Goal: Task Accomplishment & Management: Manage account settings

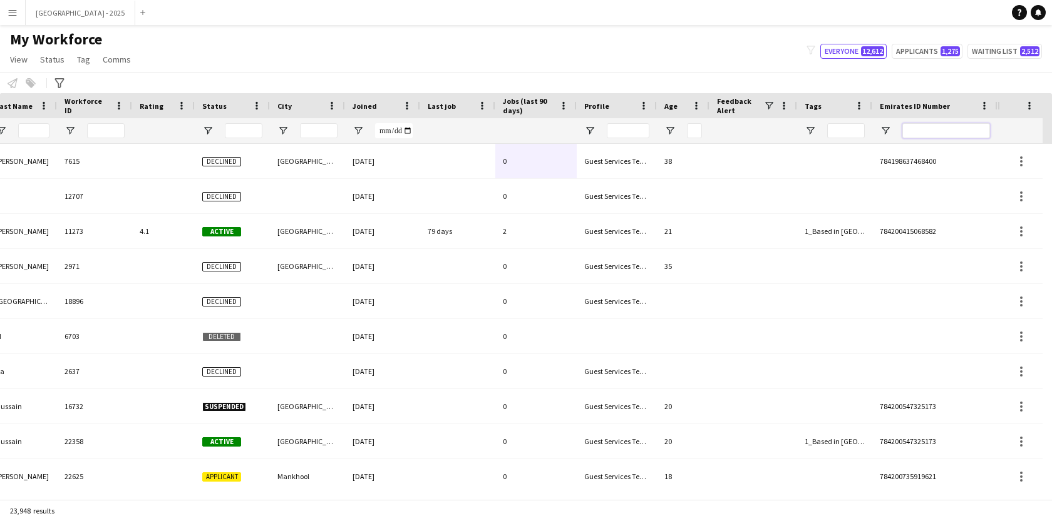
click at [941, 125] on input "Emirates ID Number Filter Input" at bounding box center [946, 130] width 88 height 15
paste input "*******"
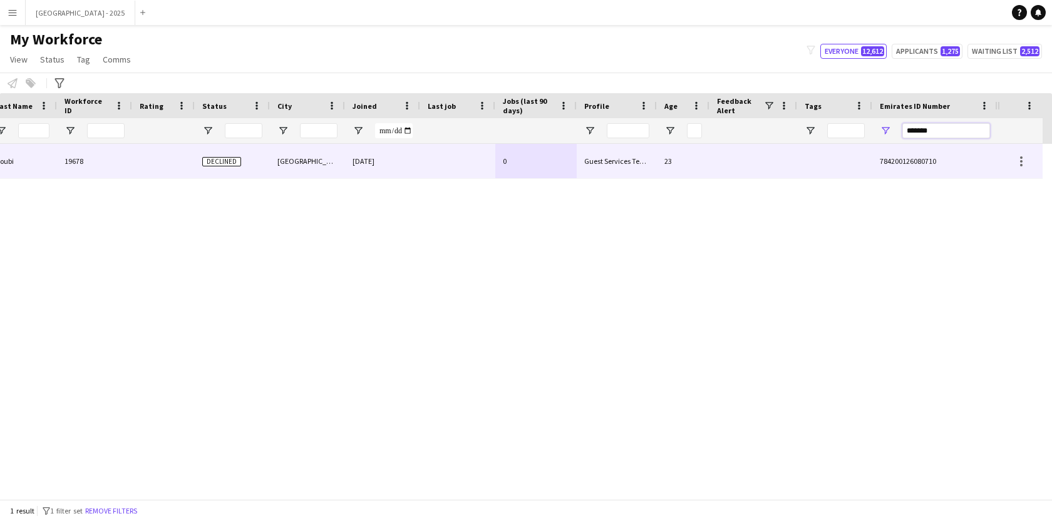
type input "*******"
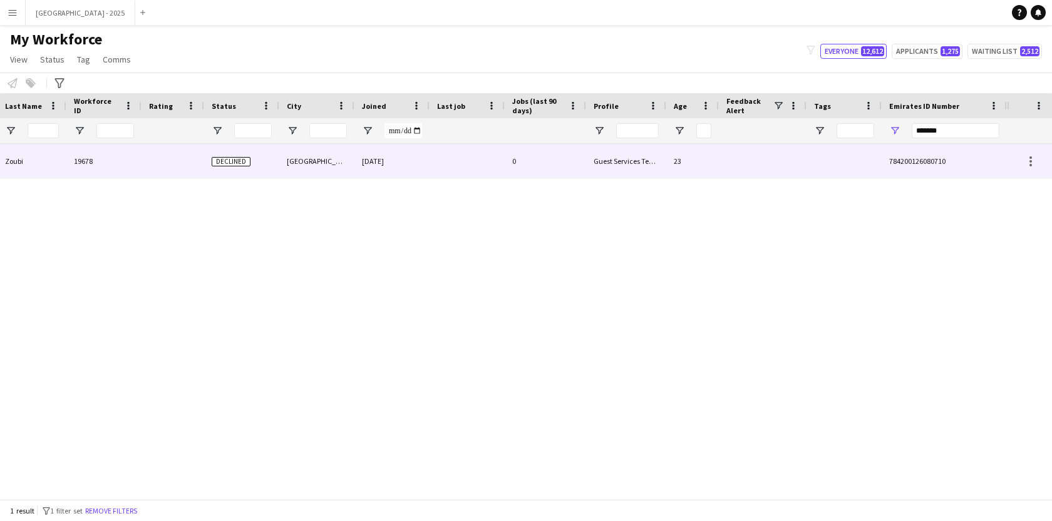
click at [560, 158] on div "0" at bounding box center [545, 161] width 81 height 34
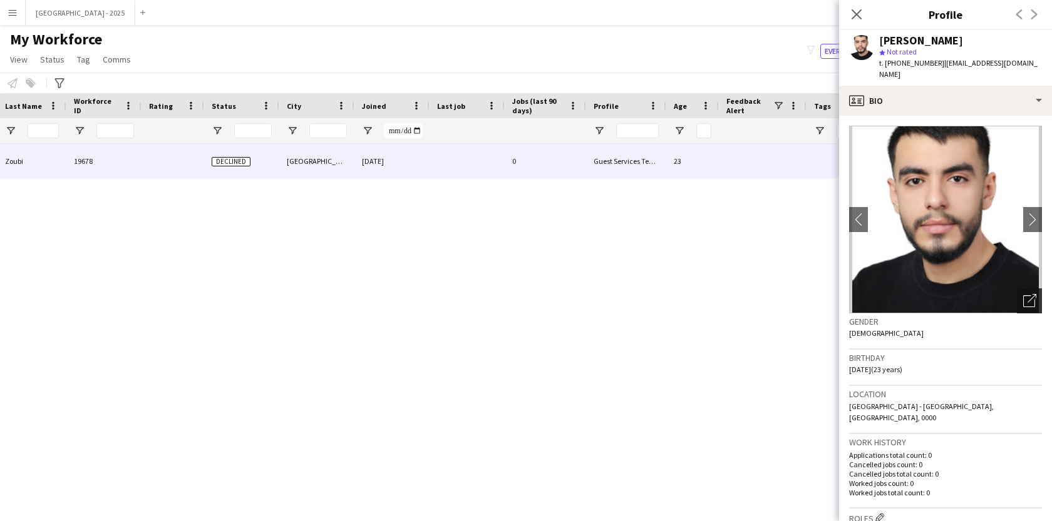
click at [1023, 301] on icon "Open photos pop-in" at bounding box center [1029, 300] width 13 height 13
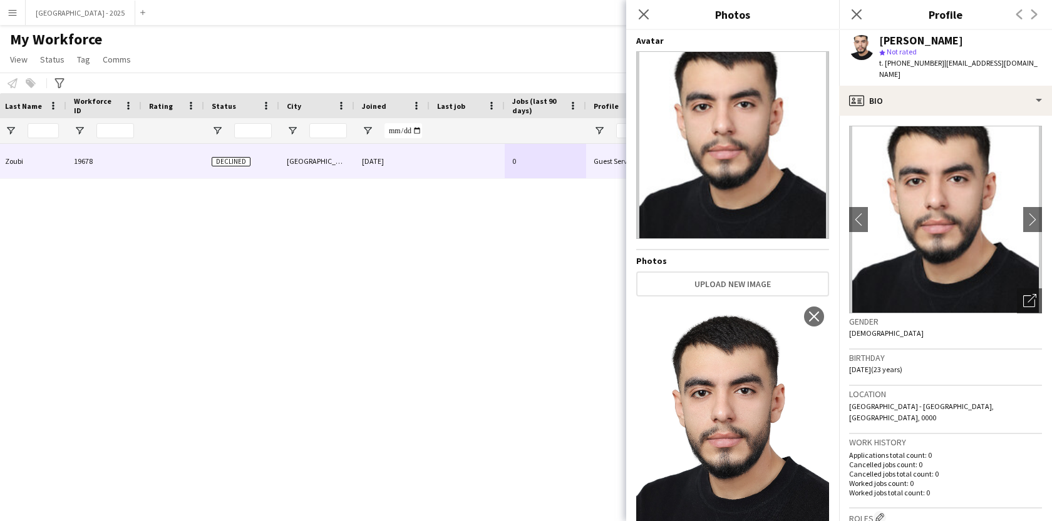
scroll to position [53, 0]
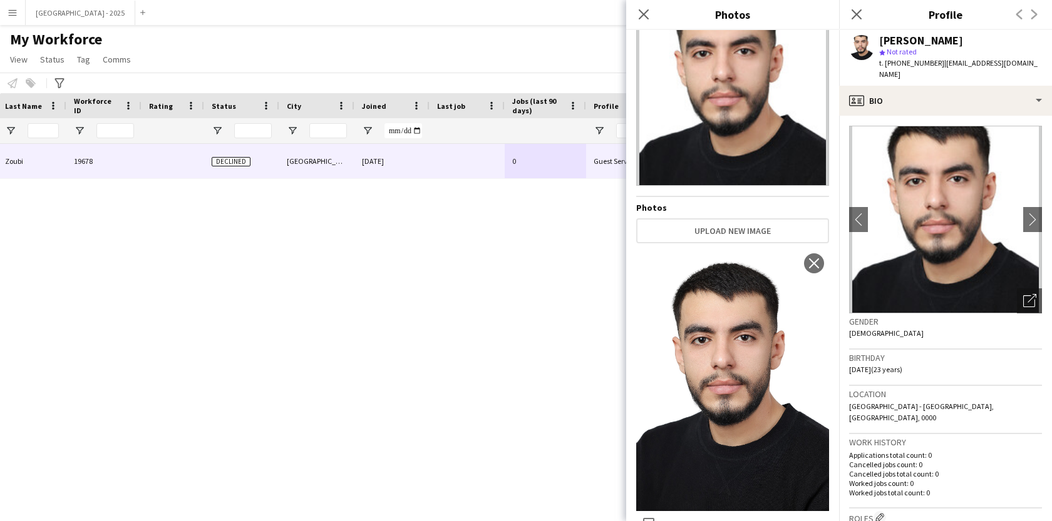
click at [927, 393] on h3 "Location" at bounding box center [945, 394] width 193 height 11
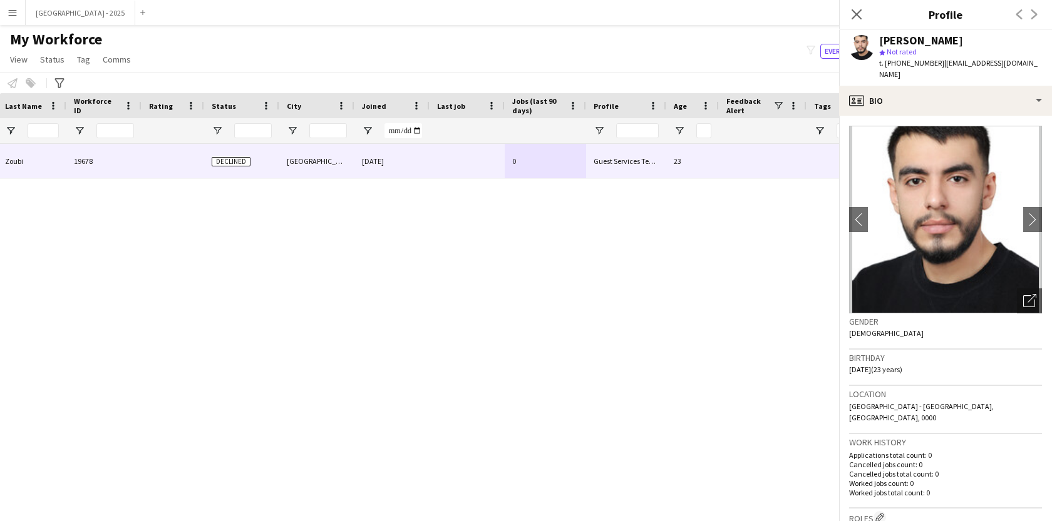
scroll to position [269, 0]
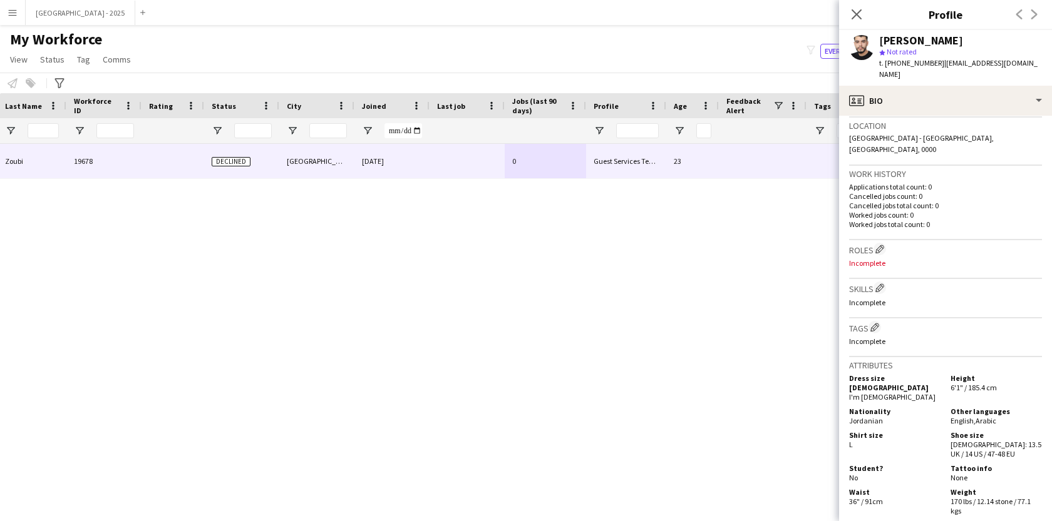
click at [881, 225] on div "Work history Applications total count: 0 Cancelled jobs count: 0 Cancelled jobs…" at bounding box center [945, 203] width 193 height 74
click at [881, 245] on app-icon "Edit crew company roles" at bounding box center [879, 249] width 9 height 9
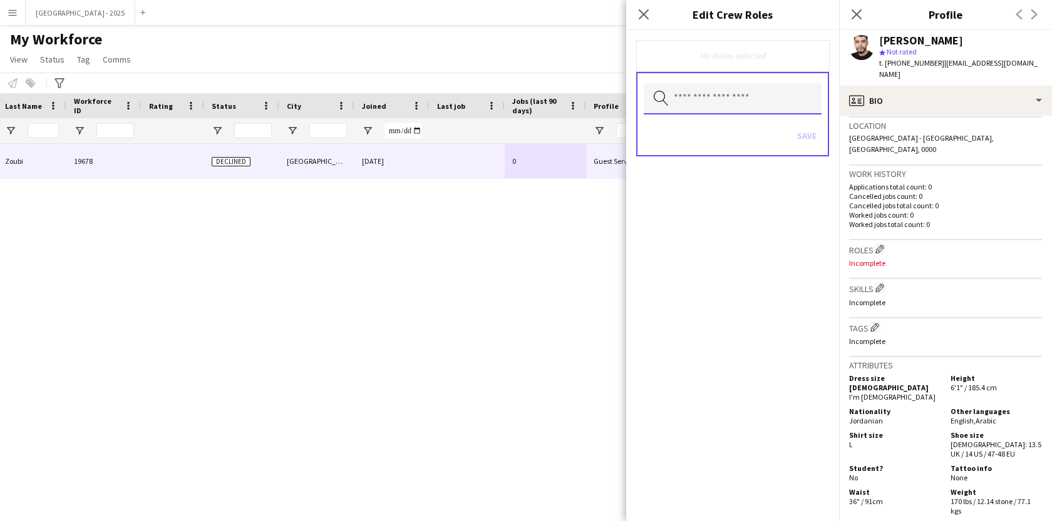
click at [752, 85] on input "text" at bounding box center [733, 98] width 178 height 31
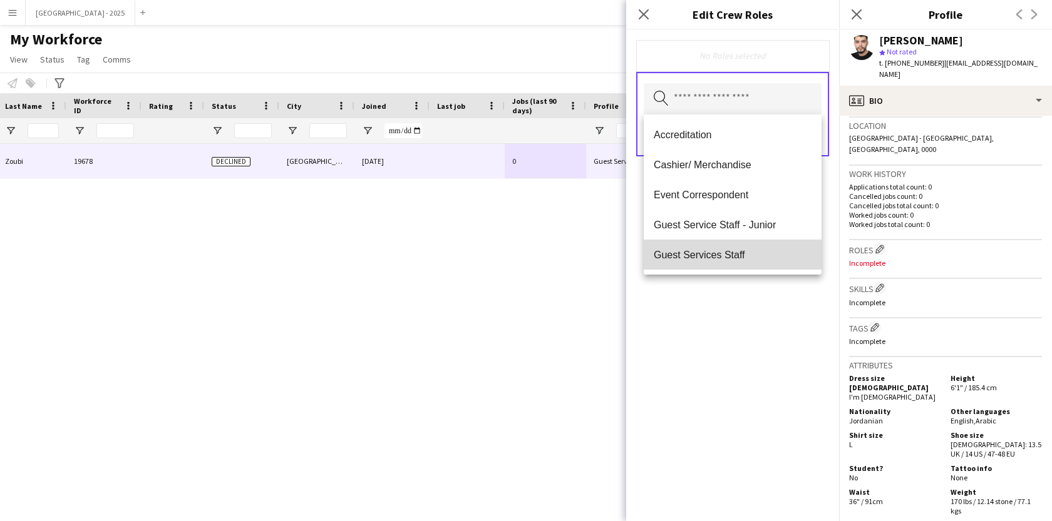
click at [742, 245] on mat-option "Guest Services Staff" at bounding box center [733, 255] width 178 height 30
drag, startPoint x: 770, startPoint y: 317, endPoint x: 791, endPoint y: 242, distance: 78.1
click at [770, 317] on div "Guest Services Staff Remove Search by role type Save" at bounding box center [732, 275] width 213 height 491
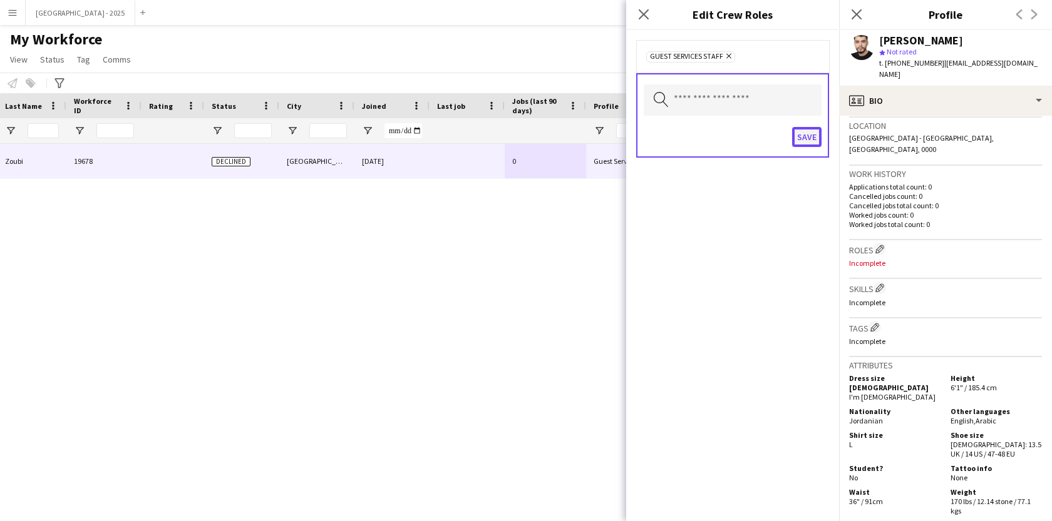
click at [811, 138] on button "Save" at bounding box center [806, 137] width 29 height 20
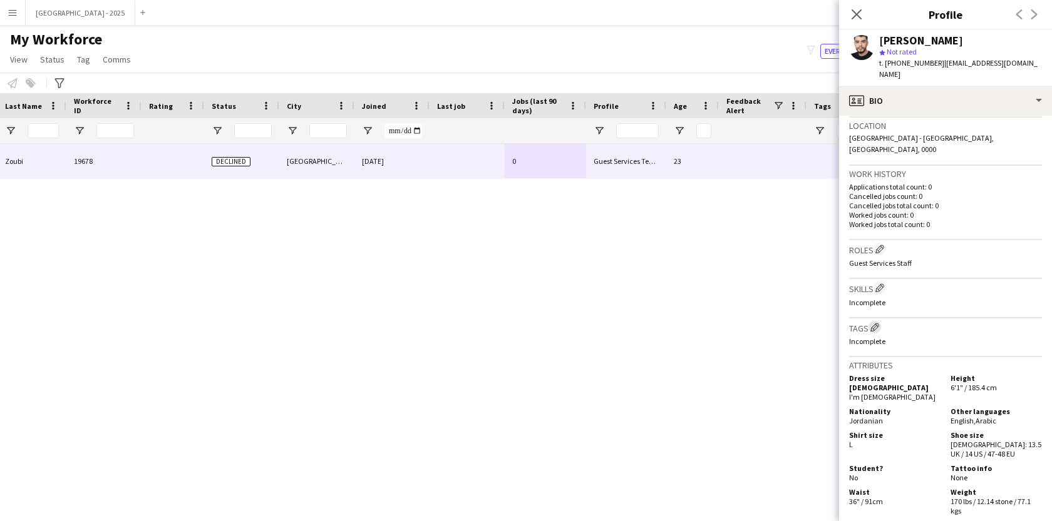
click at [879, 323] on app-icon "Edit crew company tags" at bounding box center [874, 327] width 9 height 9
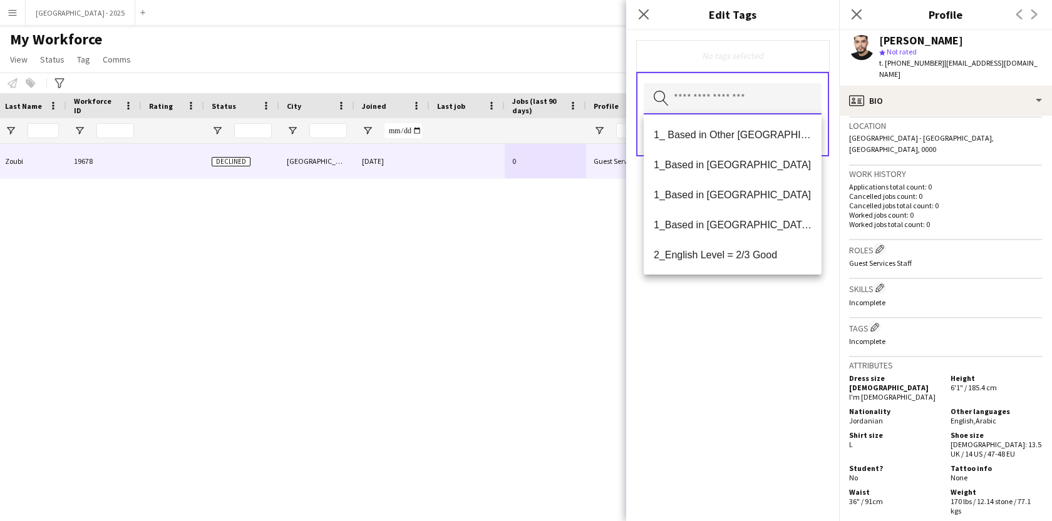
click at [786, 90] on input "text" at bounding box center [733, 98] width 178 height 31
click at [719, 175] on mat-option "1_Based in [GEOGRAPHIC_DATA]" at bounding box center [733, 165] width 178 height 30
click at [746, 240] on mat-option "2_English Level = 2/3 Good" at bounding box center [733, 226] width 178 height 30
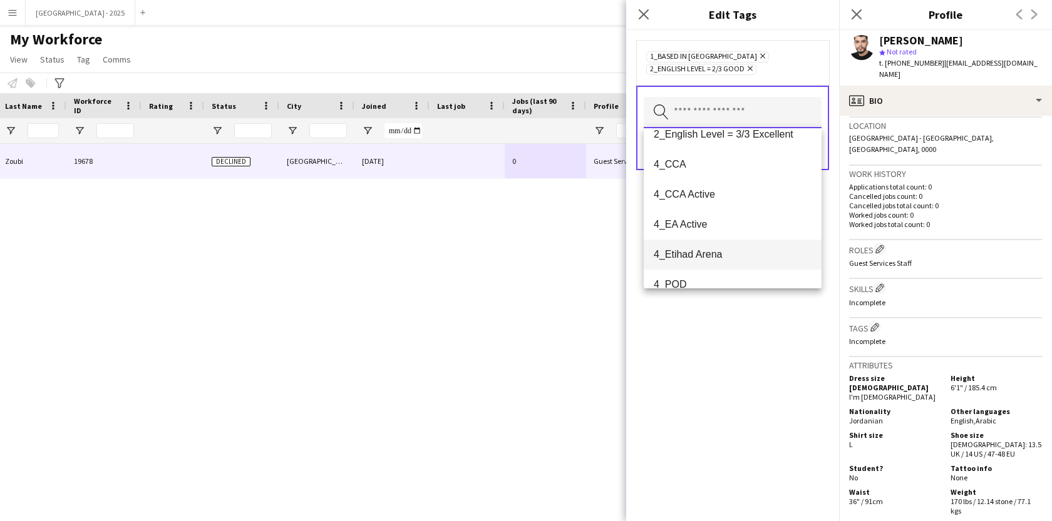
scroll to position [125, 0]
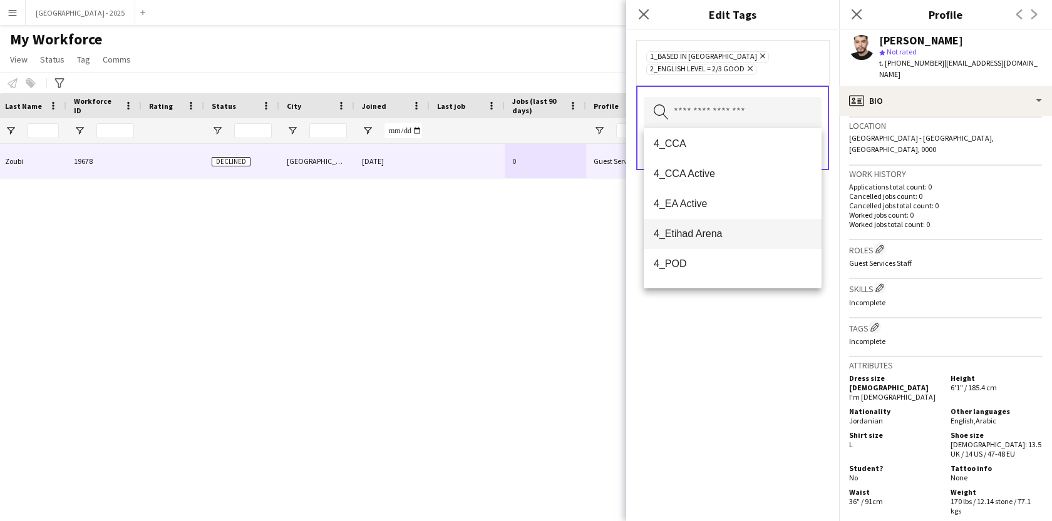
click at [737, 236] on span "4_Etihad Arena" at bounding box center [733, 234] width 158 height 12
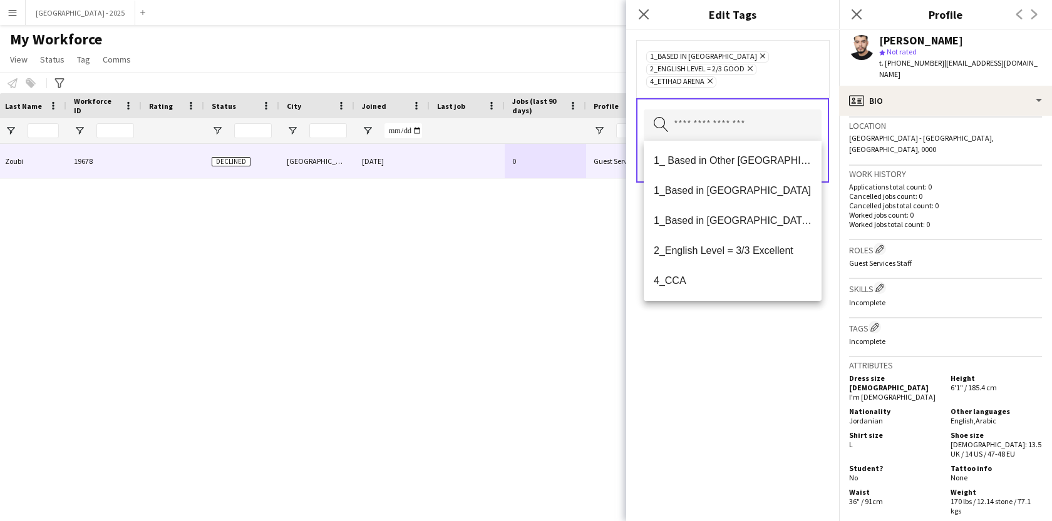
click at [737, 322] on div "1_Based in Abu Dhabi Remove 2_English Level = 2/3 Good Remove 4_Etihad Arena Re…" at bounding box center [732, 275] width 213 height 491
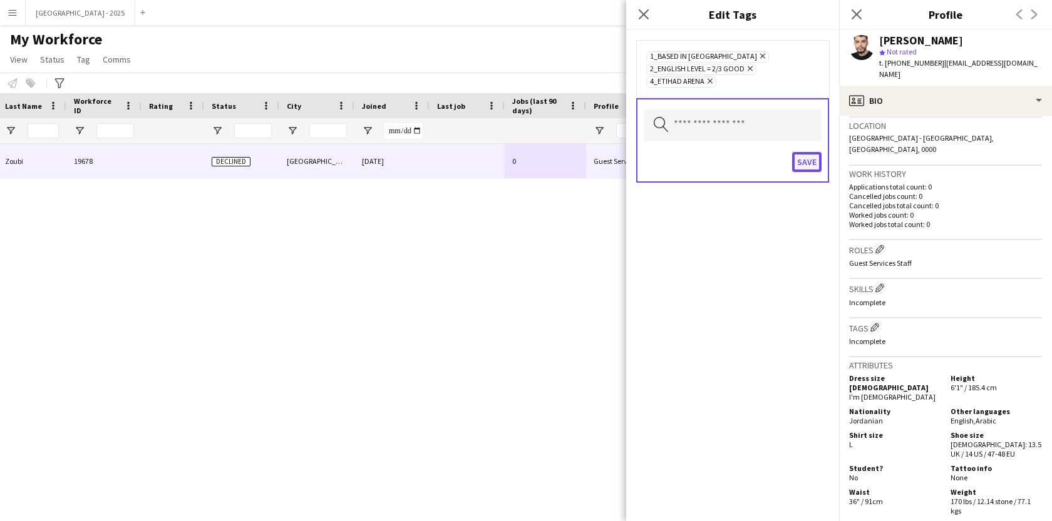
click at [816, 165] on button "Save" at bounding box center [806, 162] width 29 height 20
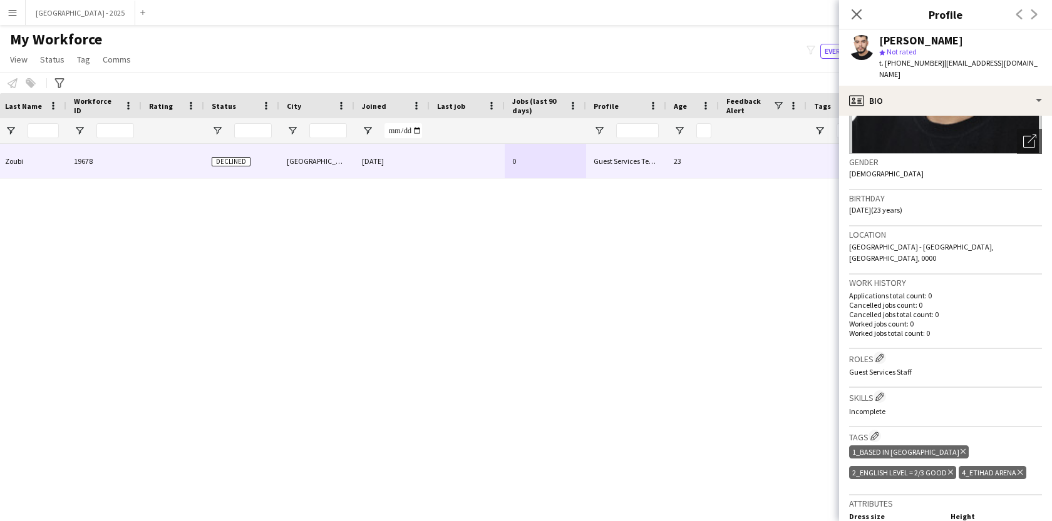
scroll to position [0, 0]
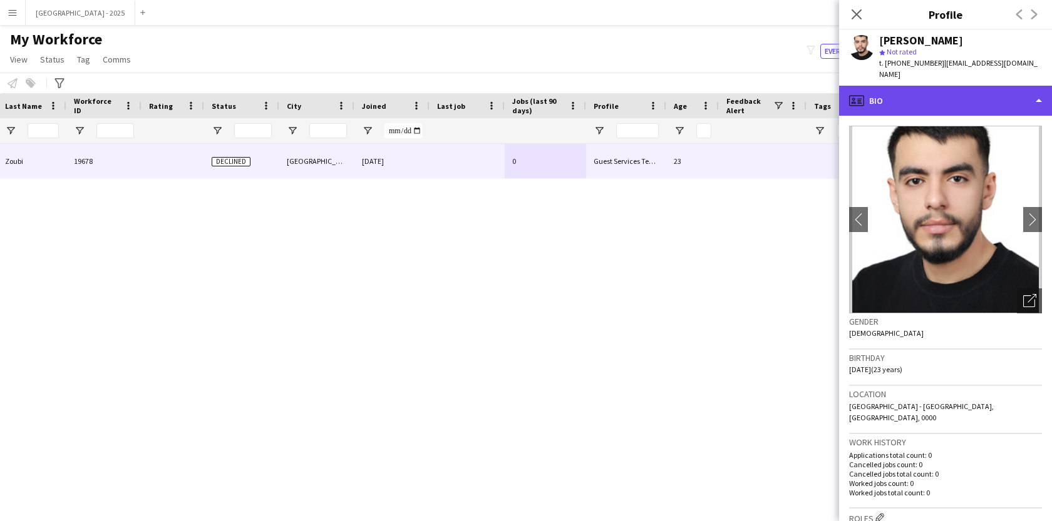
click at [928, 106] on div "profile Bio" at bounding box center [945, 101] width 213 height 30
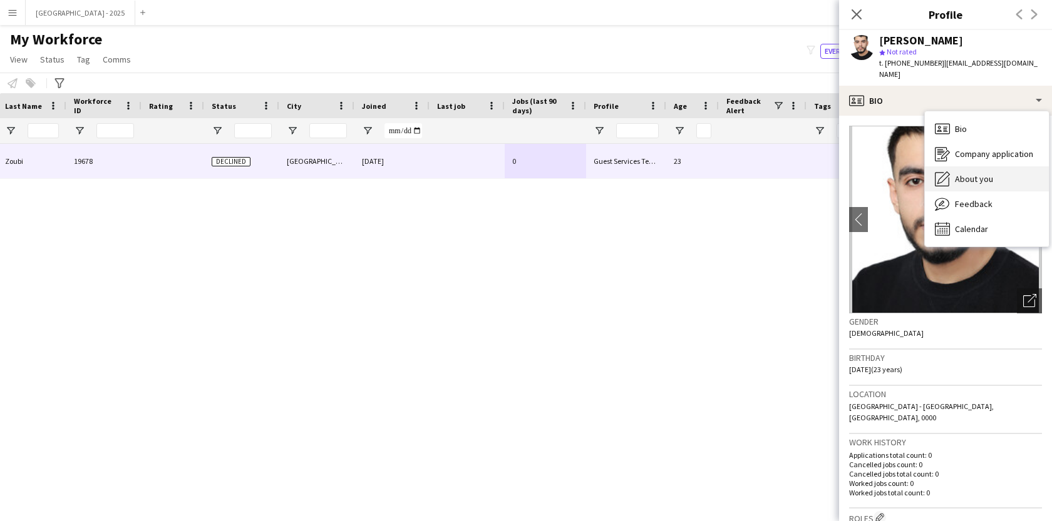
click at [982, 183] on span "About you" at bounding box center [974, 178] width 38 height 11
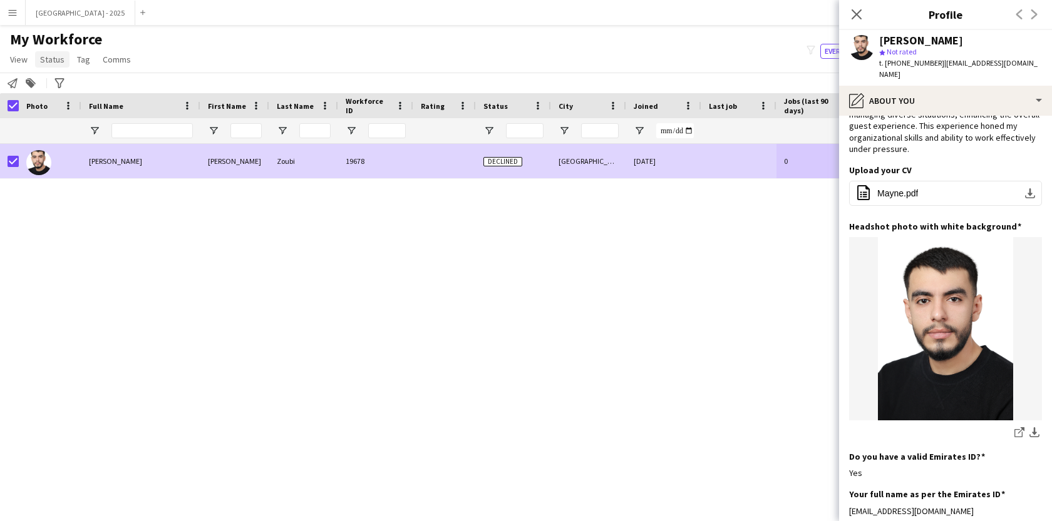
click at [61, 55] on span "Status" at bounding box center [52, 59] width 24 height 11
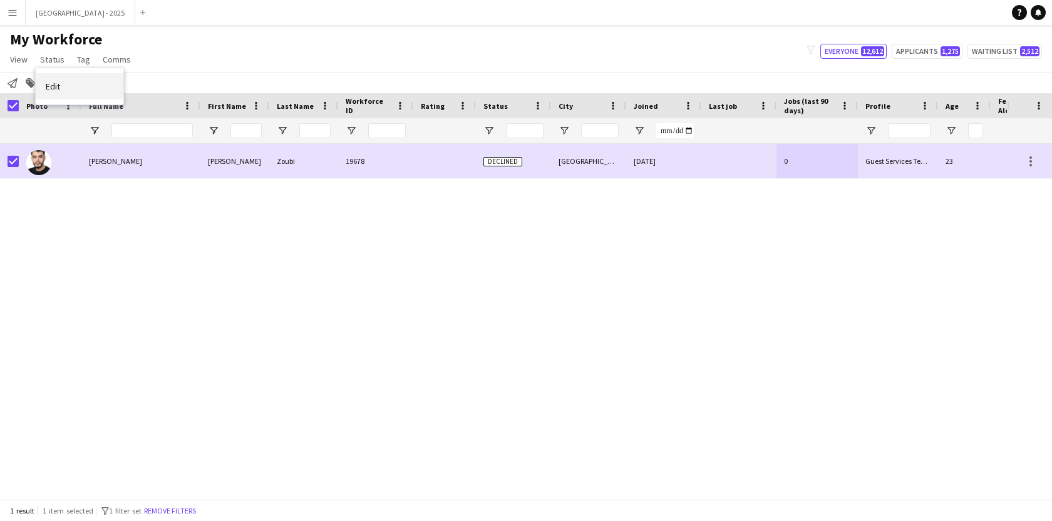
click at [68, 81] on link "Edit" at bounding box center [80, 86] width 88 height 26
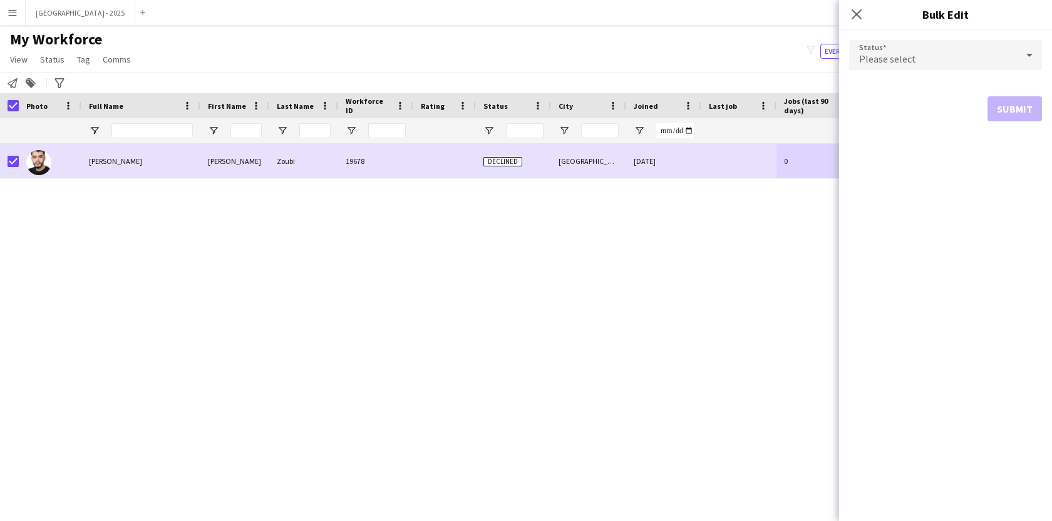
click at [887, 61] on span "Please select" at bounding box center [887, 59] width 57 height 13
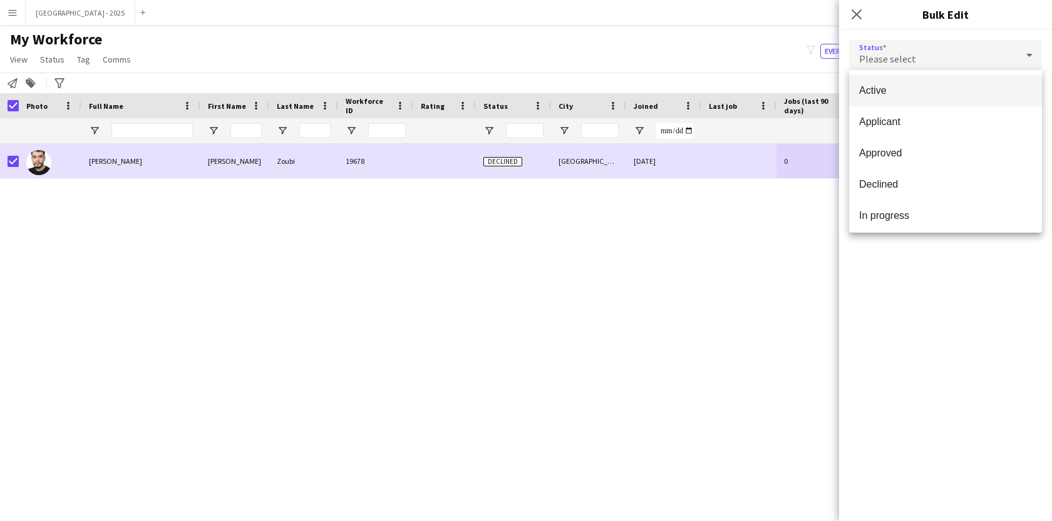
click at [897, 99] on mat-option "Active" at bounding box center [945, 90] width 193 height 31
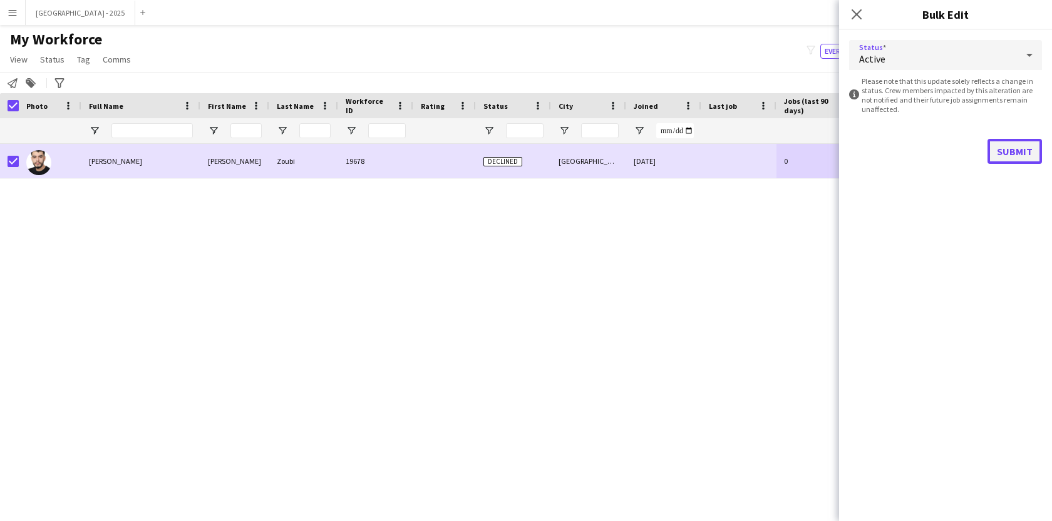
click at [1002, 154] on button "Submit" at bounding box center [1014, 151] width 54 height 25
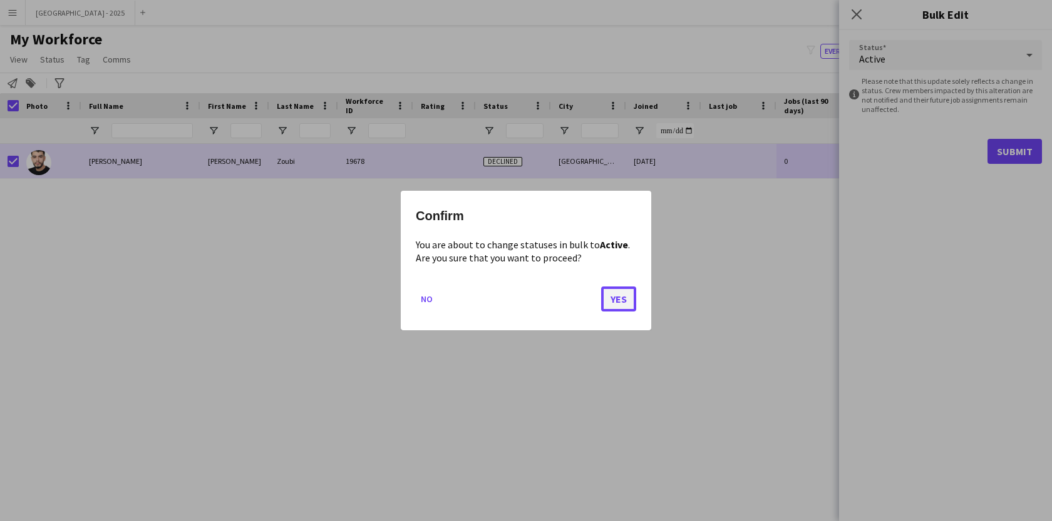
click at [612, 297] on button "Yes" at bounding box center [618, 299] width 35 height 25
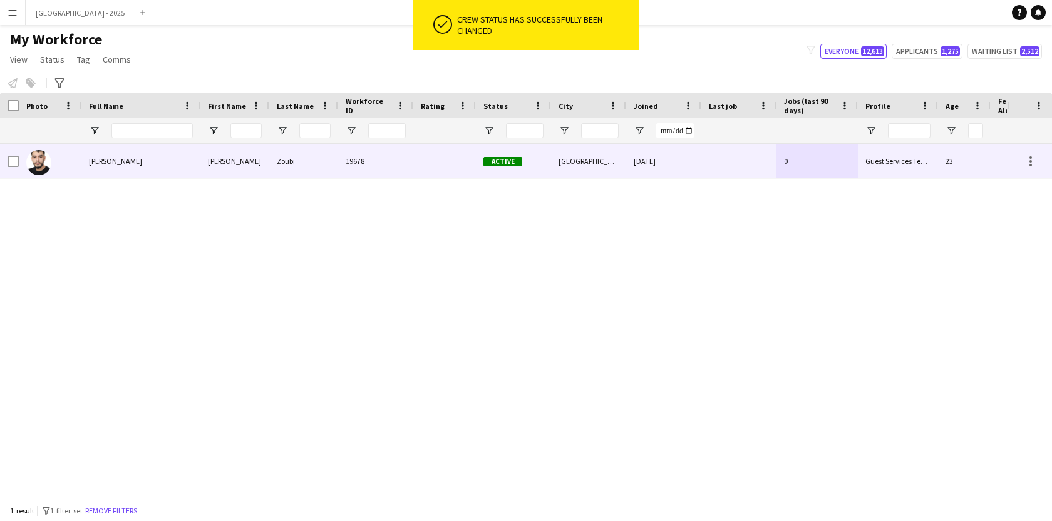
click at [64, 165] on div at bounding box center [50, 161] width 63 height 34
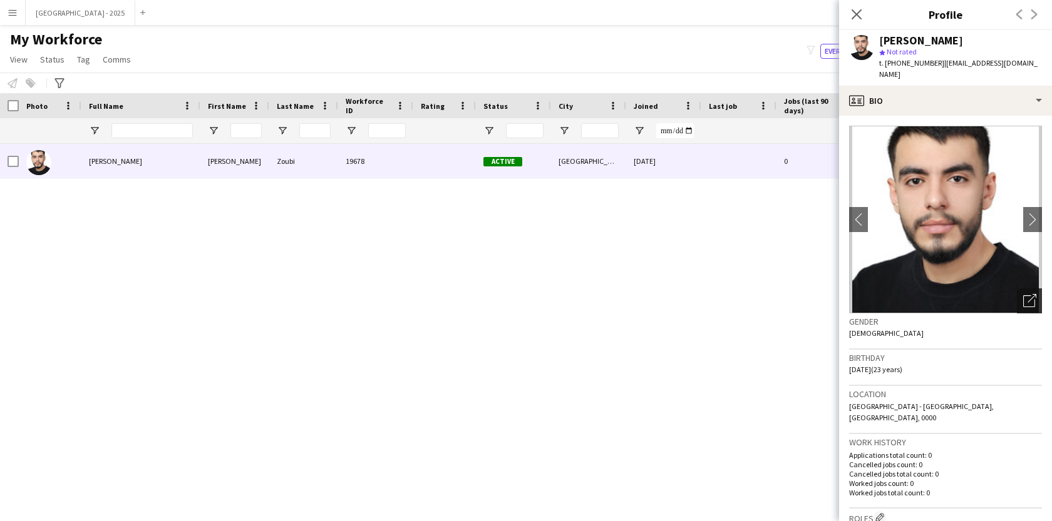
click at [1024, 303] on icon "Open photos pop-in" at bounding box center [1029, 300] width 13 height 13
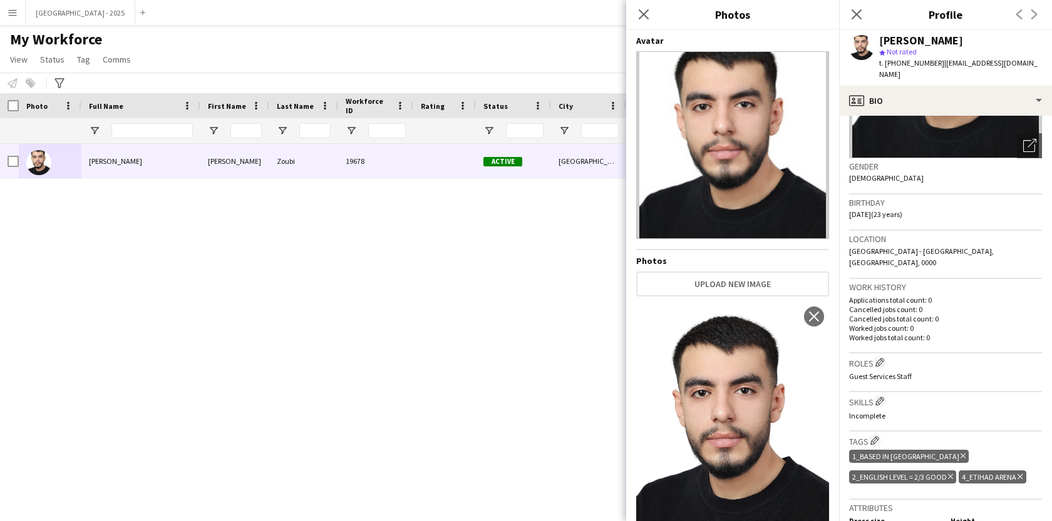
scroll to position [110, 0]
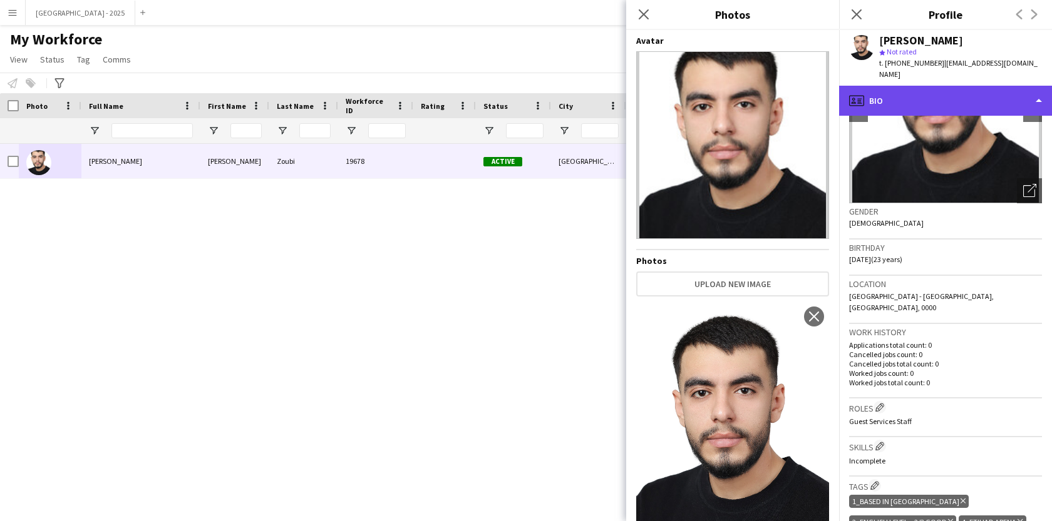
click at [937, 95] on div "profile Bio" at bounding box center [945, 101] width 213 height 30
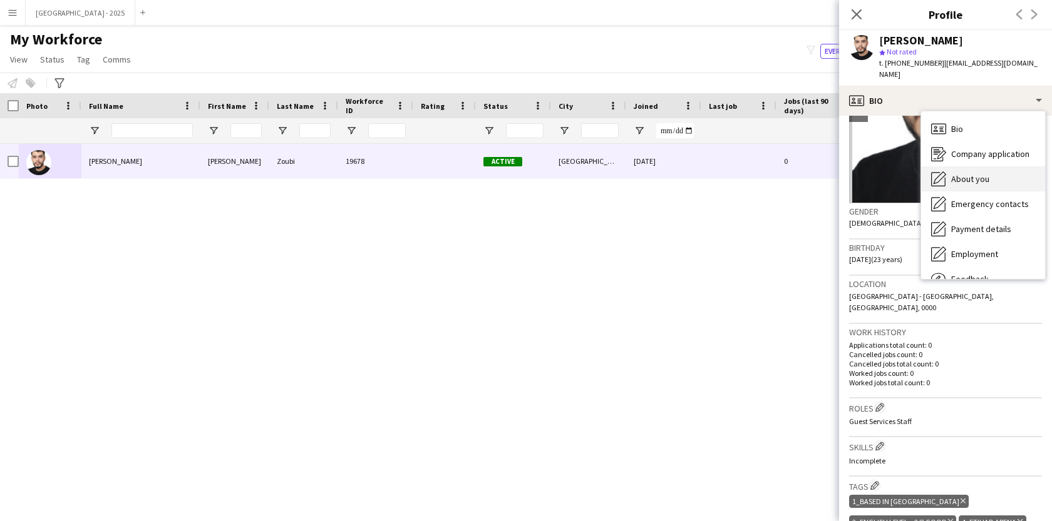
click at [990, 175] on div "About you About you" at bounding box center [983, 179] width 124 height 25
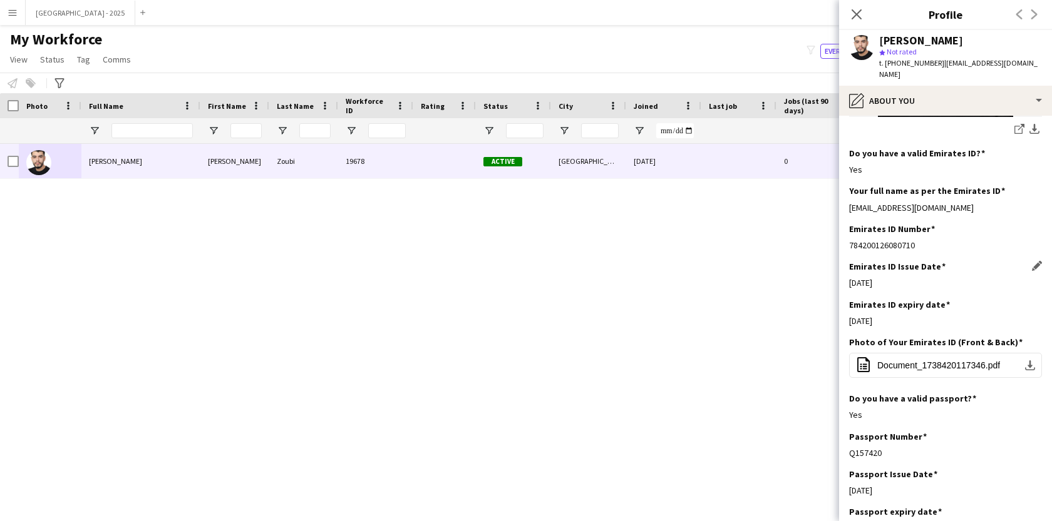
scroll to position [458, 0]
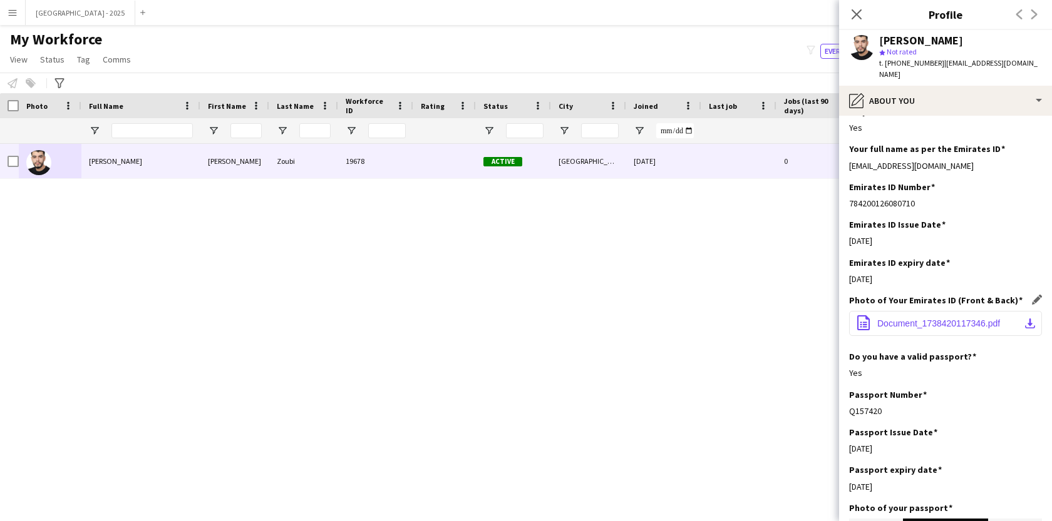
click at [957, 314] on button "office-file-sheet Document_1738420117346.pdf download-bottom" at bounding box center [945, 323] width 193 height 25
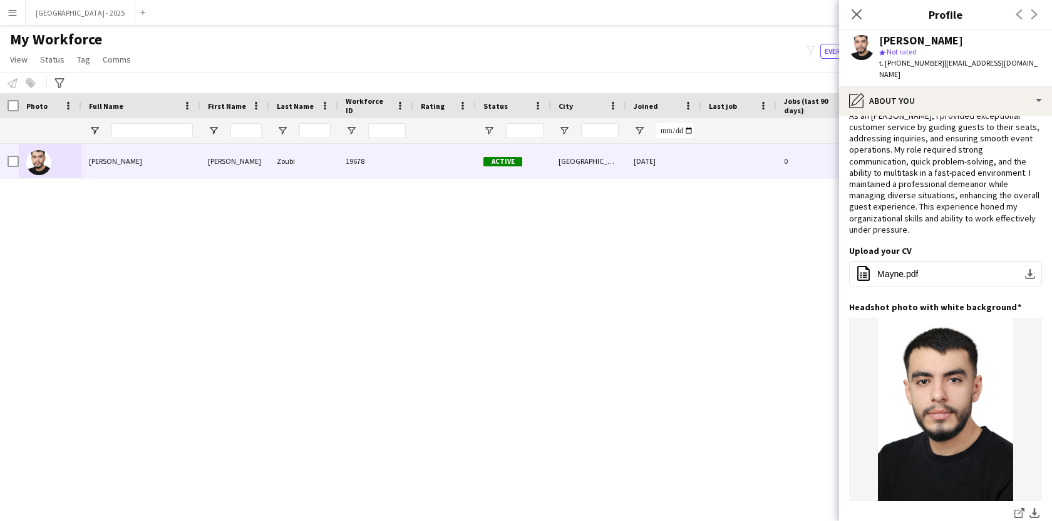
scroll to position [0, 0]
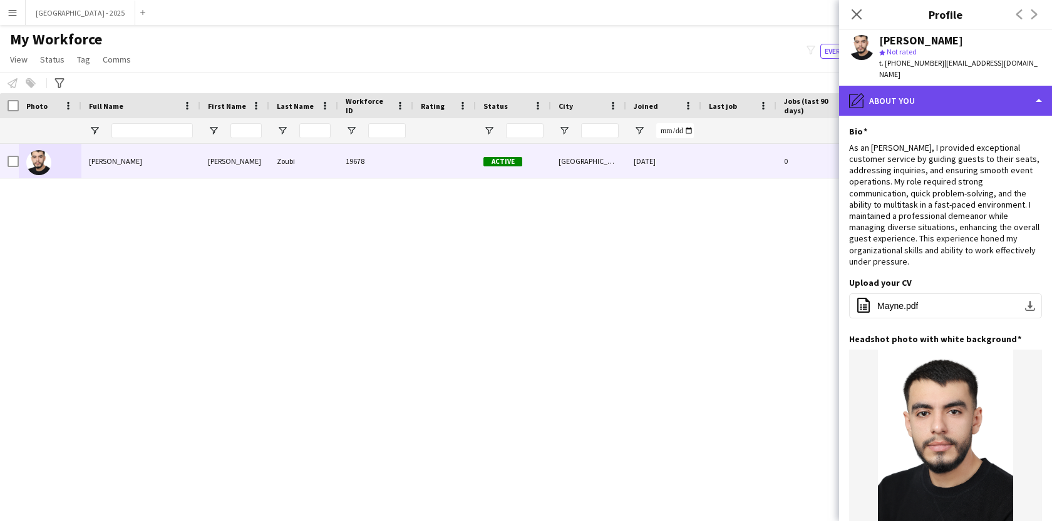
click at [913, 99] on div "pencil4 About you" at bounding box center [945, 101] width 213 height 30
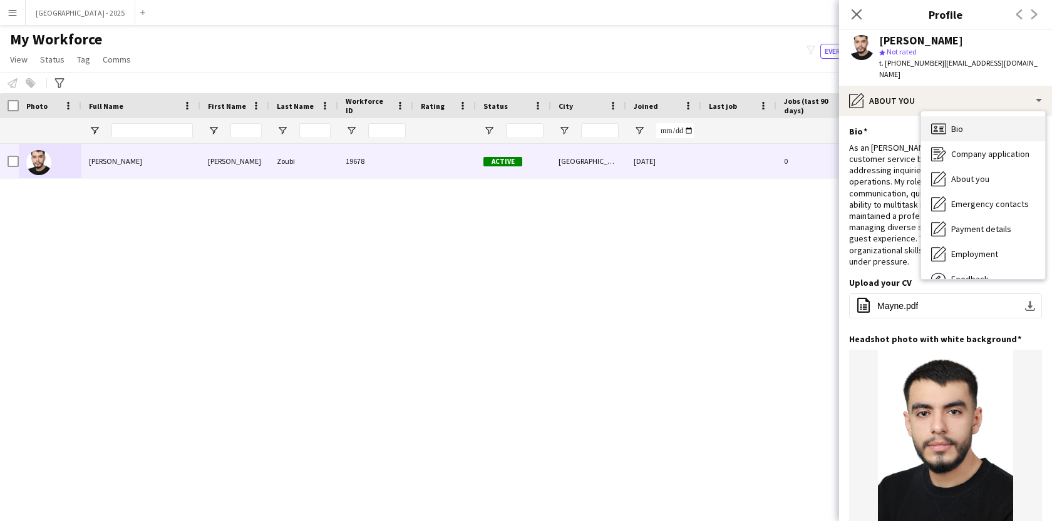
click at [964, 119] on div "Bio Bio" at bounding box center [983, 128] width 124 height 25
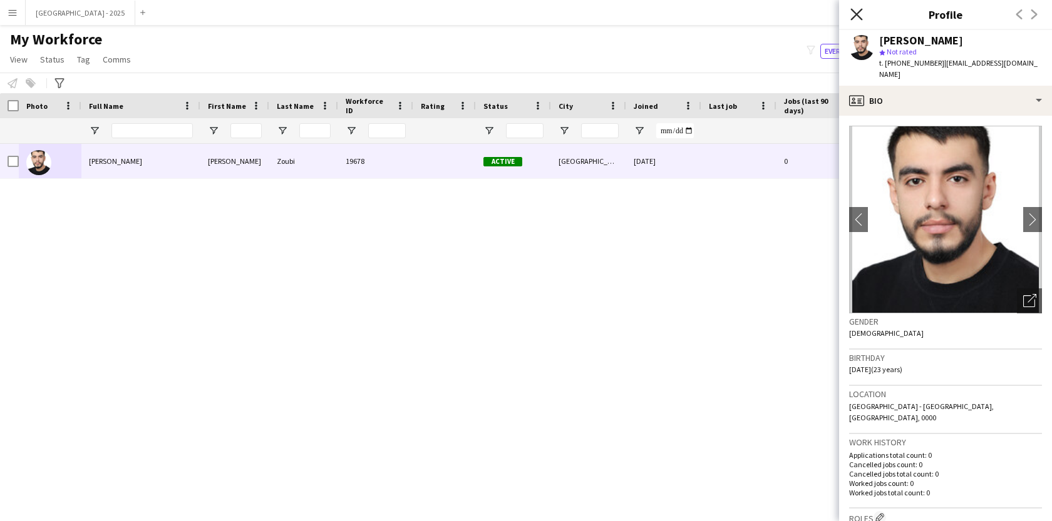
click at [856, 9] on icon "Close pop-in" at bounding box center [856, 14] width 12 height 12
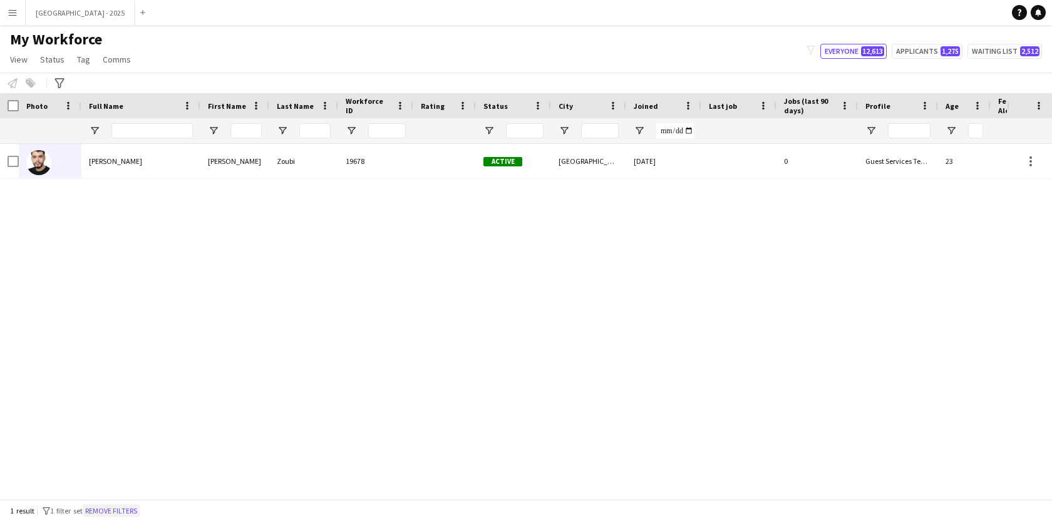
click at [140, 512] on button "Remove filters" at bounding box center [111, 512] width 57 height 14
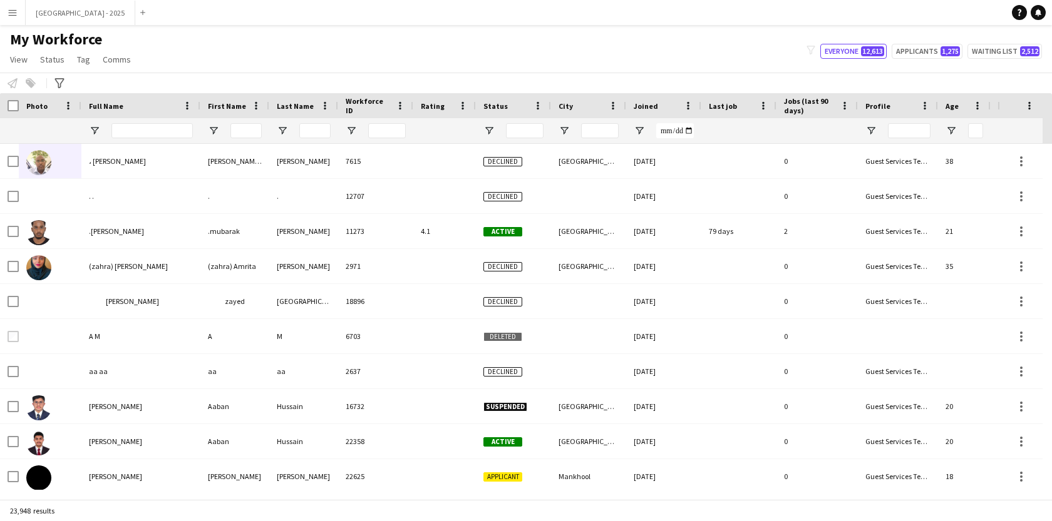
scroll to position [0, 281]
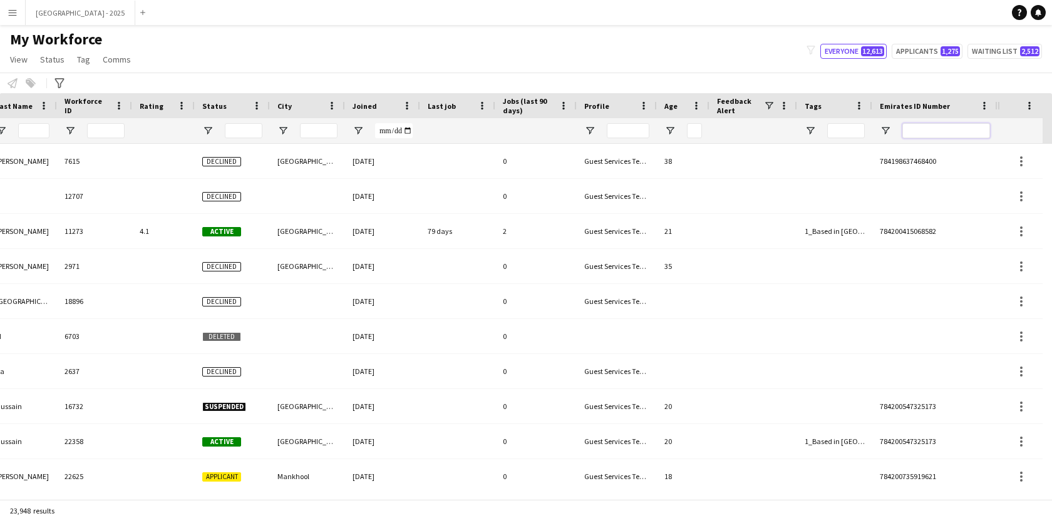
click at [968, 123] on input "Emirates ID Number Filter Input" at bounding box center [946, 130] width 88 height 15
paste input "*******"
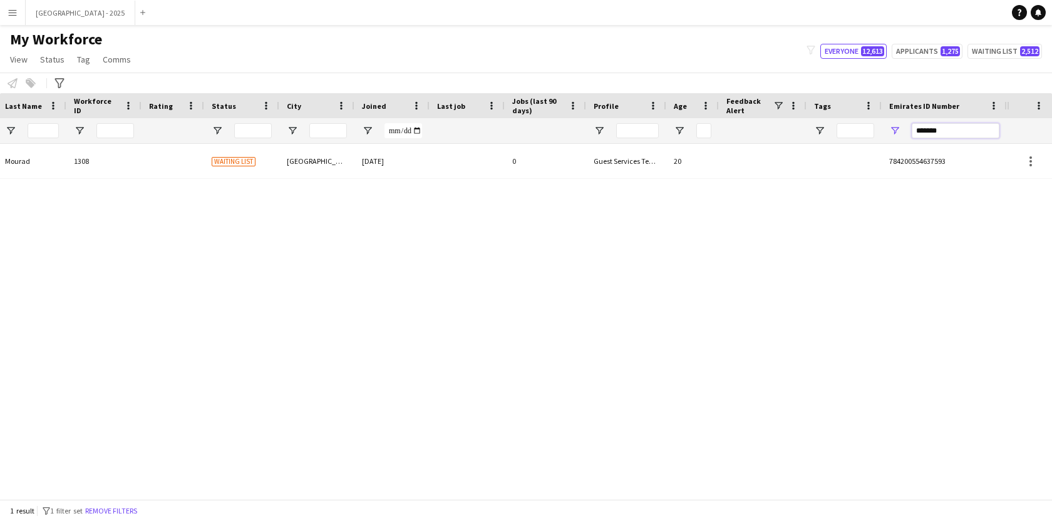
scroll to position [0, 272]
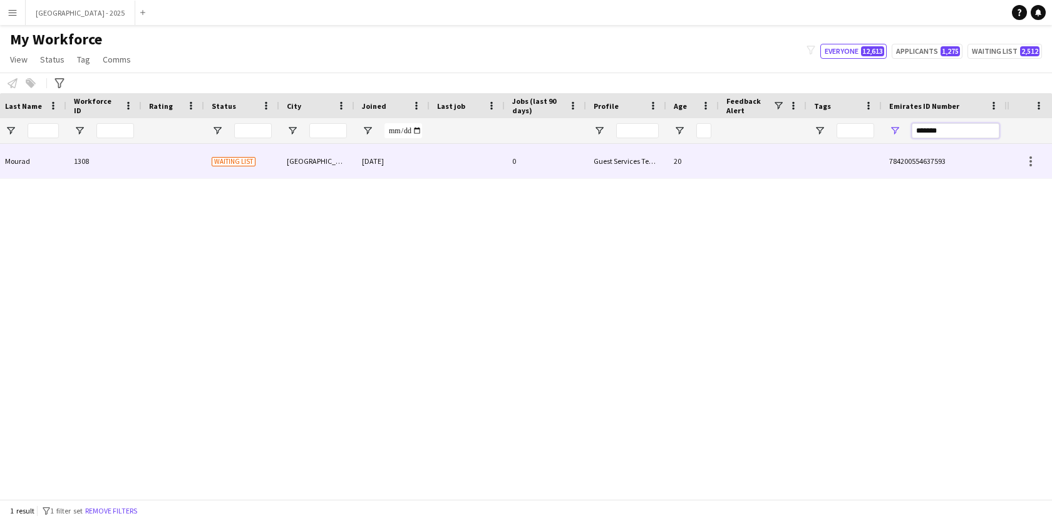
type input "*******"
click at [698, 168] on div "20" at bounding box center [692, 161] width 53 height 34
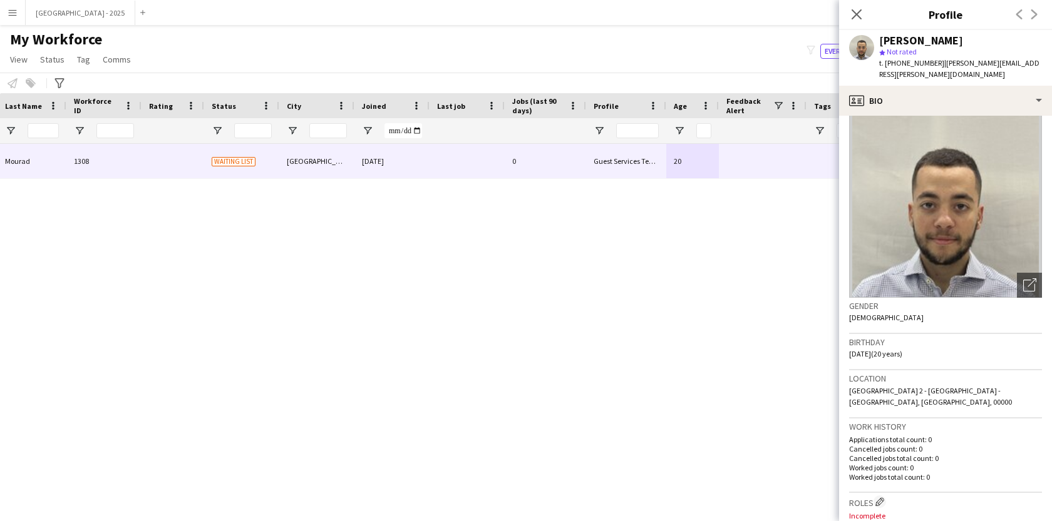
scroll to position [28, 0]
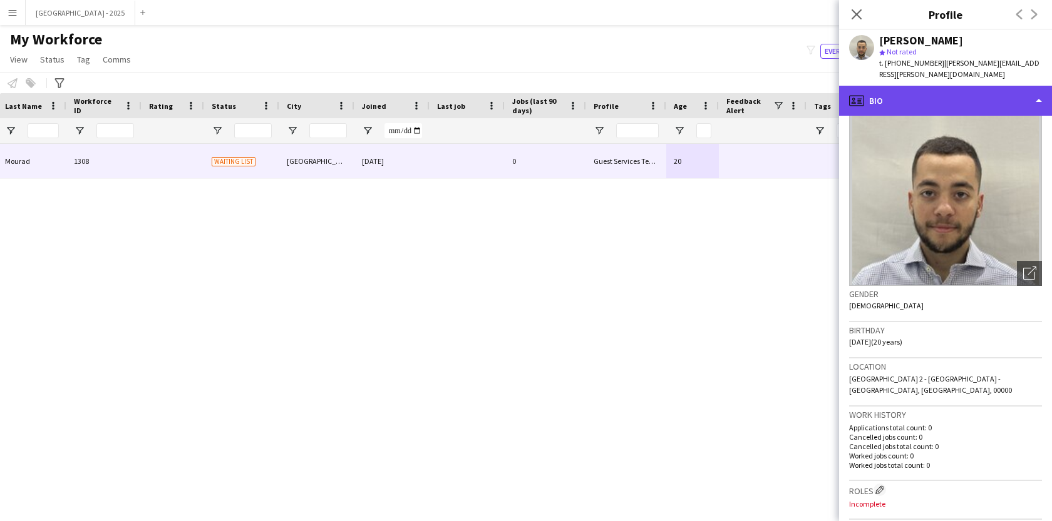
click at [927, 86] on div "profile Bio" at bounding box center [945, 101] width 213 height 30
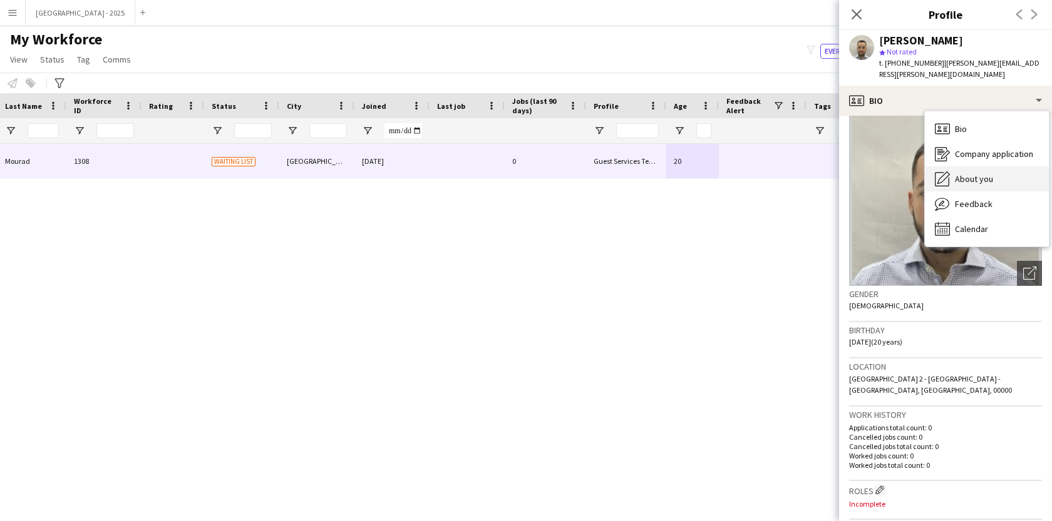
click at [984, 173] on span "About you" at bounding box center [974, 178] width 38 height 11
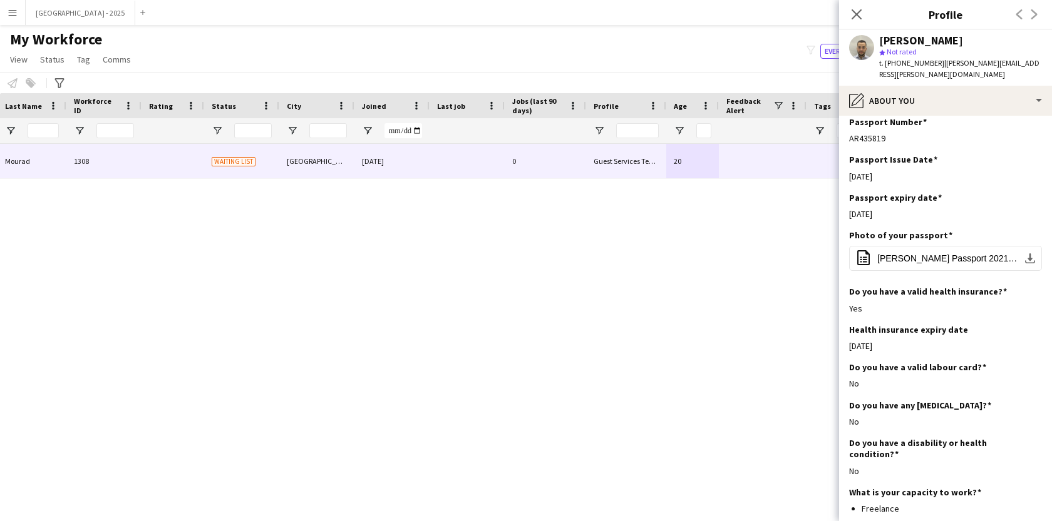
scroll to position [450, 0]
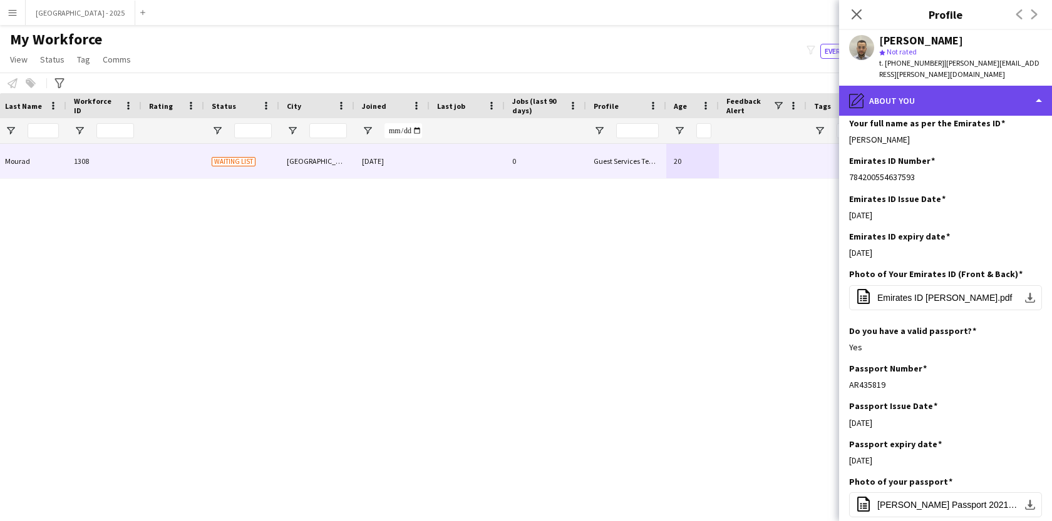
click at [918, 86] on div "pencil4 About you" at bounding box center [945, 101] width 213 height 30
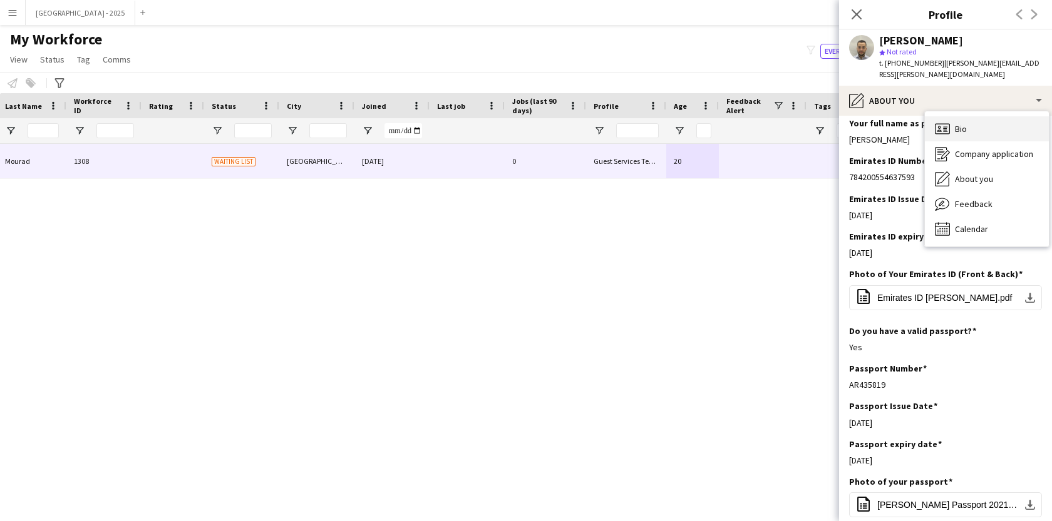
click at [973, 128] on div "Bio Bio" at bounding box center [987, 128] width 124 height 25
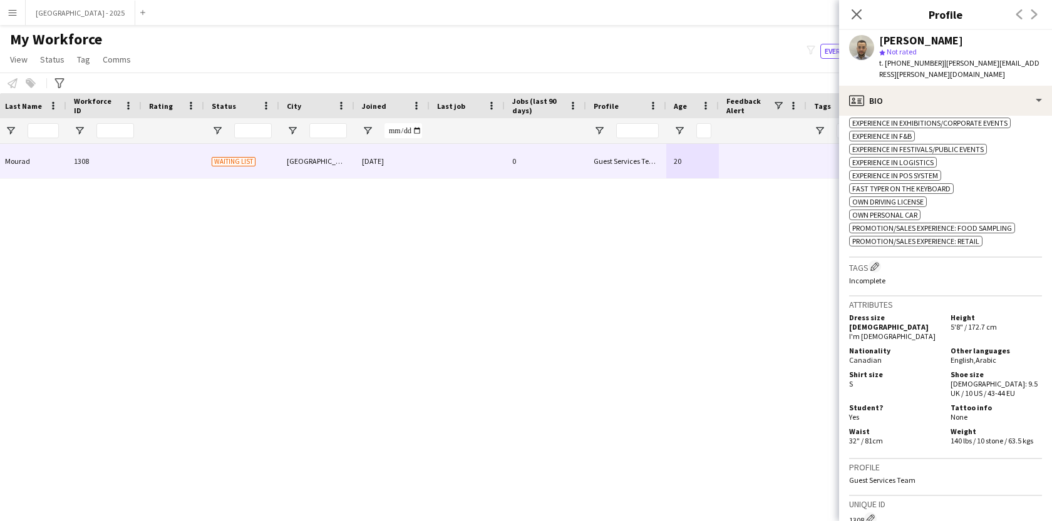
scroll to position [0, 0]
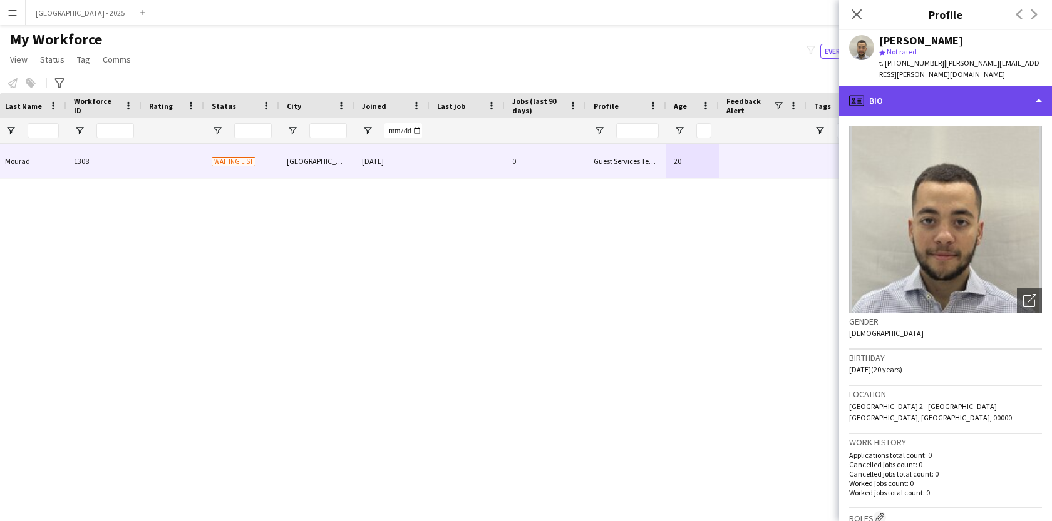
click at [956, 95] on div "profile Bio" at bounding box center [945, 101] width 213 height 30
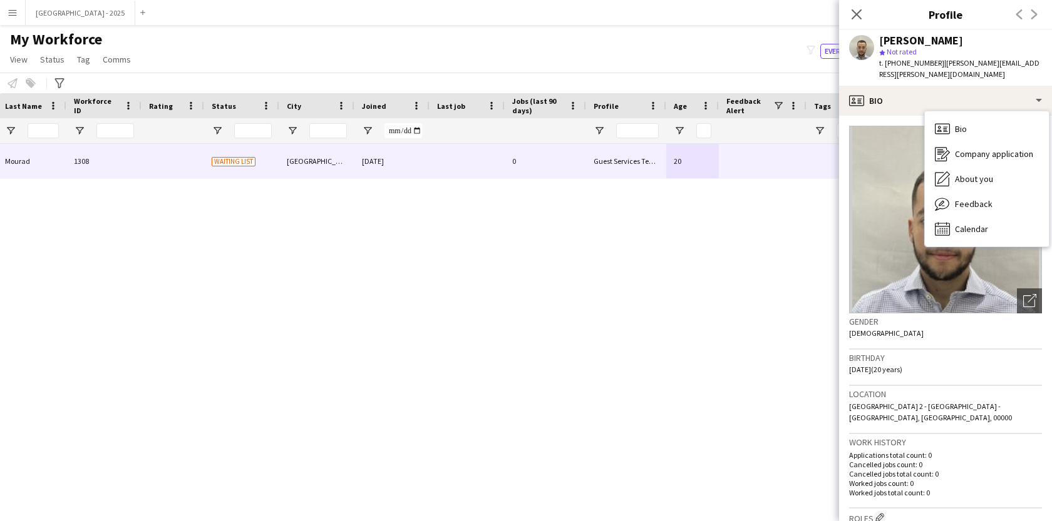
click at [864, 364] on div "Birthday 21-02-2005 (20 years)" at bounding box center [945, 368] width 193 height 36
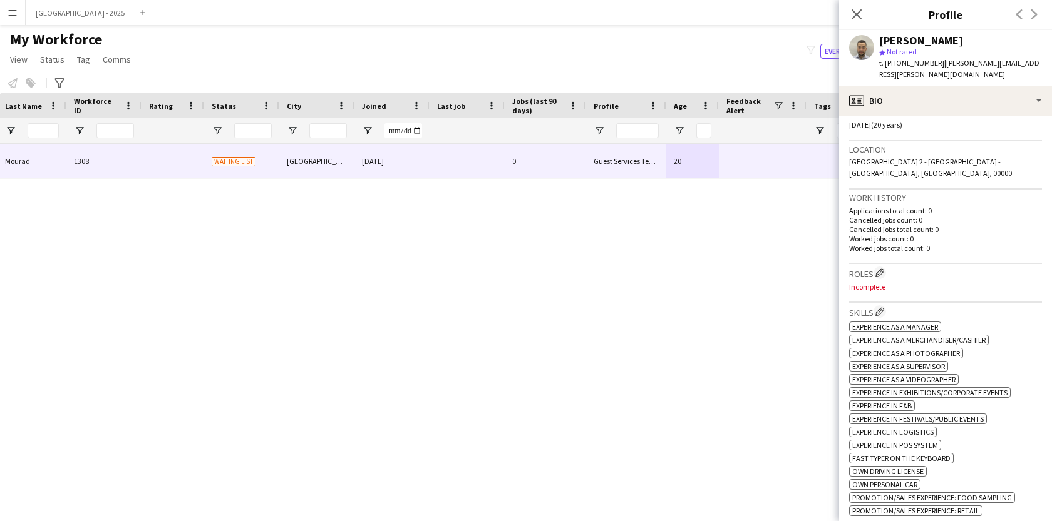
scroll to position [277, 0]
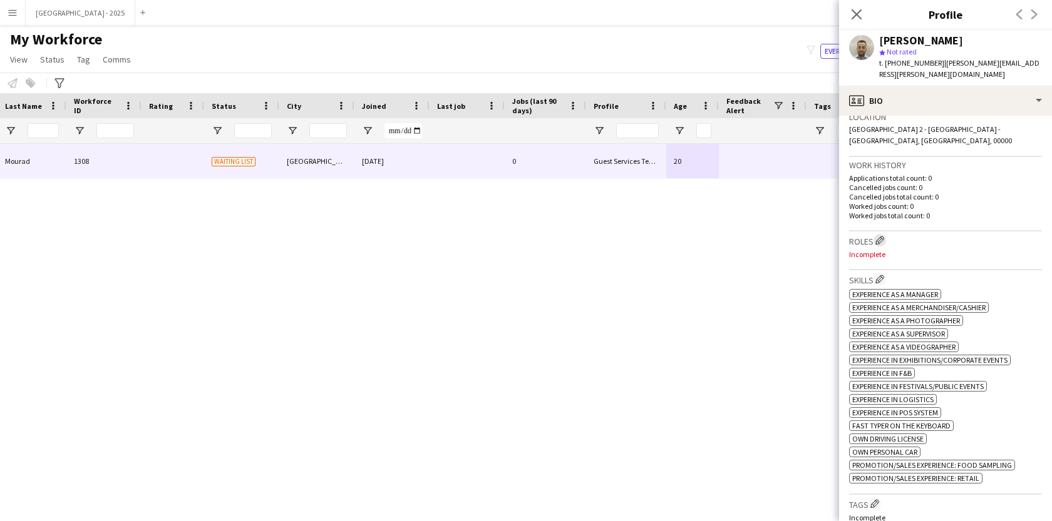
click at [876, 236] on app-icon "Edit crew company roles" at bounding box center [879, 240] width 9 height 9
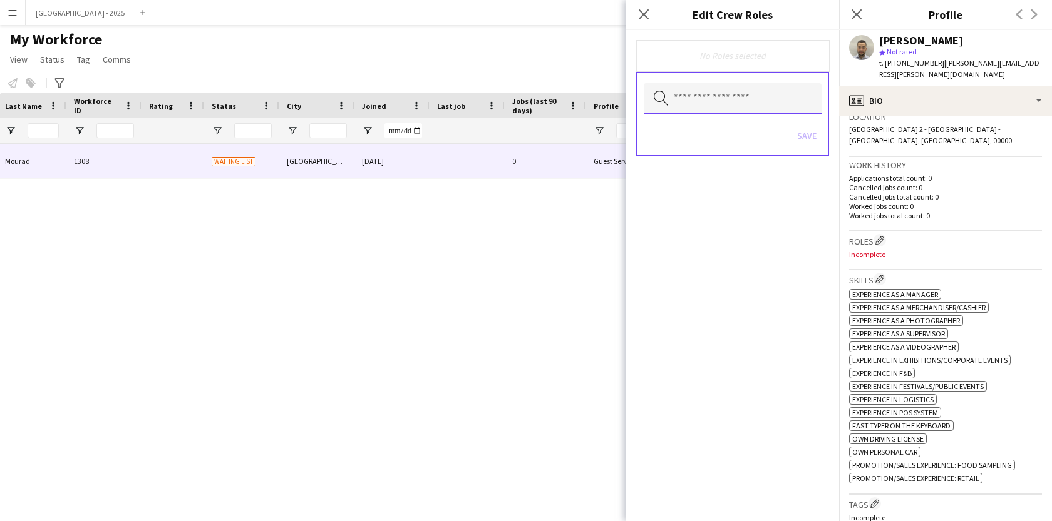
click at [682, 96] on input "text" at bounding box center [733, 98] width 178 height 31
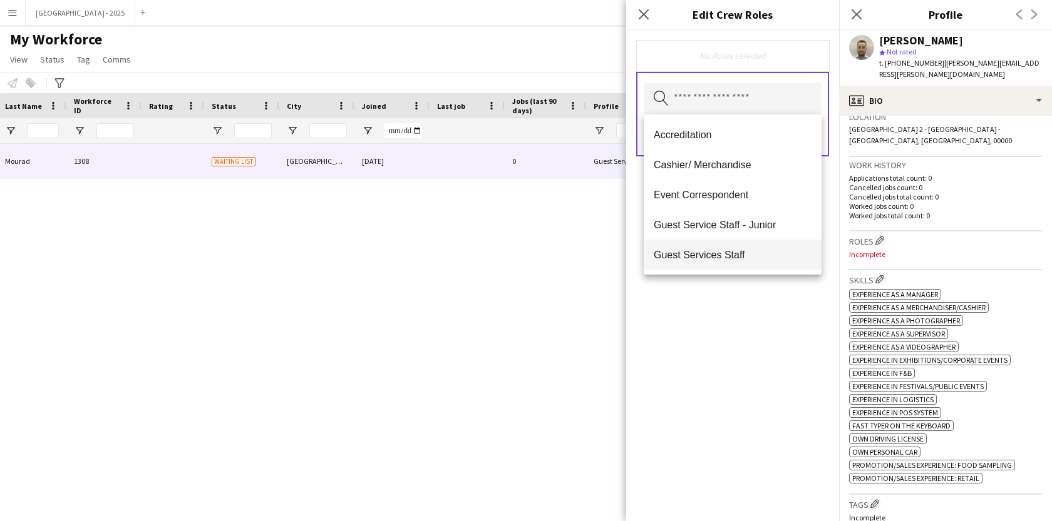
click at [732, 250] on span "Guest Services Staff" at bounding box center [733, 255] width 158 height 12
click at [733, 254] on span "Guest Services Staff - Senior" at bounding box center [733, 256] width 158 height 12
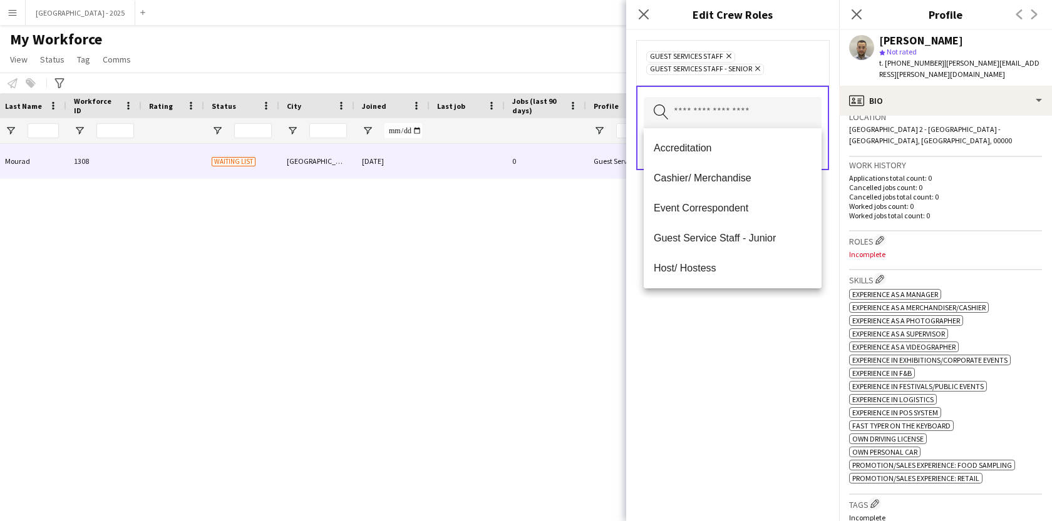
drag, startPoint x: 741, startPoint y: 319, endPoint x: 742, endPoint y: 287, distance: 32.0
click at [741, 319] on div "Guest Services Staff Remove Guest Services Staff - Senior Remove Search by role…" at bounding box center [732, 275] width 213 height 491
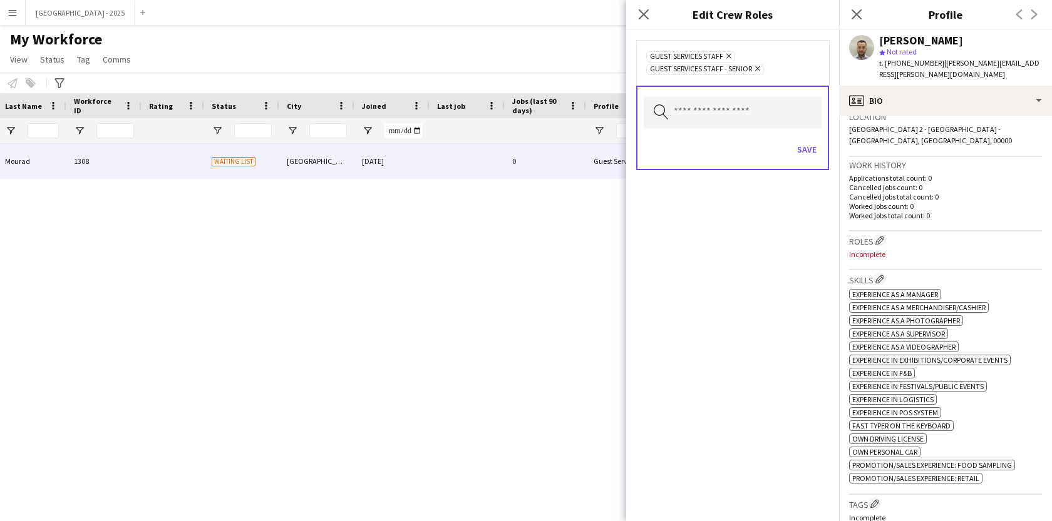
click at [800, 161] on div "Save" at bounding box center [733, 151] width 178 height 36
click at [812, 151] on button "Save" at bounding box center [806, 150] width 29 height 20
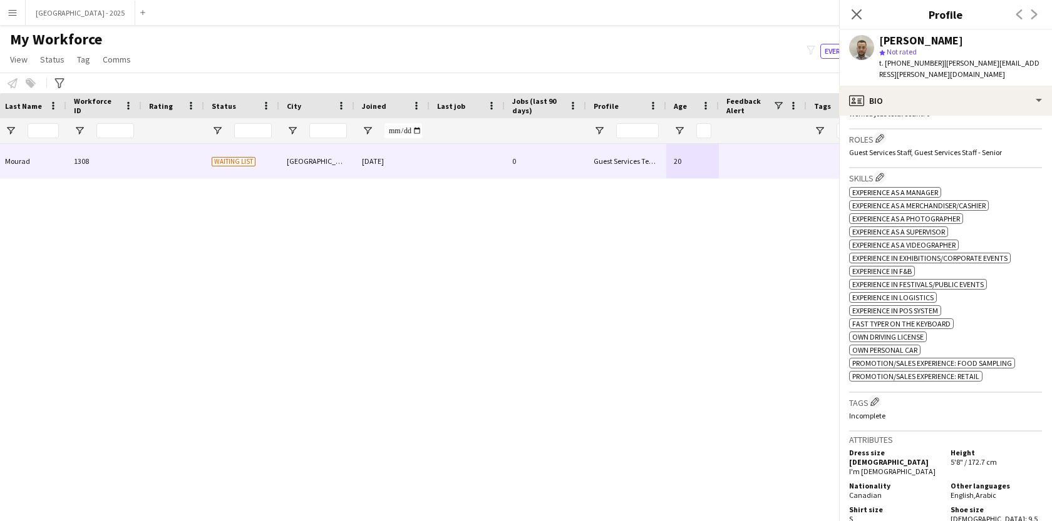
scroll to position [533, 0]
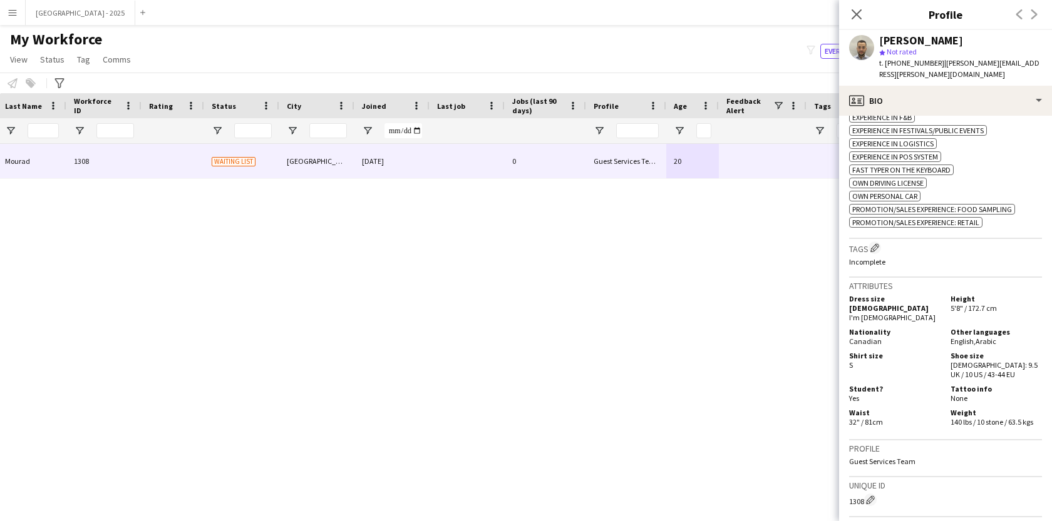
click at [881, 239] on div "Tags Edit crew company tags Incomplete" at bounding box center [945, 258] width 193 height 39
click at [873, 244] on app-icon "Edit crew company tags" at bounding box center [874, 248] width 9 height 9
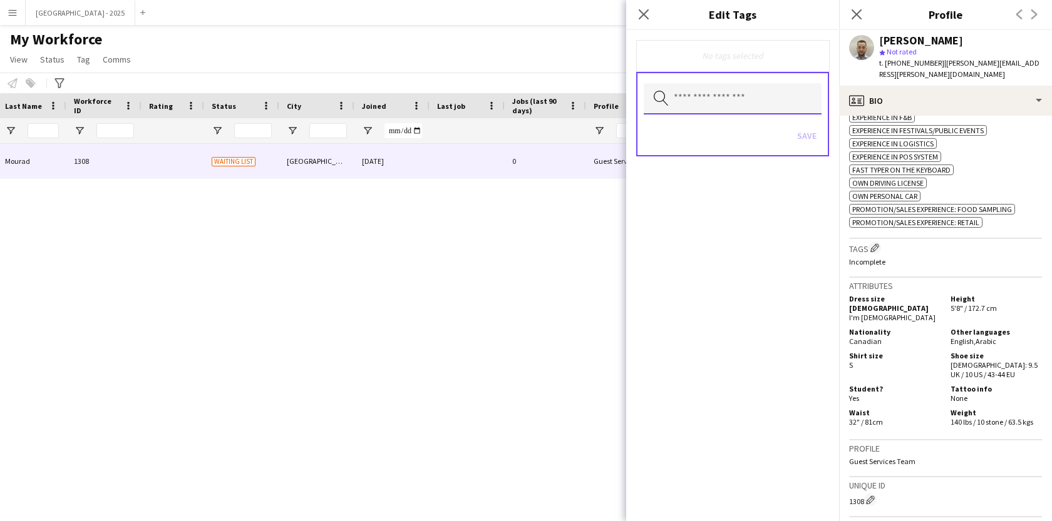
click at [692, 104] on input "text" at bounding box center [733, 98] width 178 height 31
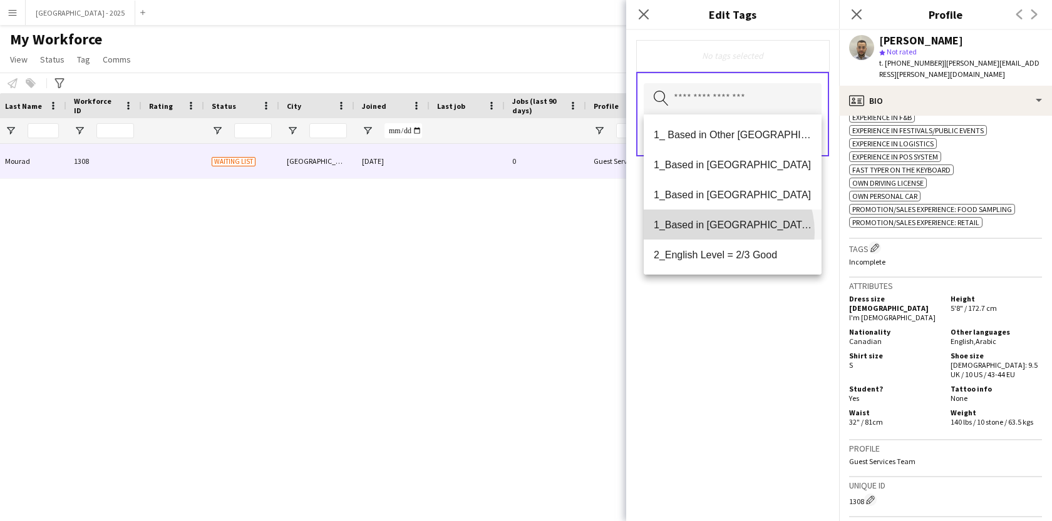
click at [722, 232] on mat-option "1_Based in [GEOGRAPHIC_DATA]/[GEOGRAPHIC_DATA]/Ajman" at bounding box center [733, 225] width 178 height 30
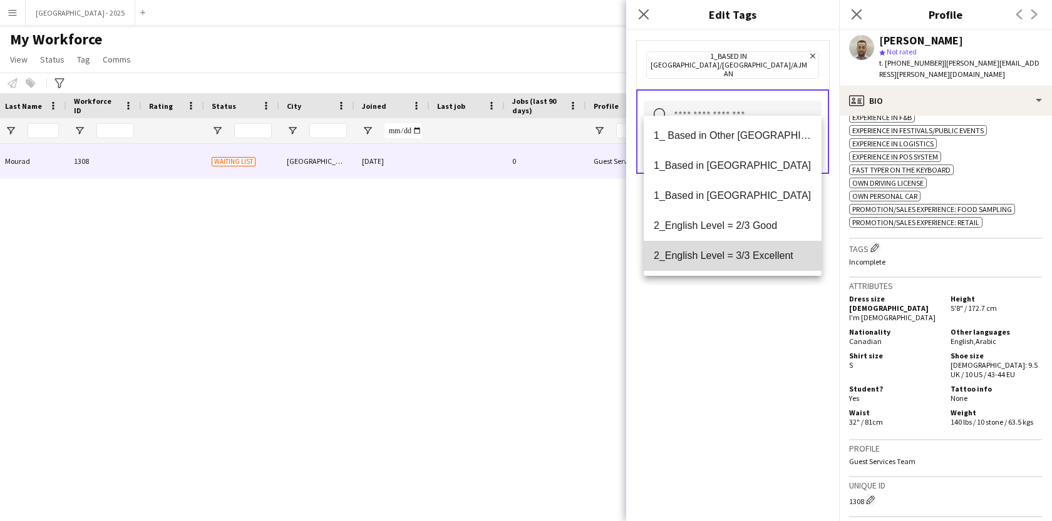
click at [754, 257] on span "2_English Level = 3/3 Excellent" at bounding box center [733, 256] width 158 height 12
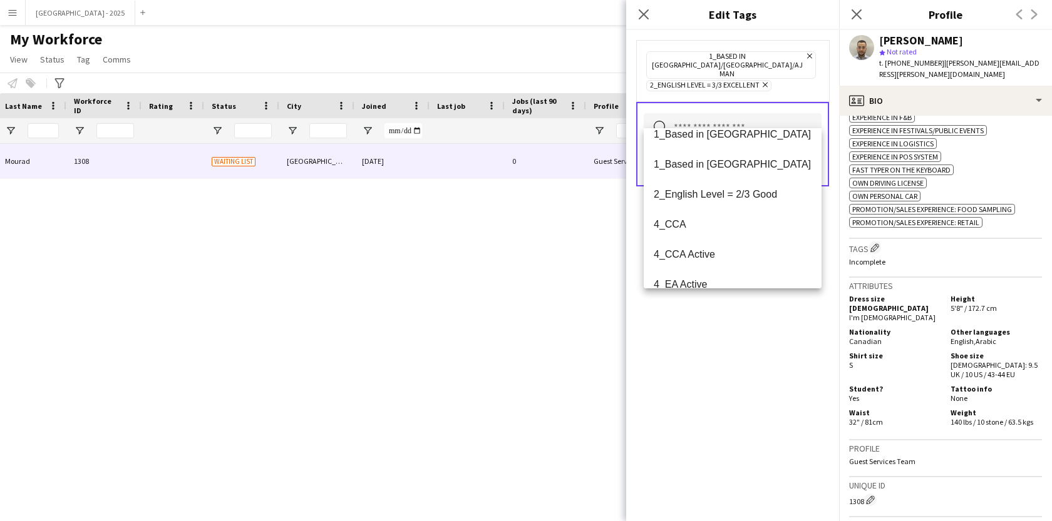
scroll to position [103, 0]
click at [695, 172] on mat-option "4_CCA" at bounding box center [733, 165] width 178 height 30
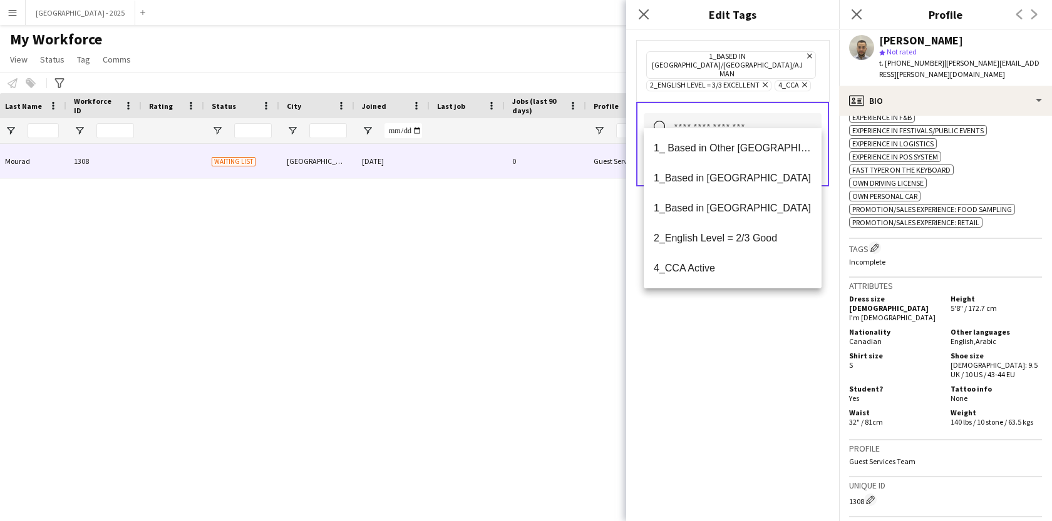
click at [712, 337] on div "1_Based in [GEOGRAPHIC_DATA]/[GEOGRAPHIC_DATA]/Ajman Remove 2_English Level = 3…" at bounding box center [732, 275] width 213 height 491
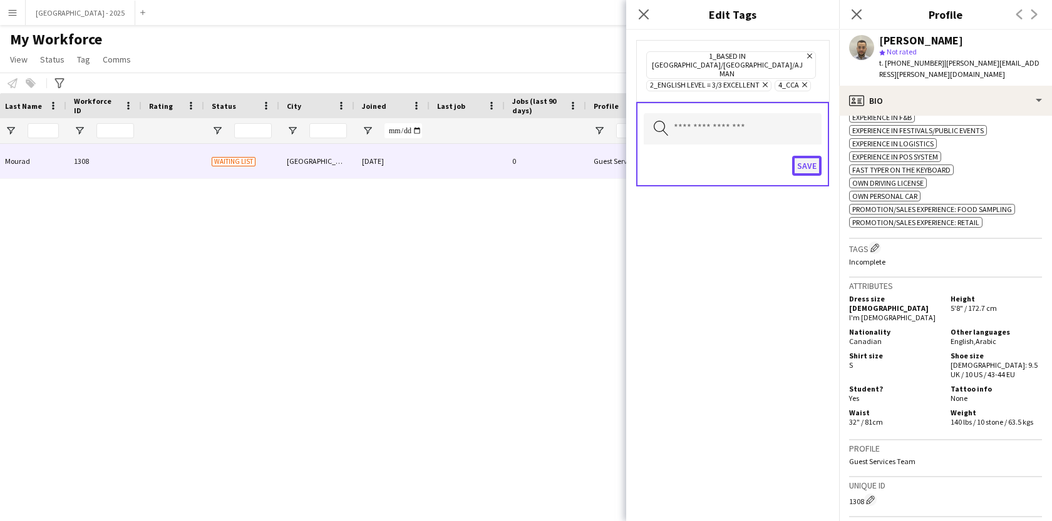
click at [809, 156] on button "Save" at bounding box center [806, 166] width 29 height 20
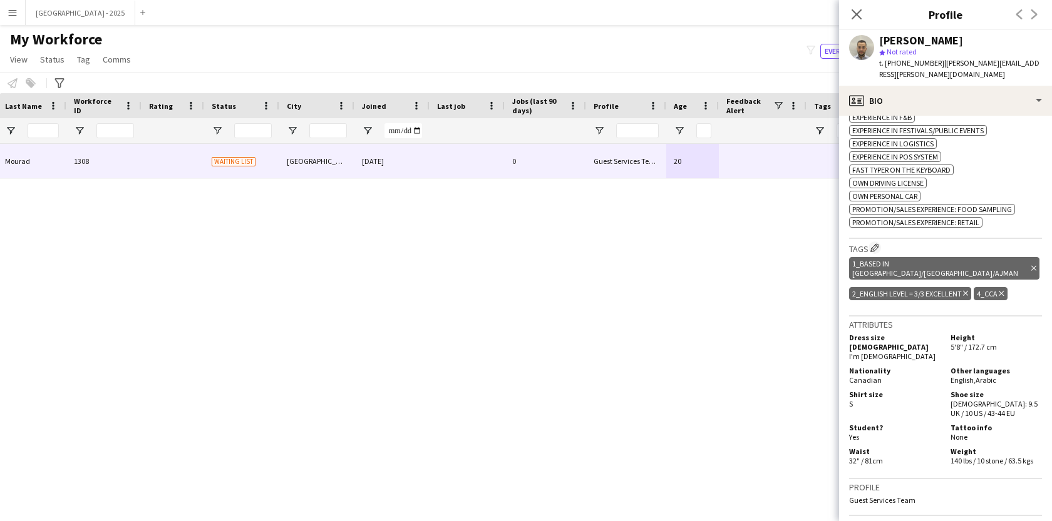
click at [853, 13] on icon "Close pop-in" at bounding box center [856, 14] width 10 height 10
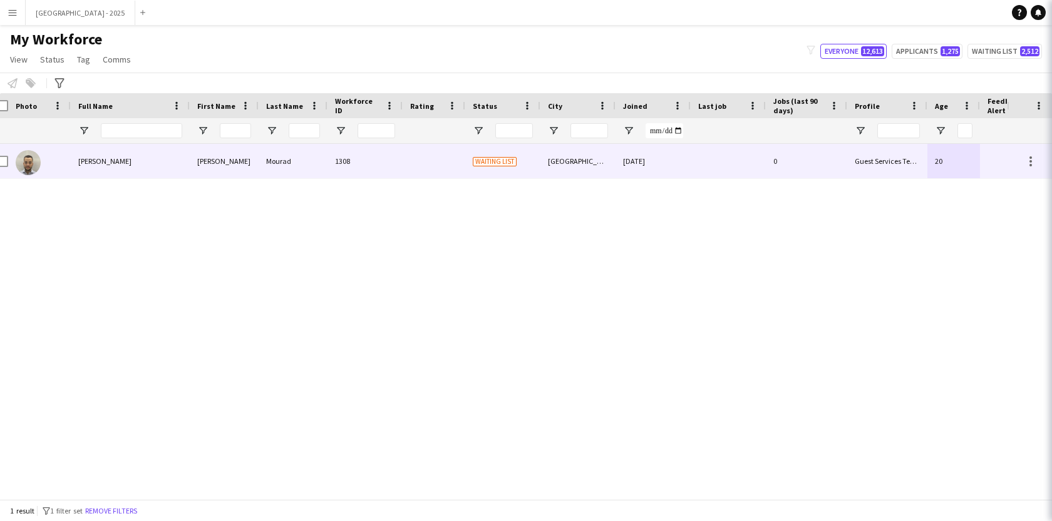
scroll to position [0, 0]
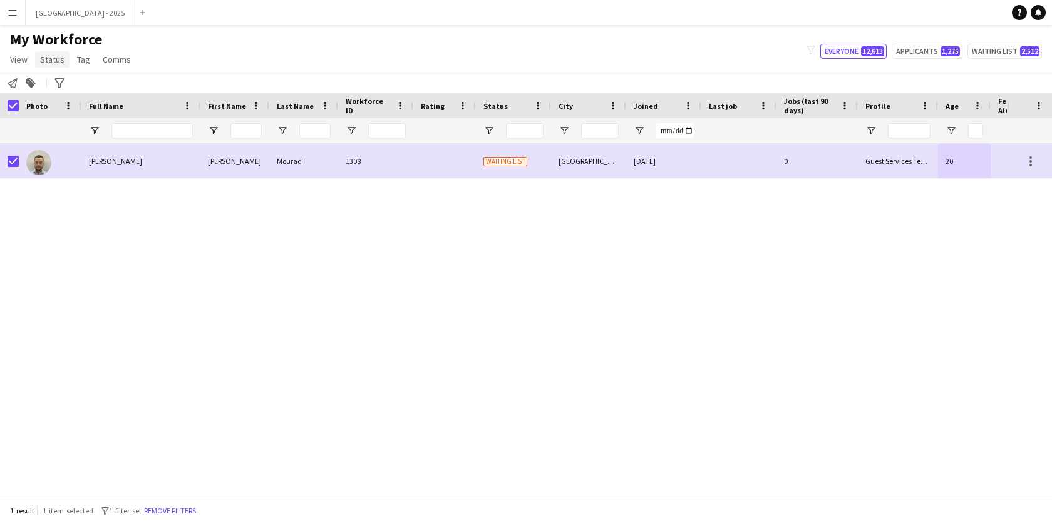
click at [58, 55] on span "Status" at bounding box center [52, 59] width 24 height 11
click at [64, 85] on link "Edit" at bounding box center [80, 86] width 88 height 26
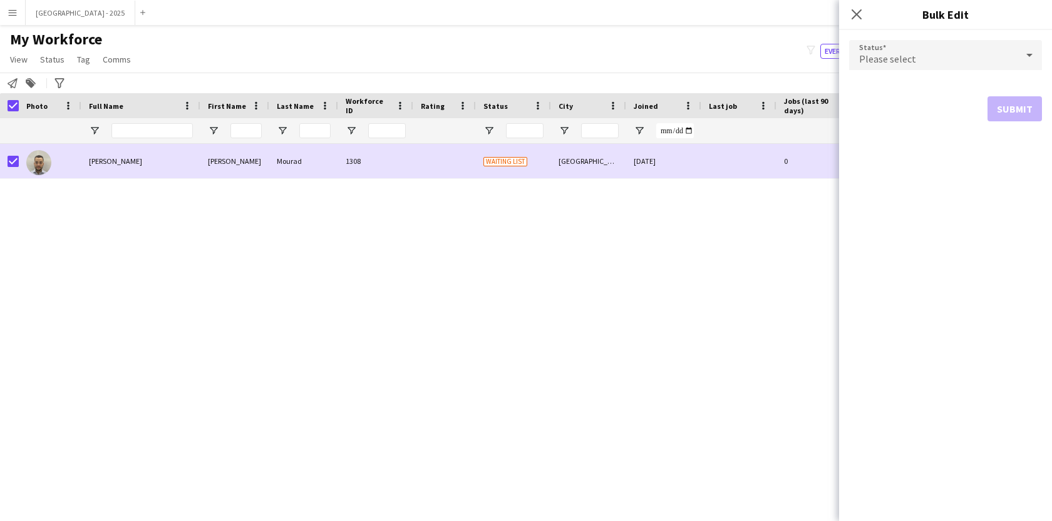
click at [875, 68] on div "Please select" at bounding box center [933, 55] width 168 height 30
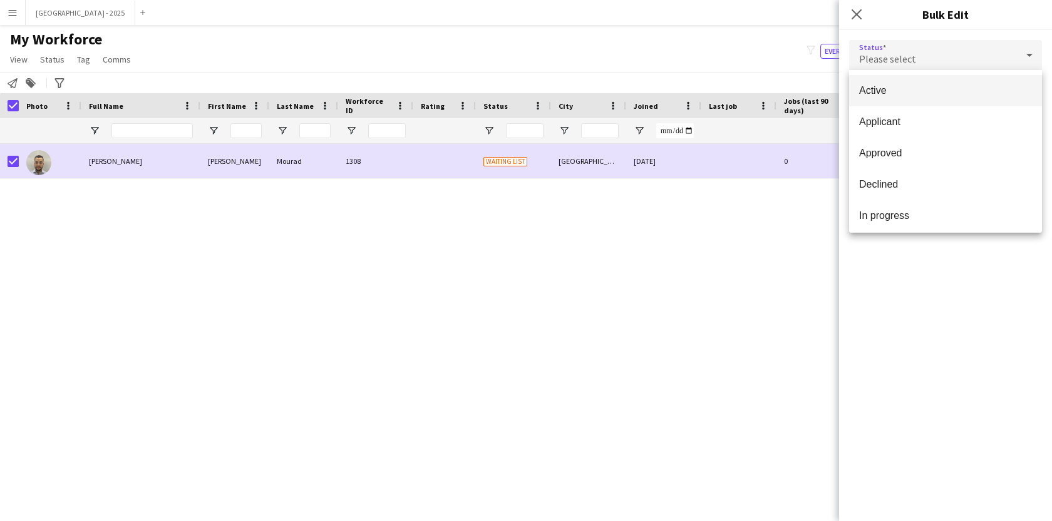
click at [877, 101] on mat-option "Active" at bounding box center [945, 90] width 193 height 31
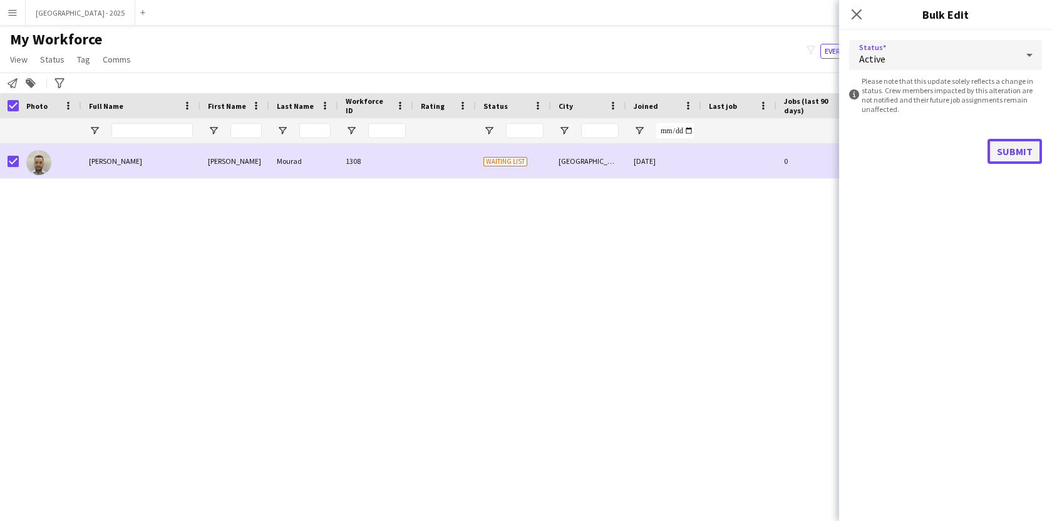
click at [1033, 152] on button "Submit" at bounding box center [1014, 151] width 54 height 25
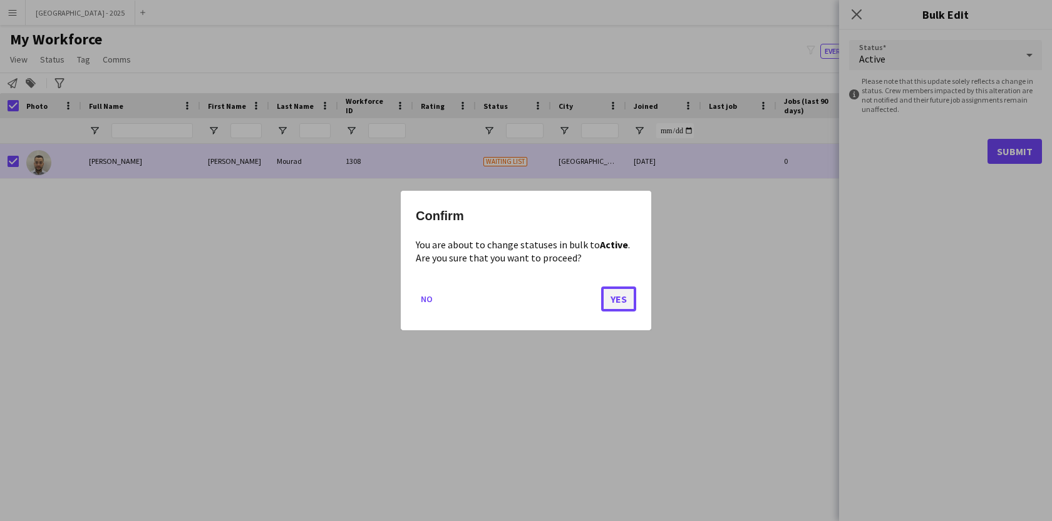
click at [619, 295] on button "Yes" at bounding box center [618, 299] width 35 height 25
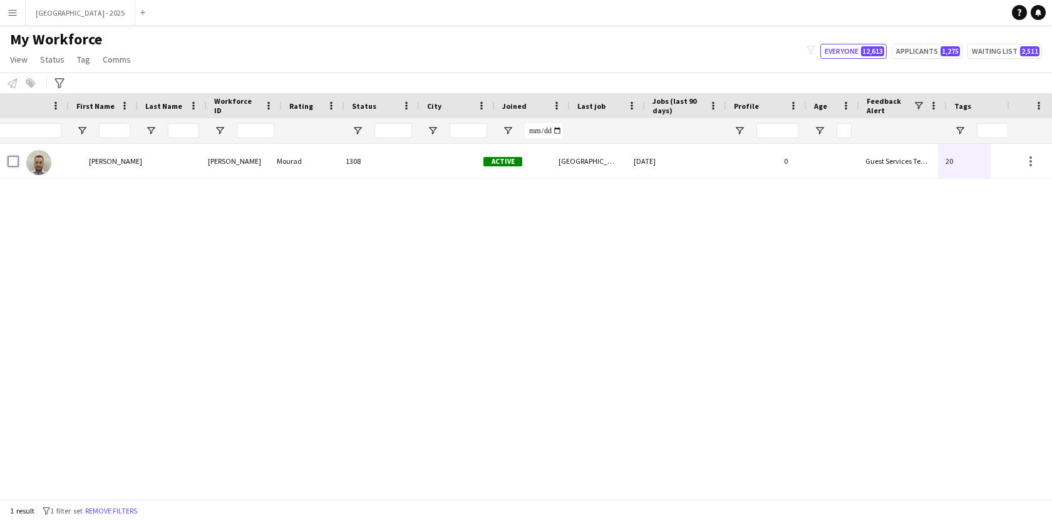
scroll to position [0, 272]
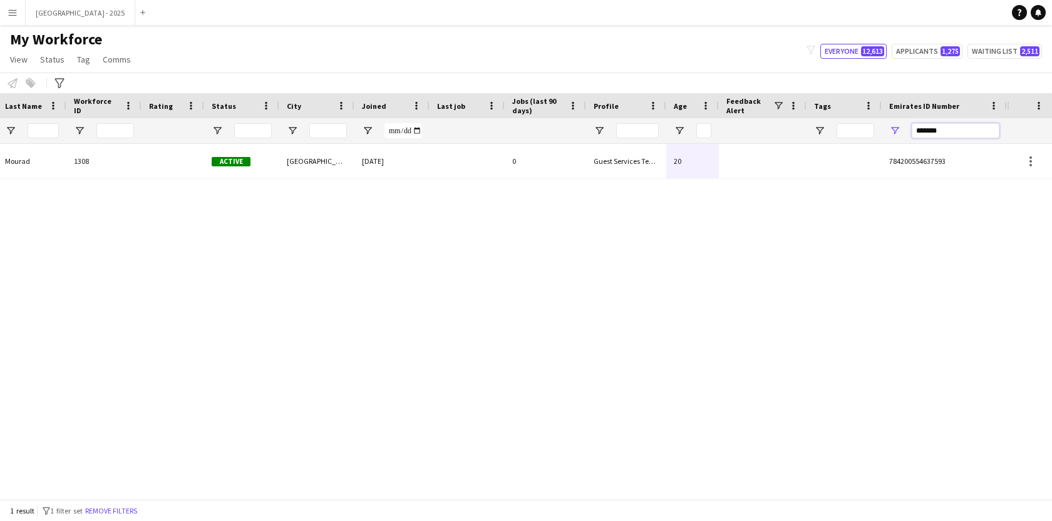
click at [924, 125] on input "*******" at bounding box center [955, 130] width 88 height 15
paste input "Emirates ID Number Filter Input"
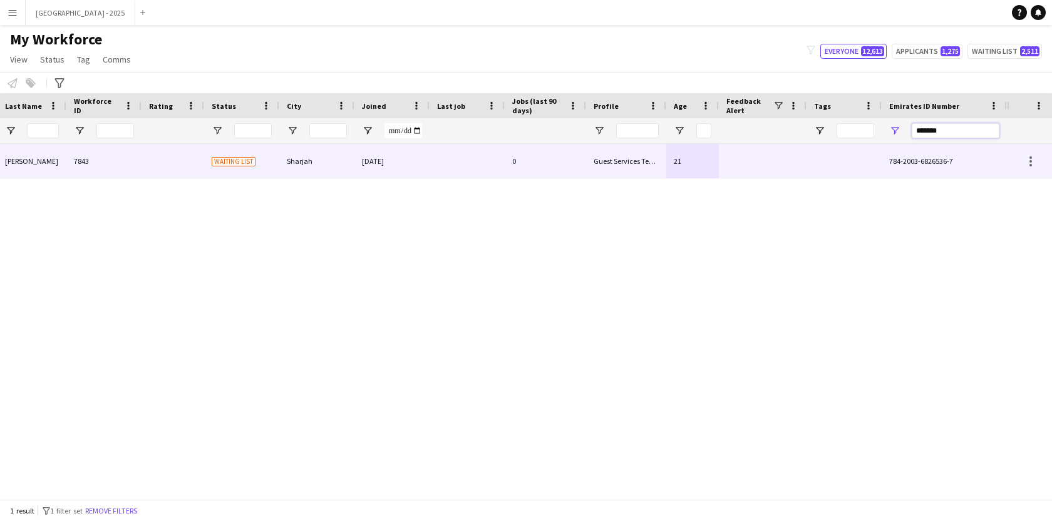
type input "*******"
click at [518, 162] on div "0" at bounding box center [545, 161] width 81 height 34
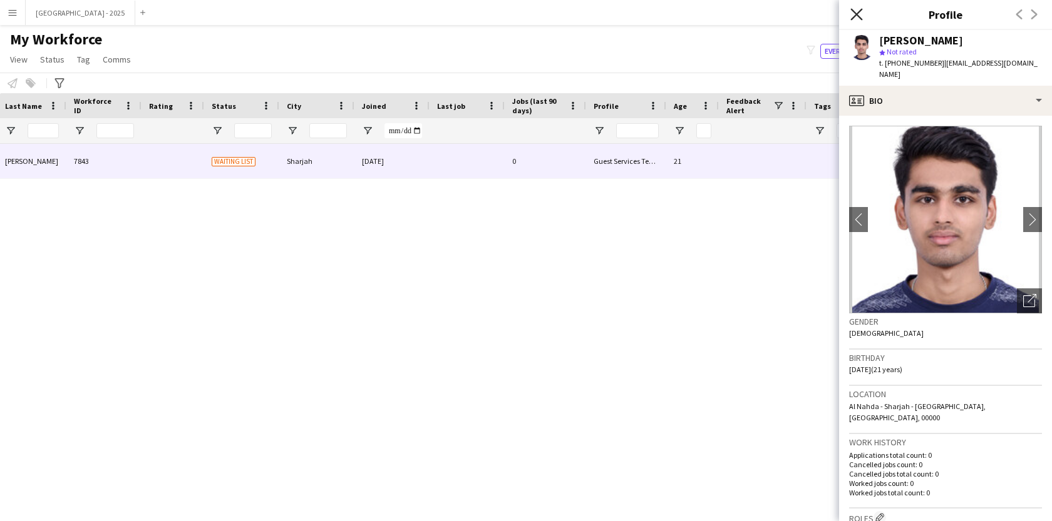
click at [857, 14] on icon at bounding box center [856, 14] width 12 height 12
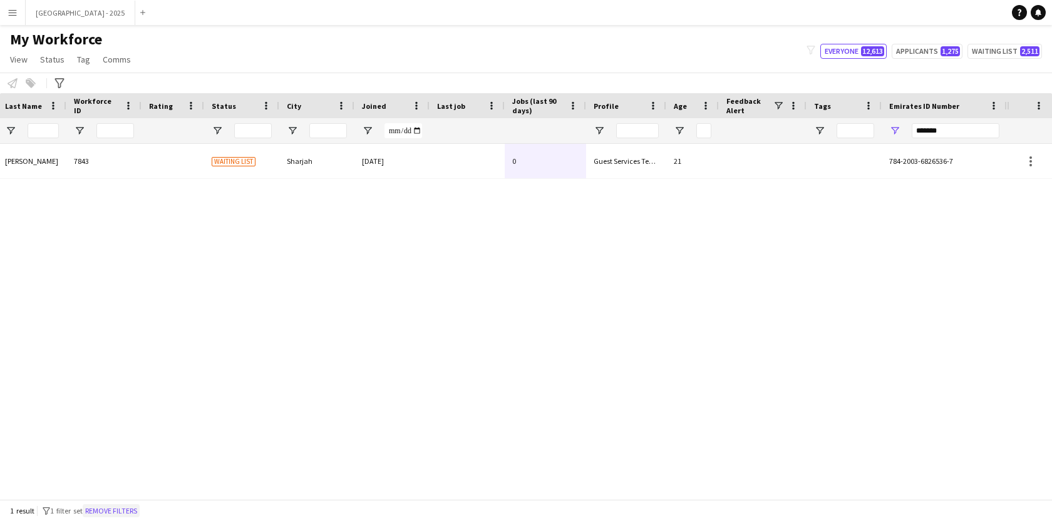
click at [131, 516] on button "Remove filters" at bounding box center [111, 512] width 57 height 14
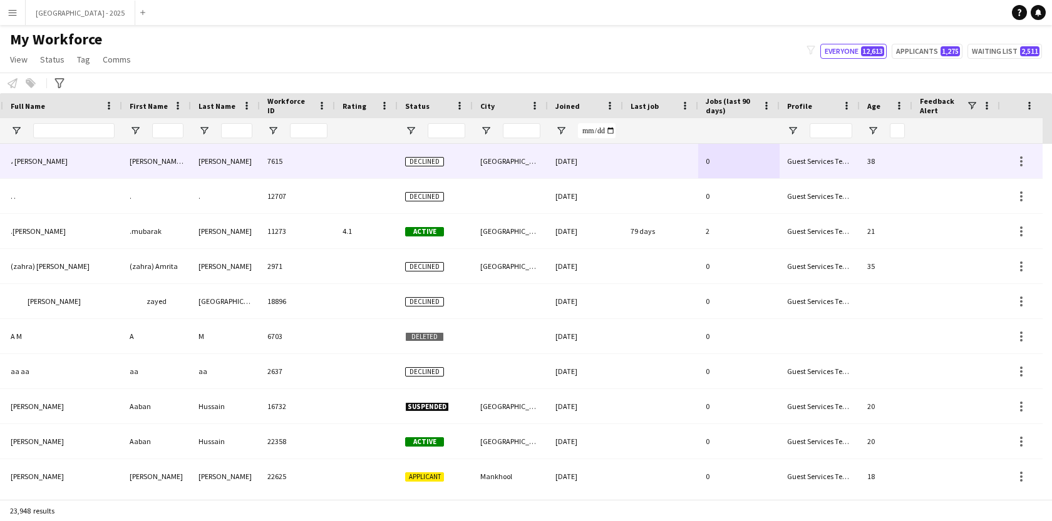
scroll to position [0, 0]
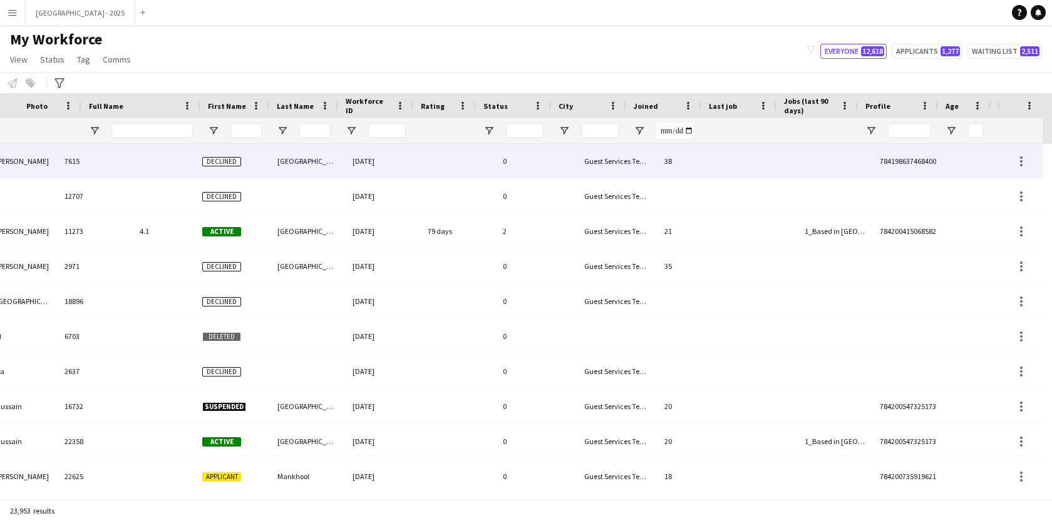
scroll to position [0, 281]
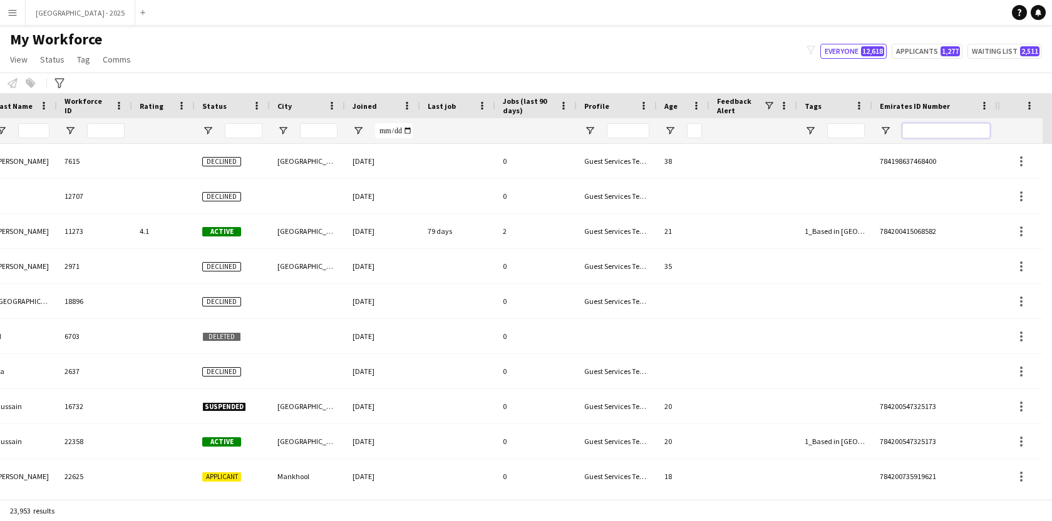
click at [947, 136] on input "Emirates ID Number Filter Input" at bounding box center [946, 130] width 88 height 15
paste input "*******"
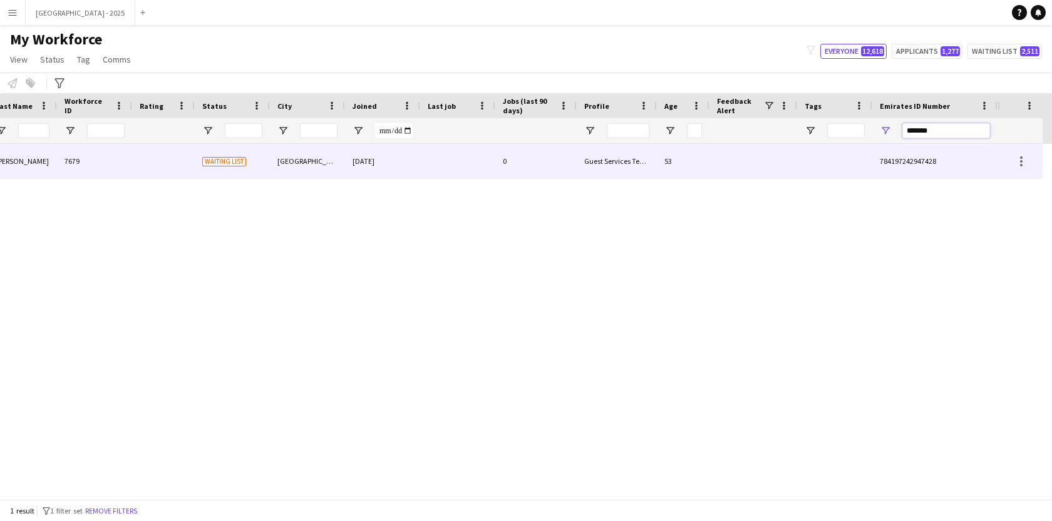
type input "*******"
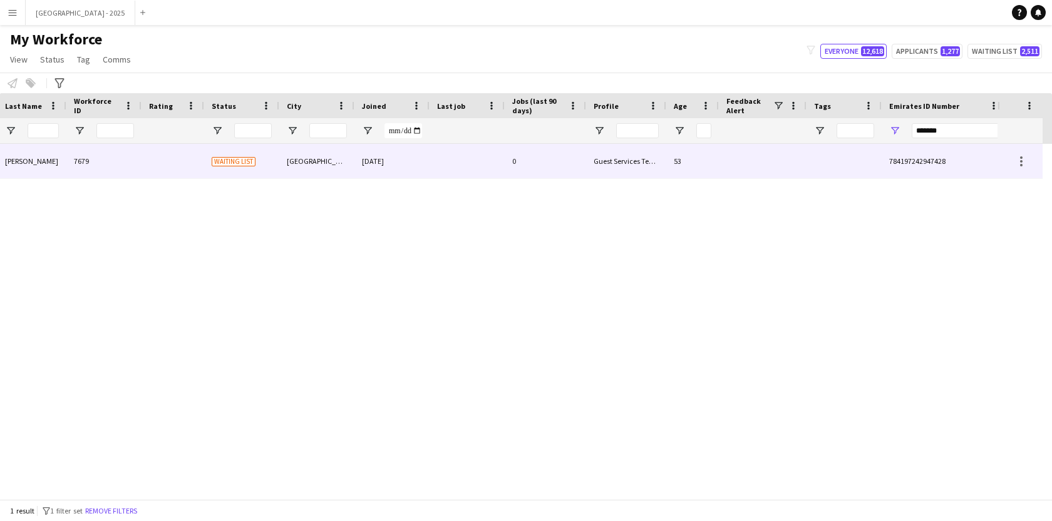
click at [350, 167] on div "[GEOGRAPHIC_DATA]" at bounding box center [316, 161] width 75 height 34
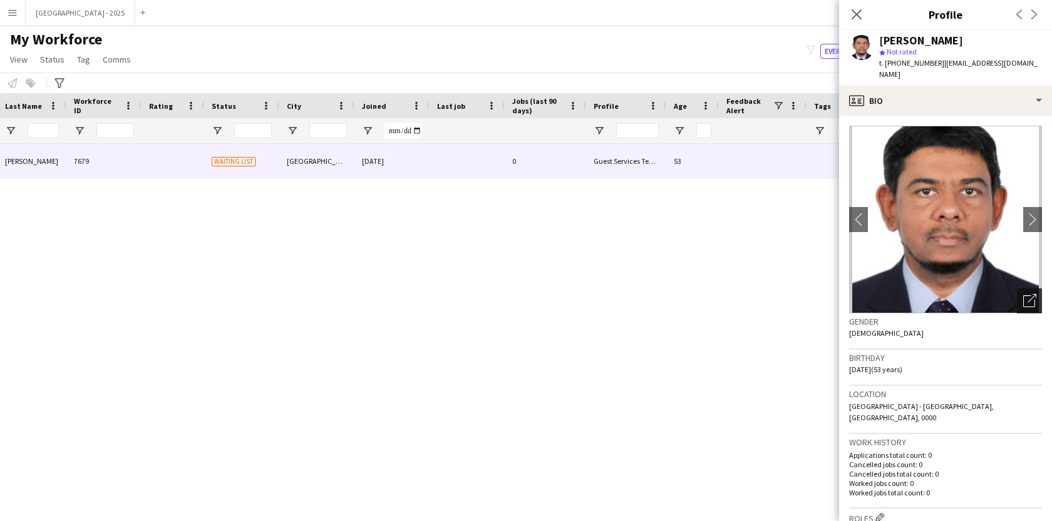
click at [1023, 294] on icon "Open photos pop-in" at bounding box center [1029, 300] width 13 height 13
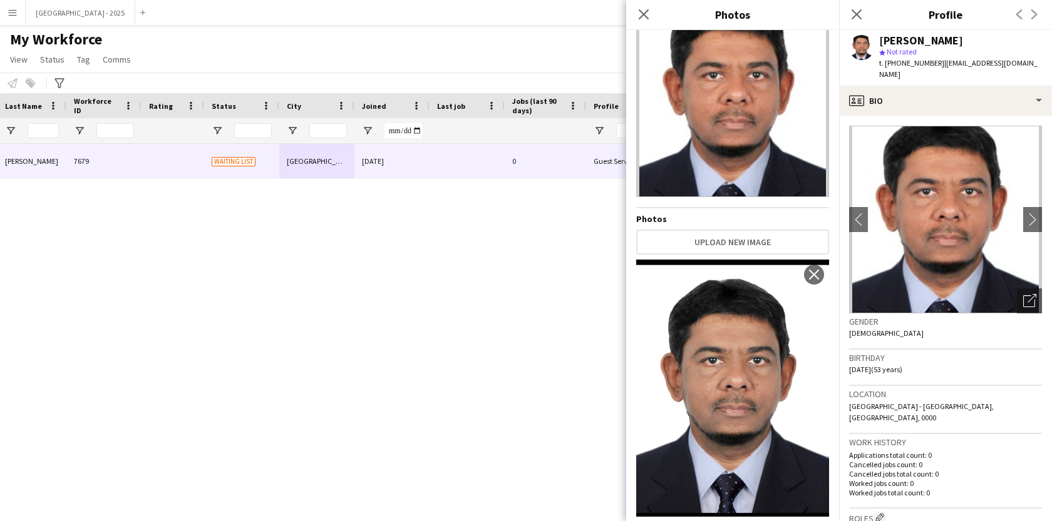
scroll to position [48, 0]
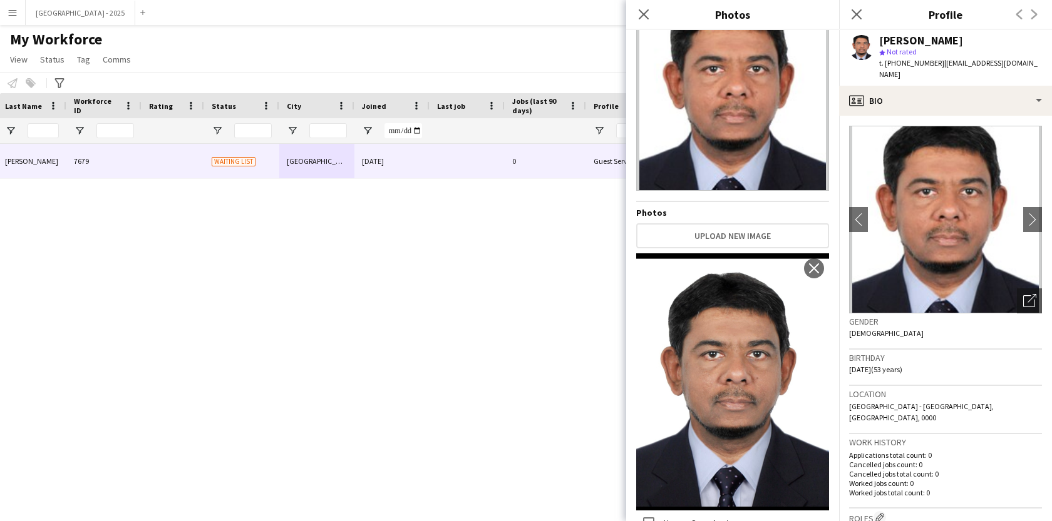
click at [943, 359] on div "Birthday [DEMOGRAPHIC_DATA] (53 years)" at bounding box center [945, 368] width 193 height 36
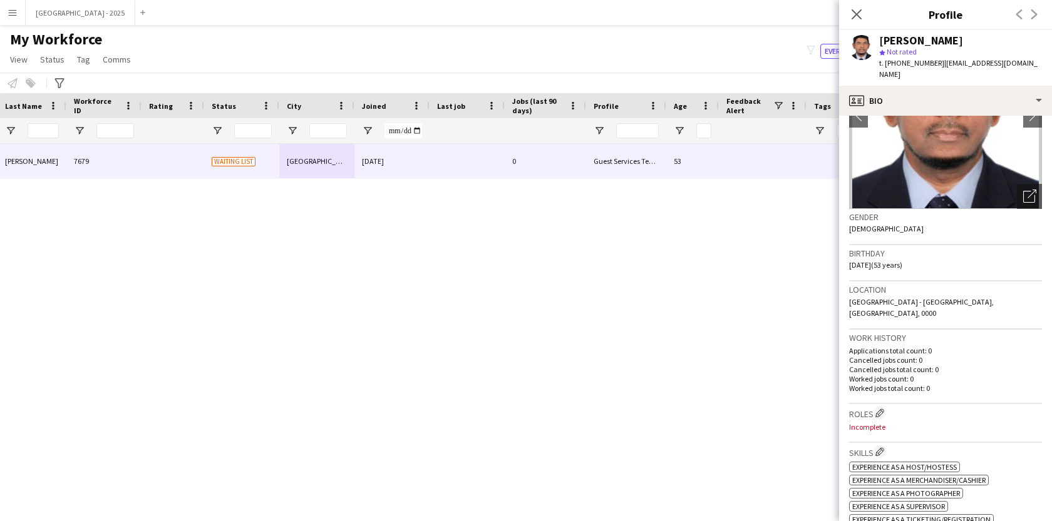
scroll to position [128, 0]
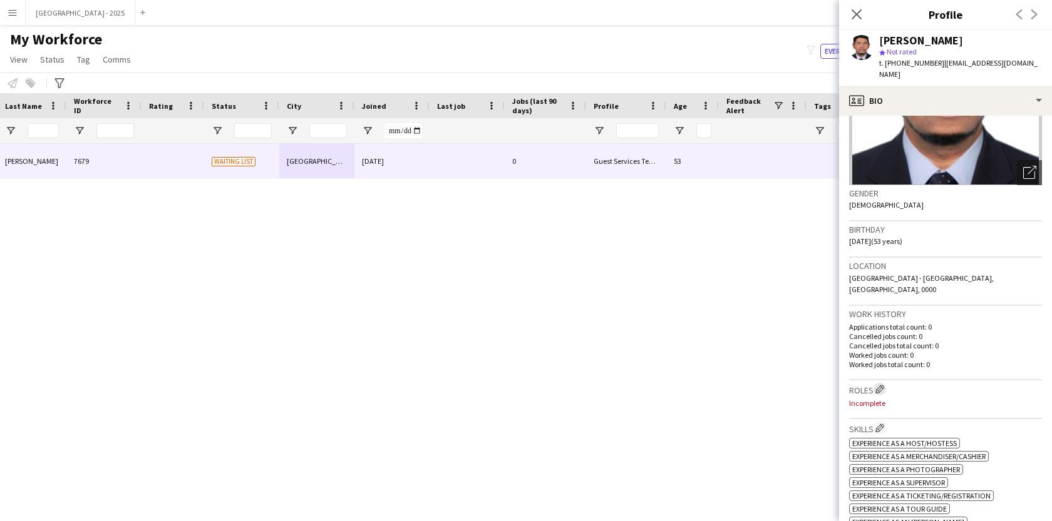
click at [880, 385] on app-icon "Edit crew company roles" at bounding box center [879, 389] width 9 height 9
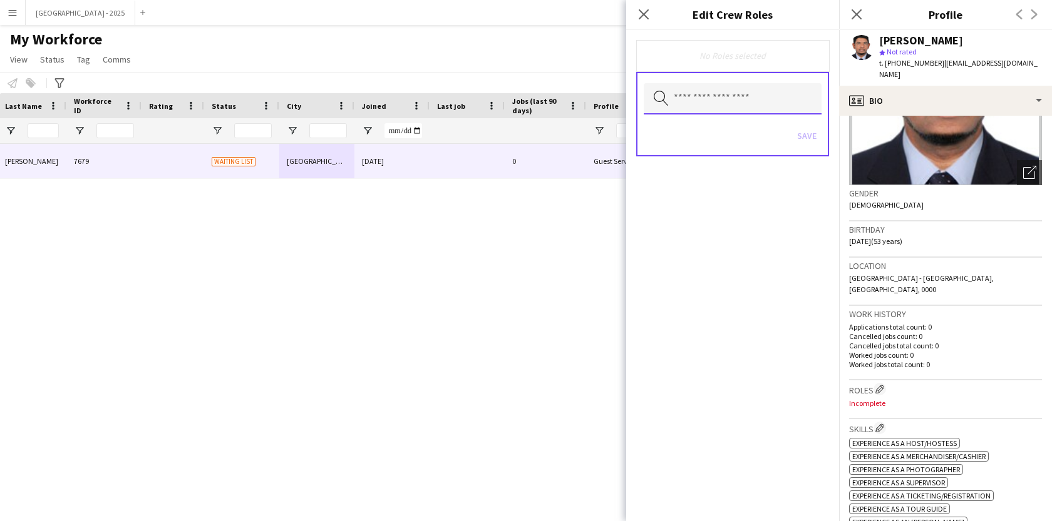
click at [737, 113] on input "text" at bounding box center [733, 98] width 178 height 31
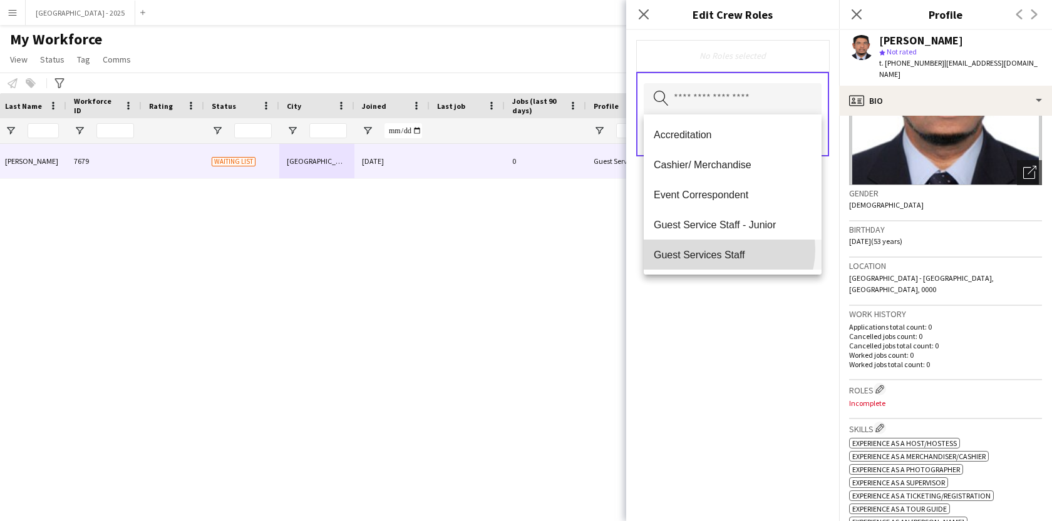
click at [728, 250] on span "Guest Services Staff" at bounding box center [733, 255] width 158 height 12
click at [757, 264] on mat-option "Guest Services Staff - Senior" at bounding box center [733, 256] width 178 height 30
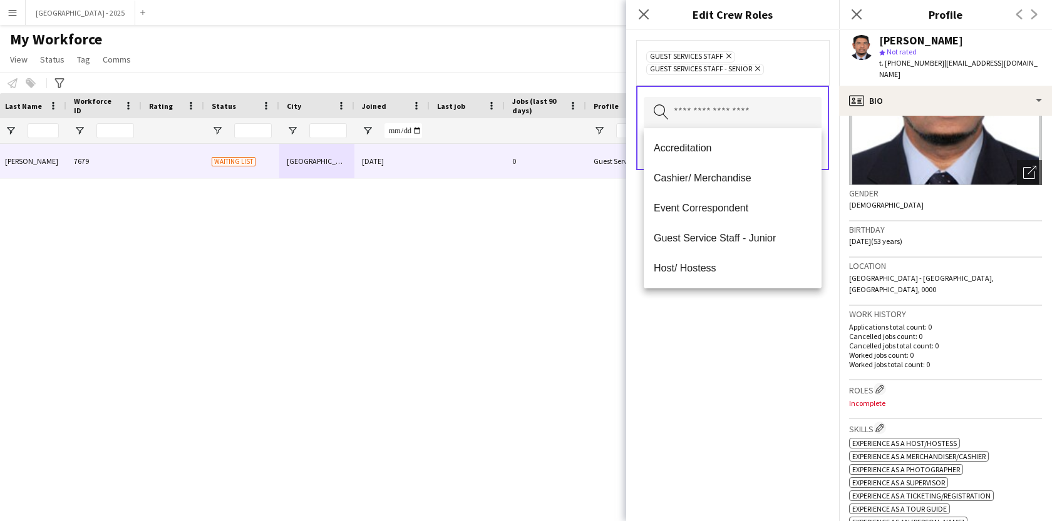
drag, startPoint x: 754, startPoint y: 324, endPoint x: 784, endPoint y: 259, distance: 71.1
click at [754, 324] on div "Guest Services Staff Remove Guest Services Staff - Senior Remove Search by role…" at bounding box center [732, 275] width 213 height 491
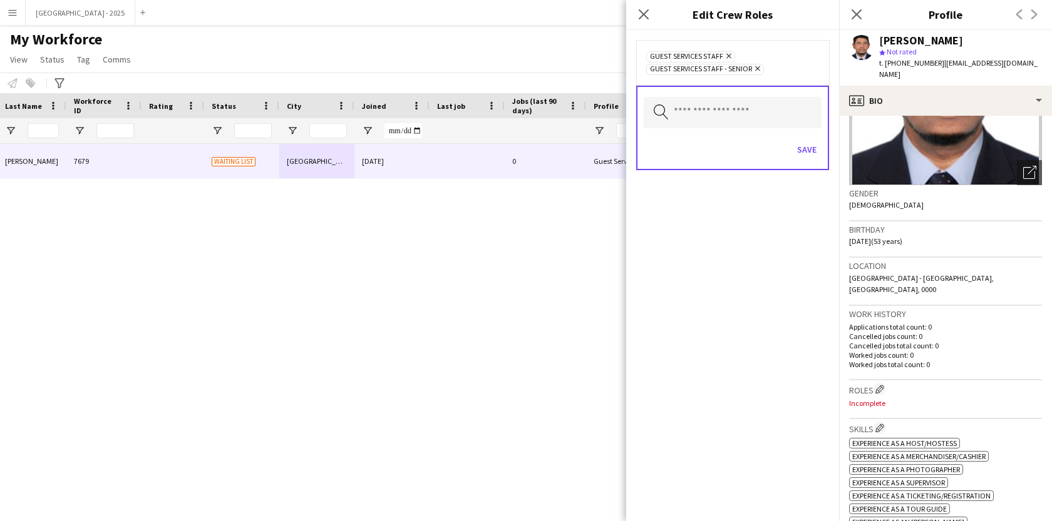
click at [758, 73] on app-icon "Remove" at bounding box center [756, 69] width 8 height 10
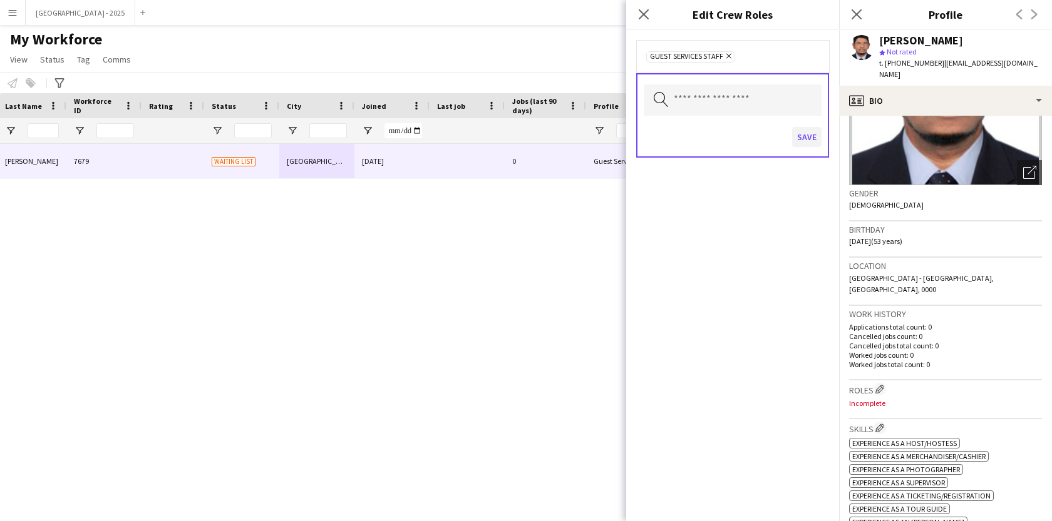
click at [803, 155] on div "Save" at bounding box center [733, 139] width 178 height 36
click at [803, 135] on button "Save" at bounding box center [806, 137] width 29 height 20
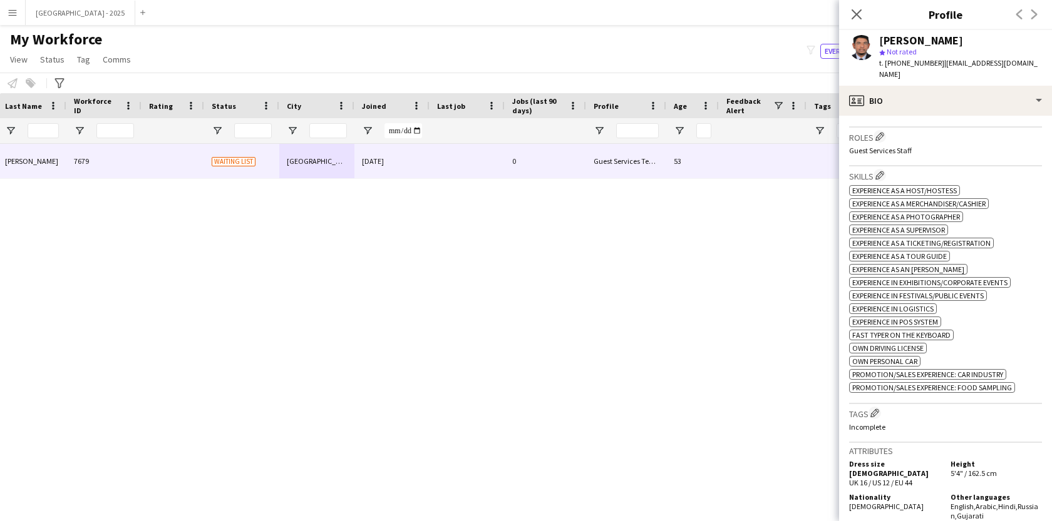
scroll to position [465, 0]
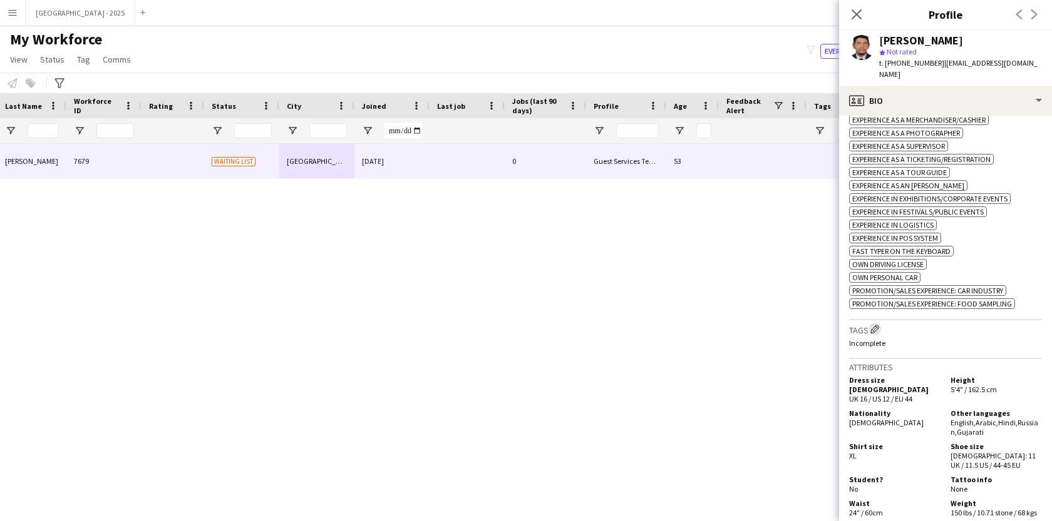
click at [877, 325] on app-icon "Edit crew company tags" at bounding box center [874, 329] width 9 height 9
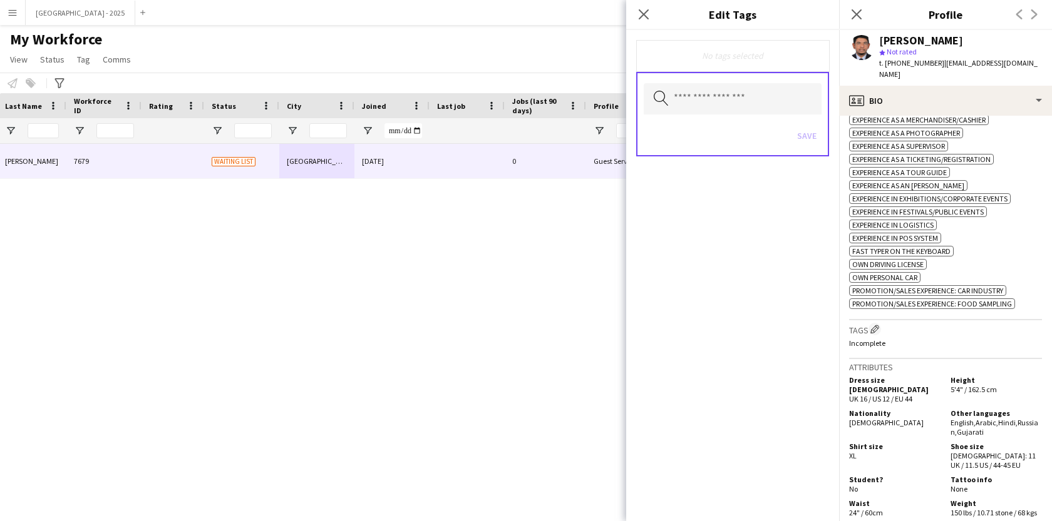
click at [741, 82] on div "Search by tag name Save" at bounding box center [732, 114] width 193 height 85
click at [741, 94] on input "text" at bounding box center [733, 98] width 178 height 31
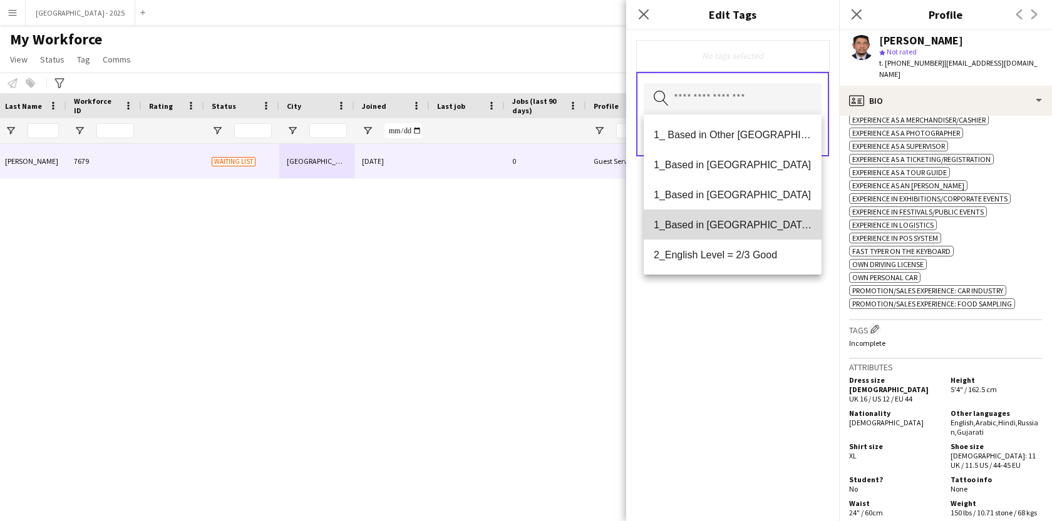
click at [742, 232] on mat-option "1_Based in [GEOGRAPHIC_DATA]/[GEOGRAPHIC_DATA]/Ajman" at bounding box center [733, 225] width 178 height 30
click at [741, 230] on span "2_English Level = 2/3 Good" at bounding box center [733, 226] width 158 height 12
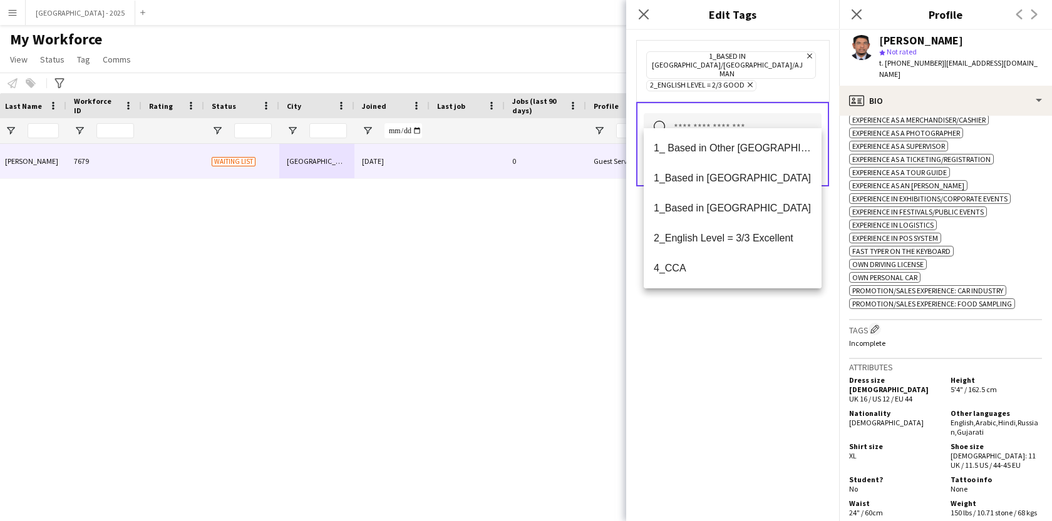
drag, startPoint x: 729, startPoint y: 334, endPoint x: 756, endPoint y: 262, distance: 77.1
click at [729, 334] on div "1_Based in [GEOGRAPHIC_DATA]/[GEOGRAPHIC_DATA]/Ajman Remove 2_English Level = 2…" at bounding box center [732, 275] width 213 height 491
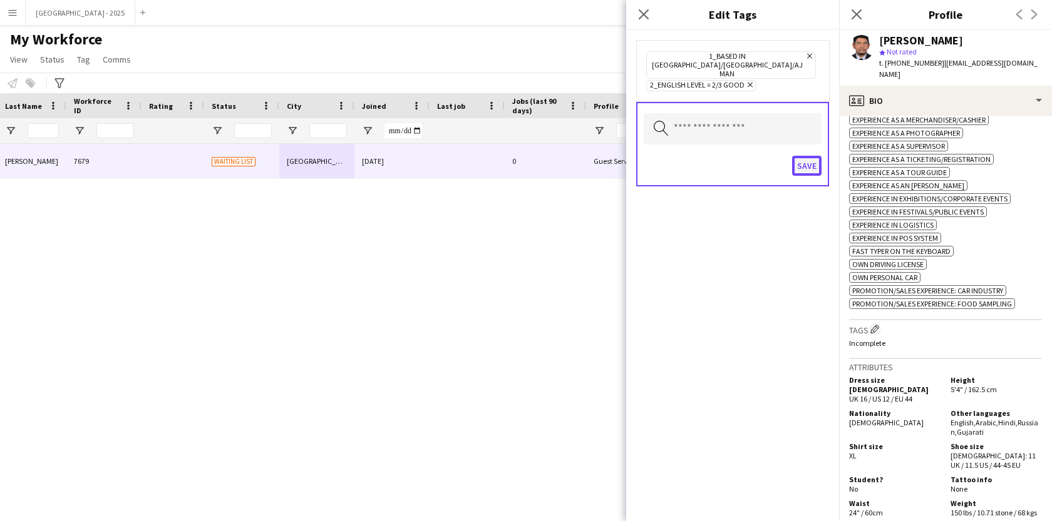
click at [800, 156] on button "Save" at bounding box center [806, 166] width 29 height 20
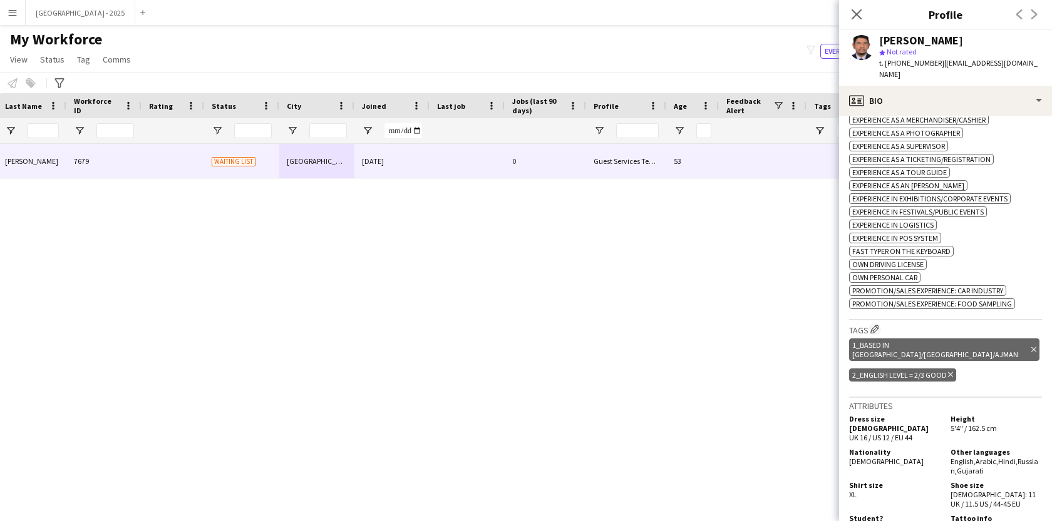
scroll to position [23, 0]
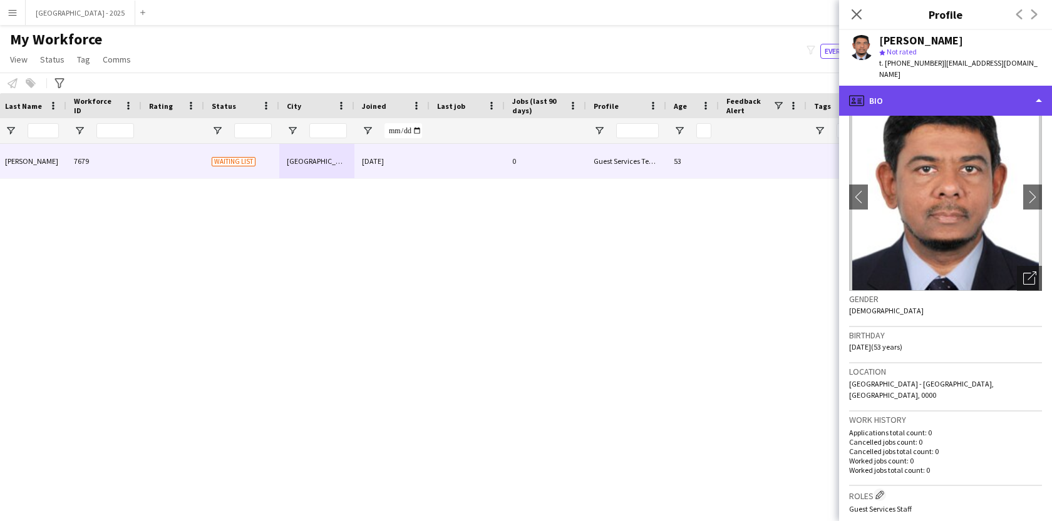
click at [927, 90] on div "profile Bio" at bounding box center [945, 101] width 213 height 30
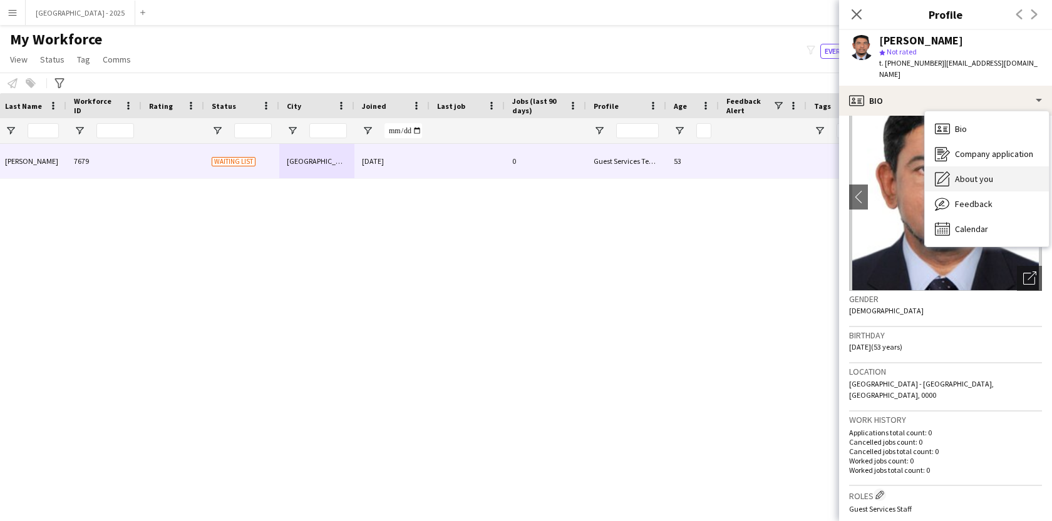
click at [976, 173] on span "About you" at bounding box center [974, 178] width 38 height 11
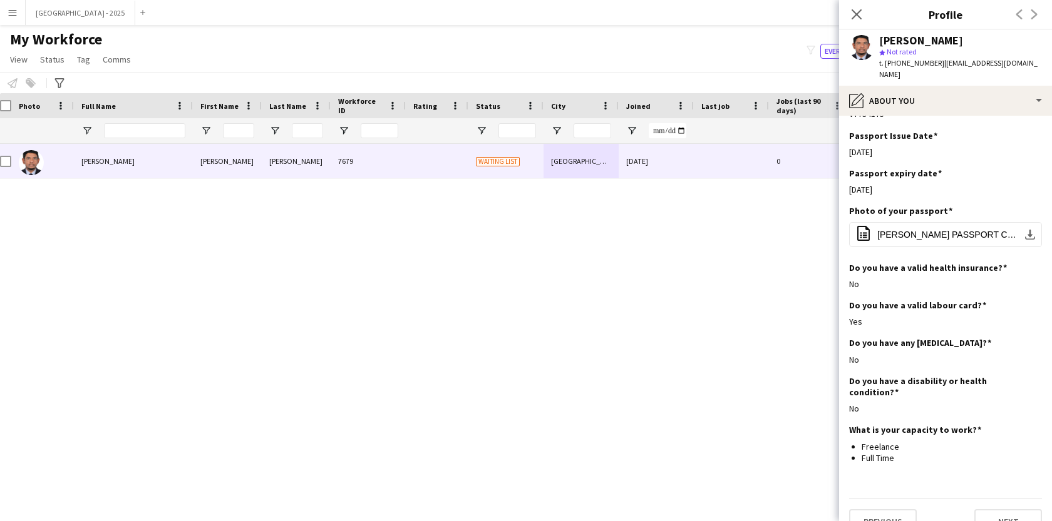
scroll to position [0, 0]
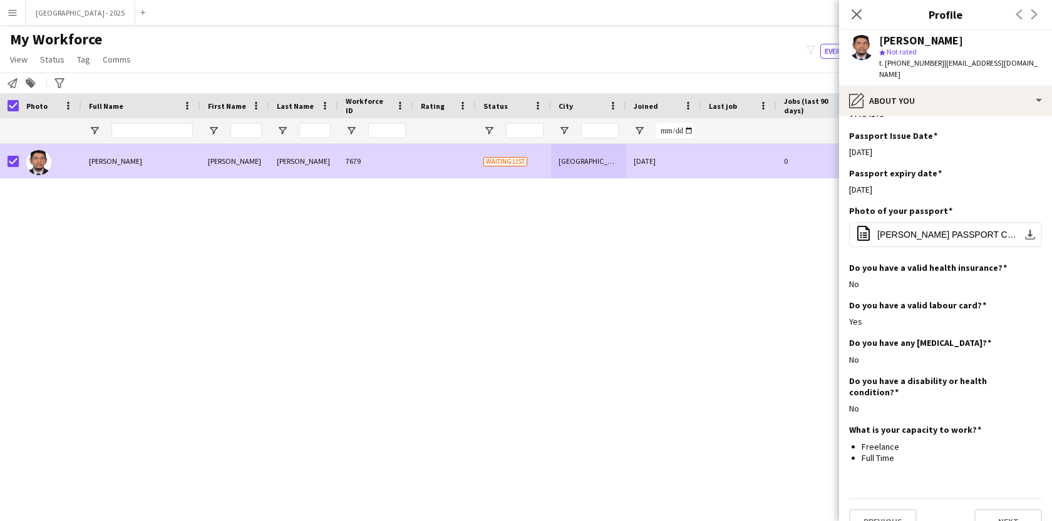
click at [53, 61] on span "Status" at bounding box center [52, 59] width 24 height 11
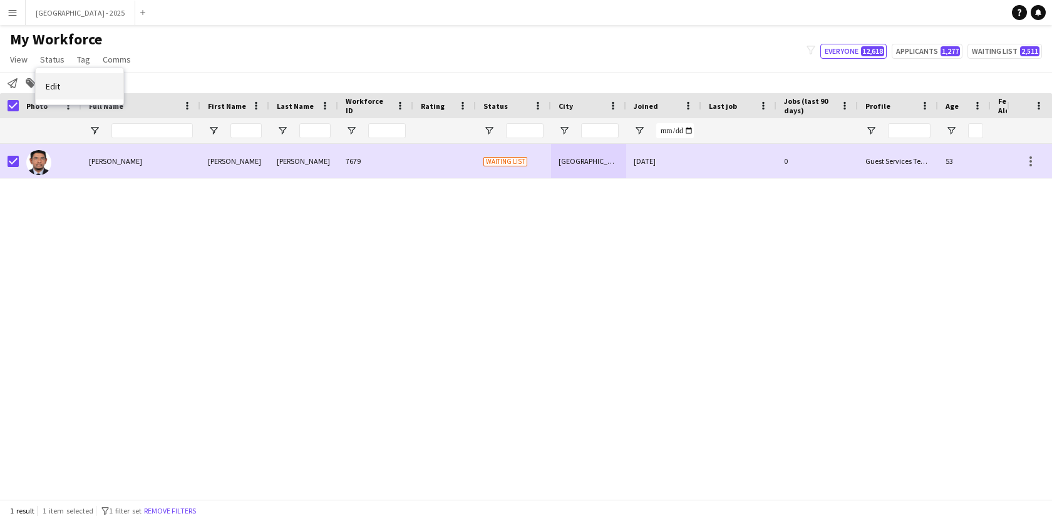
click at [89, 80] on link "Edit" at bounding box center [80, 86] width 88 height 26
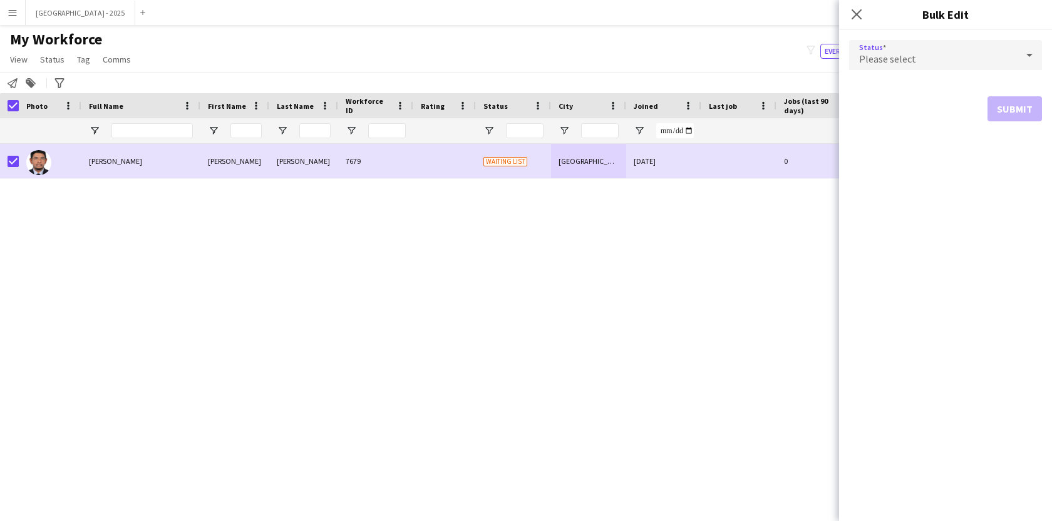
click at [928, 49] on div "Please select" at bounding box center [933, 55] width 168 height 30
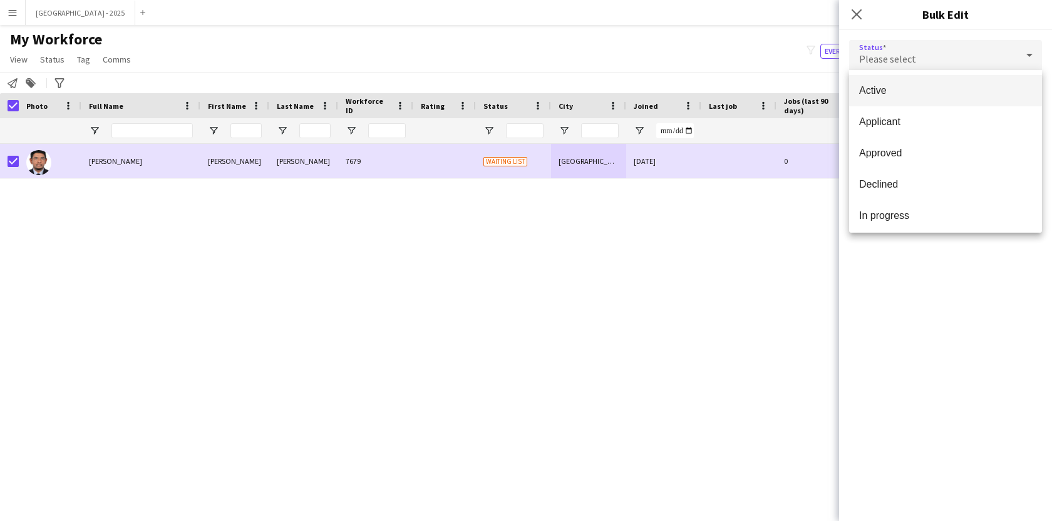
click at [901, 101] on mat-option "Active" at bounding box center [945, 90] width 193 height 31
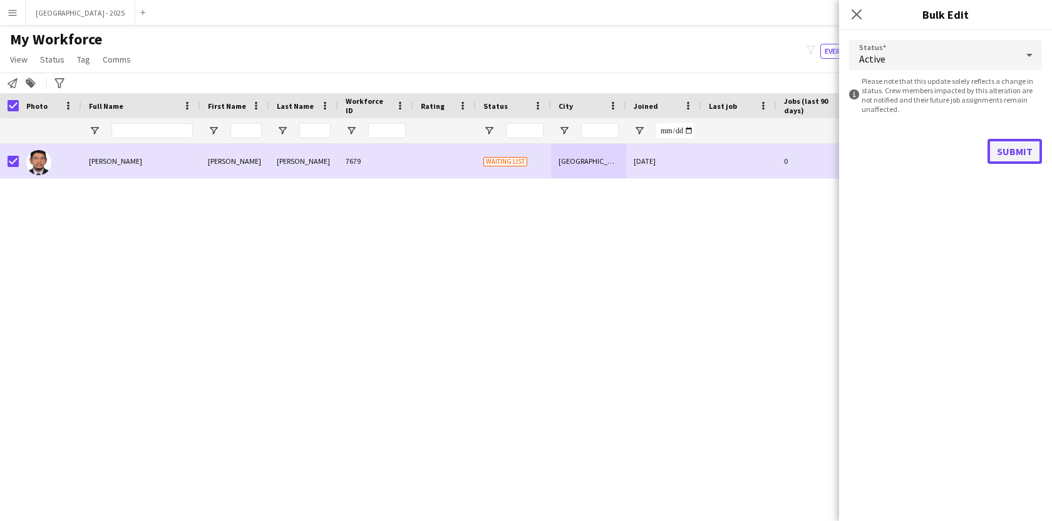
click at [1030, 142] on button "Submit" at bounding box center [1014, 151] width 54 height 25
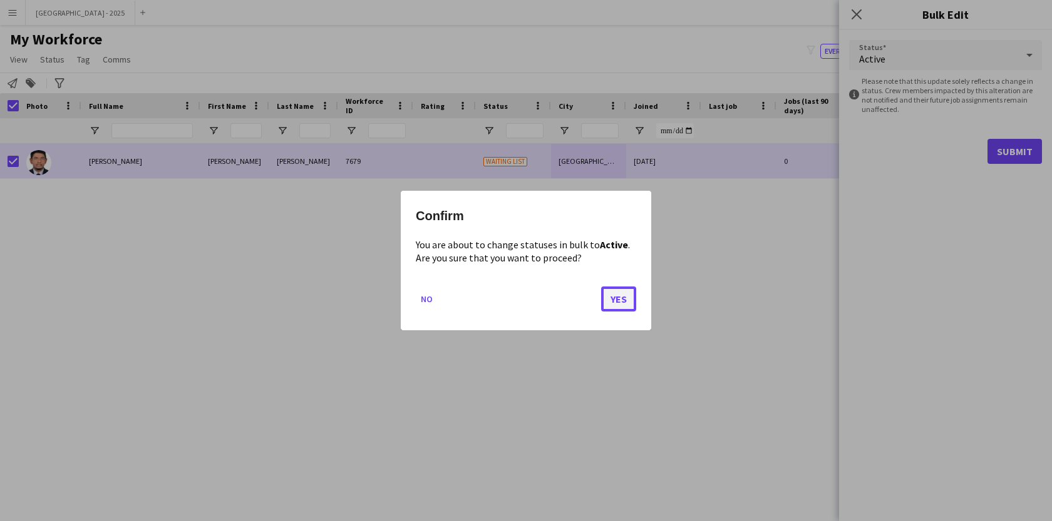
click at [615, 299] on button "Yes" at bounding box center [618, 299] width 35 height 25
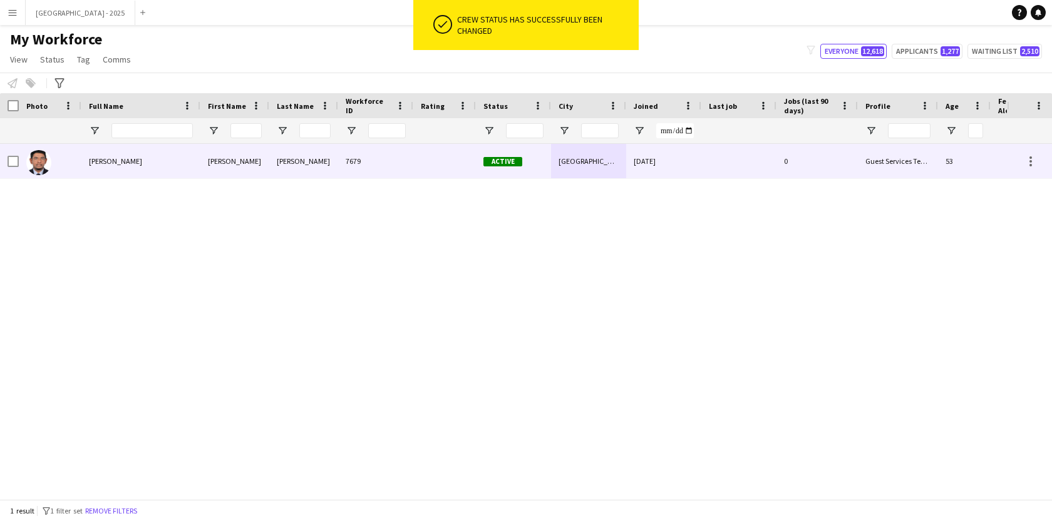
click at [48, 163] on img at bounding box center [38, 162] width 25 height 25
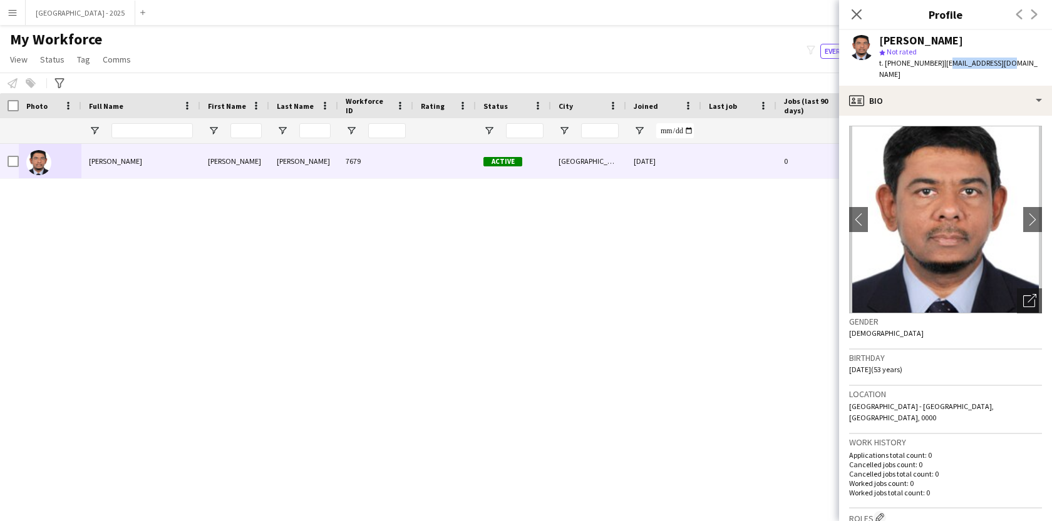
drag, startPoint x: 943, startPoint y: 66, endPoint x: 1002, endPoint y: 60, distance: 59.1
click at [1002, 59] on span "| [EMAIL_ADDRESS][DOMAIN_NAME]" at bounding box center [958, 68] width 158 height 21
click at [980, 58] on div "t. [PHONE_NUMBER] | [EMAIL_ADDRESS][DOMAIN_NAME]" at bounding box center [960, 69] width 163 height 23
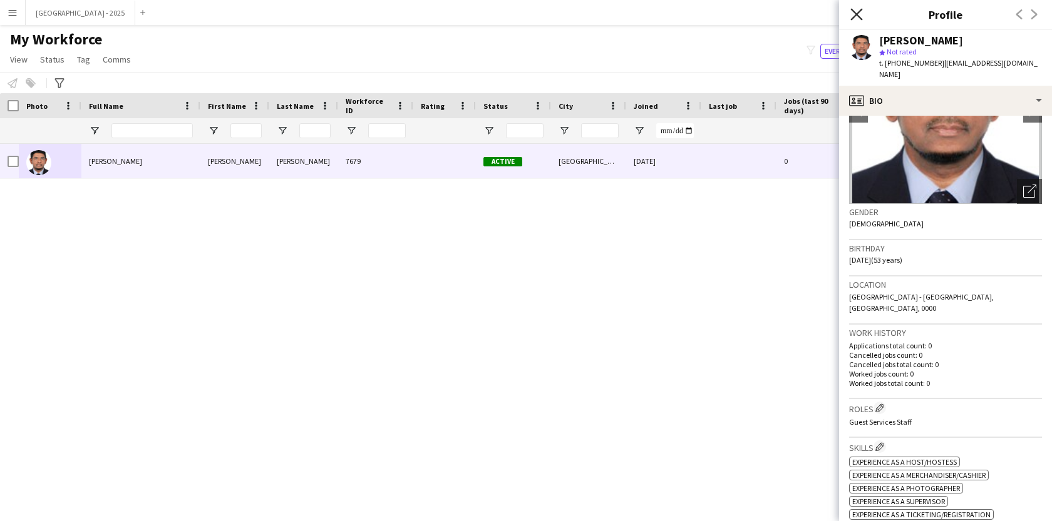
click at [858, 9] on icon "Close pop-in" at bounding box center [856, 14] width 12 height 12
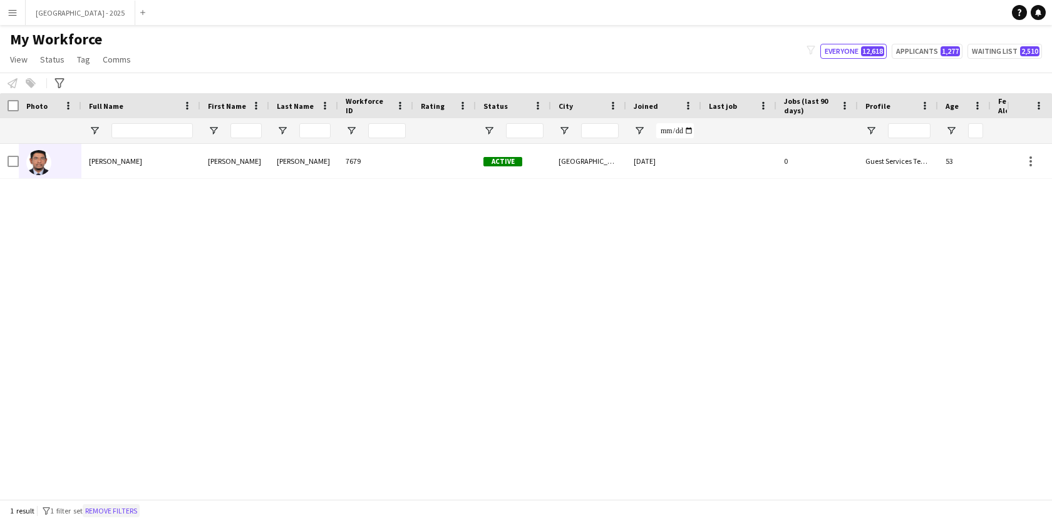
click at [135, 508] on button "Remove filters" at bounding box center [111, 512] width 57 height 14
click at [135, 508] on div "1 result filter-1 1 filter set Remove filters" at bounding box center [526, 510] width 1052 height 21
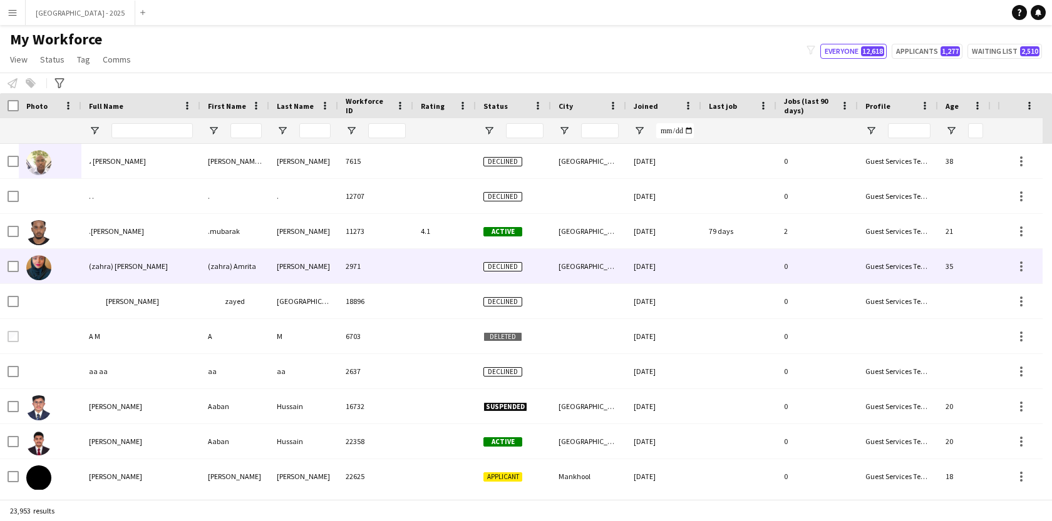
scroll to position [0, 281]
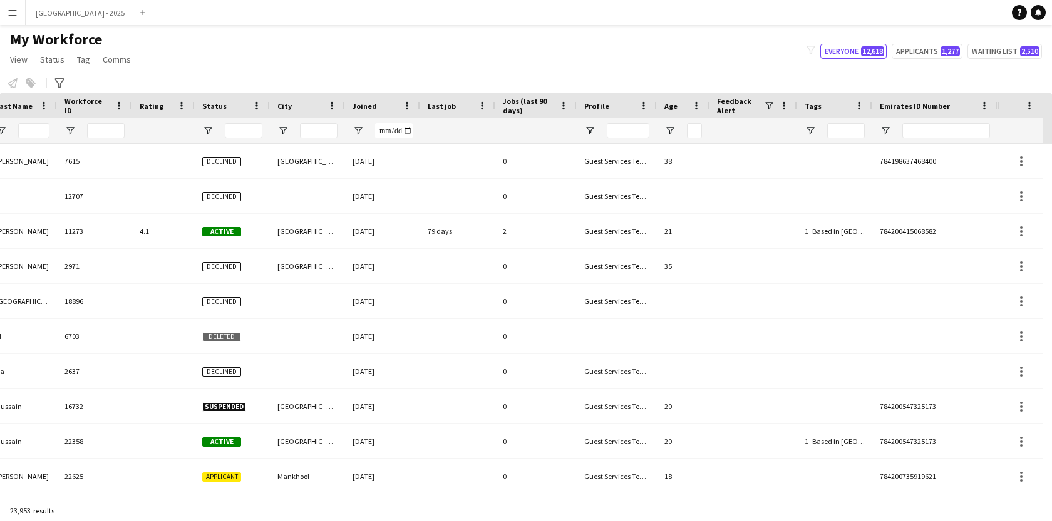
click at [915, 139] on div at bounding box center [946, 130] width 88 height 25
click at [916, 133] on input "Emirates ID Number Filter Input" at bounding box center [946, 130] width 88 height 15
paste input "*******"
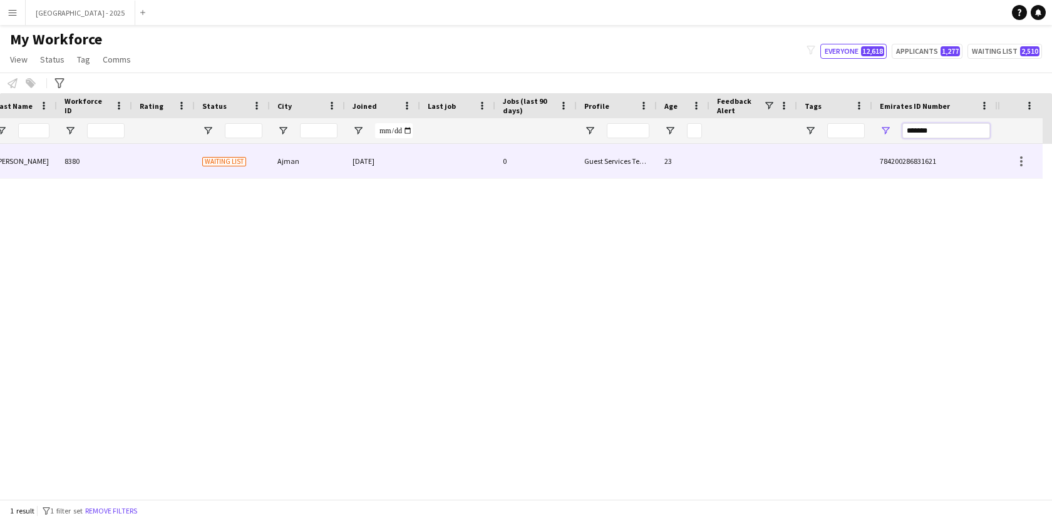
scroll to position [0, 272]
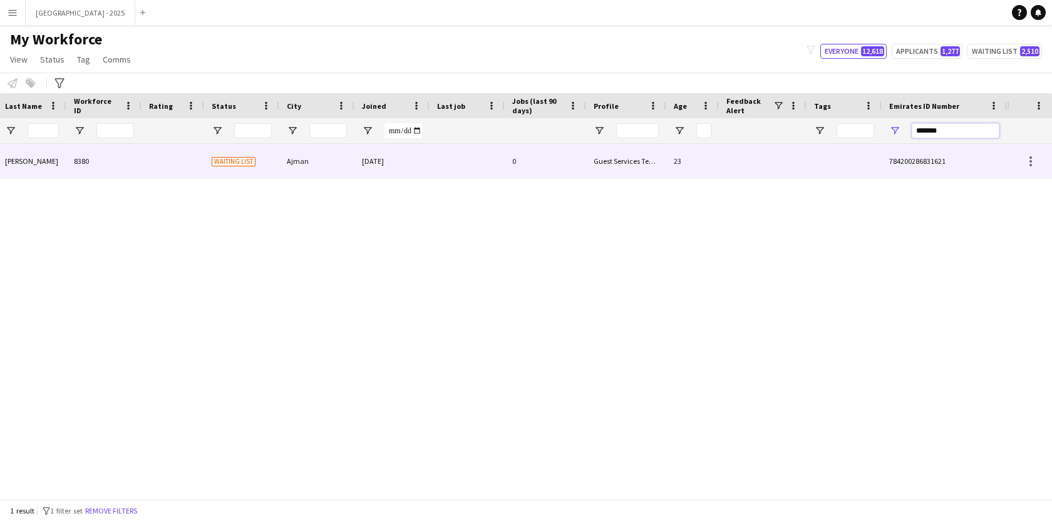
type input "*******"
click at [513, 163] on div "0" at bounding box center [545, 161] width 81 height 34
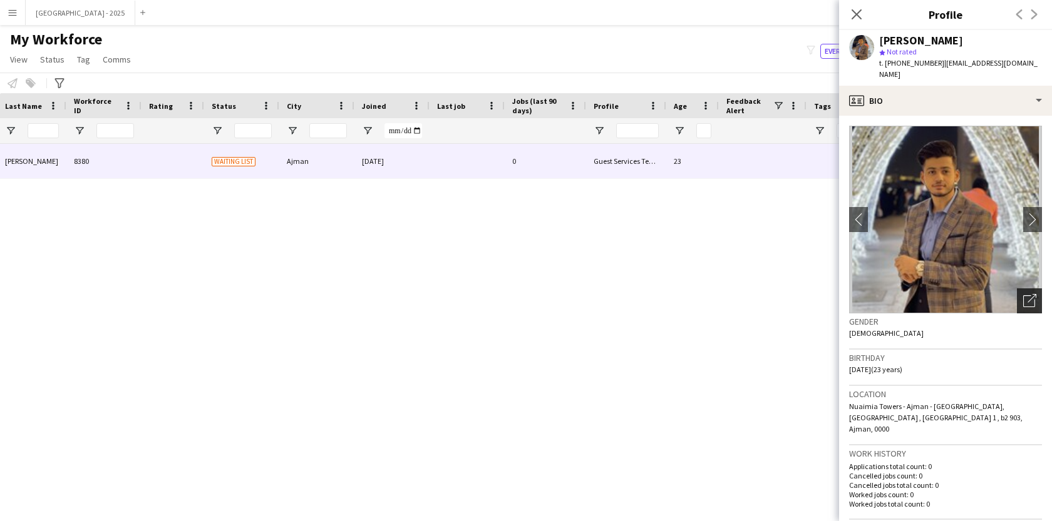
click at [1023, 294] on icon "Open photos pop-in" at bounding box center [1029, 300] width 13 height 13
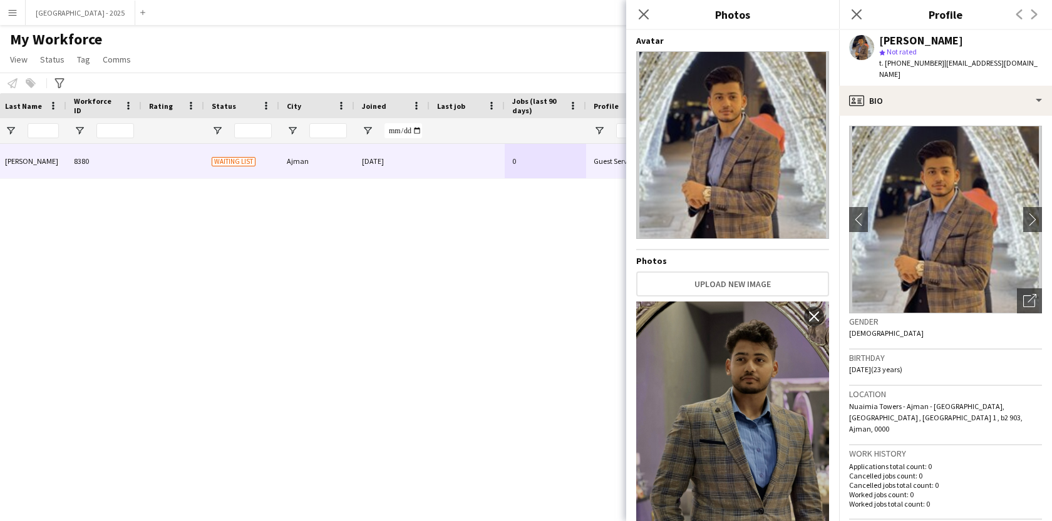
scroll to position [83, 0]
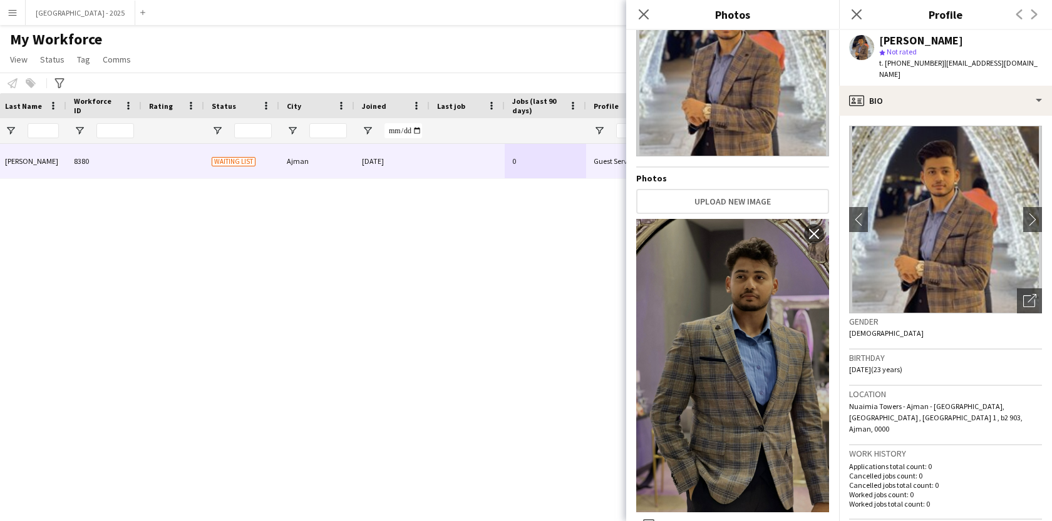
click at [916, 352] on h3 "Birthday" at bounding box center [945, 357] width 193 height 11
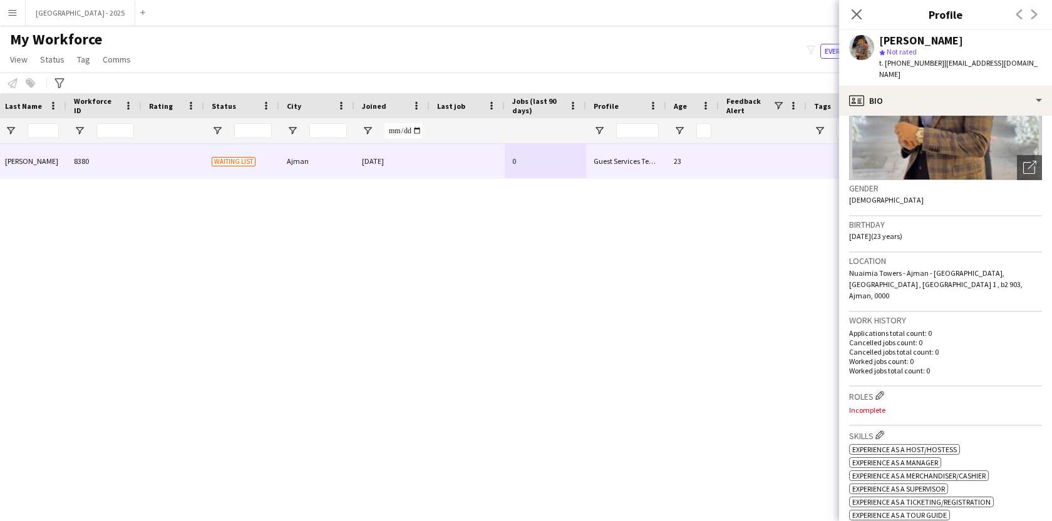
scroll to position [143, 0]
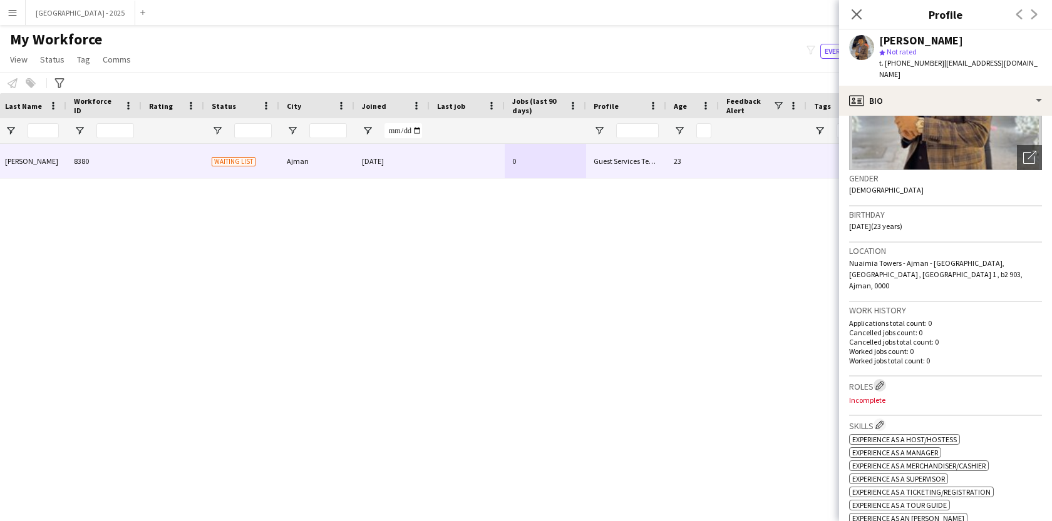
click at [881, 381] on app-icon "Edit crew company roles" at bounding box center [879, 385] width 9 height 9
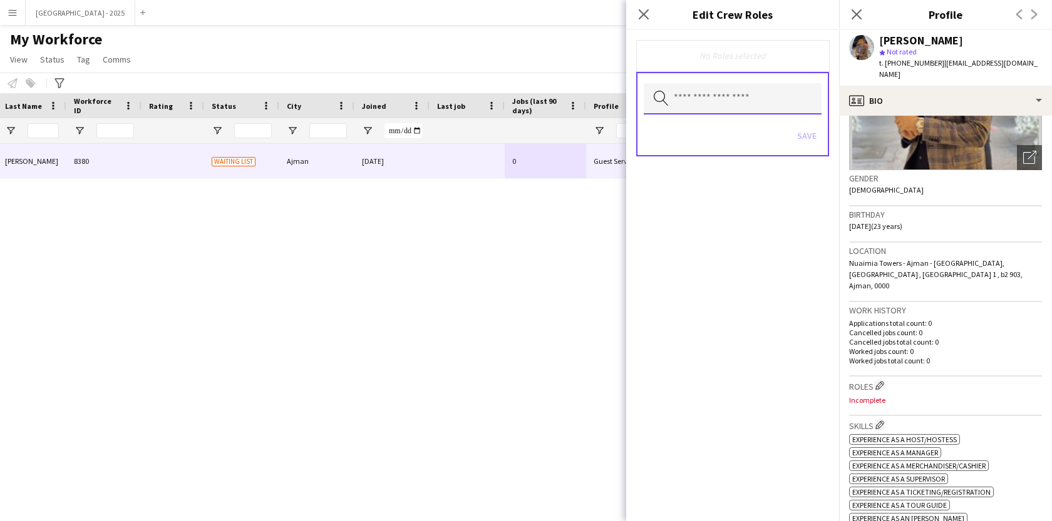
click at [743, 105] on input "text" at bounding box center [733, 98] width 178 height 31
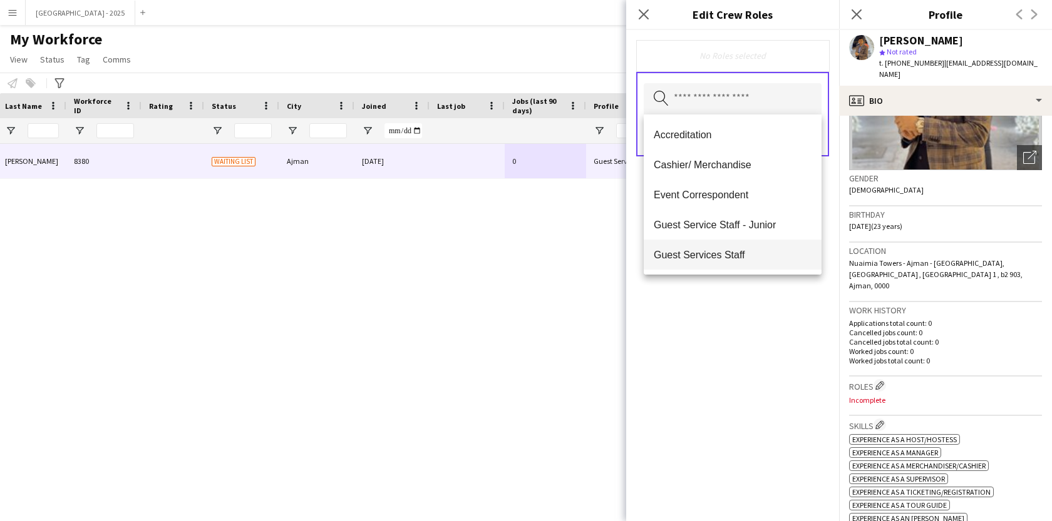
click at [724, 243] on mat-option "Guest Services Staff" at bounding box center [733, 255] width 178 height 30
click at [725, 246] on mat-option "Guest Services Staff - Senior" at bounding box center [733, 256] width 178 height 30
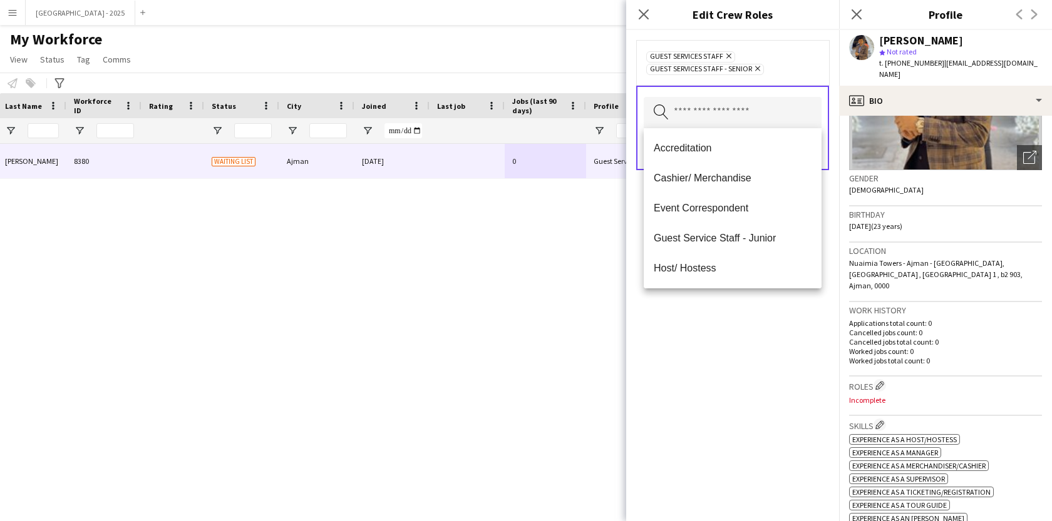
click at [747, 316] on div "Guest Services Staff Remove Guest Services Staff - Senior Remove Search by role…" at bounding box center [732, 275] width 213 height 491
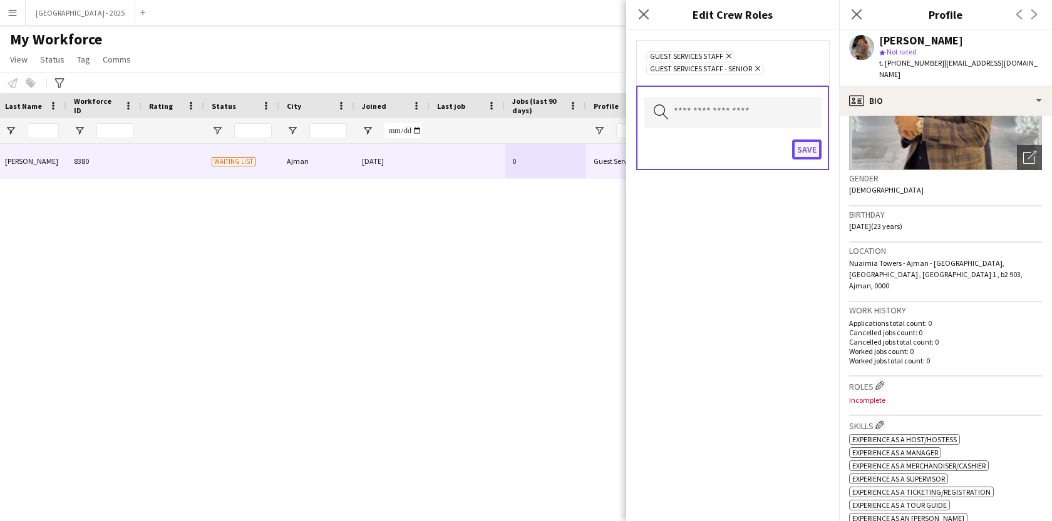
click at [809, 155] on button "Save" at bounding box center [806, 150] width 29 height 20
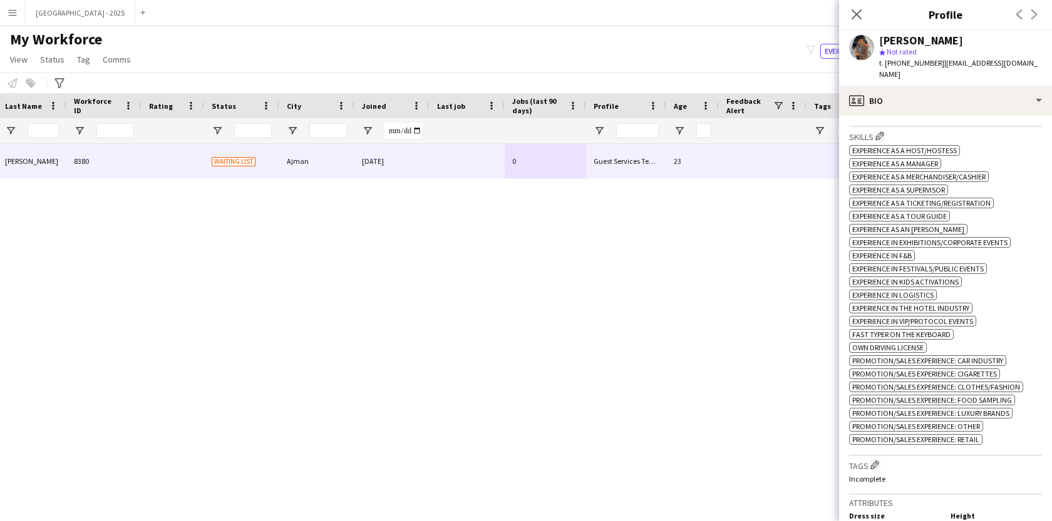
scroll to position [511, 0]
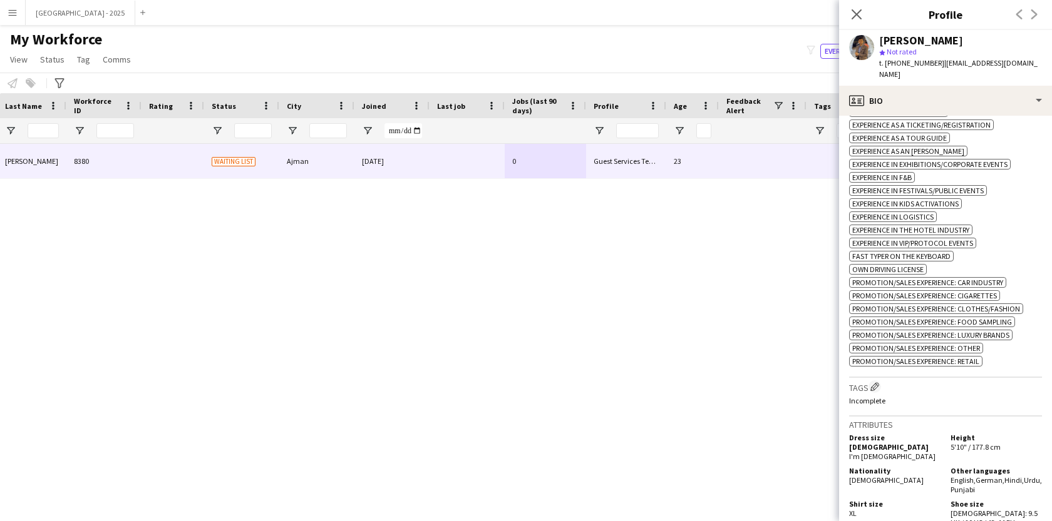
click at [866, 384] on h3 "Tags Edit crew company tags" at bounding box center [945, 387] width 193 height 13
click at [874, 382] on app-icon "Edit crew company tags" at bounding box center [874, 386] width 9 height 9
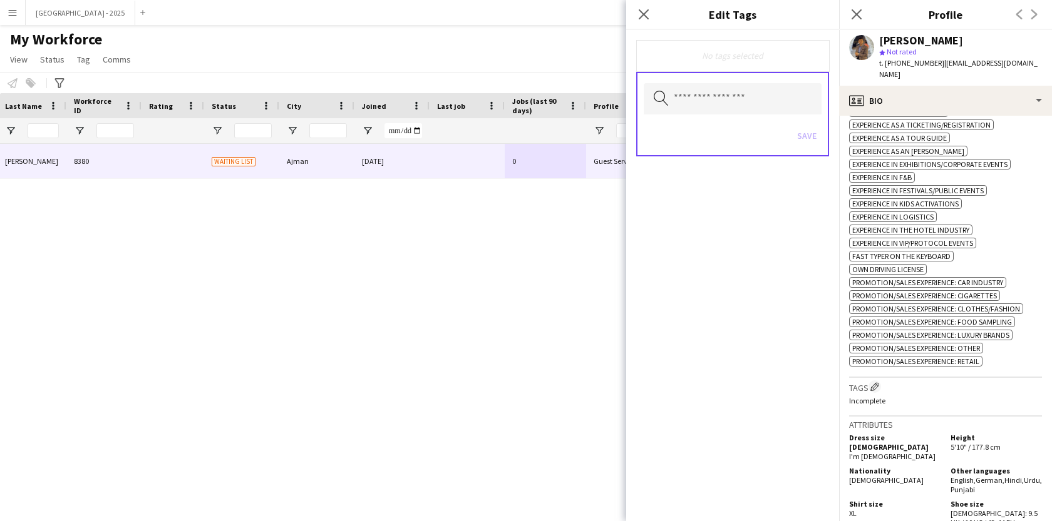
click at [726, 116] on div "Search by tag name Save" at bounding box center [732, 114] width 193 height 85
click at [731, 111] on input "text" at bounding box center [733, 98] width 178 height 31
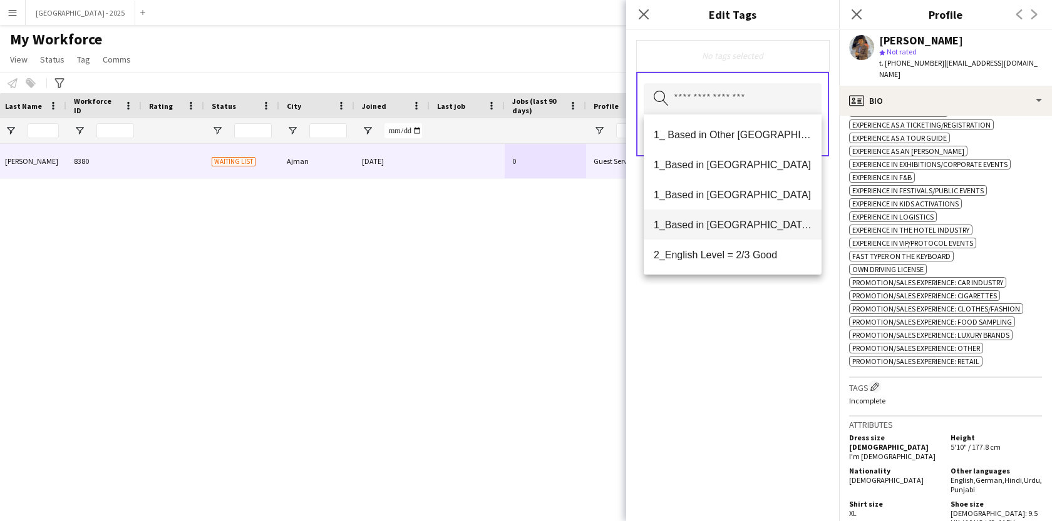
click at [729, 227] on span "1_Based in [GEOGRAPHIC_DATA]/[GEOGRAPHIC_DATA]/Ajman" at bounding box center [733, 225] width 158 height 12
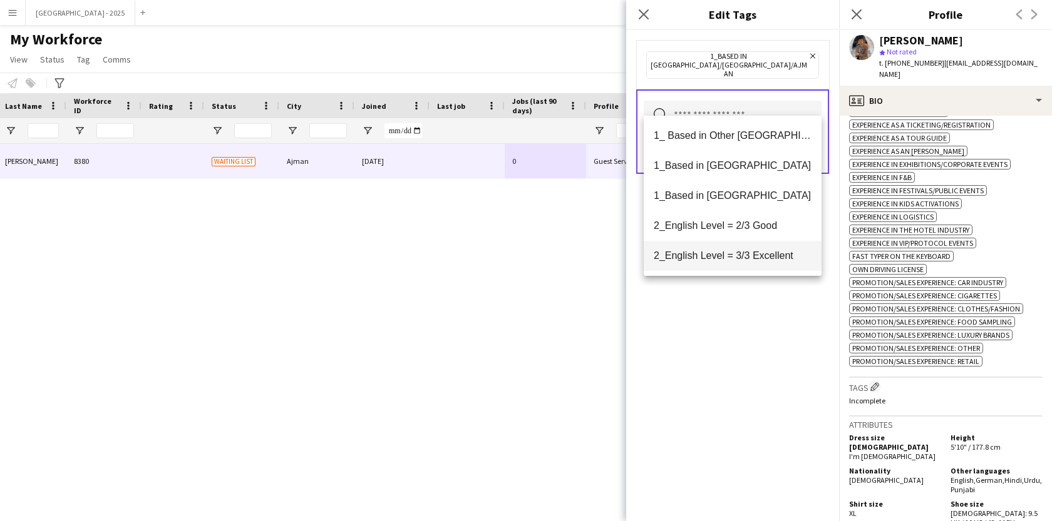
click at [729, 252] on span "2_English Level = 3/3 Excellent" at bounding box center [733, 256] width 158 height 12
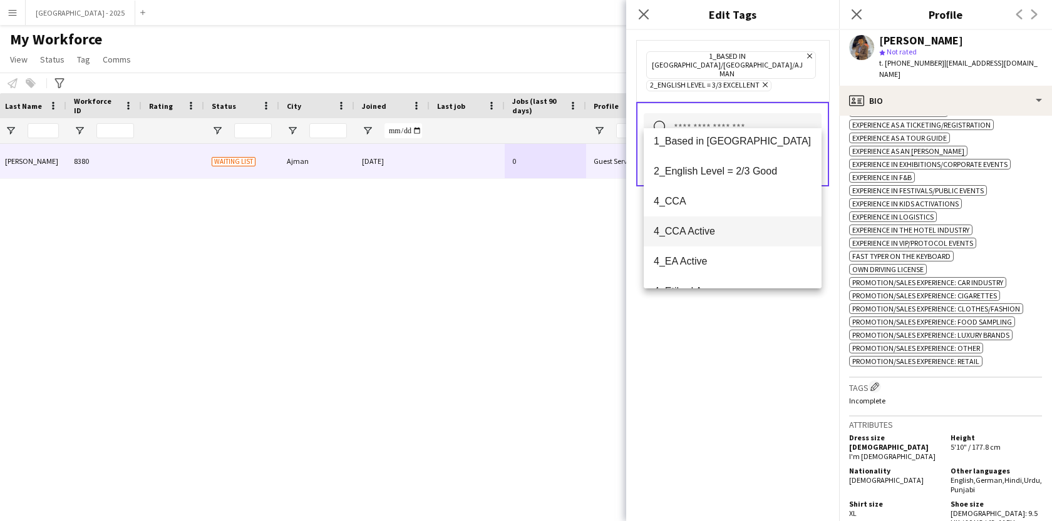
scroll to position [71, 0]
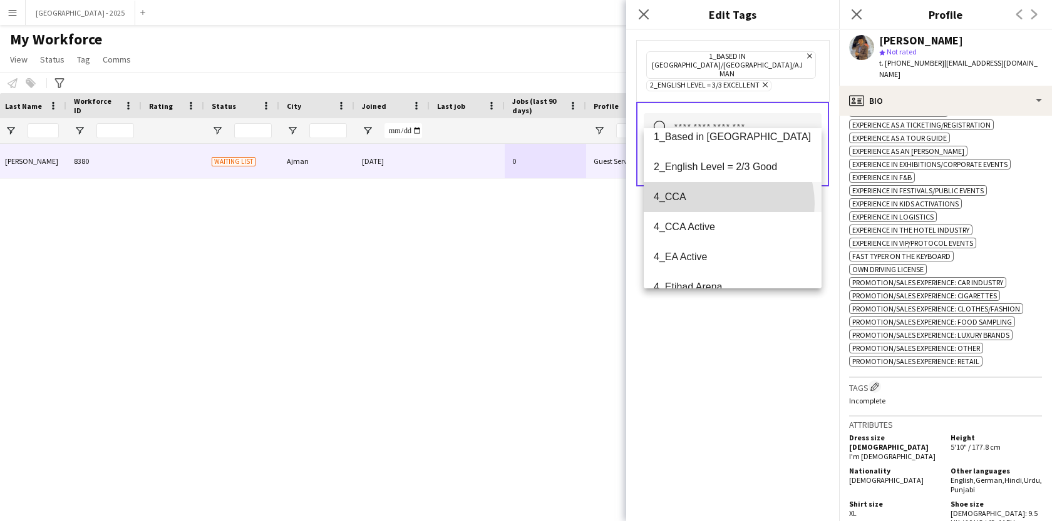
click at [719, 203] on mat-option "4_CCA" at bounding box center [733, 197] width 178 height 30
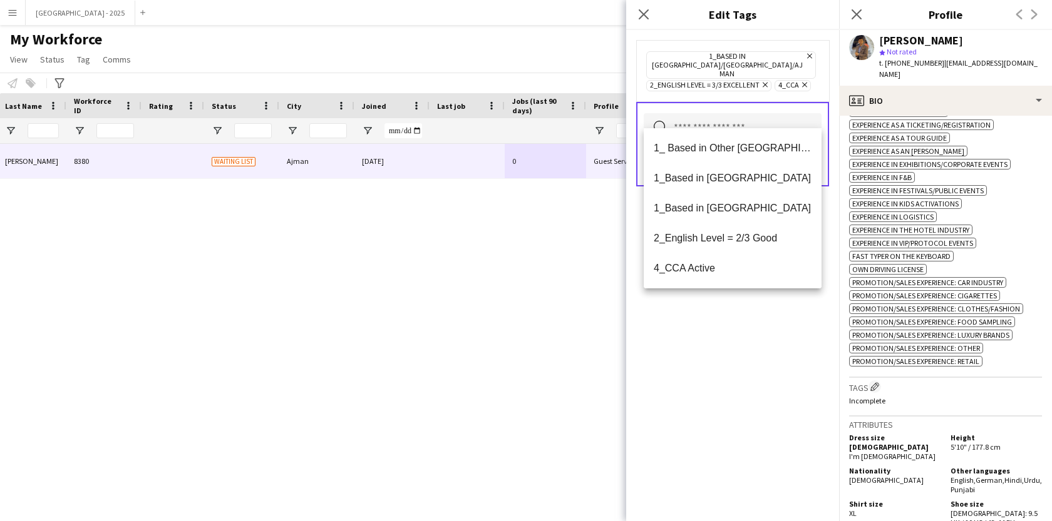
click at [704, 351] on div "1_Based in [GEOGRAPHIC_DATA]/[GEOGRAPHIC_DATA]/Ajman Remove 2_English Level = 3…" at bounding box center [732, 275] width 213 height 491
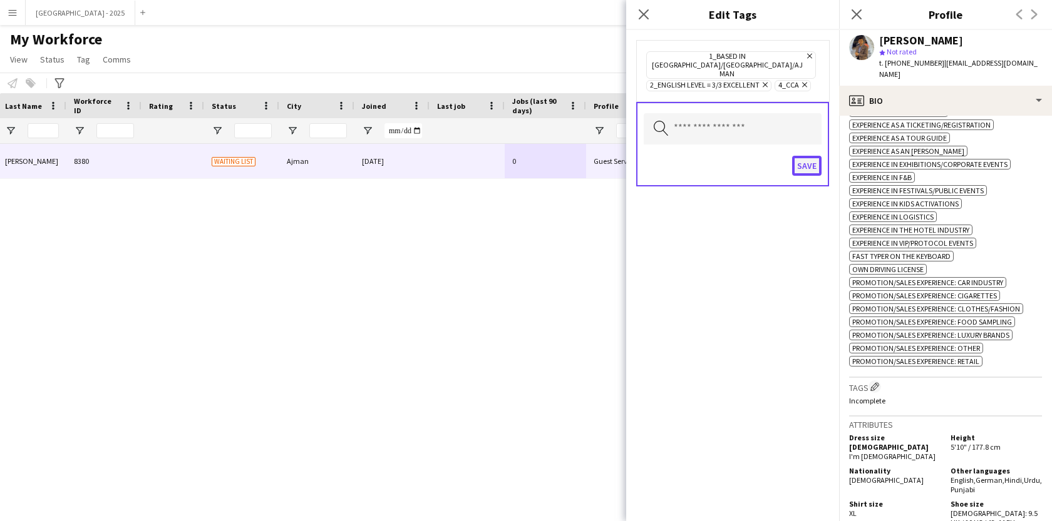
click at [807, 156] on button "Save" at bounding box center [806, 166] width 29 height 20
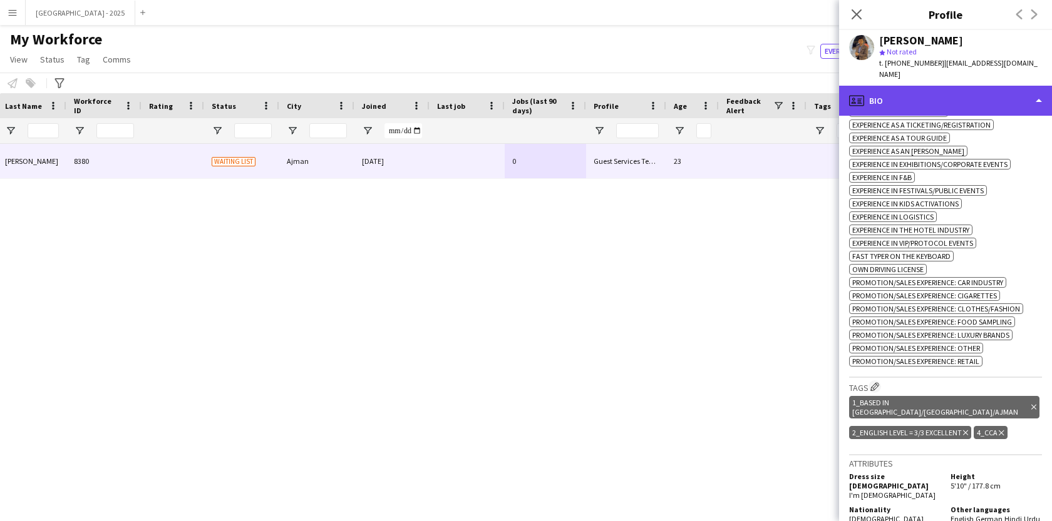
click at [910, 100] on div "profile Bio" at bounding box center [945, 101] width 213 height 30
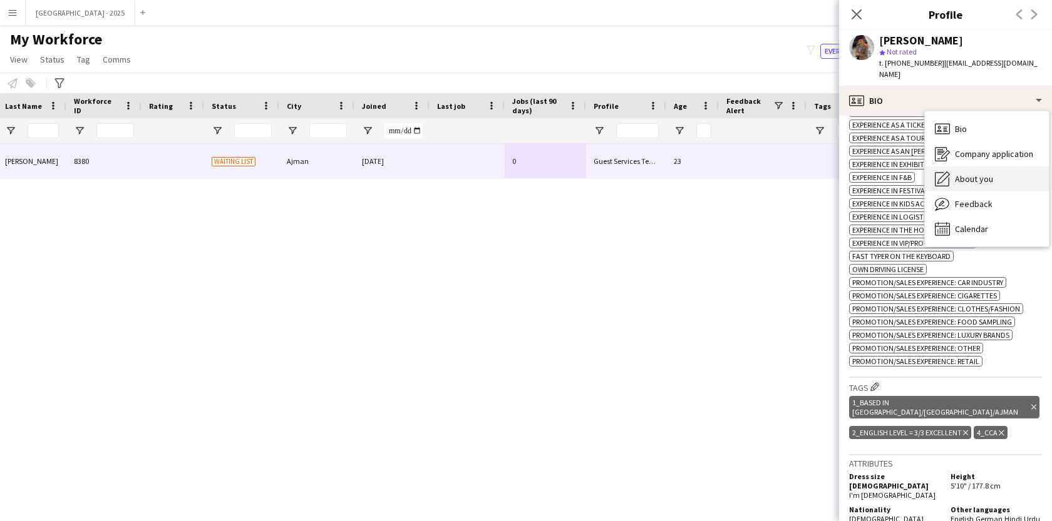
click at [952, 167] on div "About you About you" at bounding box center [987, 179] width 124 height 25
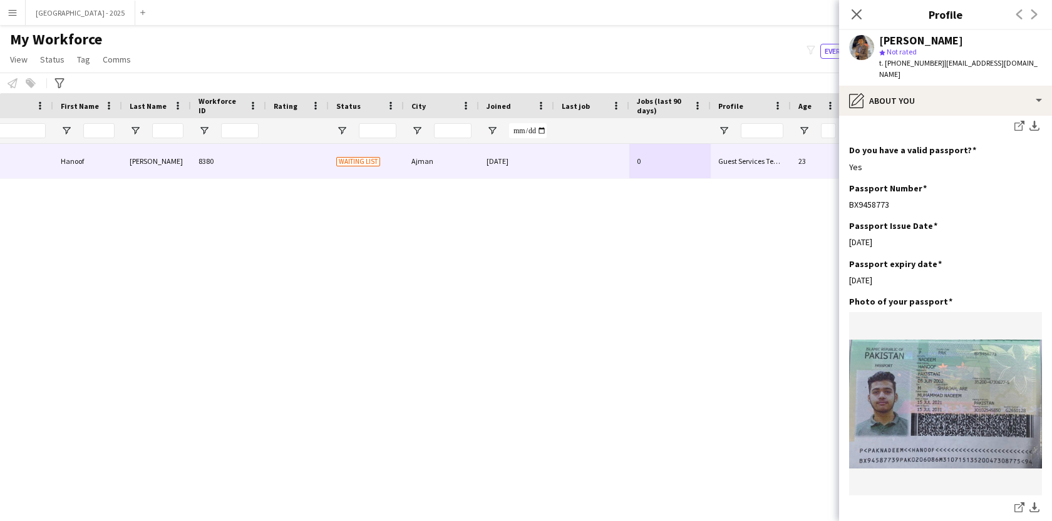
scroll to position [0, 0]
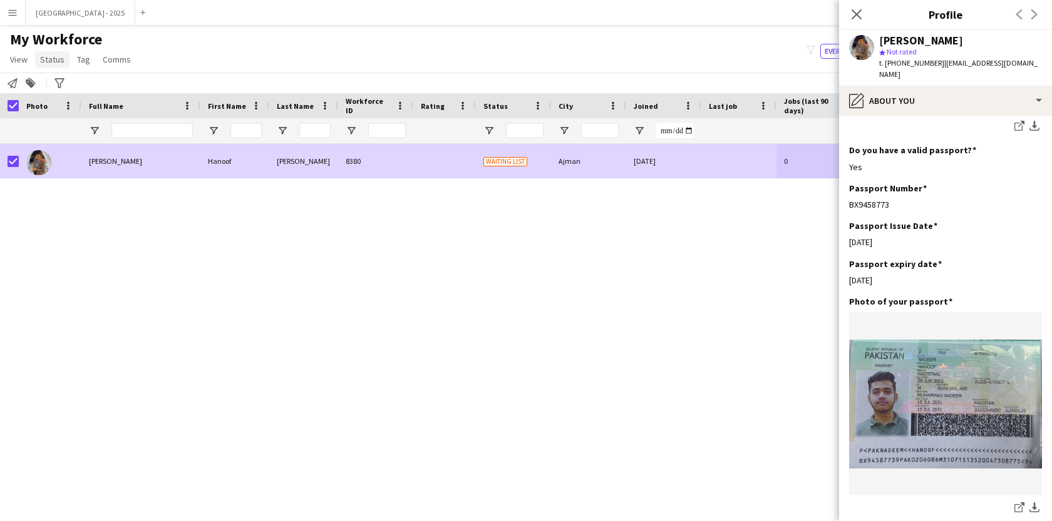
click at [58, 59] on span "Status" at bounding box center [52, 59] width 24 height 11
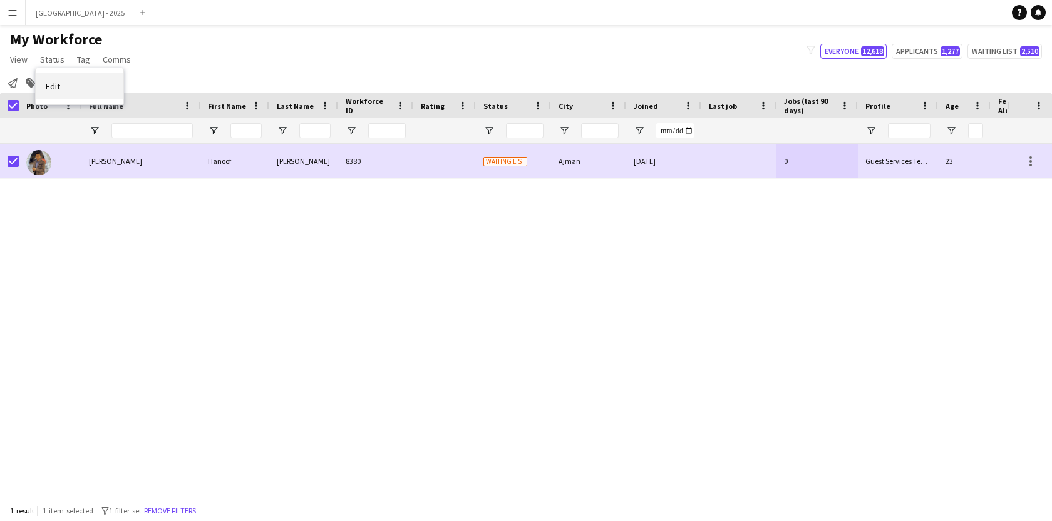
click at [61, 76] on link "Edit" at bounding box center [80, 86] width 88 height 26
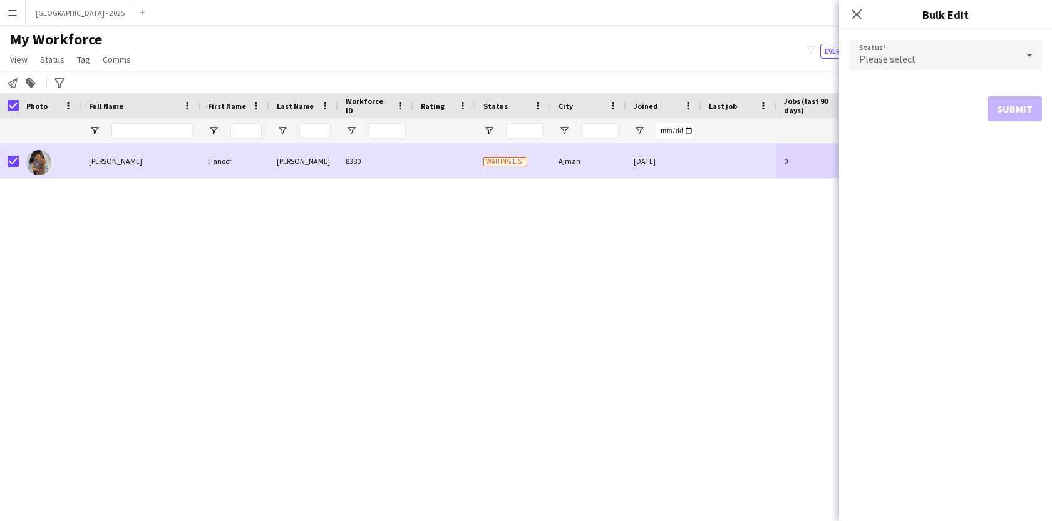
click at [893, 54] on span "Please select" at bounding box center [887, 59] width 57 height 13
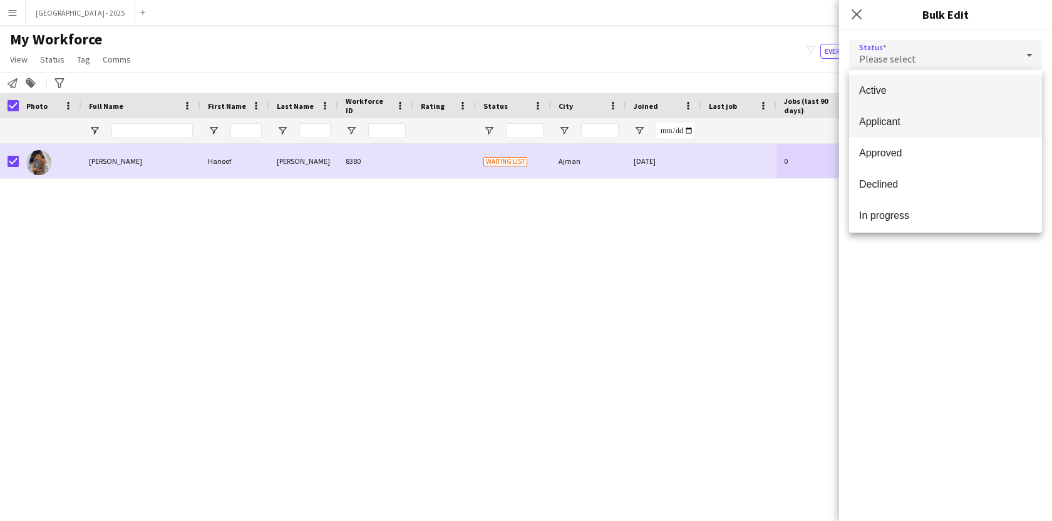
click at [910, 106] on mat-option "Applicant" at bounding box center [945, 121] width 193 height 31
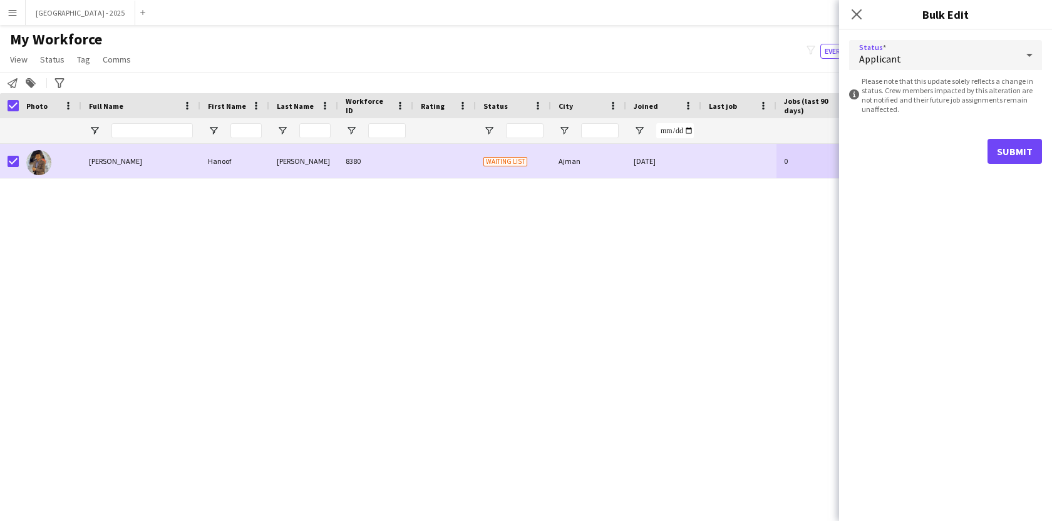
click at [913, 75] on form "Status Applicant information-circle Please note that this update solely reflect…" at bounding box center [945, 102] width 193 height 144
click at [914, 71] on mat-select "Applicant" at bounding box center [945, 55] width 193 height 31
click at [914, 68] on div "Applicant" at bounding box center [933, 55] width 168 height 30
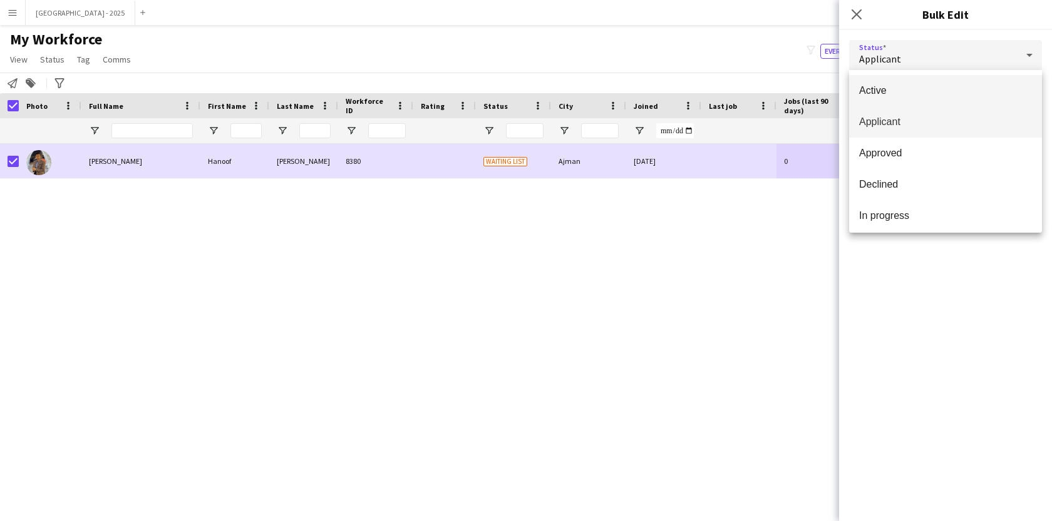
click at [905, 83] on mat-option "Active" at bounding box center [945, 90] width 193 height 31
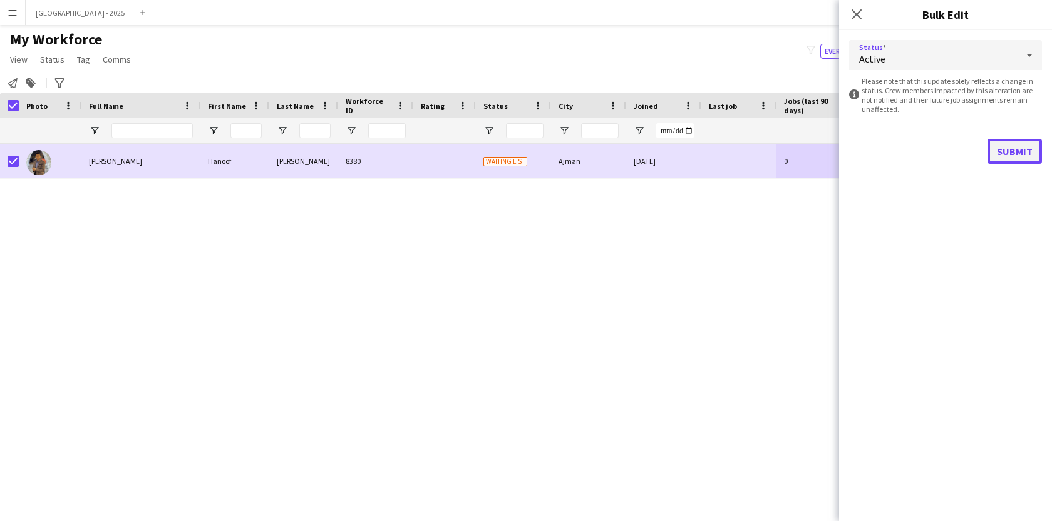
click at [1014, 147] on button "Submit" at bounding box center [1014, 151] width 54 height 25
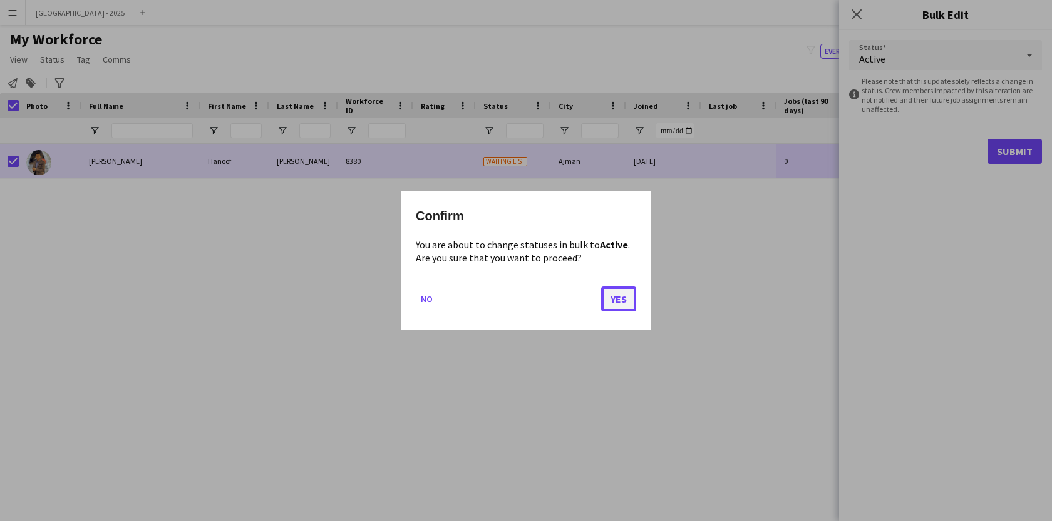
click at [609, 308] on button "Yes" at bounding box center [618, 299] width 35 height 25
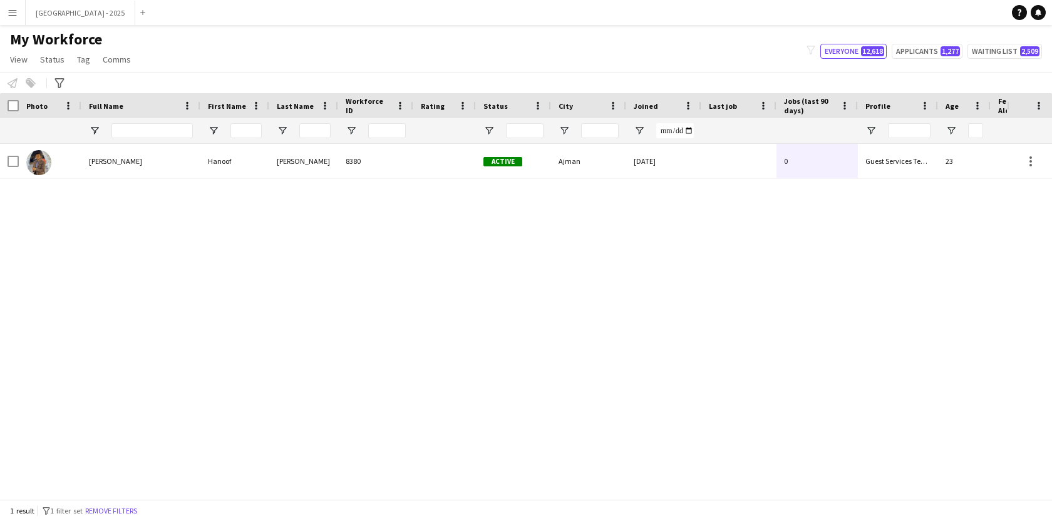
click at [116, 510] on button "Remove filters" at bounding box center [111, 512] width 57 height 14
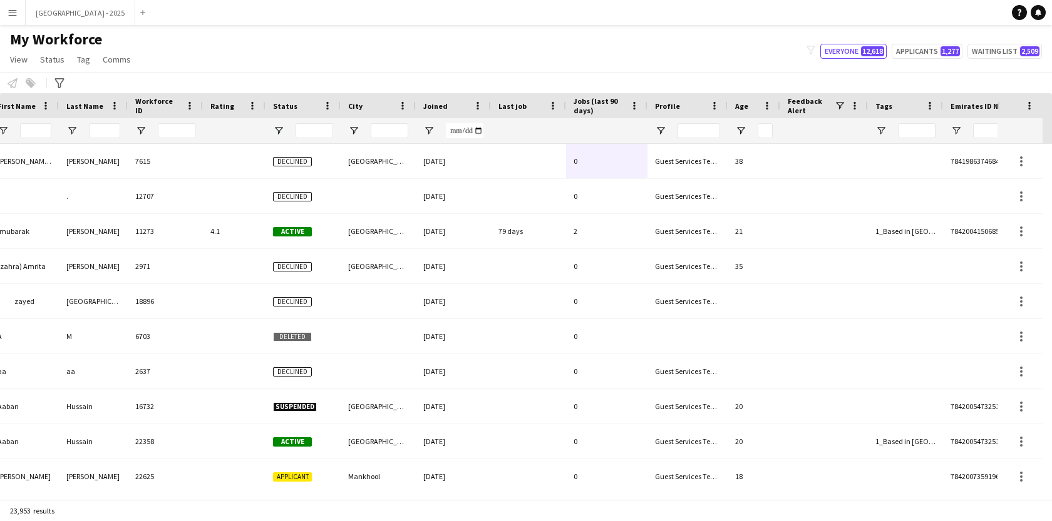
scroll to position [0, 281]
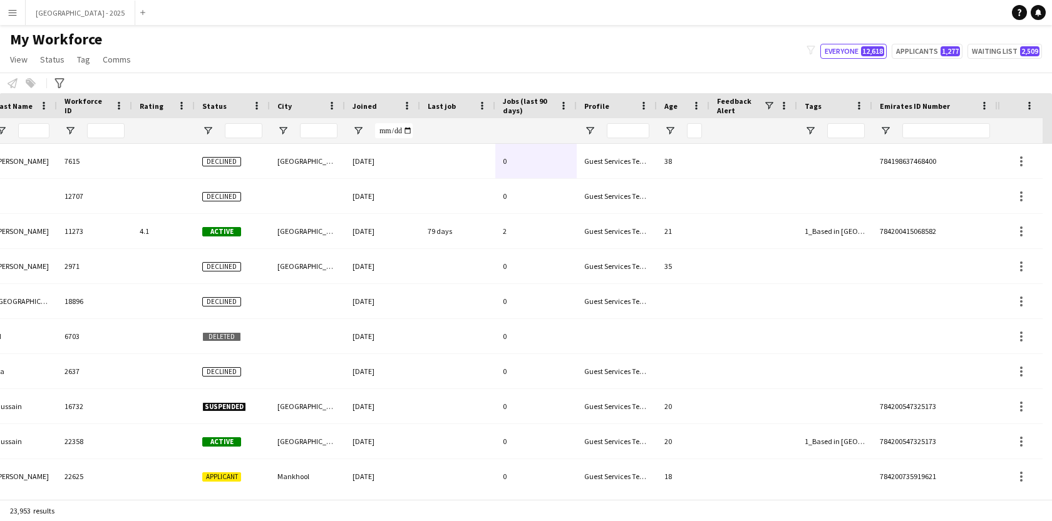
click at [915, 122] on div at bounding box center [946, 130] width 88 height 25
click at [918, 126] on input "Emirates ID Number Filter Input" at bounding box center [946, 130] width 88 height 15
paste input "*******"
type input "*******"
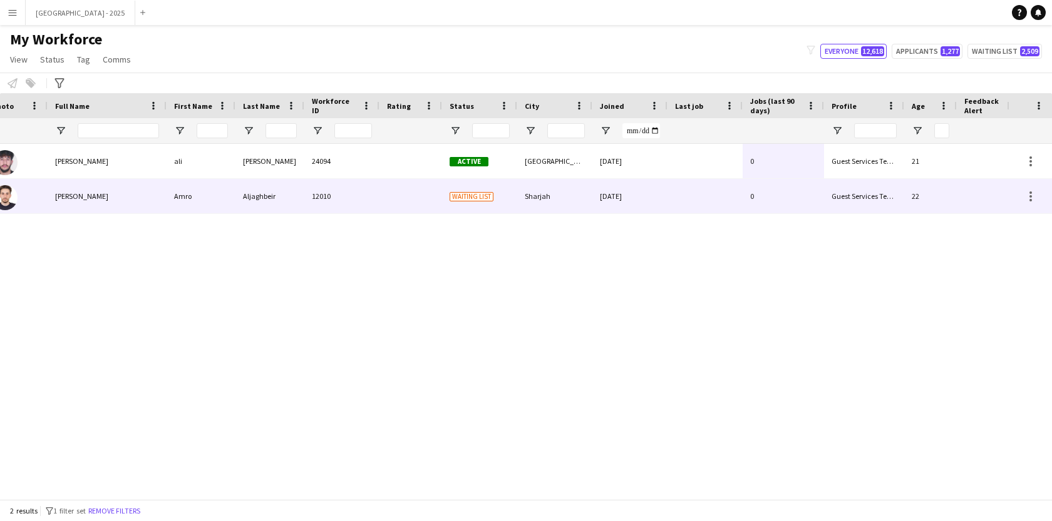
scroll to position [0, 37]
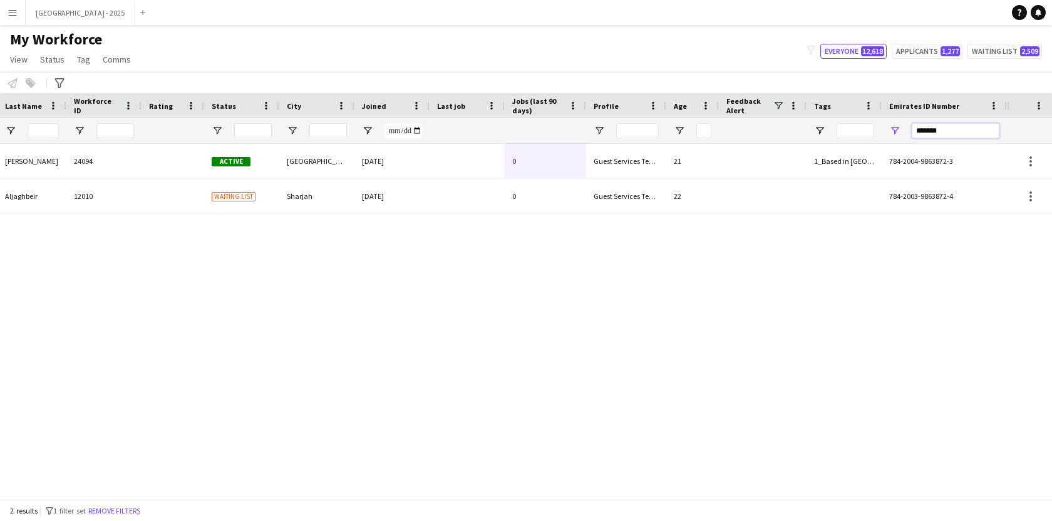
click at [935, 126] on input "*******" at bounding box center [955, 130] width 88 height 15
click at [935, 127] on input "*******" at bounding box center [955, 130] width 88 height 15
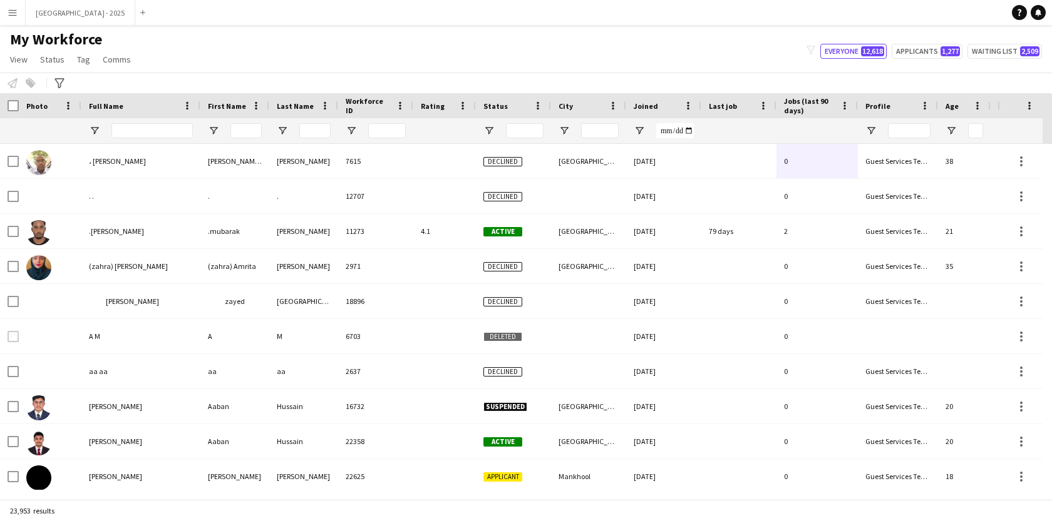
click at [136, 120] on div at bounding box center [151, 130] width 81 height 25
click at [140, 129] on input "Full Name Filter Input" at bounding box center [151, 130] width 81 height 15
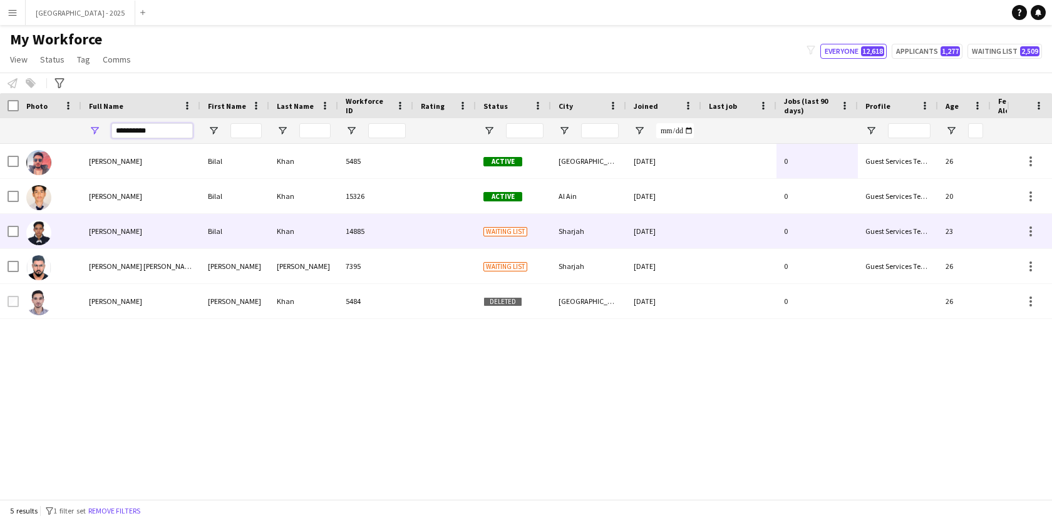
type input "**********"
click at [198, 228] on div "[PERSON_NAME]" at bounding box center [140, 231] width 119 height 34
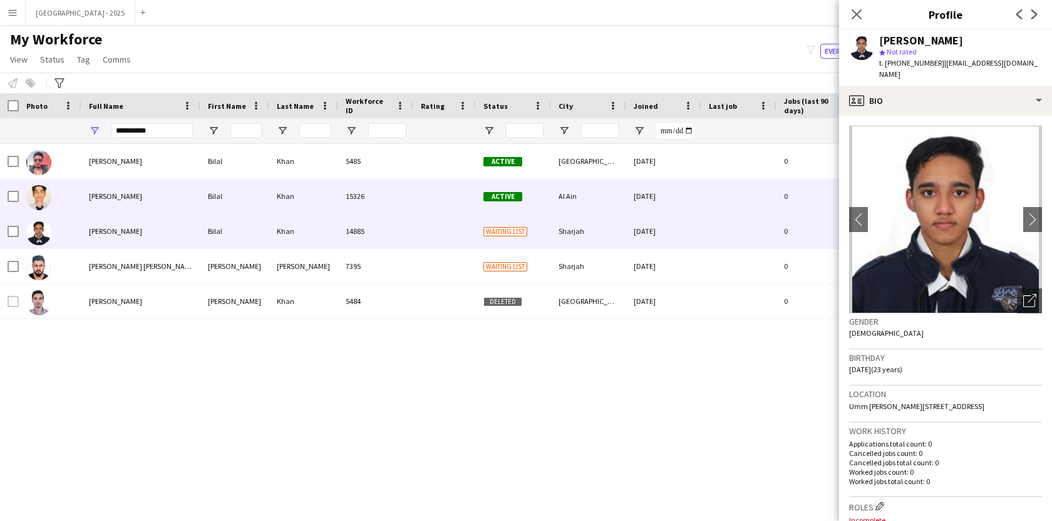
click at [294, 201] on div "Khan" at bounding box center [303, 196] width 69 height 34
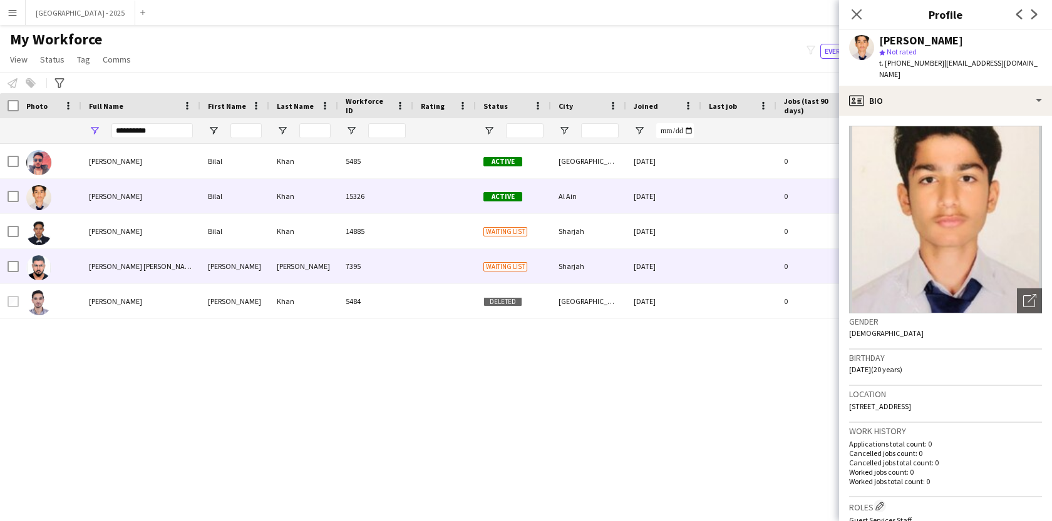
click at [320, 261] on div "[PERSON_NAME]" at bounding box center [303, 266] width 69 height 34
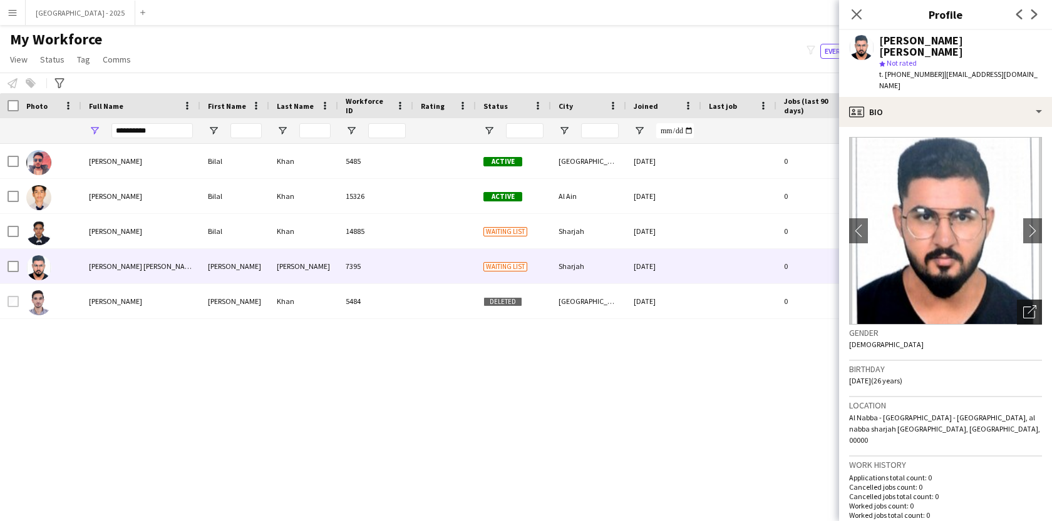
click at [1025, 305] on icon "Open photos pop-in" at bounding box center [1029, 311] width 13 height 13
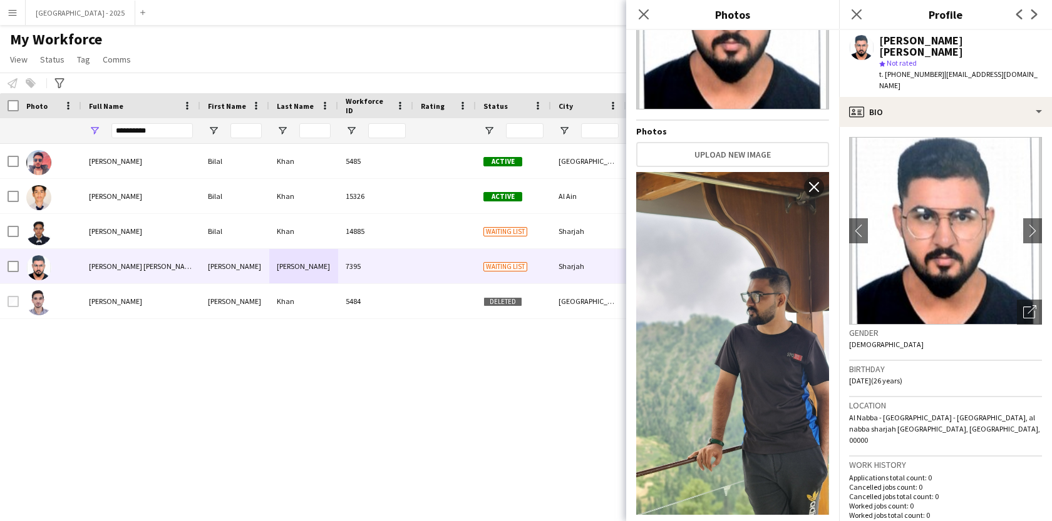
click at [890, 327] on h3 "Gender" at bounding box center [945, 332] width 193 height 11
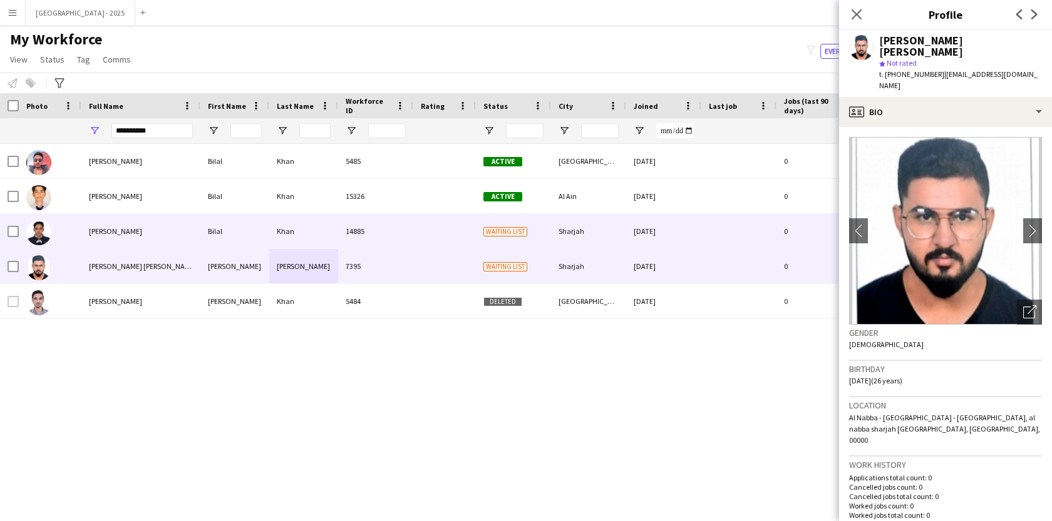
click at [639, 223] on div "[DATE]" at bounding box center [663, 231] width 75 height 34
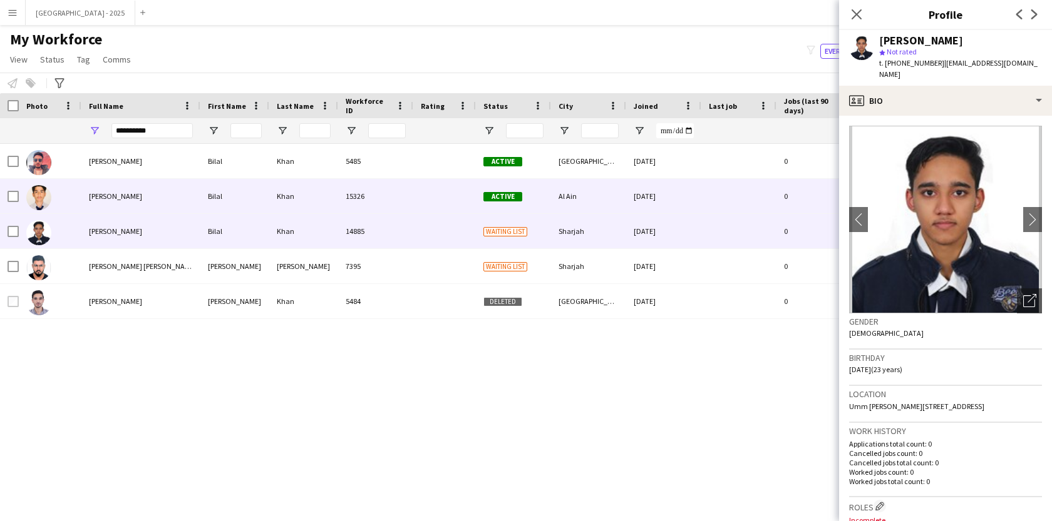
click at [626, 201] on div "[DATE]" at bounding box center [663, 196] width 75 height 34
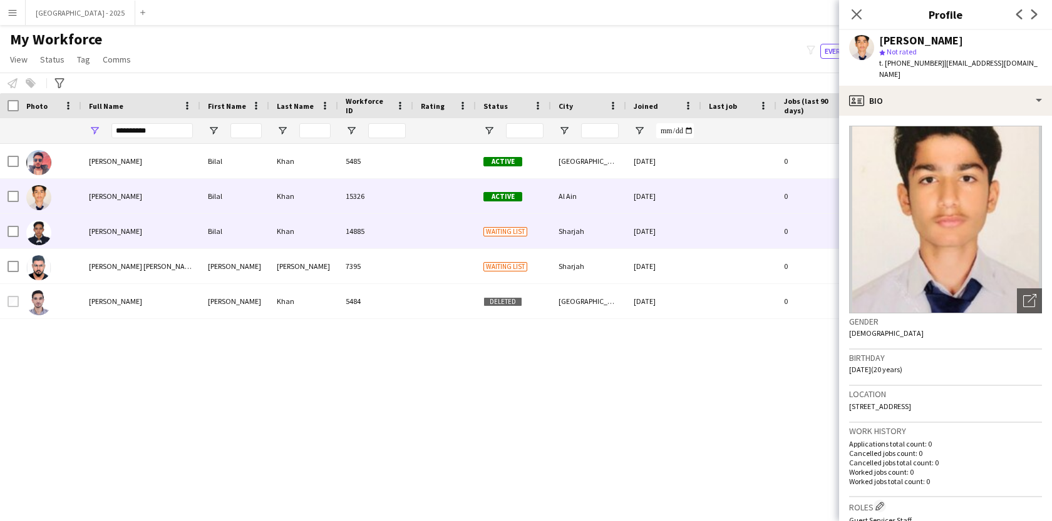
click at [624, 218] on div "Sharjah" at bounding box center [588, 231] width 75 height 34
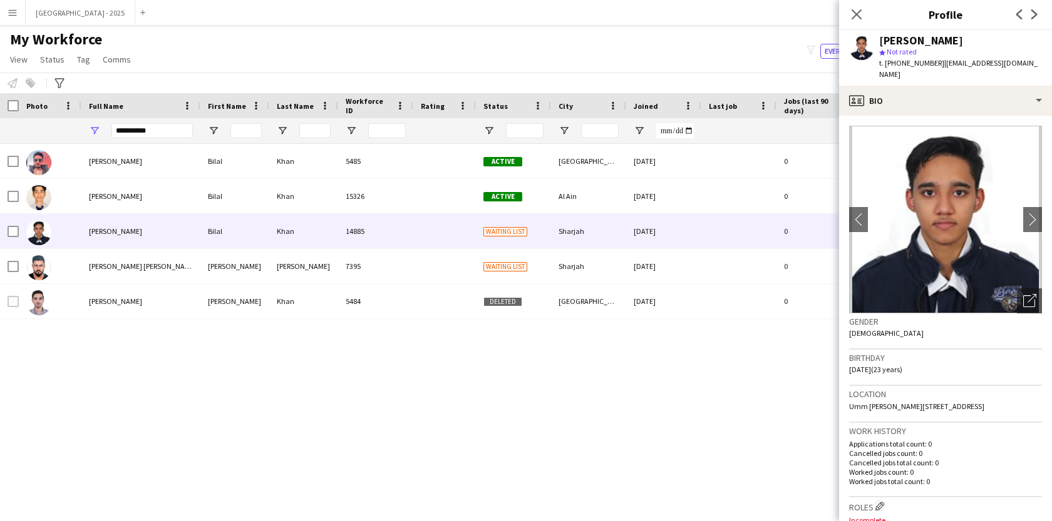
click at [864, 12] on div "Close pop-in" at bounding box center [856, 14] width 35 height 29
click at [861, 14] on icon "Close pop-in" at bounding box center [856, 14] width 12 height 12
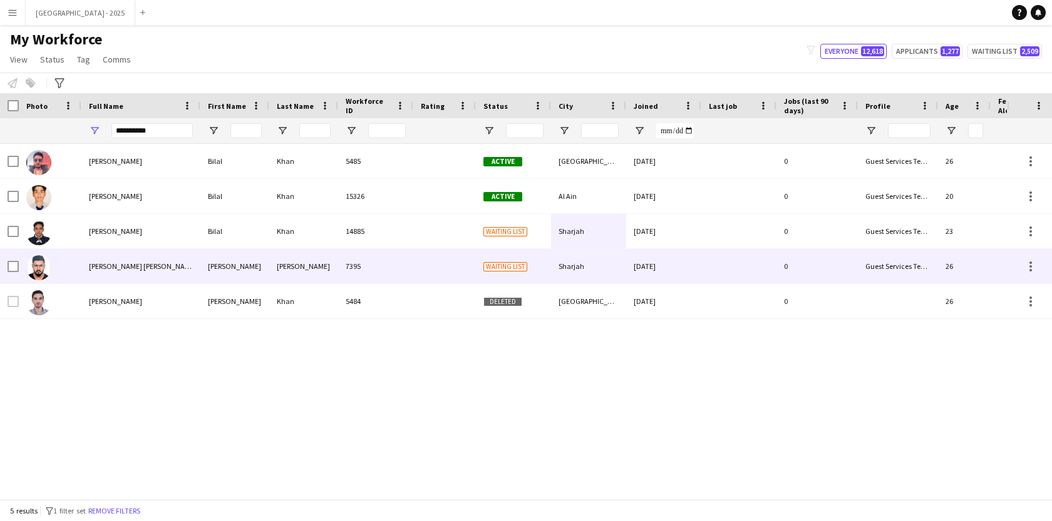
click at [933, 265] on div "Guest Services Team" at bounding box center [898, 266] width 80 height 34
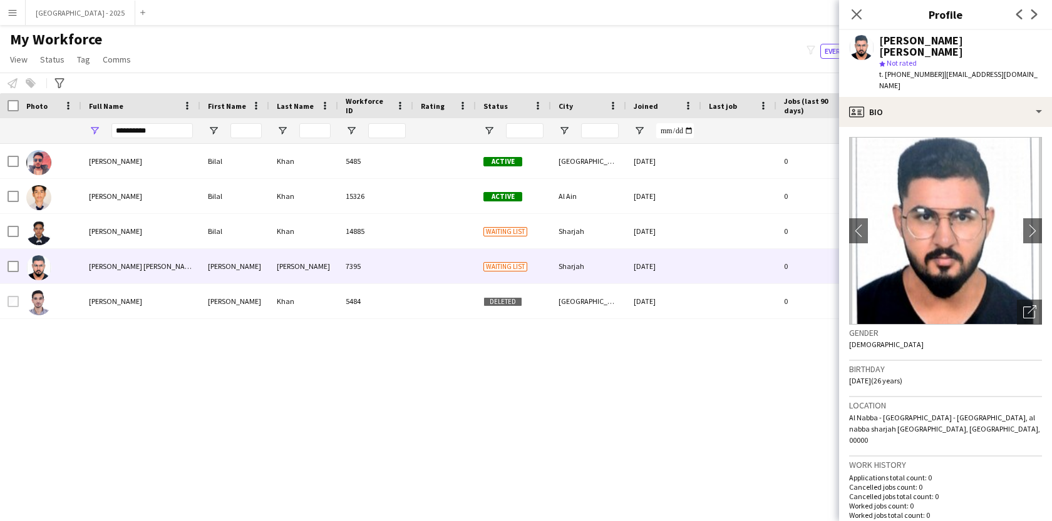
click at [865, 19] on div "Close pop-in" at bounding box center [856, 14] width 35 height 29
click at [861, 18] on icon "Close pop-in" at bounding box center [856, 14] width 12 height 12
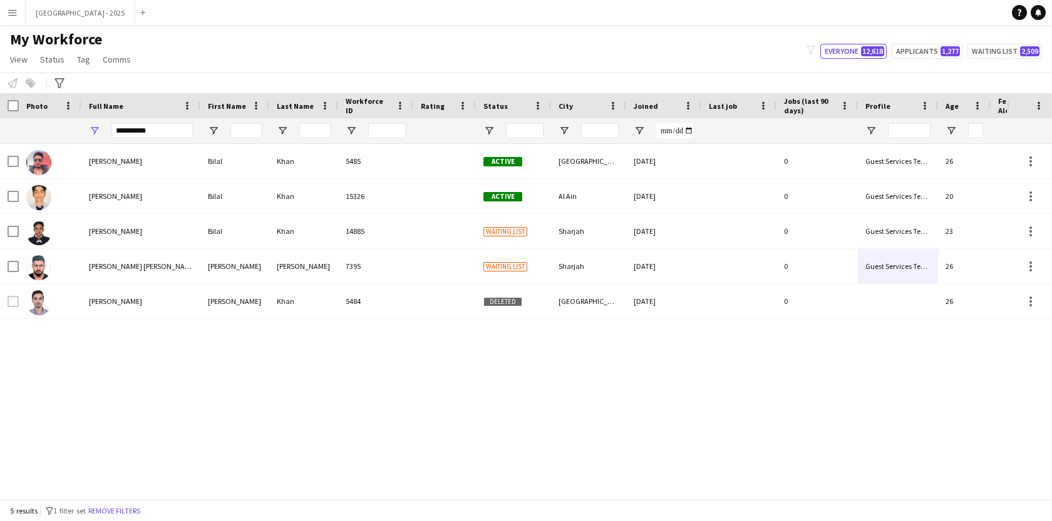
scroll to position [0, 272]
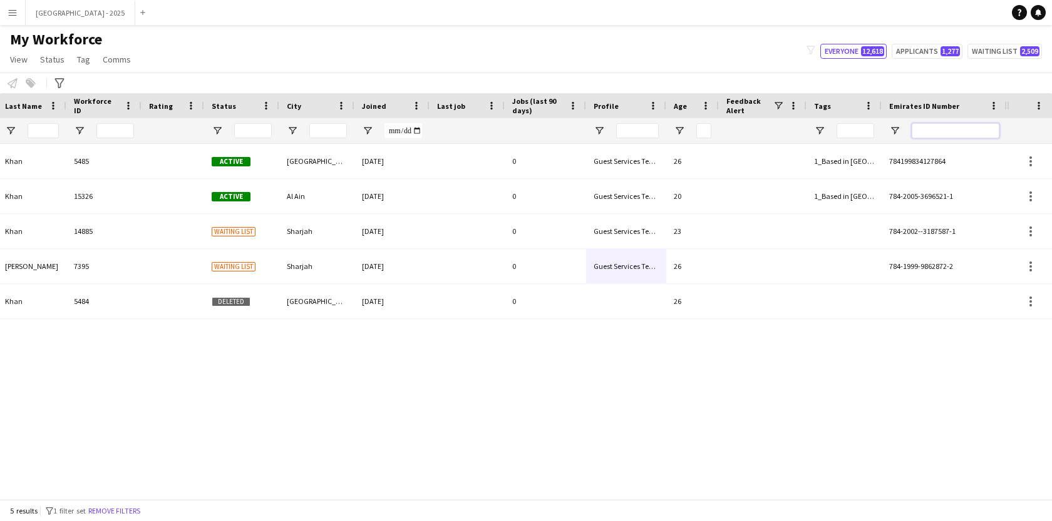
click at [939, 128] on input "Emirates ID Number Filter Input" at bounding box center [955, 130] width 88 height 15
paste input "*******"
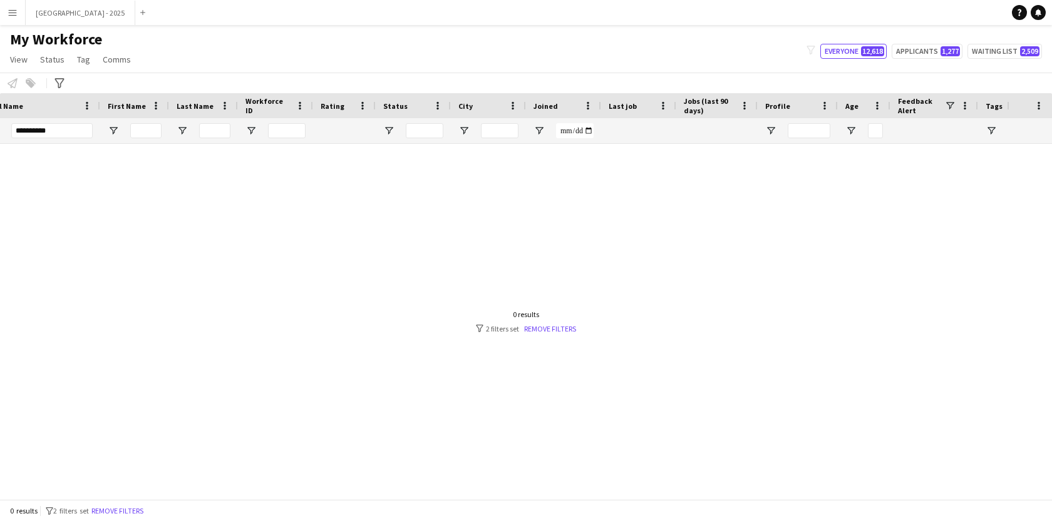
scroll to position [0, 0]
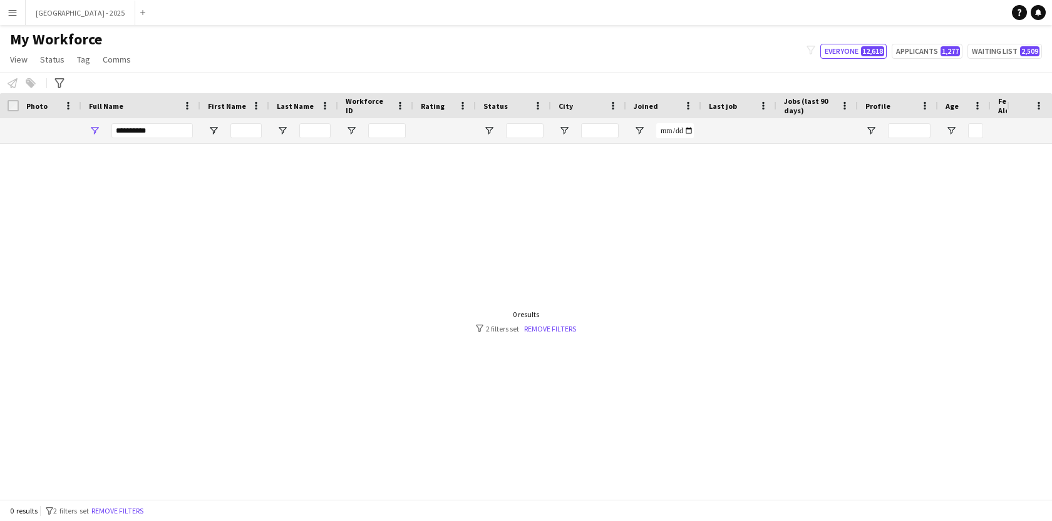
type input "*******"
click at [131, 135] on input "**********" at bounding box center [151, 130] width 81 height 15
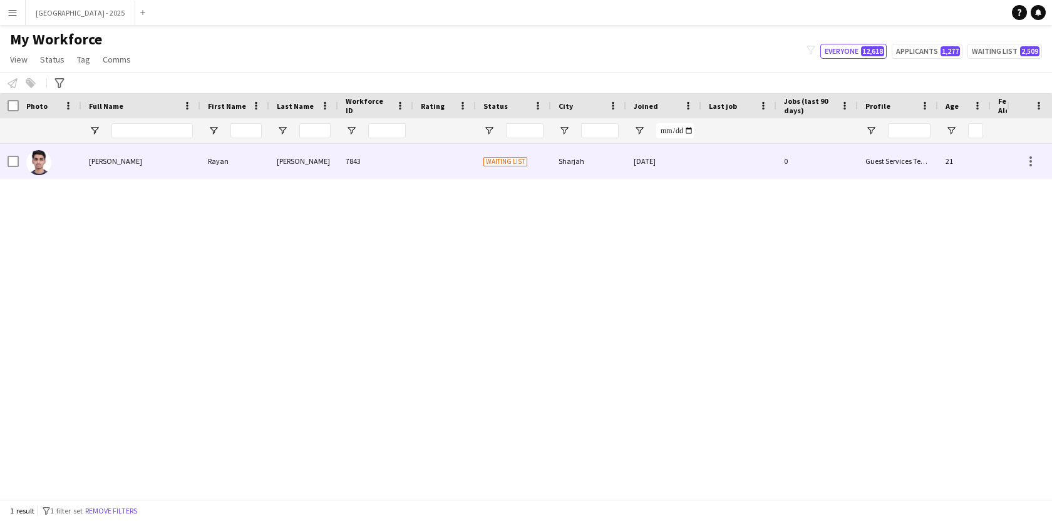
click at [157, 170] on div "[PERSON_NAME]" at bounding box center [140, 161] width 119 height 34
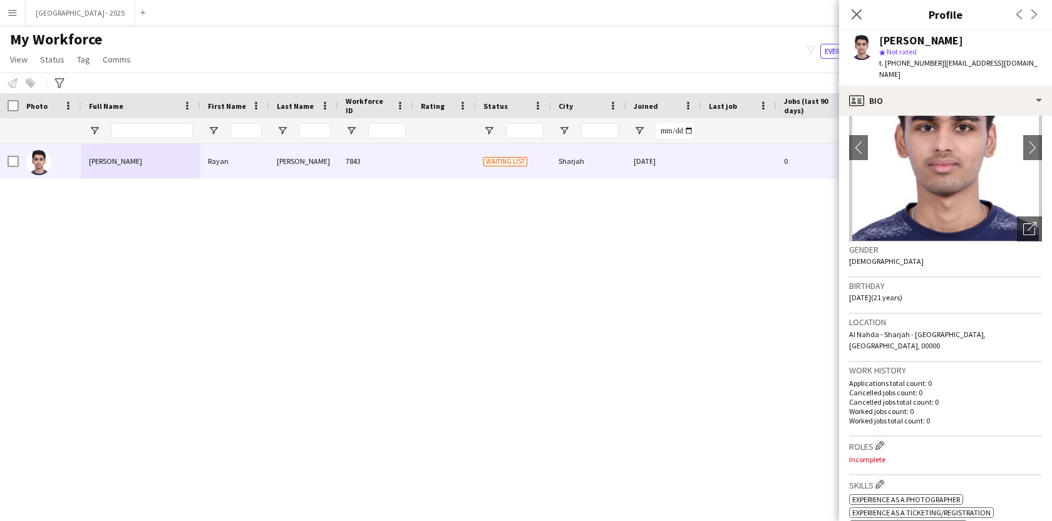
scroll to position [83, 0]
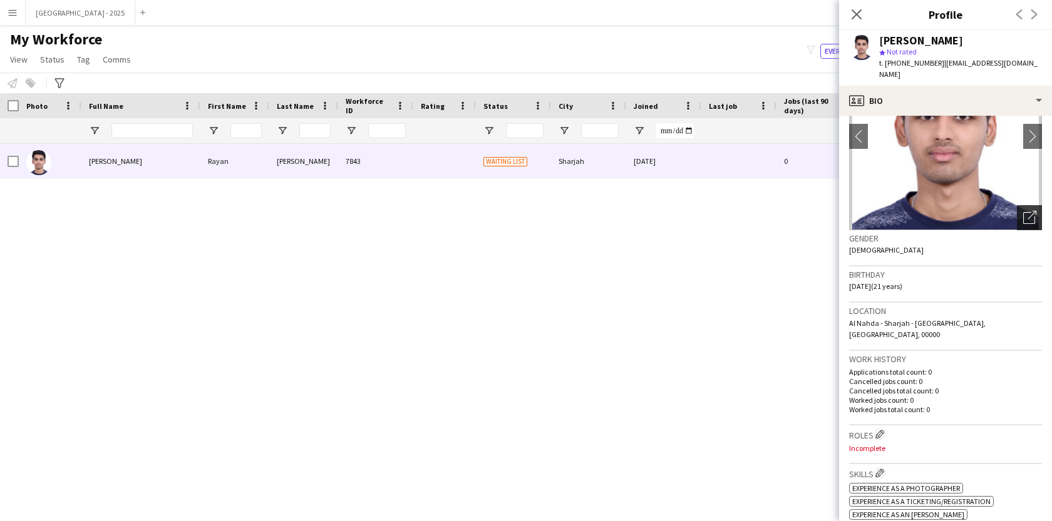
click at [1023, 211] on icon "Open photos pop-in" at bounding box center [1029, 217] width 13 height 13
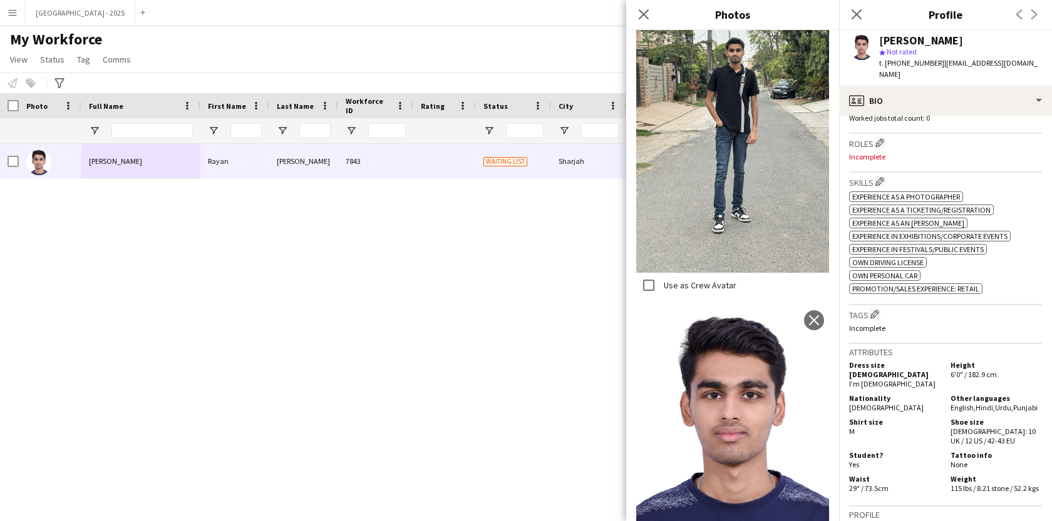
scroll to position [423, 0]
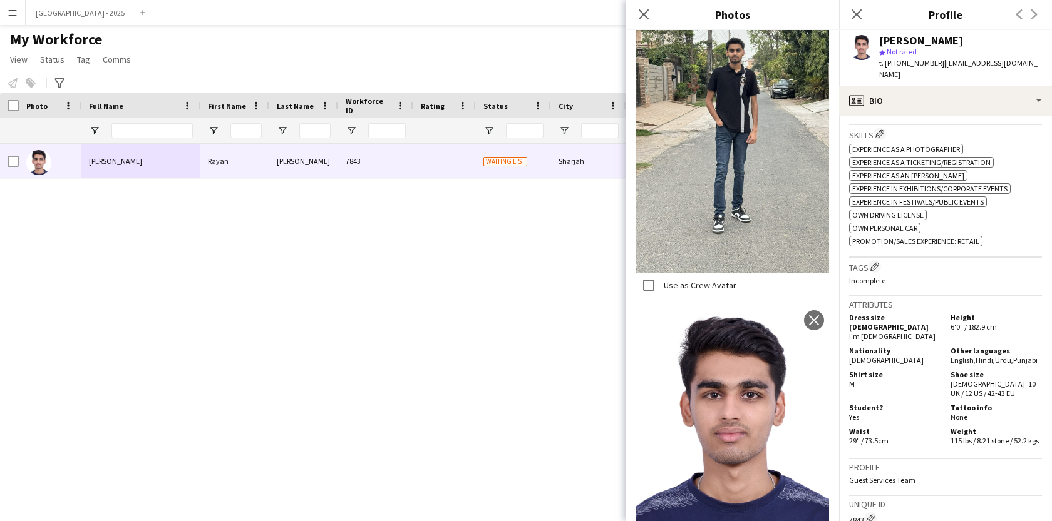
click at [915, 269] on div "Tags Edit crew company tags Incomplete" at bounding box center [945, 277] width 193 height 39
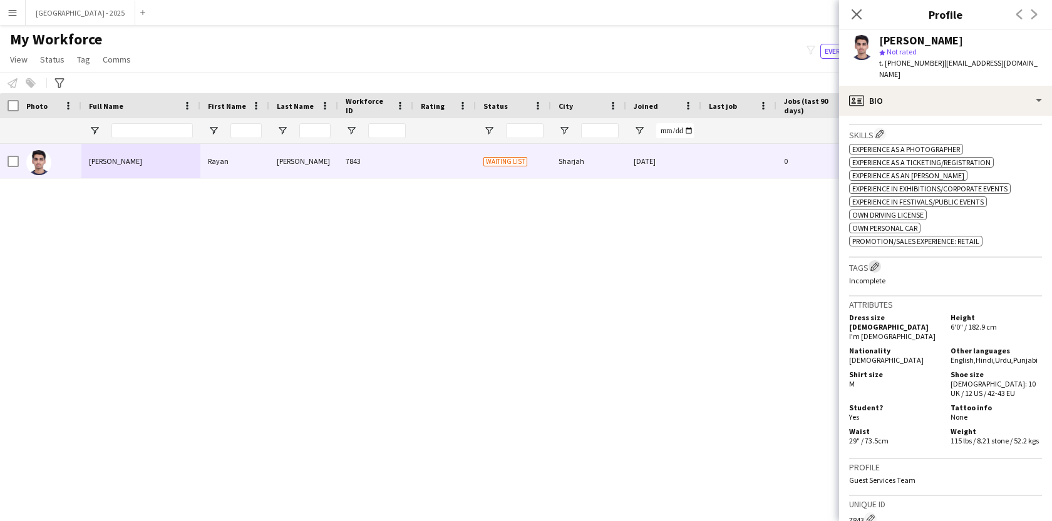
click at [871, 262] on app-icon "Edit crew company tags" at bounding box center [874, 266] width 9 height 9
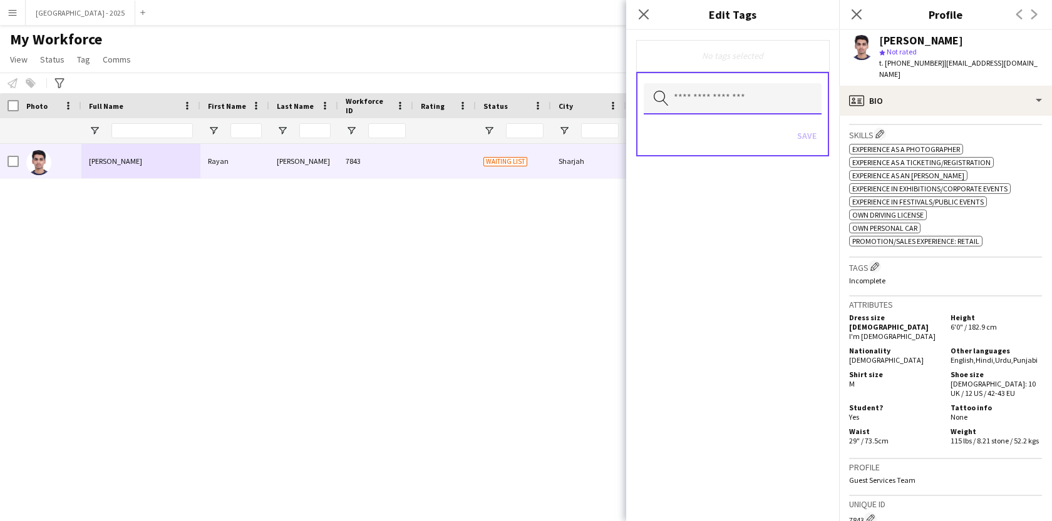
click at [748, 106] on input "text" at bounding box center [733, 98] width 178 height 31
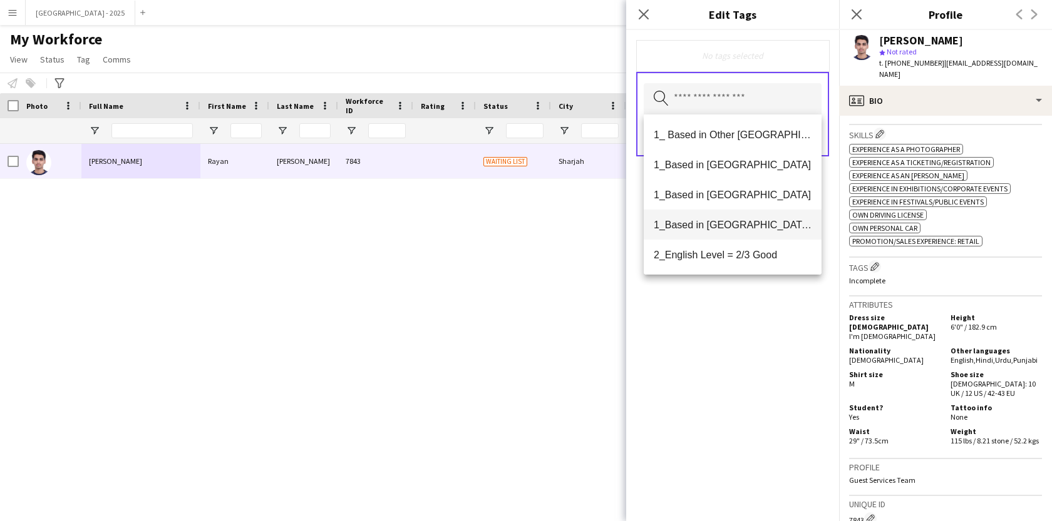
click at [739, 230] on span "1_Based in [GEOGRAPHIC_DATA]/[GEOGRAPHIC_DATA]/Ajman" at bounding box center [733, 225] width 158 height 12
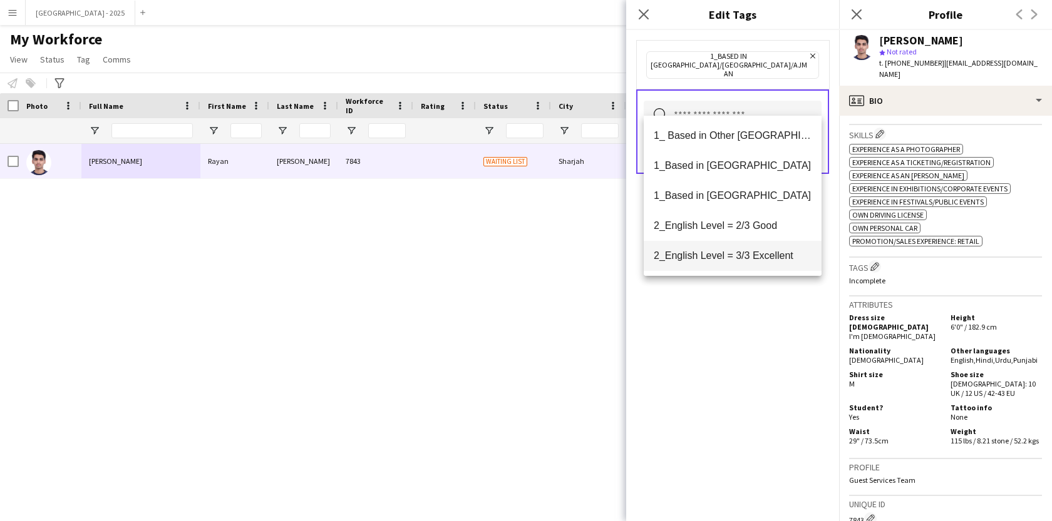
click at [754, 230] on span "2_English Level = 2/3 Good" at bounding box center [733, 226] width 158 height 12
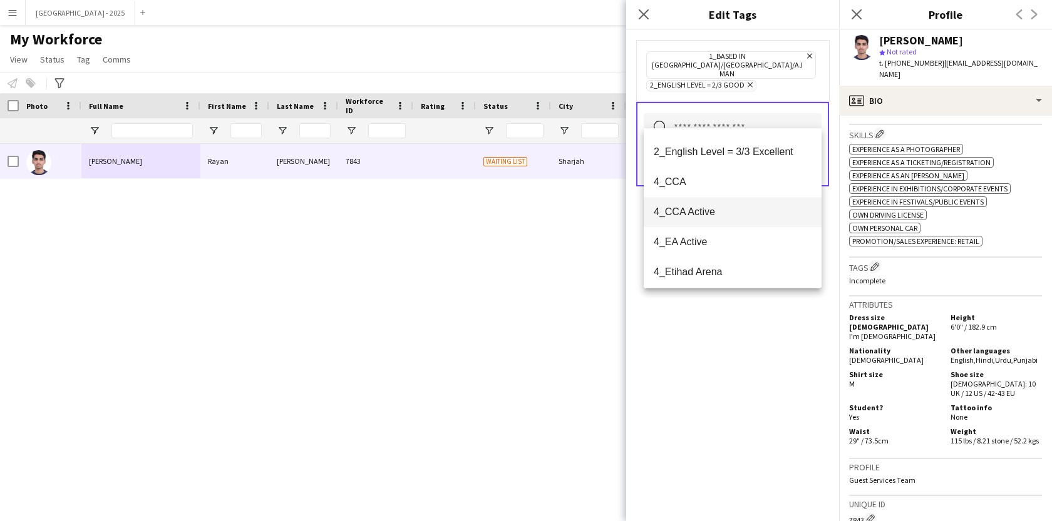
scroll to position [87, 0]
click at [709, 185] on span "4_CCA" at bounding box center [733, 181] width 158 height 12
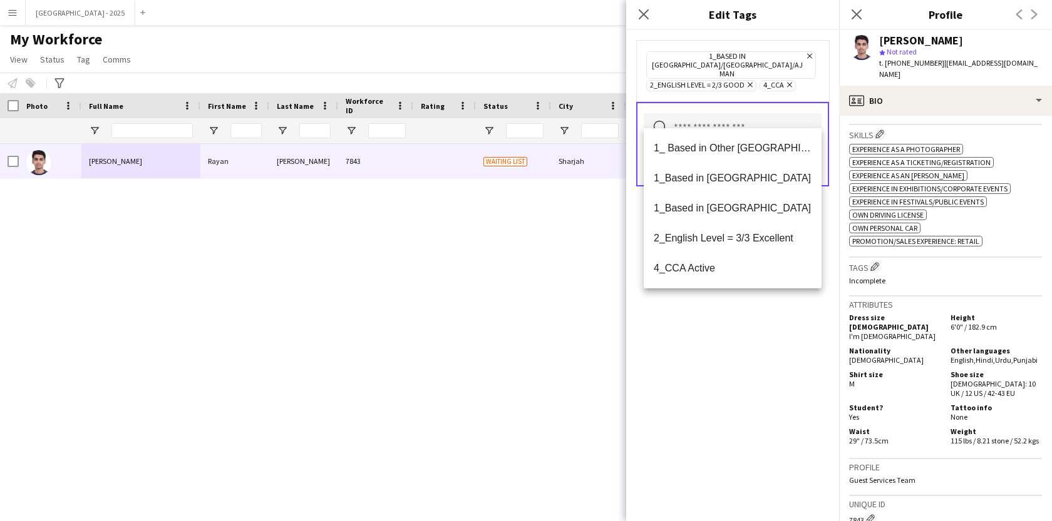
drag, startPoint x: 760, startPoint y: 326, endPoint x: 791, endPoint y: 186, distance: 143.1
click at [760, 326] on div "1_Based in [GEOGRAPHIC_DATA]/[GEOGRAPHIC_DATA]/Ajman Remove 2_English Level = 2…" at bounding box center [732, 275] width 213 height 491
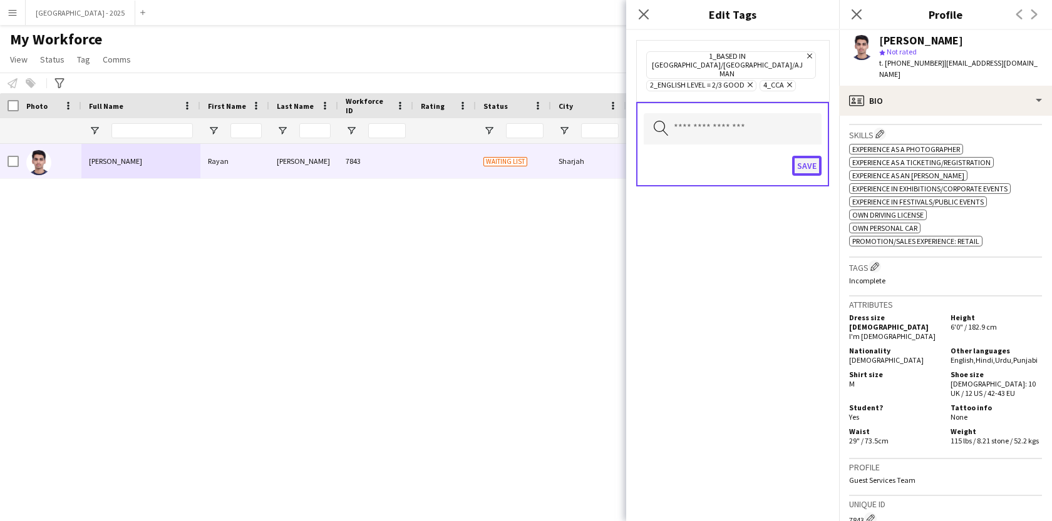
click at [809, 156] on button "Save" at bounding box center [806, 166] width 29 height 20
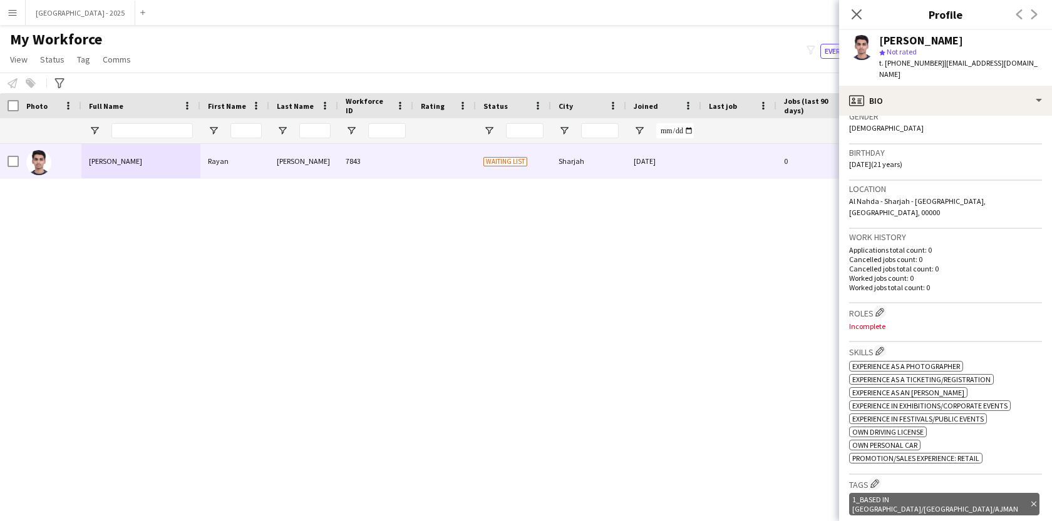
scroll to position [160, 0]
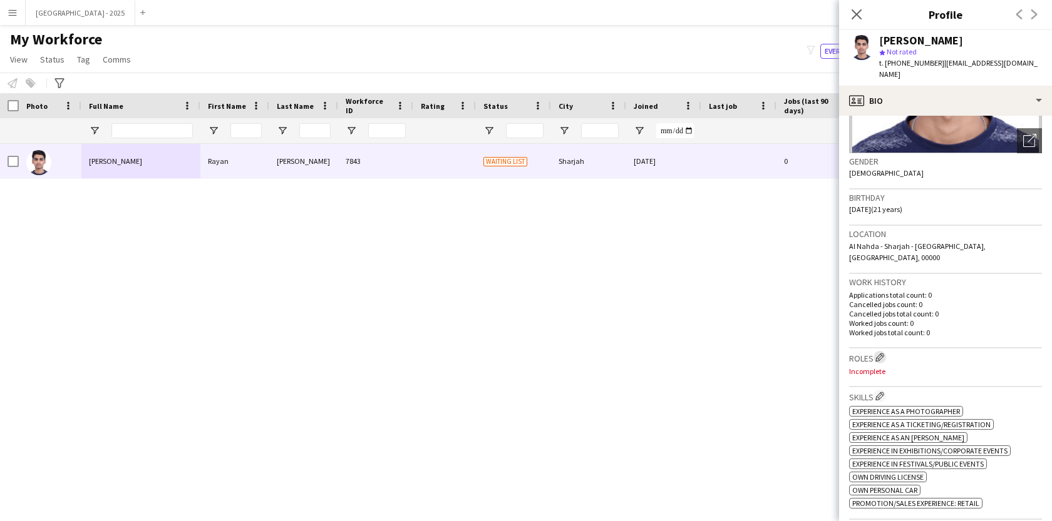
drag, startPoint x: 880, startPoint y: 339, endPoint x: 890, endPoint y: 304, distance: 36.3
click at [880, 353] on app-icon "Edit crew company roles" at bounding box center [879, 357] width 9 height 9
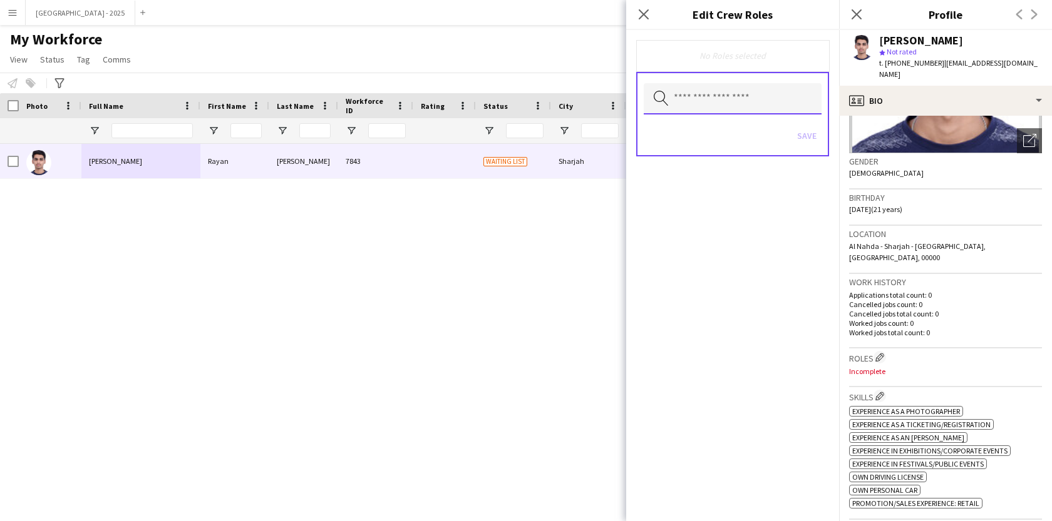
click at [724, 87] on input "text" at bounding box center [733, 98] width 178 height 31
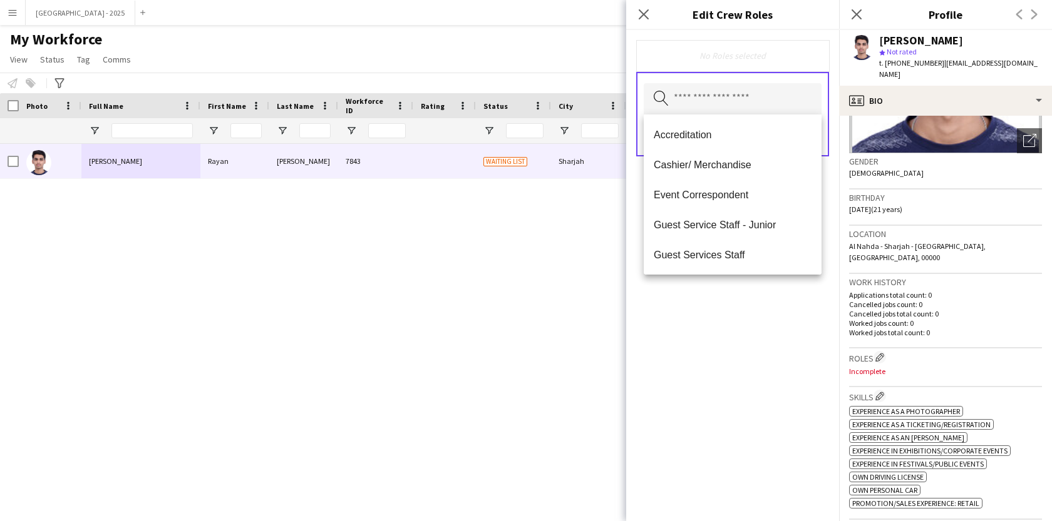
click at [742, 244] on mat-option "Guest Services Staff" at bounding box center [733, 255] width 178 height 30
drag, startPoint x: 740, startPoint y: 309, endPoint x: 769, endPoint y: 247, distance: 67.8
click at [740, 308] on div "Guest Services Staff Remove Search by role type Save" at bounding box center [732, 275] width 213 height 491
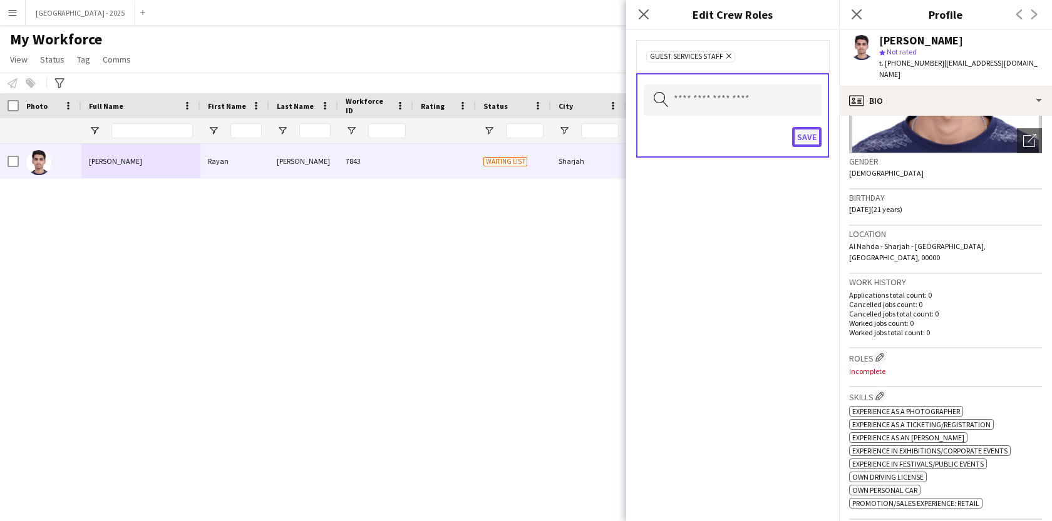
click at [807, 146] on button "Save" at bounding box center [806, 137] width 29 height 20
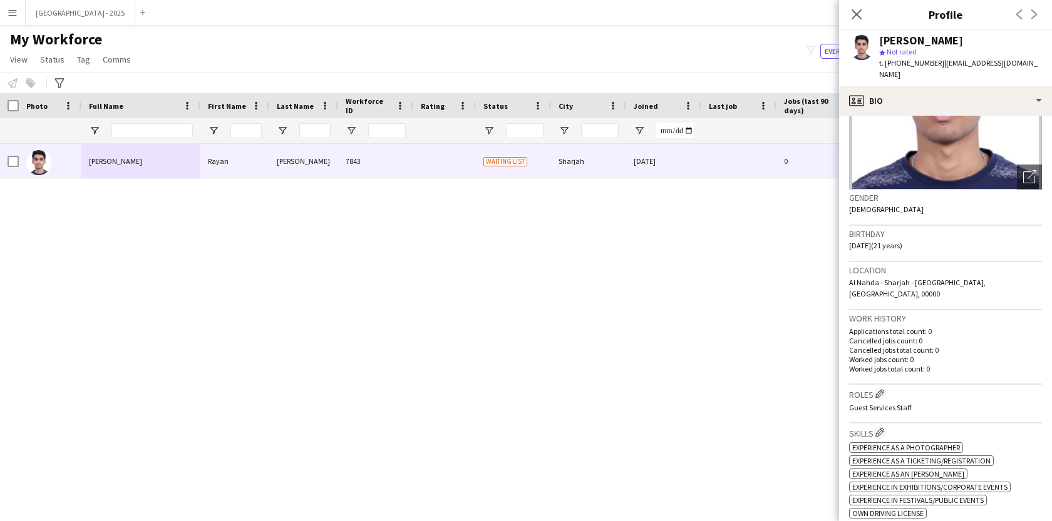
scroll to position [0, 0]
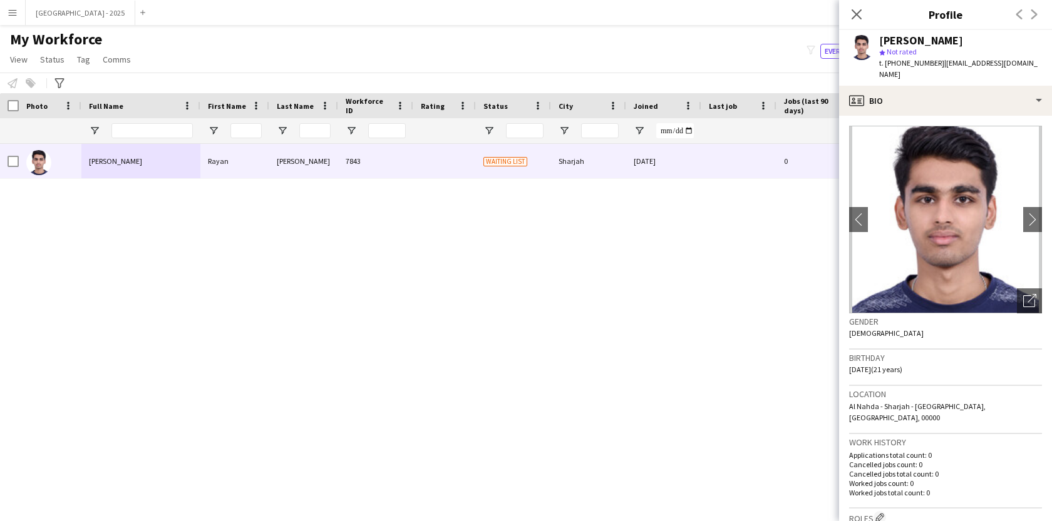
click at [890, 116] on app-crew-profile-bio "chevron-left chevron-right Open photos pop-in Gender [DEMOGRAPHIC_DATA] Birthda…" at bounding box center [945, 319] width 213 height 406
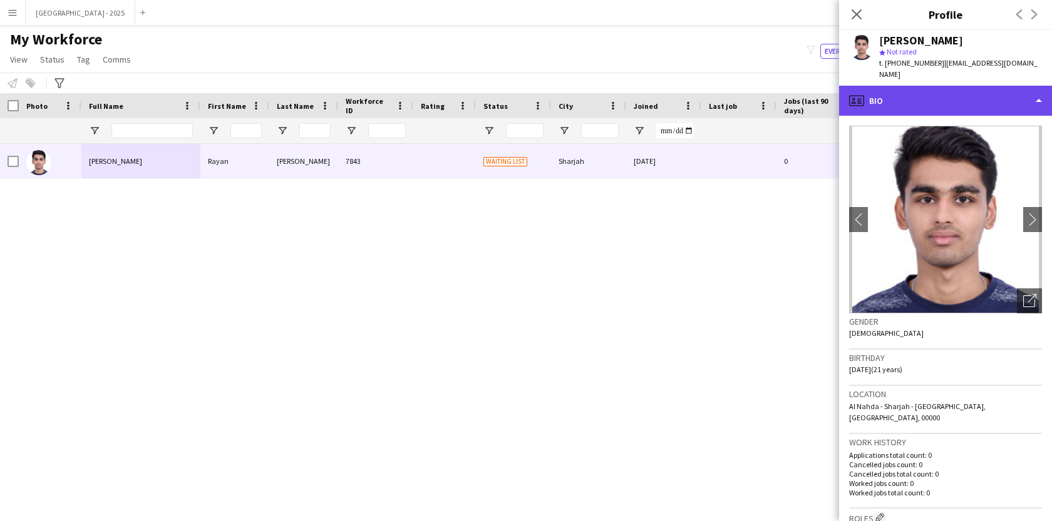
click at [890, 99] on div "profile Bio" at bounding box center [945, 101] width 213 height 30
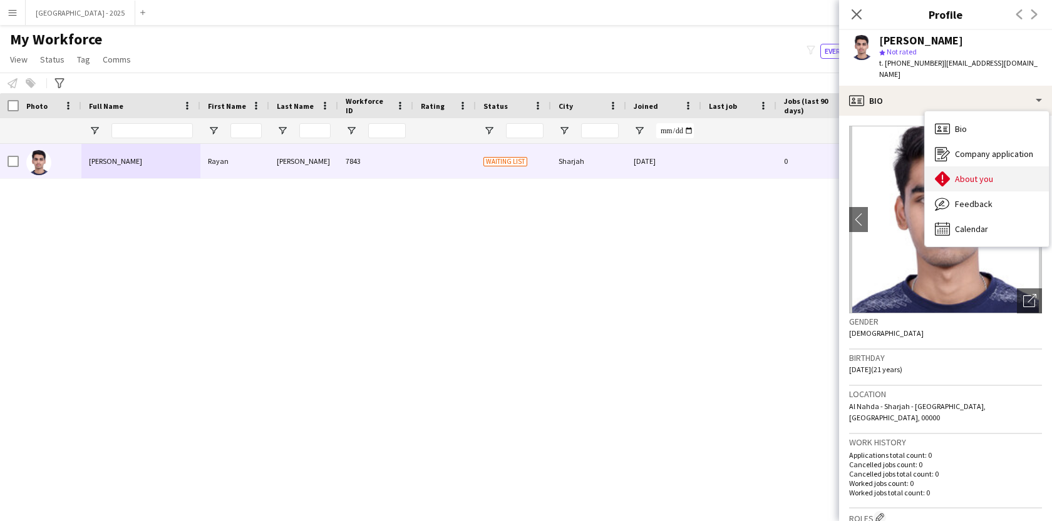
click at [938, 172] on icon "About you" at bounding box center [942, 179] width 15 height 15
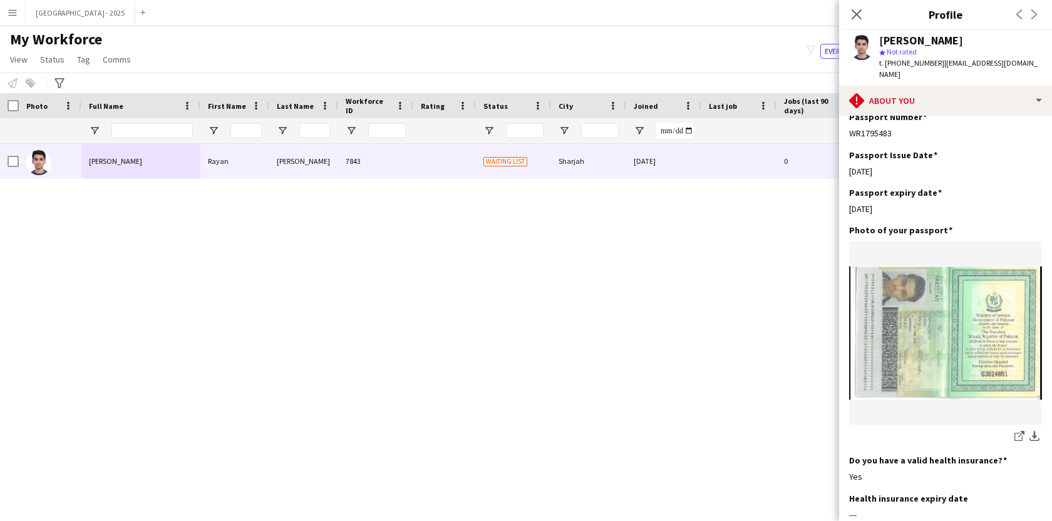
scroll to position [927, 0]
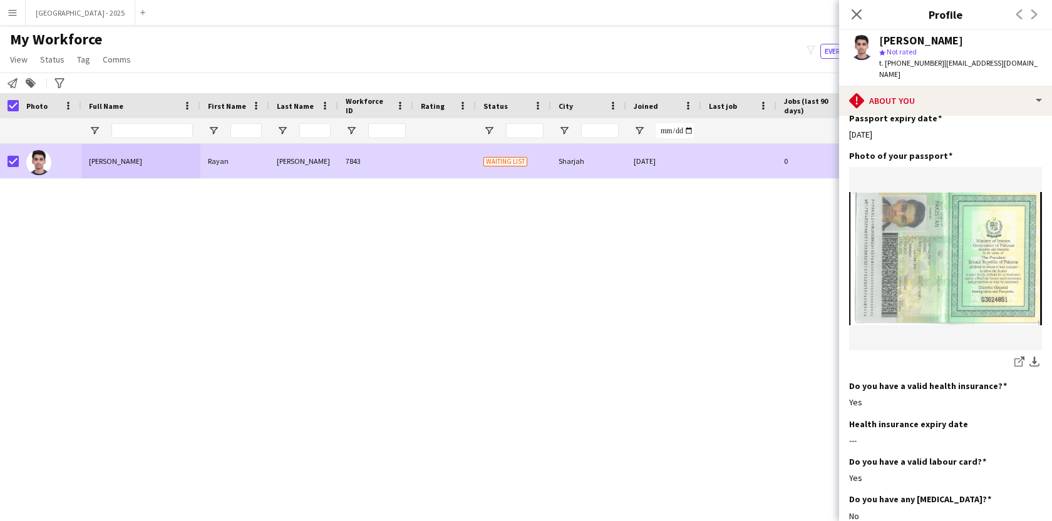
click at [53, 55] on span "Status" at bounding box center [52, 59] width 24 height 11
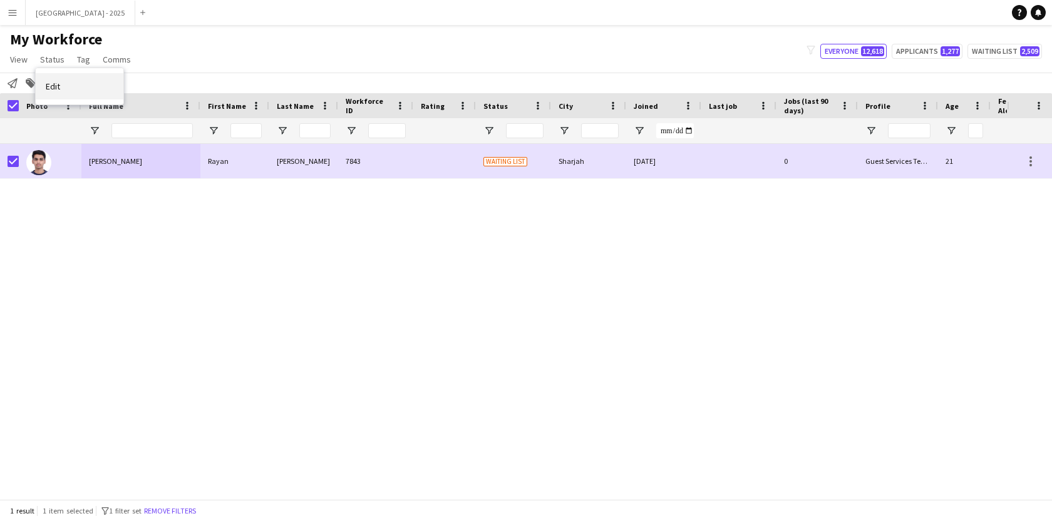
click at [59, 79] on link "Edit" at bounding box center [80, 86] width 88 height 26
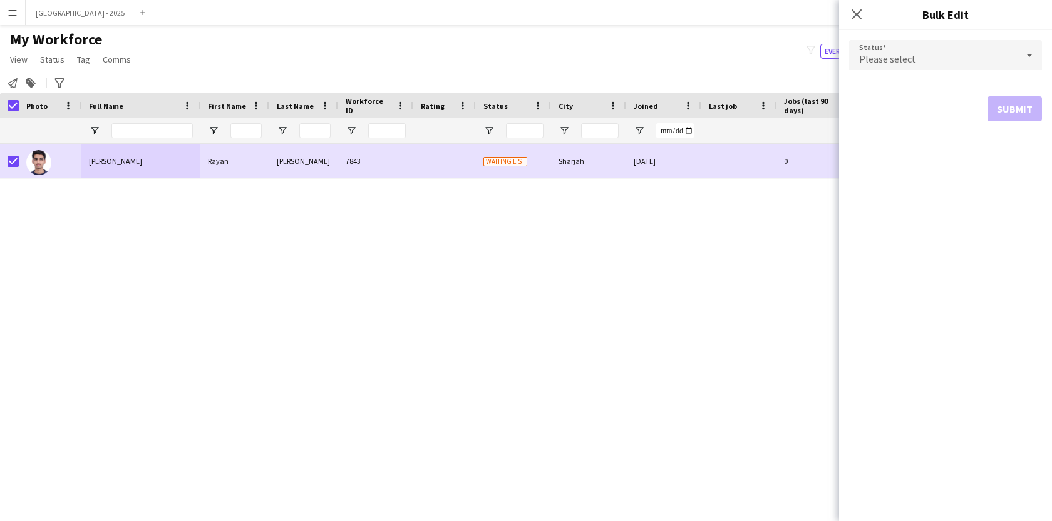
click at [925, 37] on form "Status Please select Submit" at bounding box center [945, 80] width 193 height 101
click at [901, 60] on span "Please select" at bounding box center [887, 59] width 57 height 13
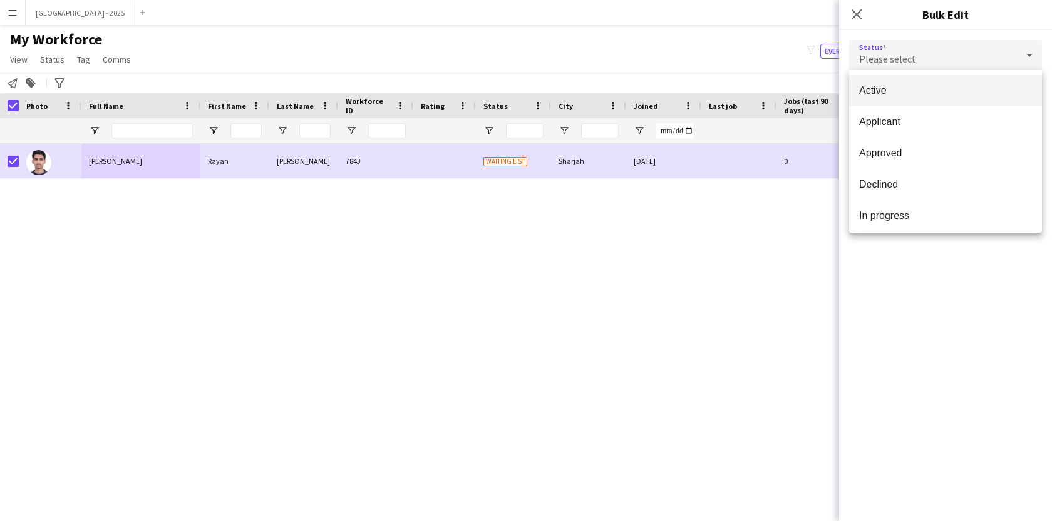
click at [915, 90] on span "Active" at bounding box center [945, 91] width 173 height 12
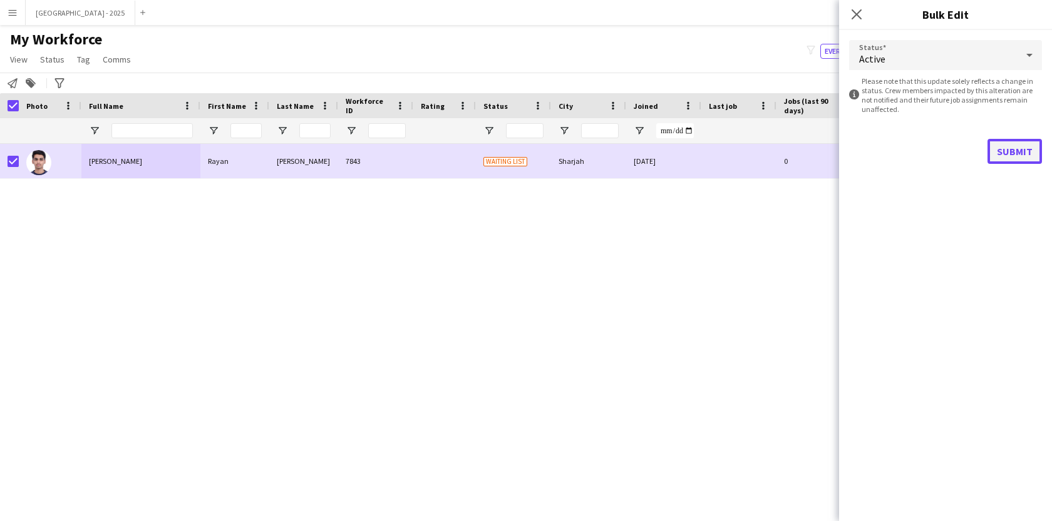
click at [991, 151] on button "Submit" at bounding box center [1014, 151] width 54 height 25
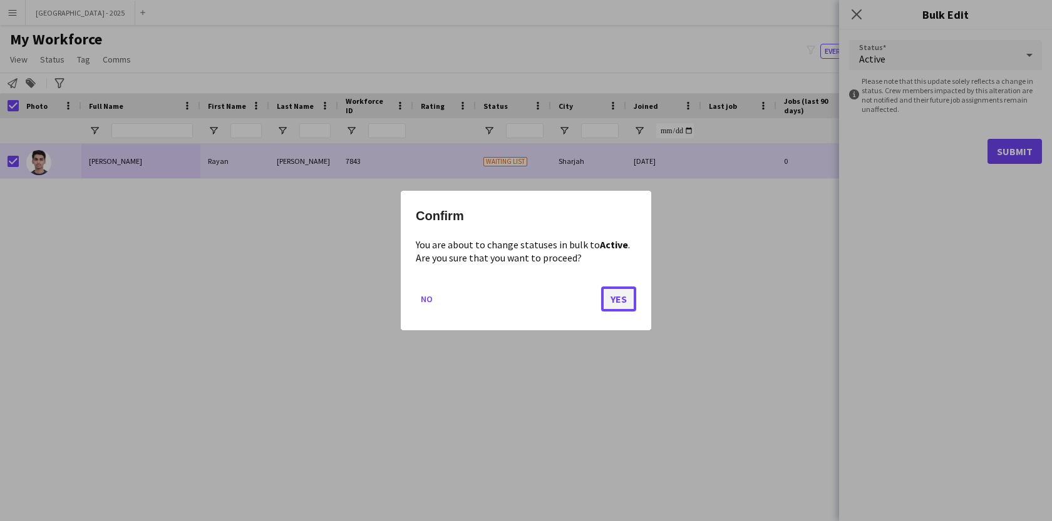
click at [611, 297] on button "Yes" at bounding box center [618, 299] width 35 height 25
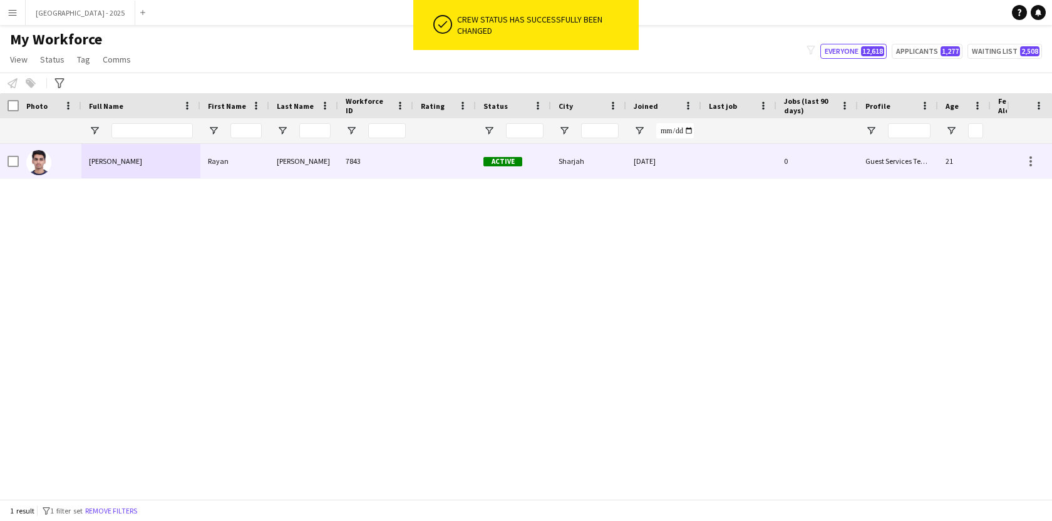
click at [76, 165] on div at bounding box center [50, 161] width 63 height 34
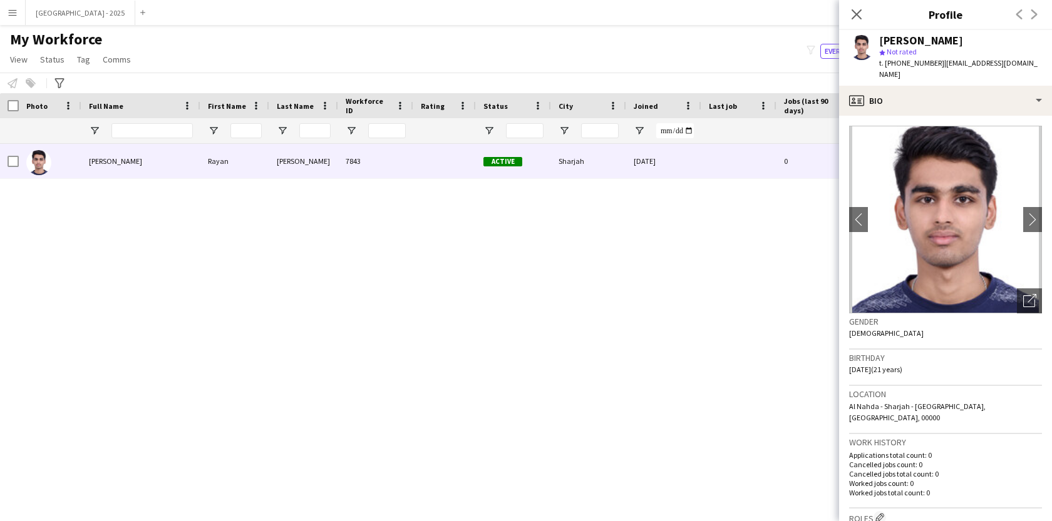
scroll to position [26, 0]
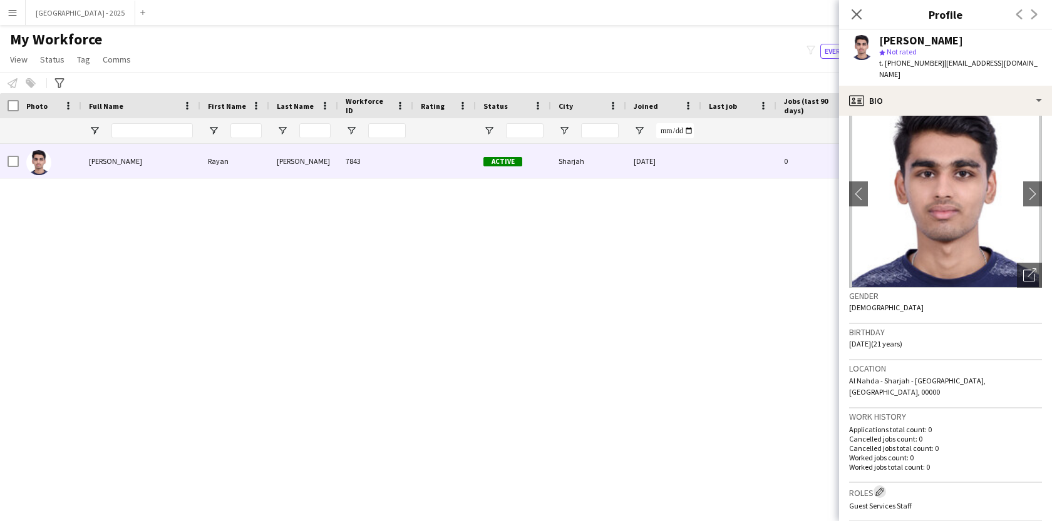
click at [880, 488] on app-icon "Edit crew company roles" at bounding box center [879, 492] width 9 height 9
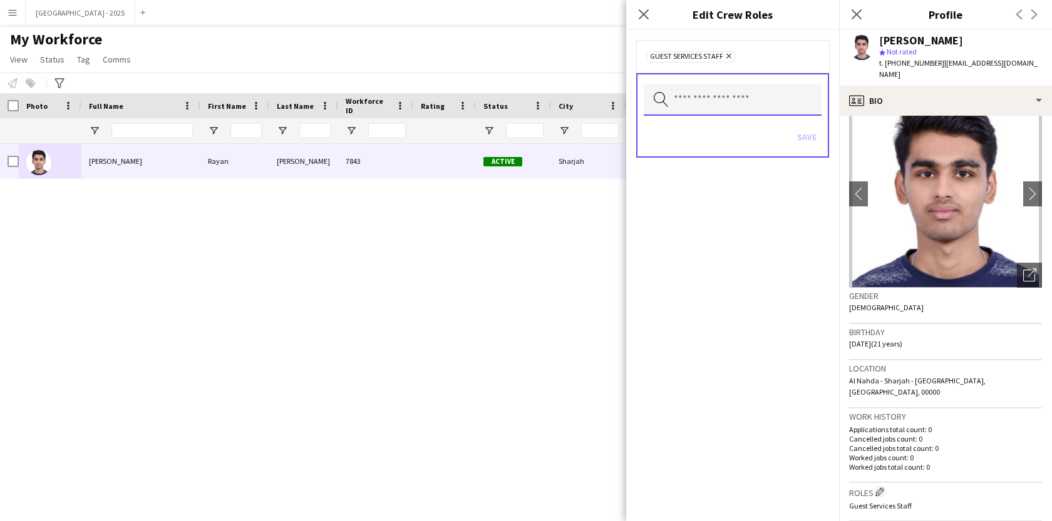
click at [733, 107] on input "text" at bounding box center [733, 100] width 178 height 31
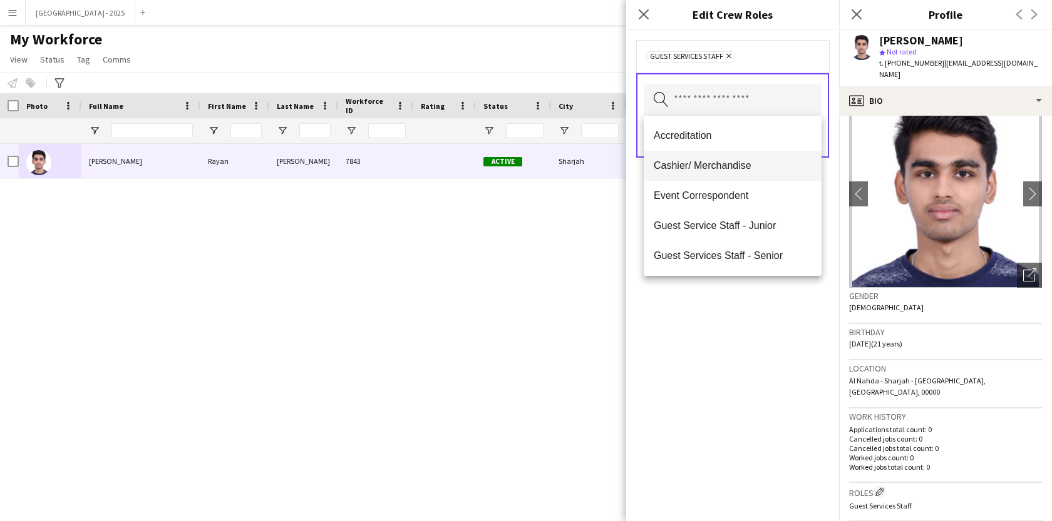
click at [754, 173] on mat-option "Cashier/ Merchandise" at bounding box center [733, 166] width 178 height 30
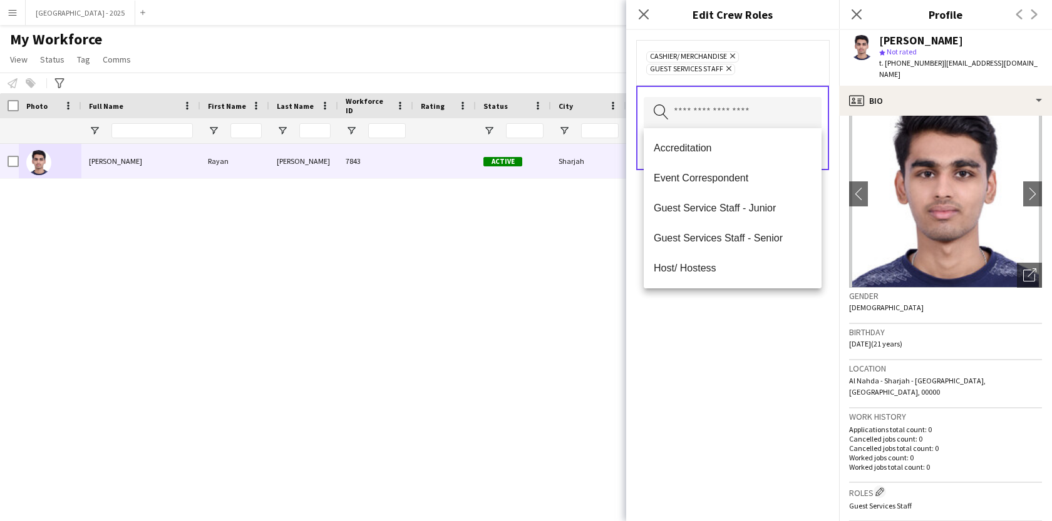
click at [755, 308] on div "Cashier/ Merchandise Remove Guest Services Staff Remove Search by role type Save" at bounding box center [732, 275] width 213 height 491
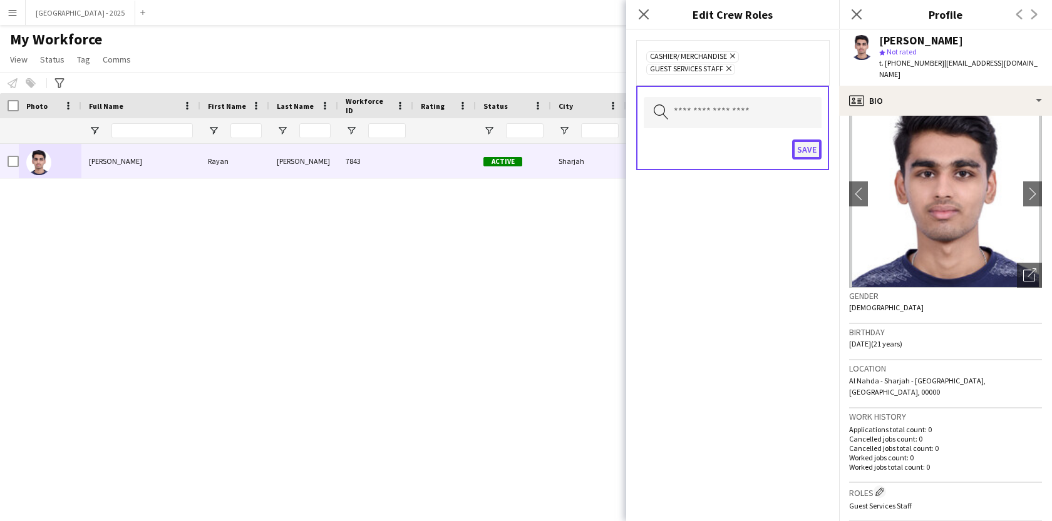
click at [817, 146] on button "Save" at bounding box center [806, 150] width 29 height 20
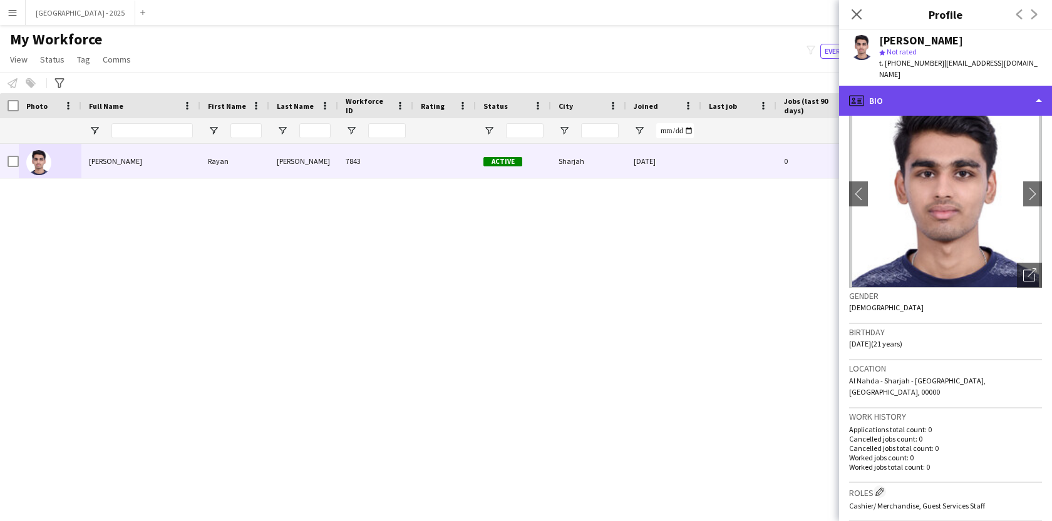
click at [900, 94] on div "profile Bio" at bounding box center [945, 101] width 213 height 30
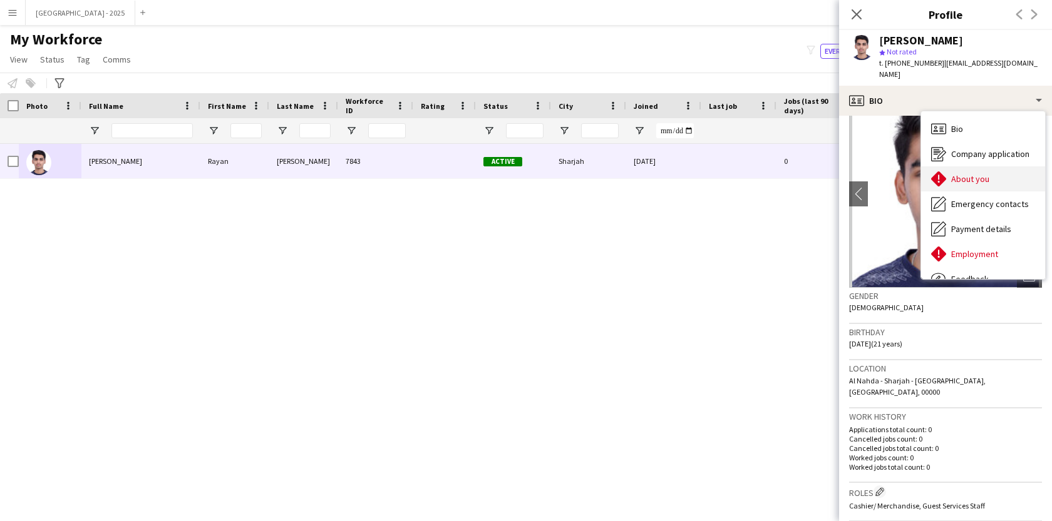
click at [970, 173] on span "About you" at bounding box center [970, 178] width 38 height 11
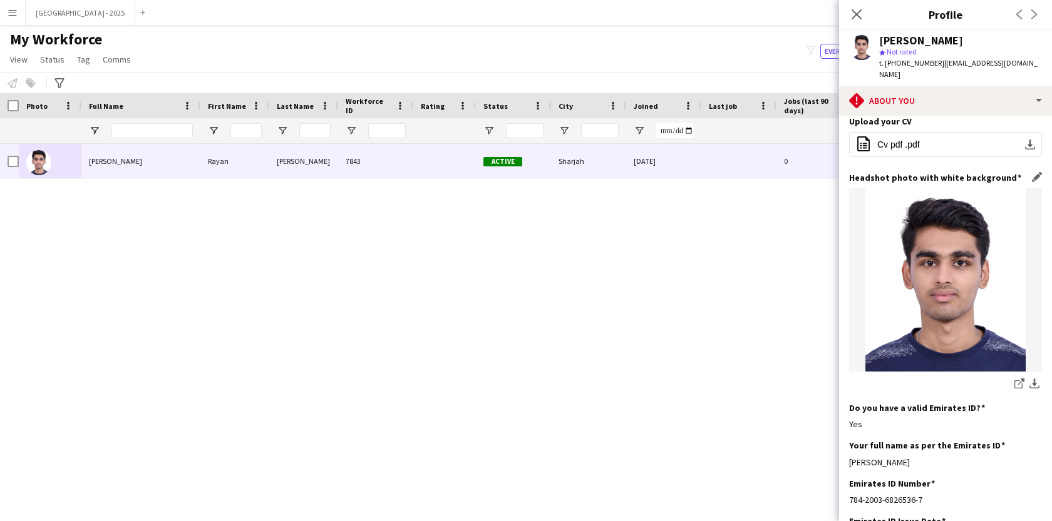
scroll to position [339, 0]
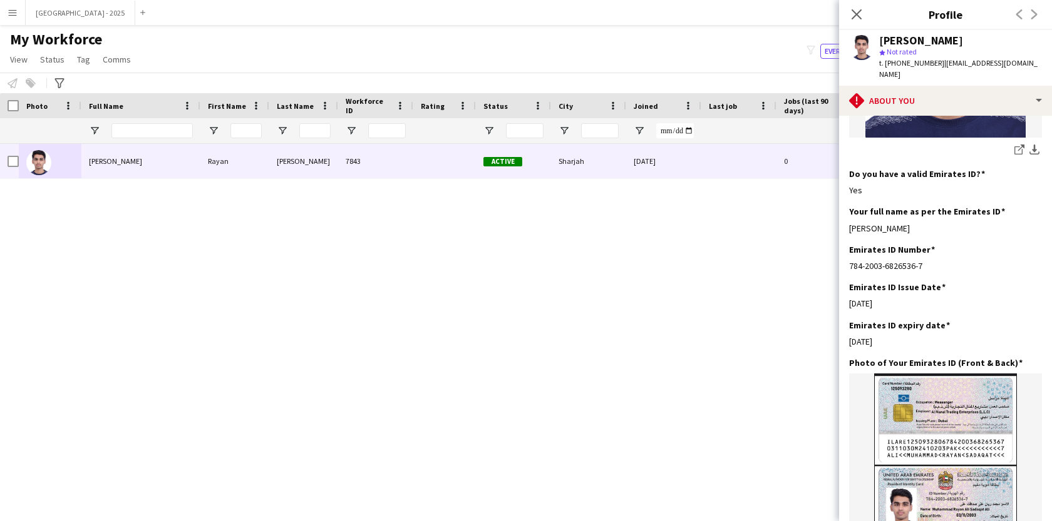
drag, startPoint x: 898, startPoint y: 318, endPoint x: 834, endPoint y: 325, distance: 64.8
click at [834, 325] on body "Menu Boards Boards Boards All jobs Status Workforce Workforce My Workforce Recr…" at bounding box center [526, 260] width 1052 height 521
click at [864, 336] on div "[DATE]" at bounding box center [945, 341] width 193 height 11
drag, startPoint x: 848, startPoint y: 317, endPoint x: 934, endPoint y: 309, distance: 86.8
click at [934, 309] on app-section-data-types "Bio Edit this field I am passionate about workings as a [PERSON_NAME], and I am…" at bounding box center [945, 319] width 213 height 406
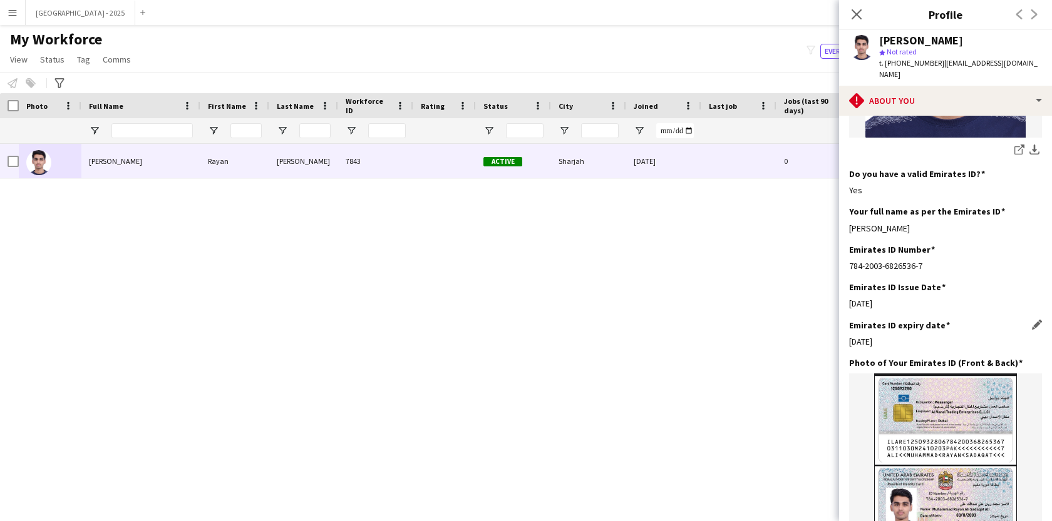
click at [887, 336] on div "[DATE]" at bounding box center [945, 341] width 193 height 11
drag, startPoint x: 883, startPoint y: 319, endPoint x: 840, endPoint y: 320, distance: 42.6
click at [840, 320] on app-section-data-types "Bio Edit this field I am passionate about workings as a [PERSON_NAME], and I am…" at bounding box center [945, 319] width 213 height 406
click at [873, 336] on div "[DATE]" at bounding box center [945, 341] width 193 height 11
drag, startPoint x: 878, startPoint y: 317, endPoint x: 927, endPoint y: 316, distance: 48.2
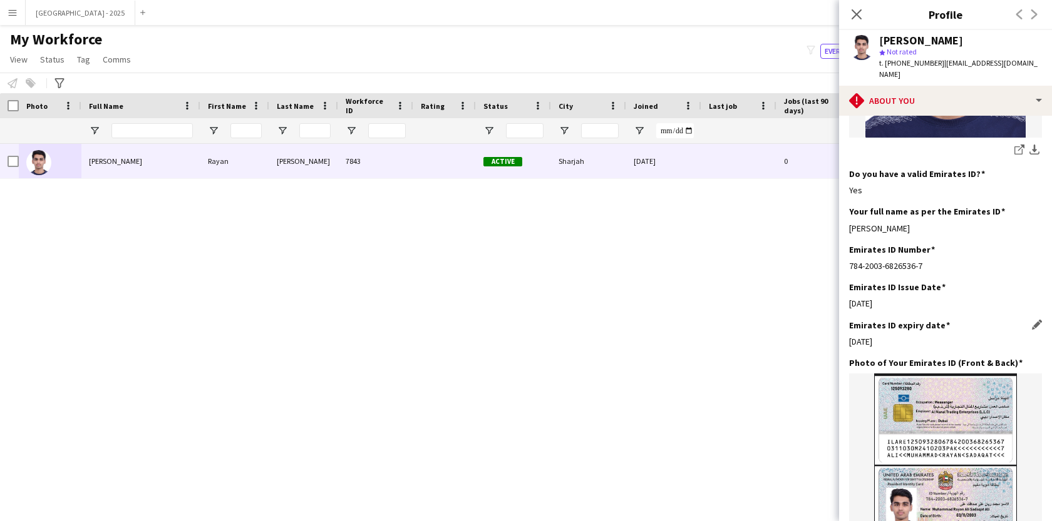
click at [927, 336] on div "[DATE]" at bounding box center [945, 341] width 193 height 11
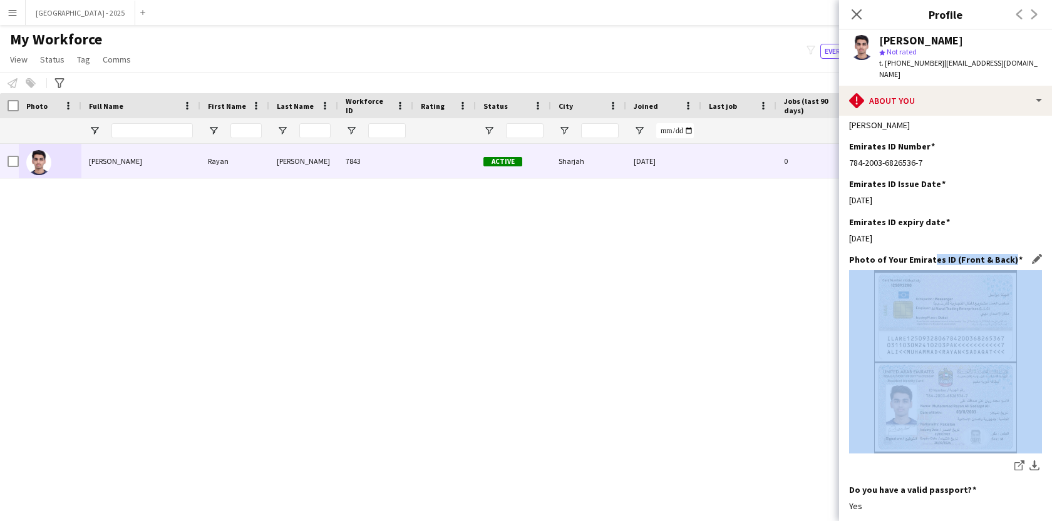
drag, startPoint x: 925, startPoint y: 240, endPoint x: 855, endPoint y: 260, distance: 73.4
click at [855, 260] on div "Photo of Your Emirates ID (Front & Back) Edit this field share-external-link-1 …" at bounding box center [945, 369] width 193 height 230
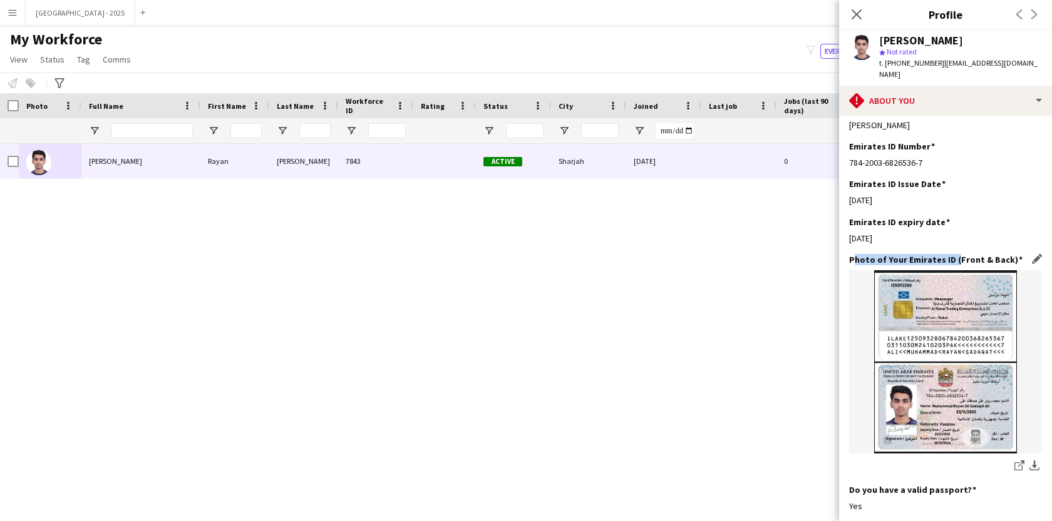
drag, startPoint x: 855, startPoint y: 232, endPoint x: 952, endPoint y: 232, distance: 97.7
click at [952, 254] on h3 "Photo of Your Emirates ID (Front & Back)" at bounding box center [935, 259] width 173 height 11
drag, startPoint x: 972, startPoint y: 237, endPoint x: 844, endPoint y: 238, distance: 127.7
click at [844, 238] on app-section-data-types "Bio Edit this field I am passionate about workings as a [PERSON_NAME], and I am…" at bounding box center [945, 319] width 213 height 406
click at [873, 233] on div "[DATE]" at bounding box center [945, 238] width 193 height 11
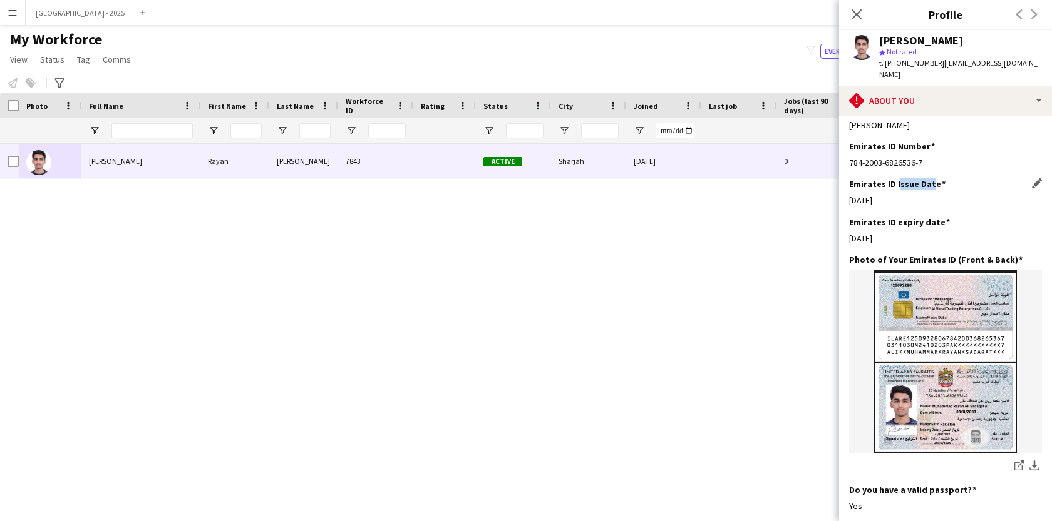
drag, startPoint x: 908, startPoint y: 158, endPoint x: 929, endPoint y: 164, distance: 21.4
click at [931, 178] on h3 "Emirates ID Issue Date" at bounding box center [897, 183] width 96 height 11
drag, startPoint x: 900, startPoint y: 203, endPoint x: 950, endPoint y: 193, distance: 51.2
click at [945, 193] on app-section-data-types "Bio Edit this field I am passionate about workings as a [PERSON_NAME], and I am…" at bounding box center [945, 319] width 213 height 406
click at [895, 187] on div "Emirates ID Issue Date Edit this field [DATE]" at bounding box center [945, 197] width 193 height 38
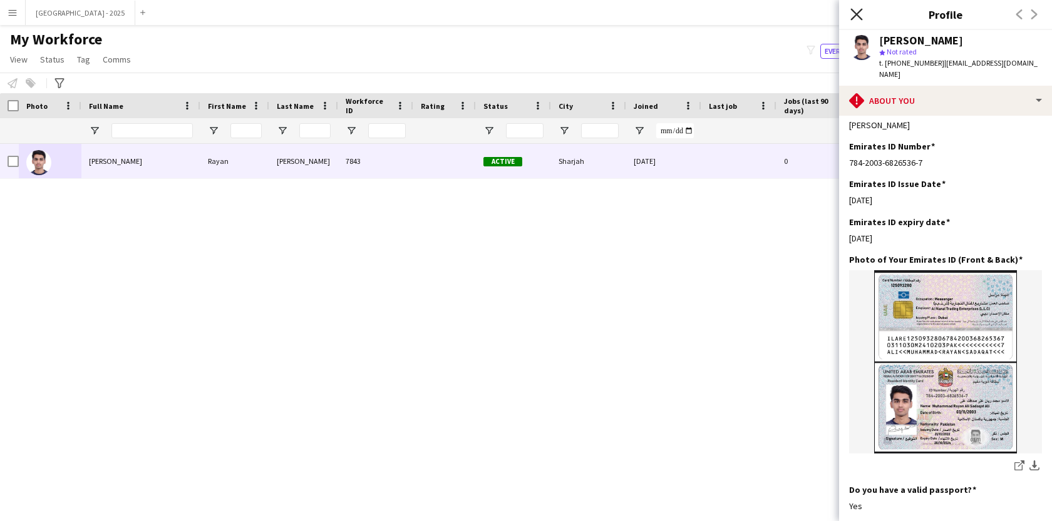
click at [851, 12] on icon "Close pop-in" at bounding box center [856, 14] width 12 height 12
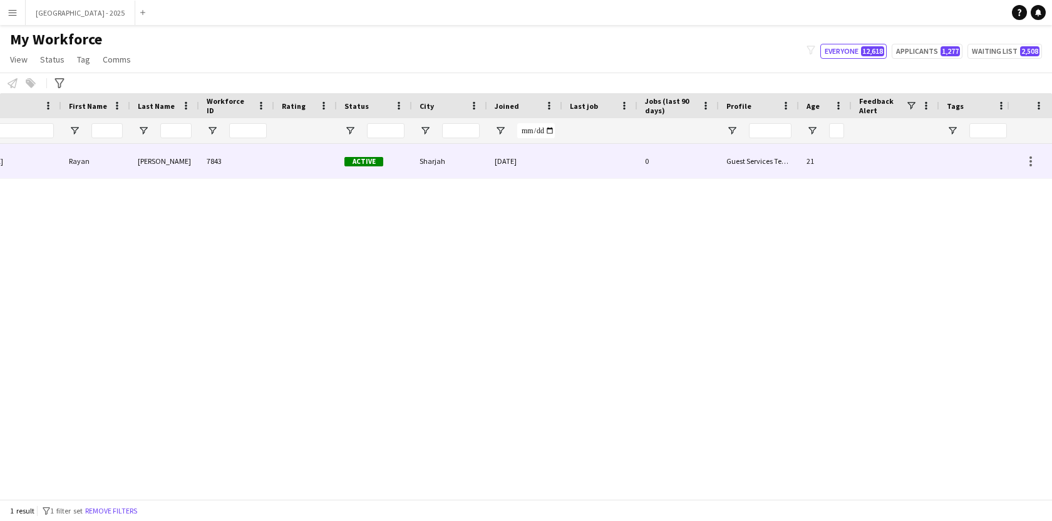
scroll to position [0, 272]
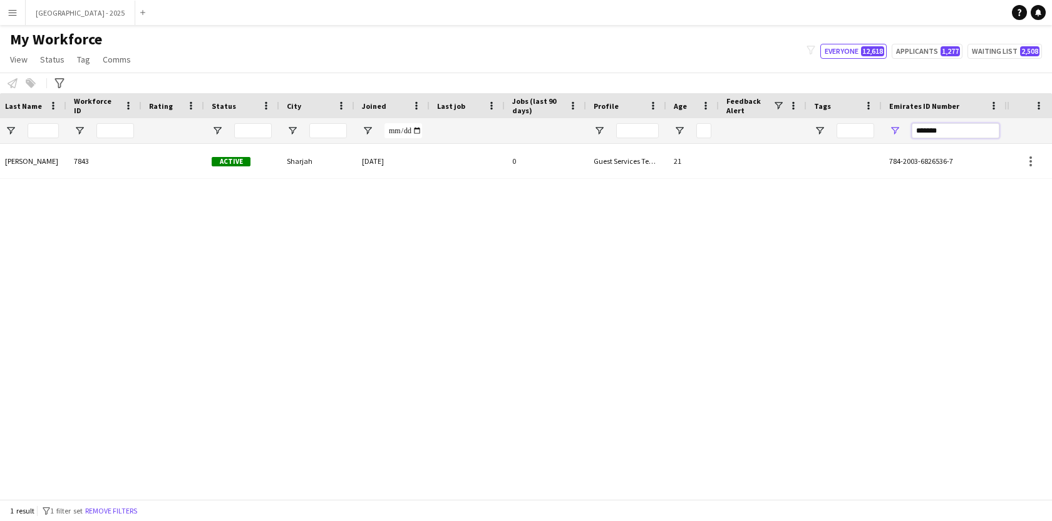
click at [973, 135] on input "*******" at bounding box center [955, 130] width 88 height 15
paste input "Emirates ID Number Filter Input"
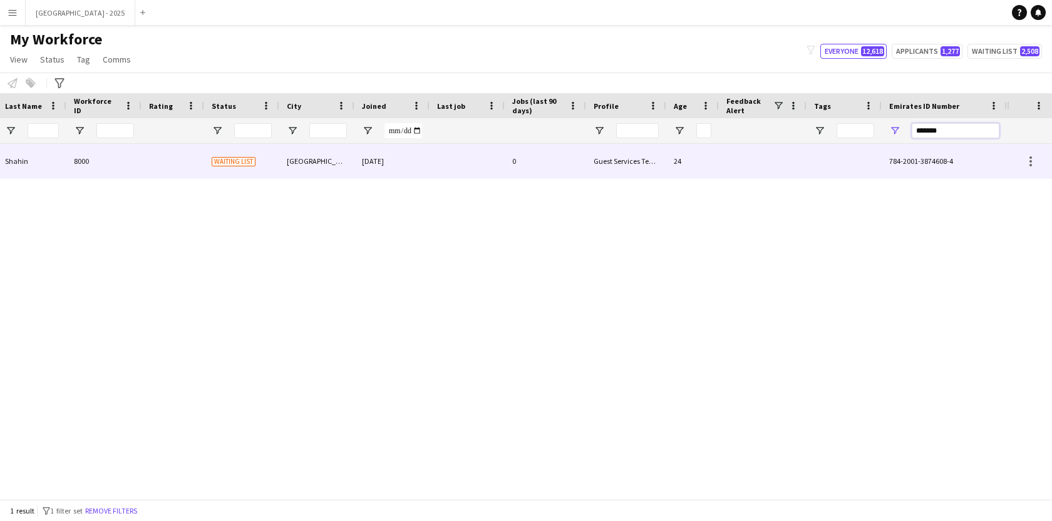
type input "*******"
click at [804, 171] on div at bounding box center [763, 161] width 88 height 34
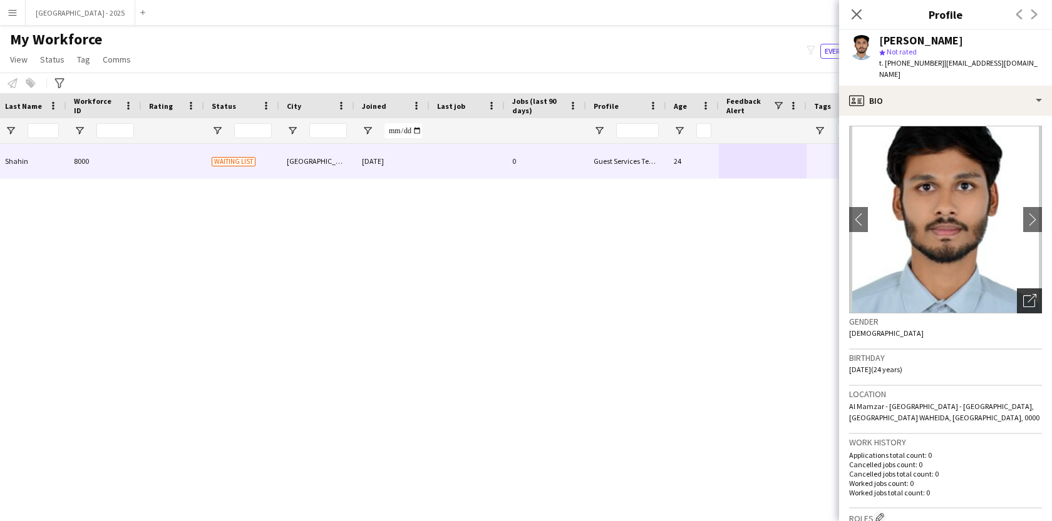
click at [1023, 301] on icon "Open photos pop-in" at bounding box center [1029, 300] width 13 height 13
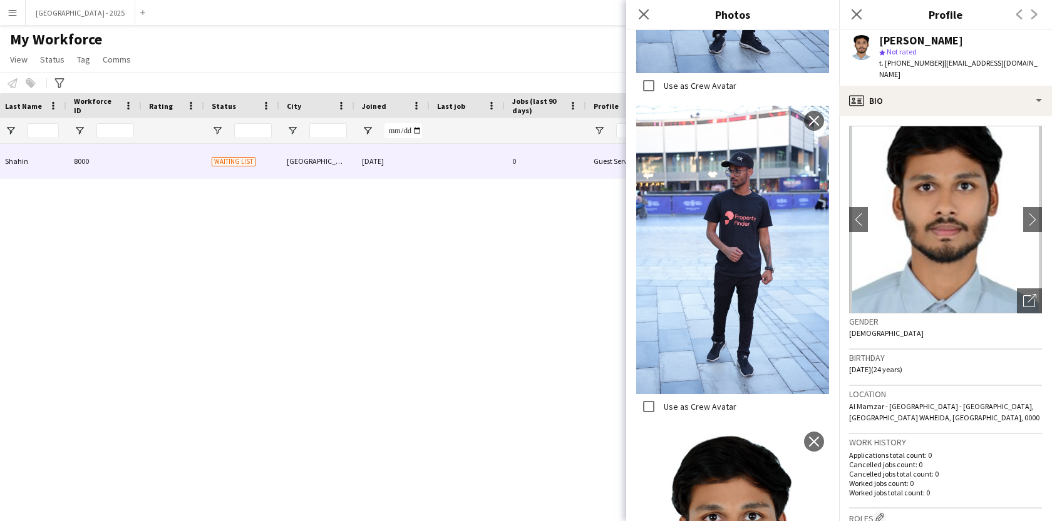
scroll to position [3441, 0]
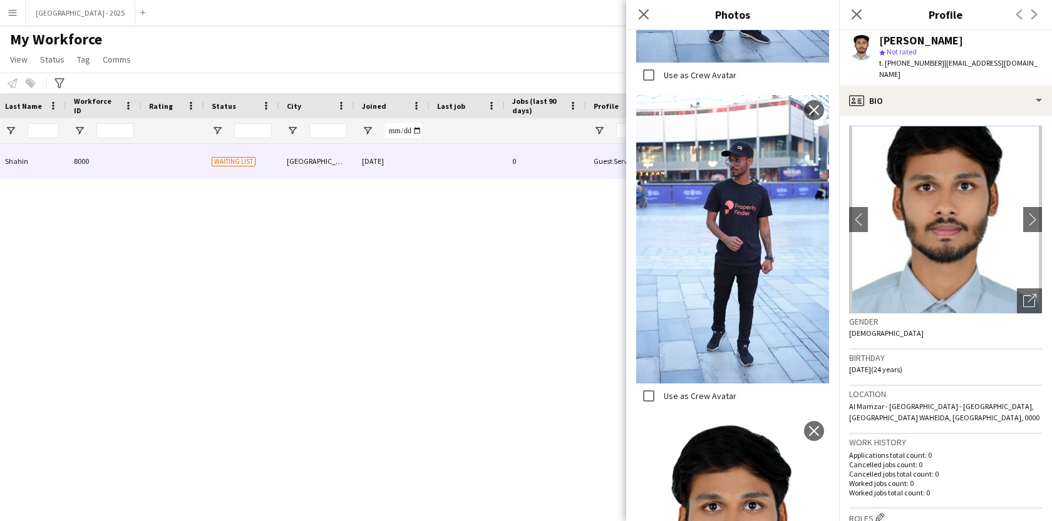
click at [922, 341] on div "Gender [DEMOGRAPHIC_DATA]" at bounding box center [945, 332] width 193 height 36
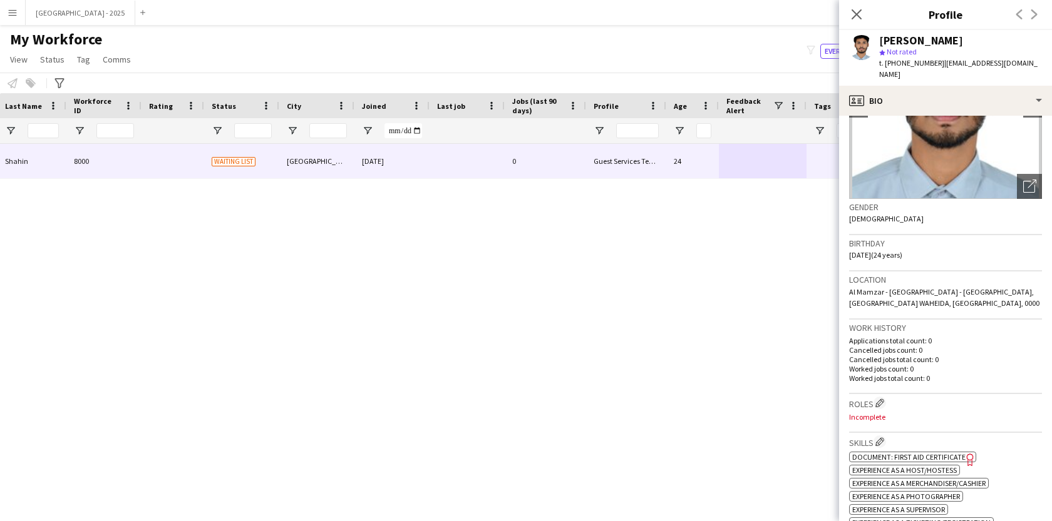
scroll to position [232, 0]
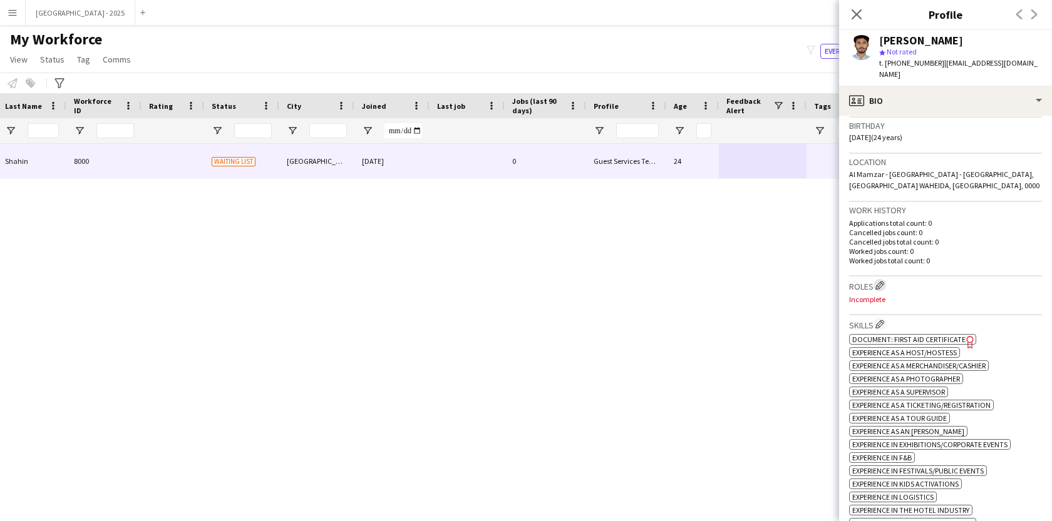
click at [878, 285] on app-icon "Edit crew company roles" at bounding box center [879, 285] width 9 height 9
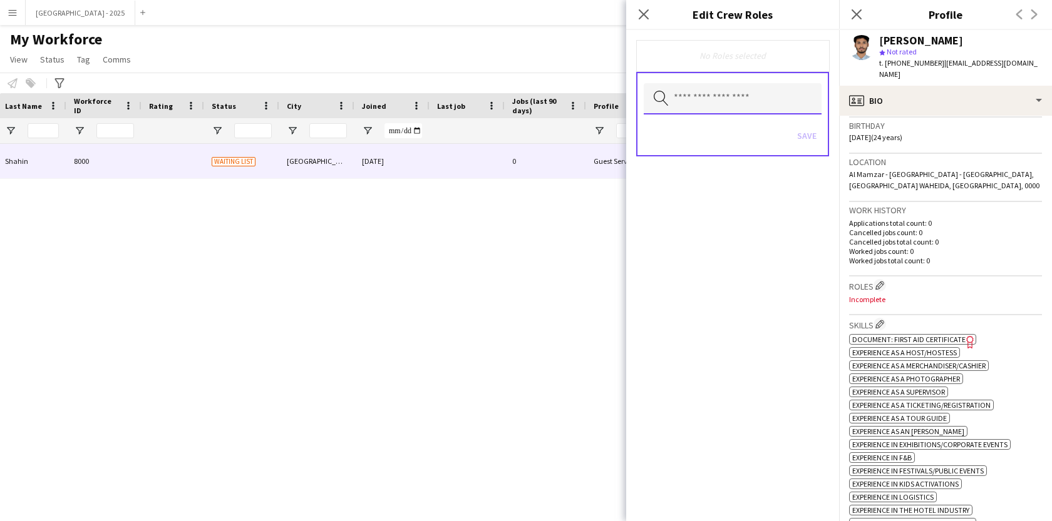
click at [717, 108] on input "text" at bounding box center [733, 98] width 178 height 31
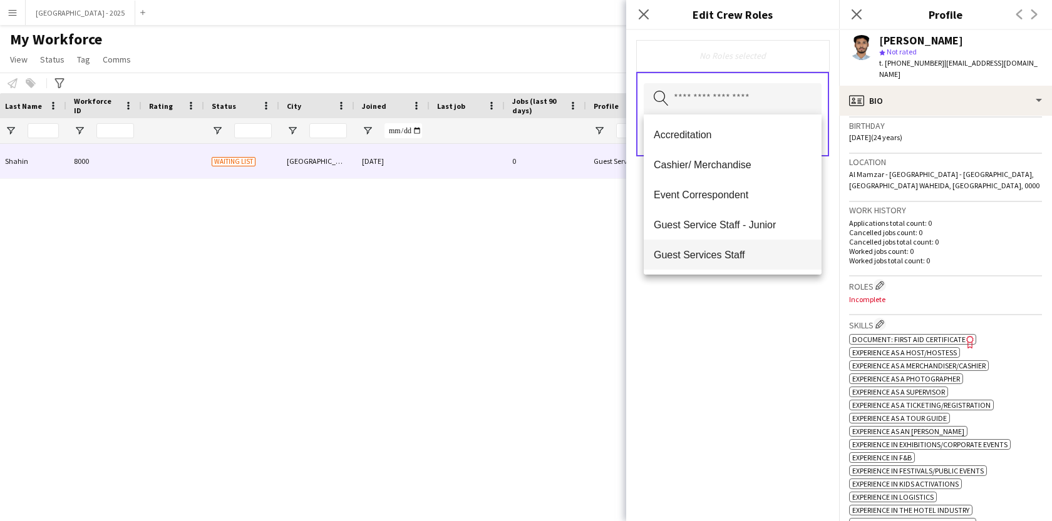
click at [737, 251] on span "Guest Services Staff" at bounding box center [733, 255] width 158 height 12
click at [737, 252] on span "Guest Services Staff - Senior" at bounding box center [733, 256] width 158 height 12
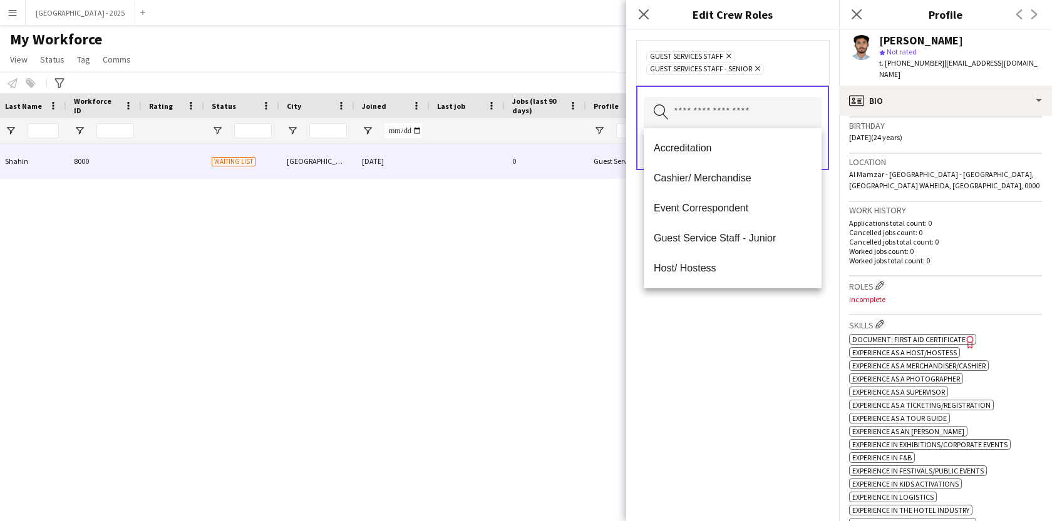
click at [738, 335] on div "Guest Services Staff Remove Guest Services Staff - Senior Remove Search by role…" at bounding box center [732, 275] width 213 height 491
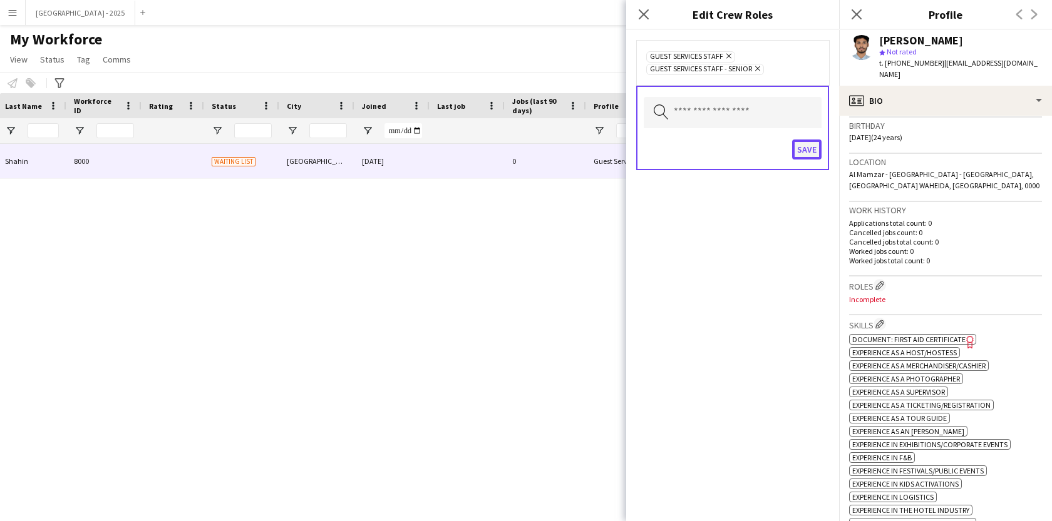
click at [810, 146] on button "Save" at bounding box center [806, 150] width 29 height 20
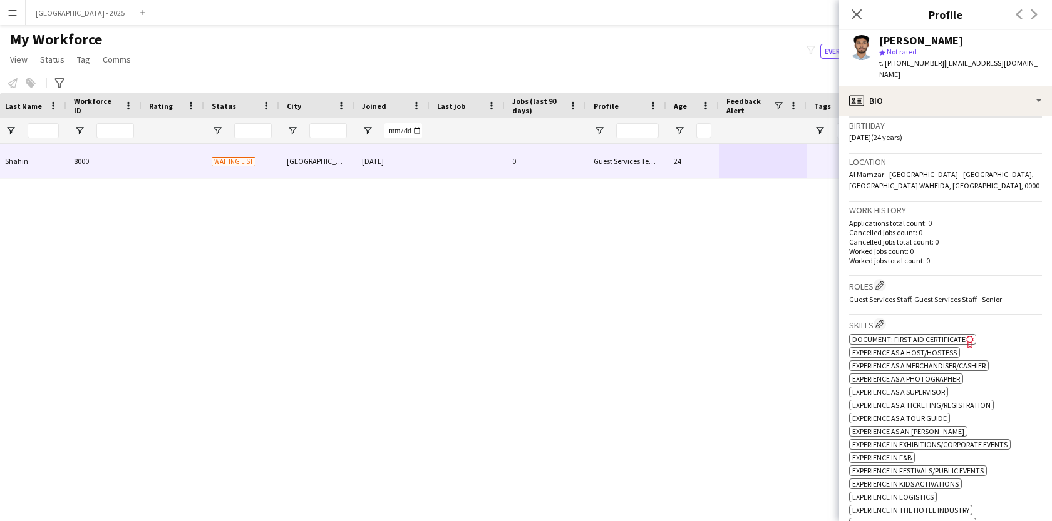
scroll to position [490, 0]
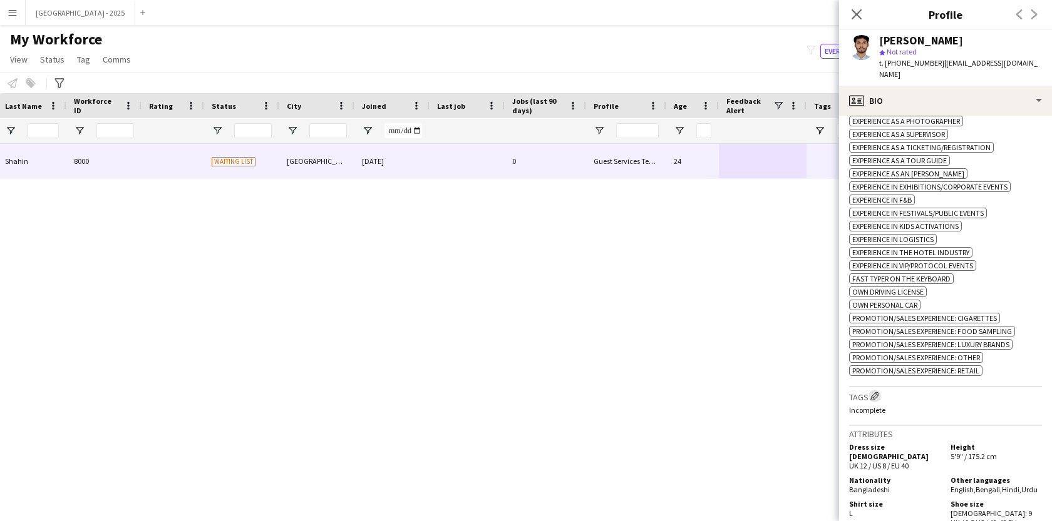
click at [879, 401] on app-icon "Edit crew company tags" at bounding box center [874, 396] width 9 height 9
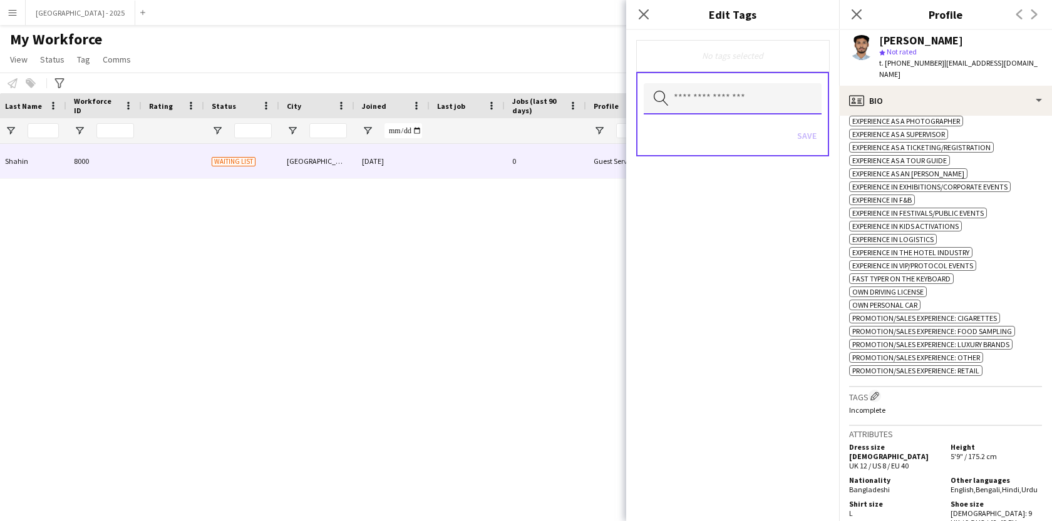
click at [737, 109] on input "text" at bounding box center [733, 98] width 178 height 31
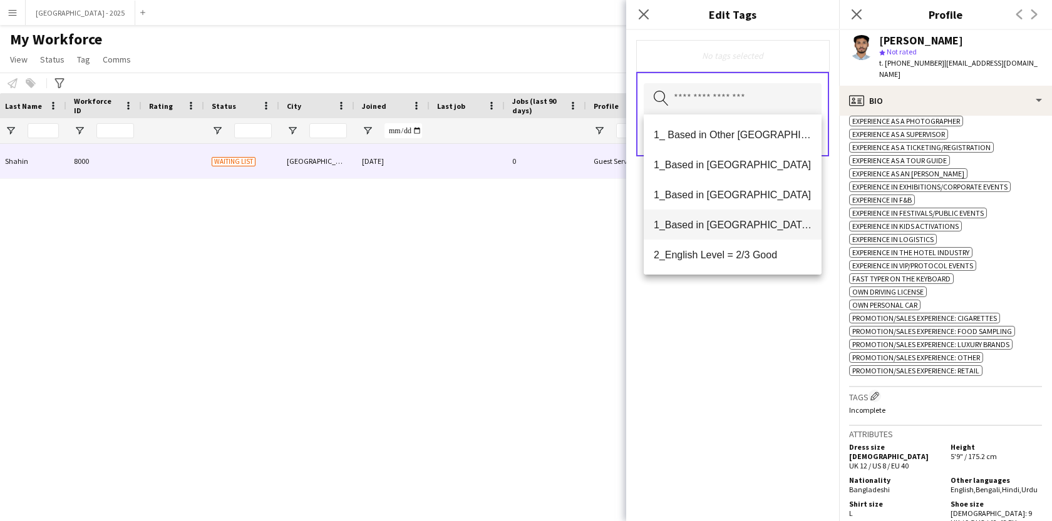
click at [737, 218] on mat-option "1_Based in [GEOGRAPHIC_DATA]/[GEOGRAPHIC_DATA]/Ajman" at bounding box center [733, 225] width 178 height 30
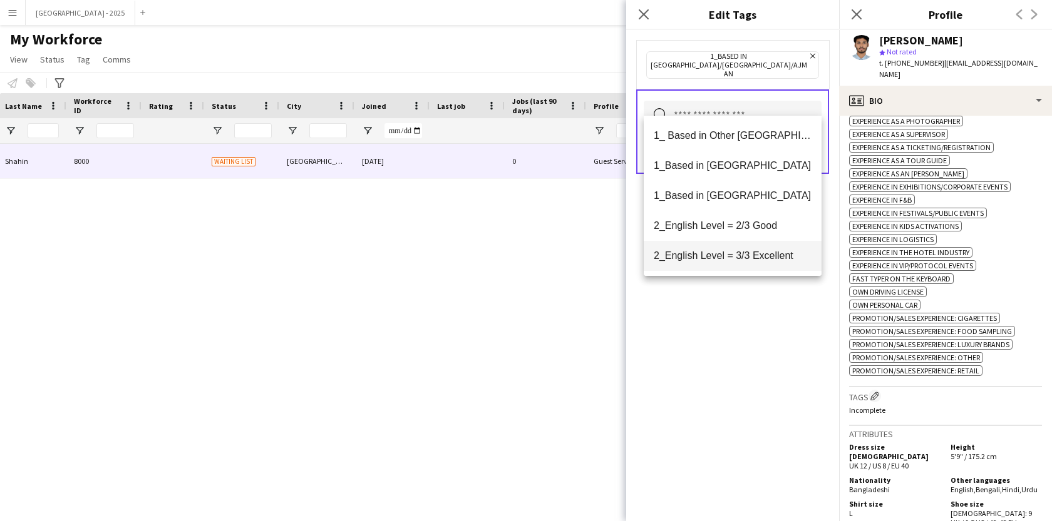
click at [742, 259] on span "2_English Level = 3/3 Excellent" at bounding box center [733, 256] width 158 height 12
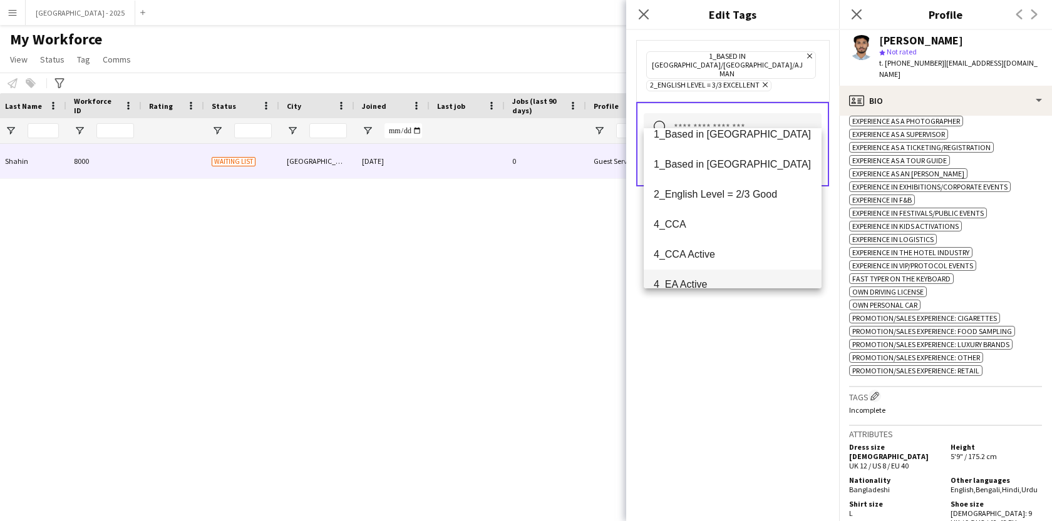
scroll to position [69, 0]
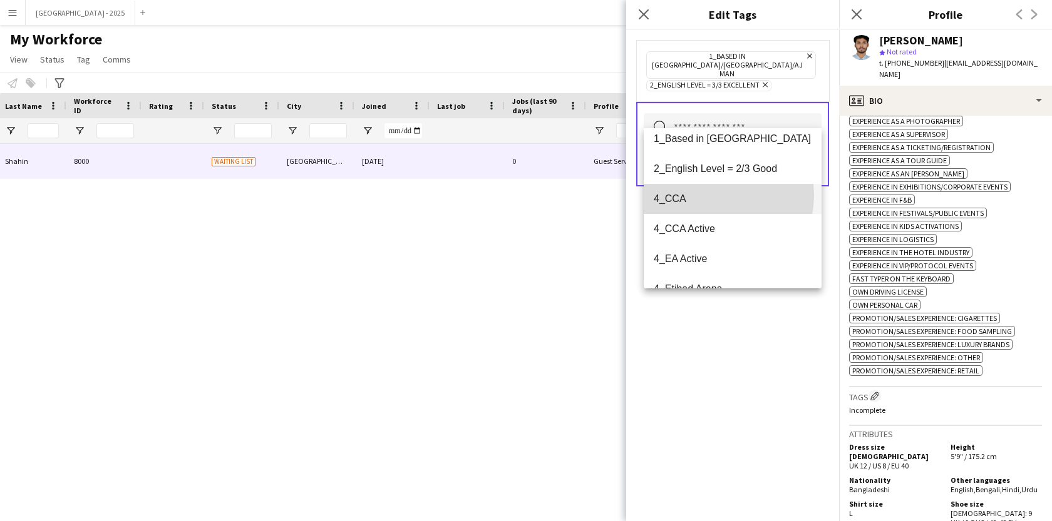
click at [707, 195] on span "4_CCA" at bounding box center [733, 199] width 158 height 12
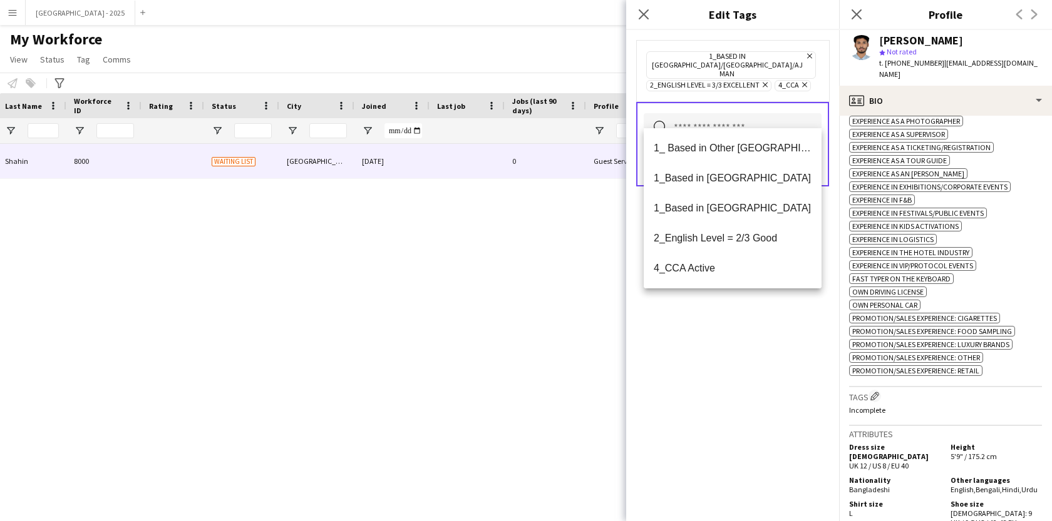
click at [706, 324] on div "1_Based in [GEOGRAPHIC_DATA]/[GEOGRAPHIC_DATA]/Ajman Remove 2_English Level = 3…" at bounding box center [732, 275] width 213 height 491
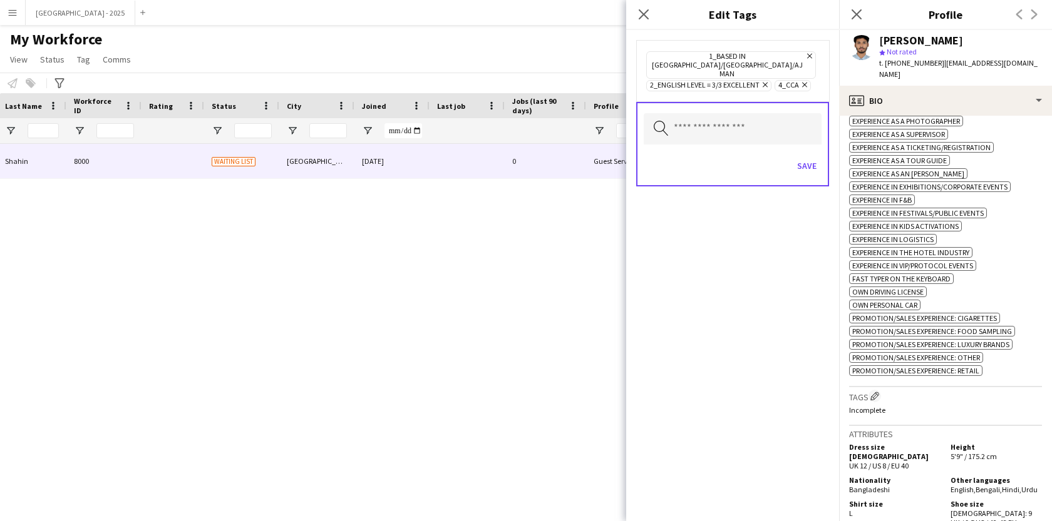
click at [789, 150] on div "Save" at bounding box center [733, 168] width 178 height 36
click at [794, 156] on button "Save" at bounding box center [806, 166] width 29 height 20
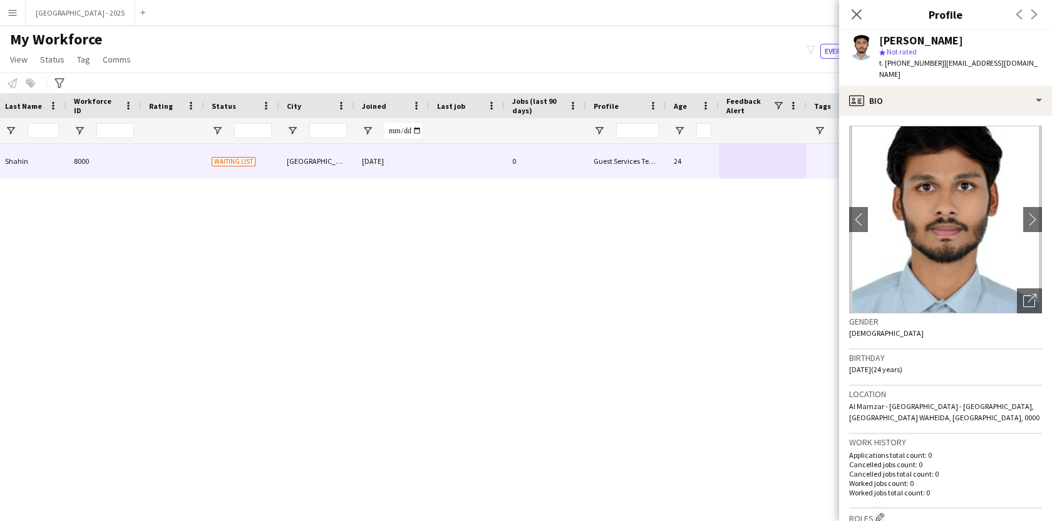
scroll to position [0, 0]
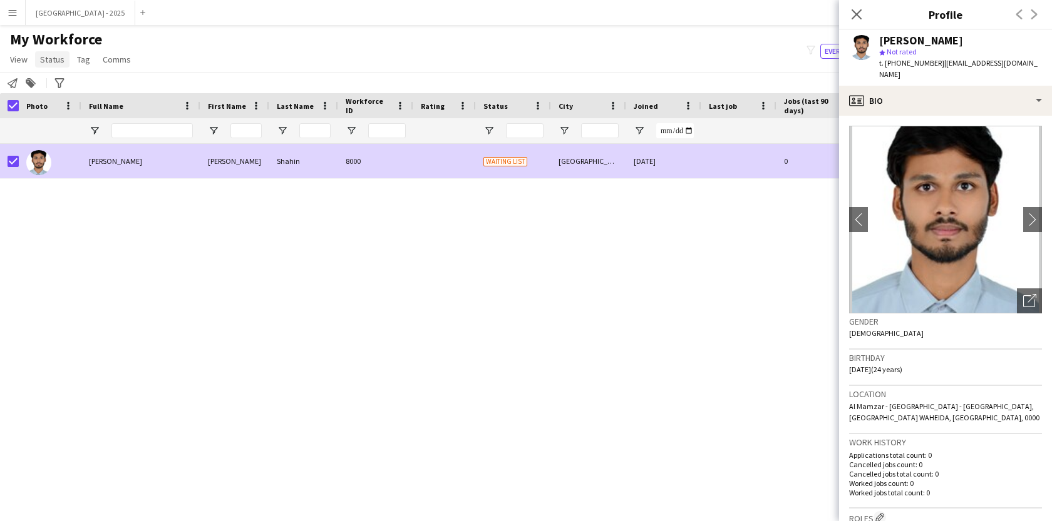
click at [44, 54] on span "Status" at bounding box center [52, 59] width 24 height 11
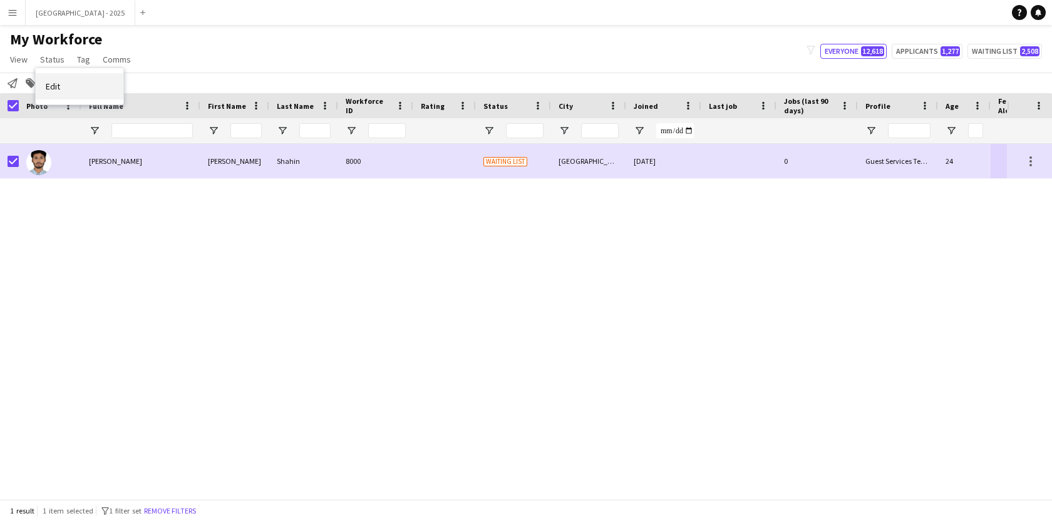
click at [57, 73] on link "Edit" at bounding box center [80, 86] width 88 height 26
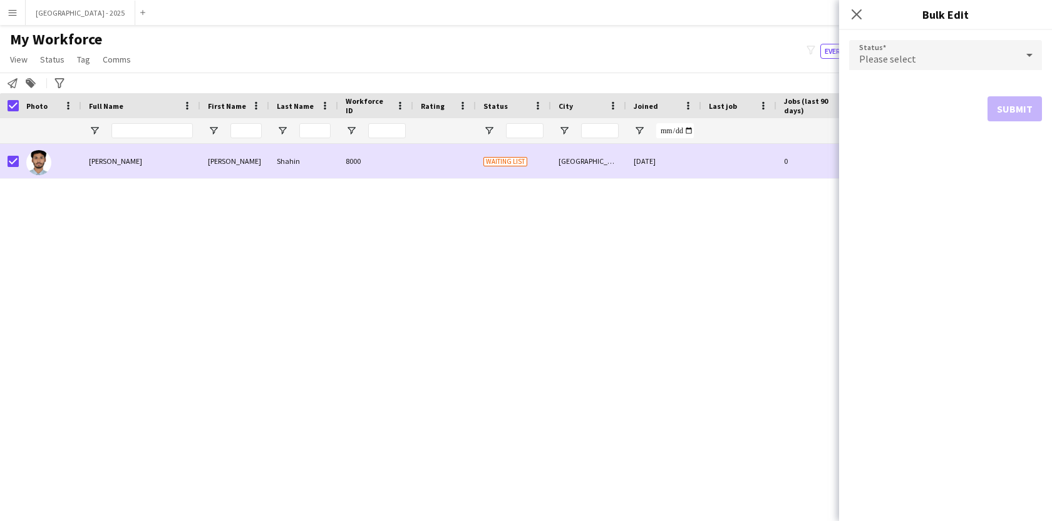
click at [895, 47] on div "Please select" at bounding box center [933, 55] width 168 height 30
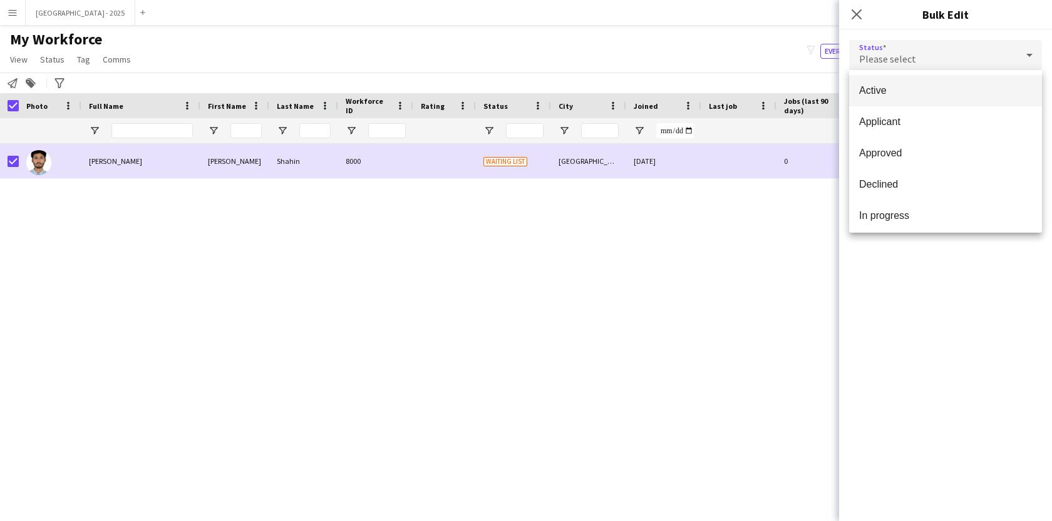
click at [884, 96] on span "Active" at bounding box center [945, 91] width 173 height 12
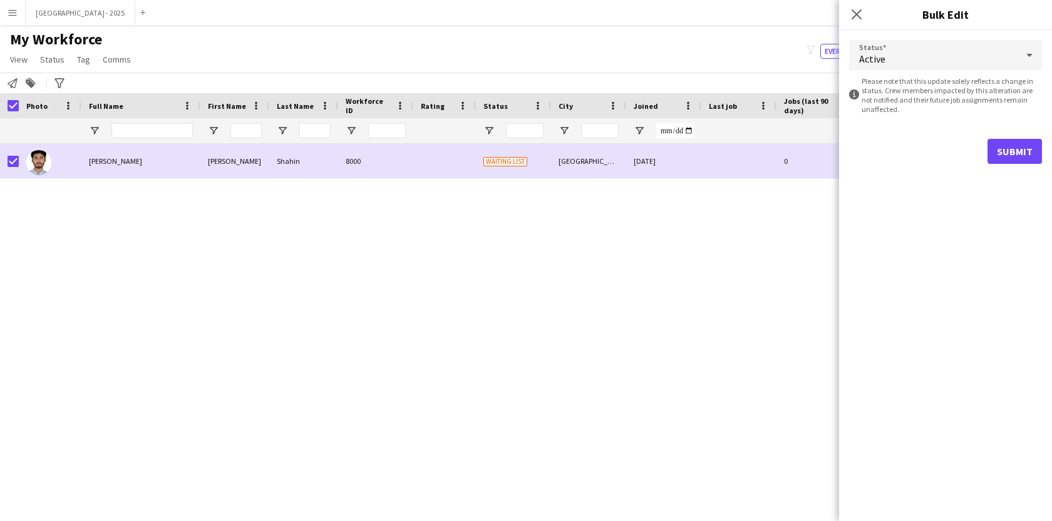
drag, startPoint x: 1040, startPoint y: 170, endPoint x: 1003, endPoint y: 148, distance: 42.9
click at [1040, 170] on form "Status Active information-circle Please note that this update solely reflects a…" at bounding box center [945, 102] width 193 height 144
click at [1001, 147] on button "Submit" at bounding box center [1014, 151] width 54 height 25
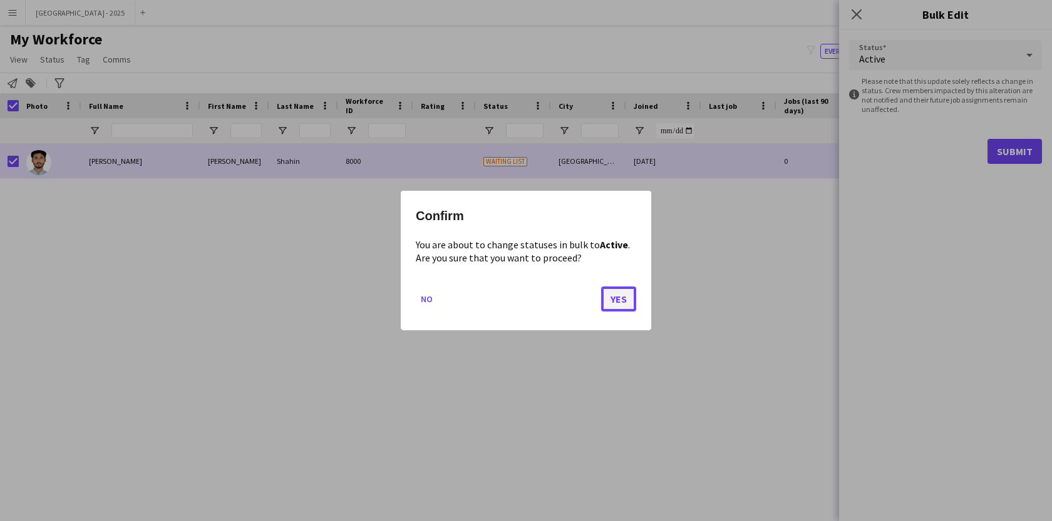
click at [616, 300] on button "Yes" at bounding box center [618, 299] width 35 height 25
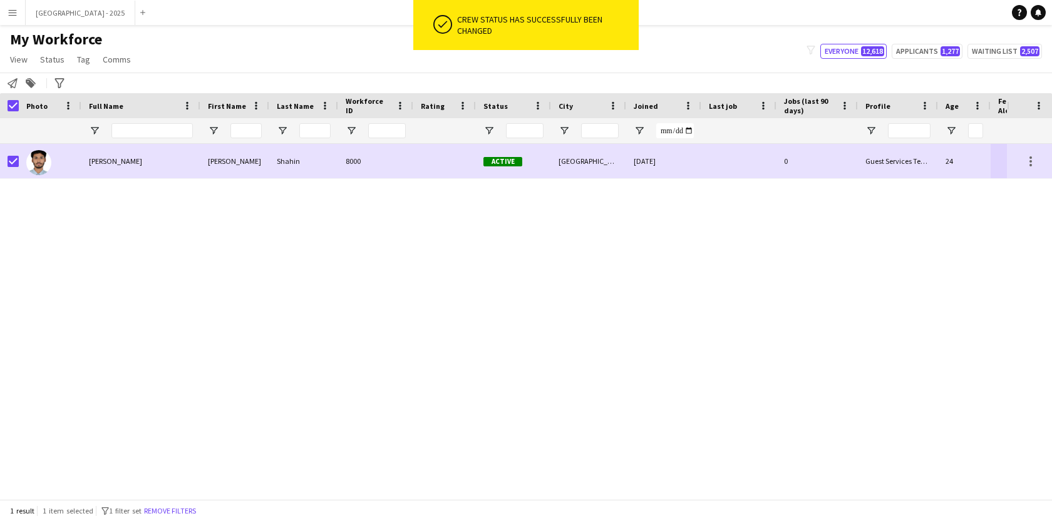
click at [195, 510] on button "Remove filters" at bounding box center [169, 512] width 57 height 14
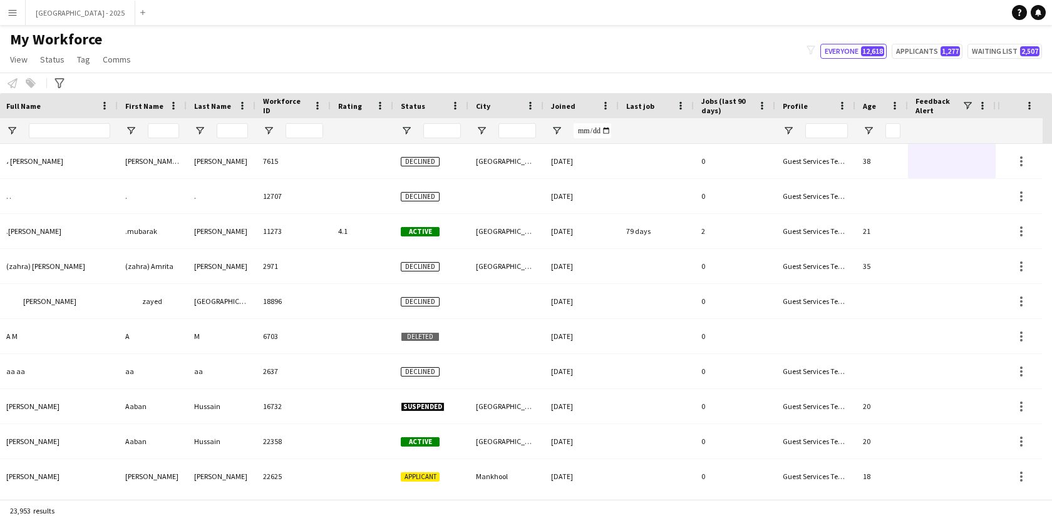
scroll to position [0, 281]
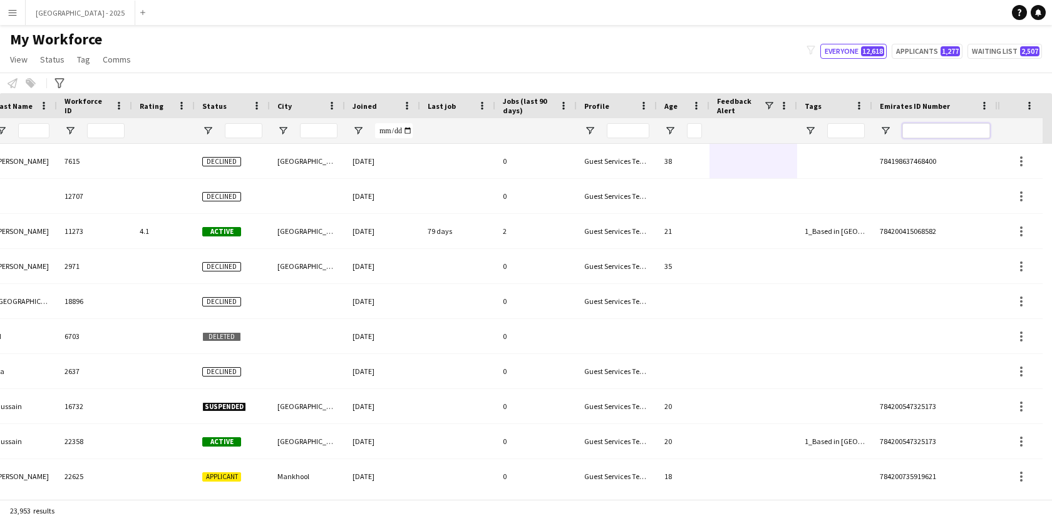
click at [931, 138] on input "Emirates ID Number Filter Input" at bounding box center [946, 130] width 88 height 15
paste input "*******"
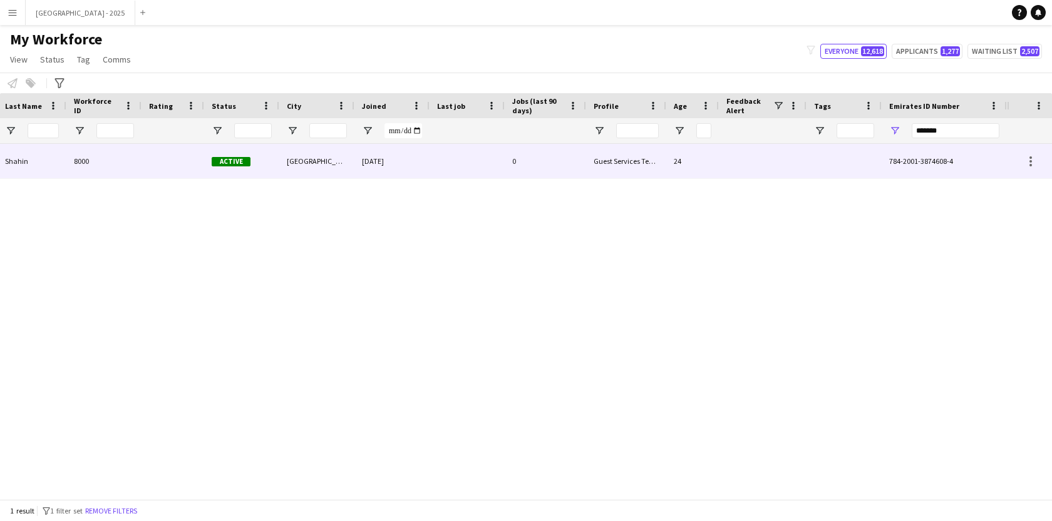
scroll to position [0, 272]
click at [527, 162] on div "0" at bounding box center [545, 161] width 81 height 34
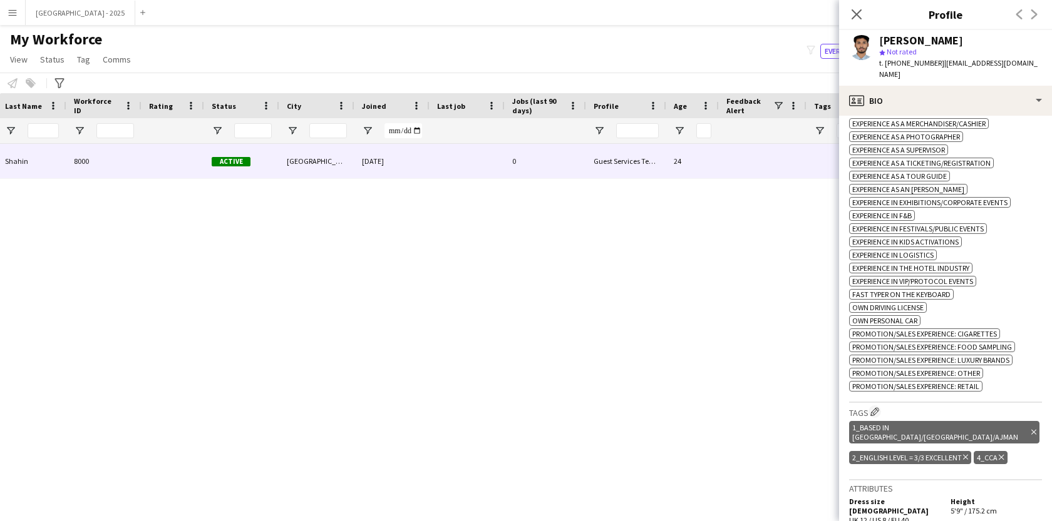
scroll to position [499, 0]
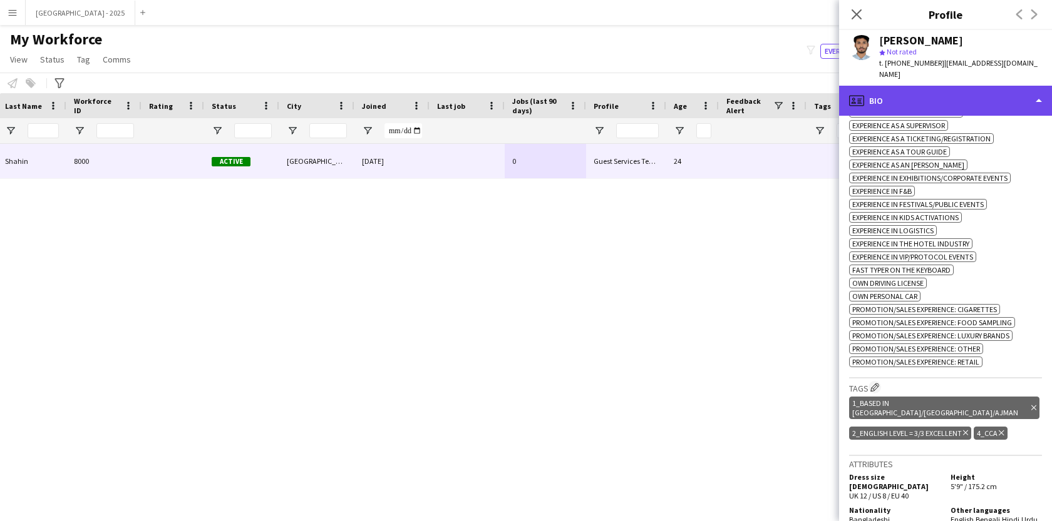
click at [913, 109] on div "profile Bio" at bounding box center [945, 101] width 213 height 30
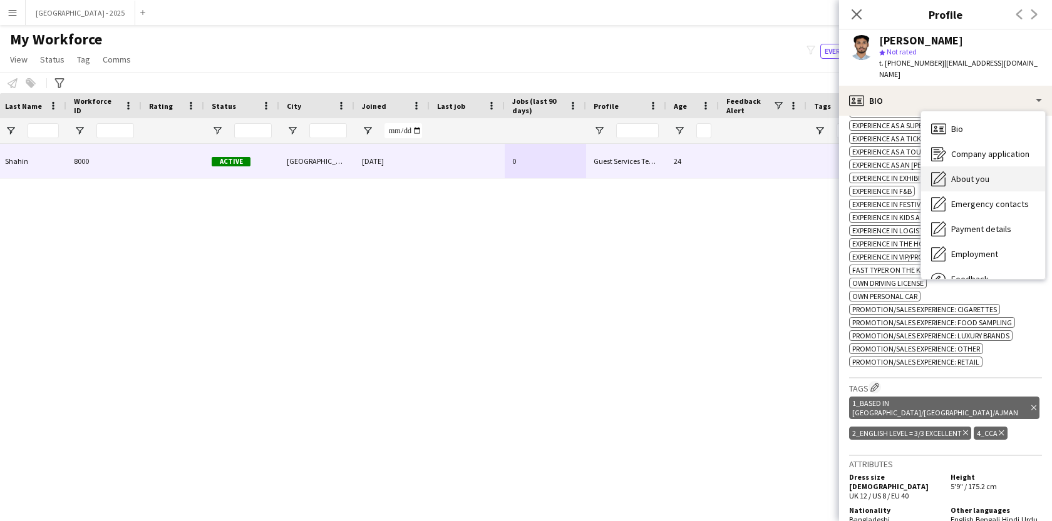
click at [985, 182] on span "About you" at bounding box center [970, 178] width 38 height 11
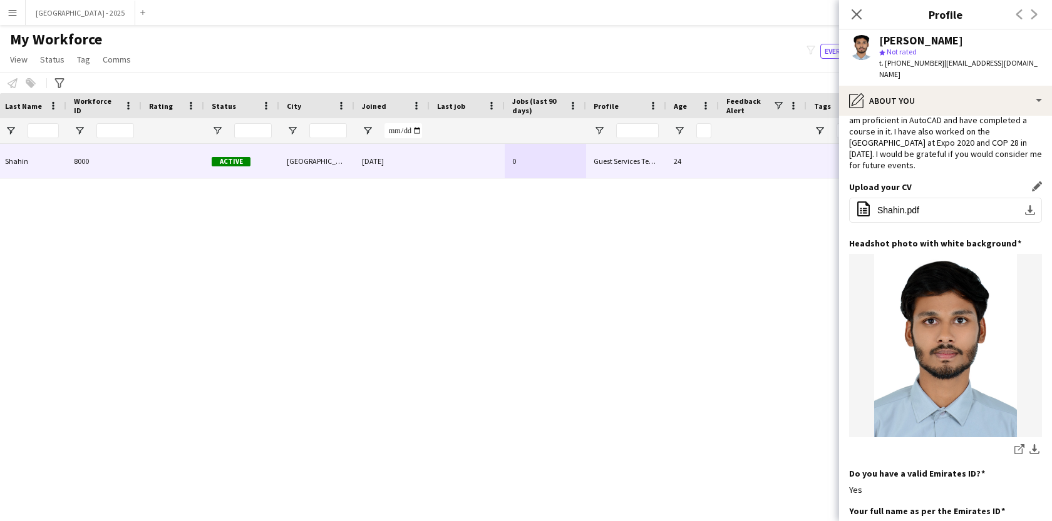
scroll to position [78, 0]
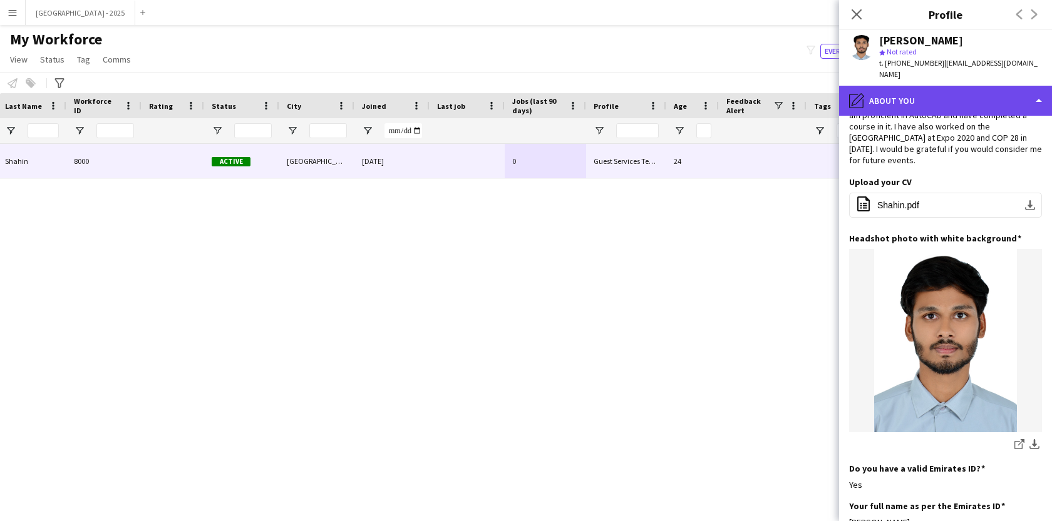
click at [933, 88] on div "pencil4 About you" at bounding box center [945, 101] width 213 height 30
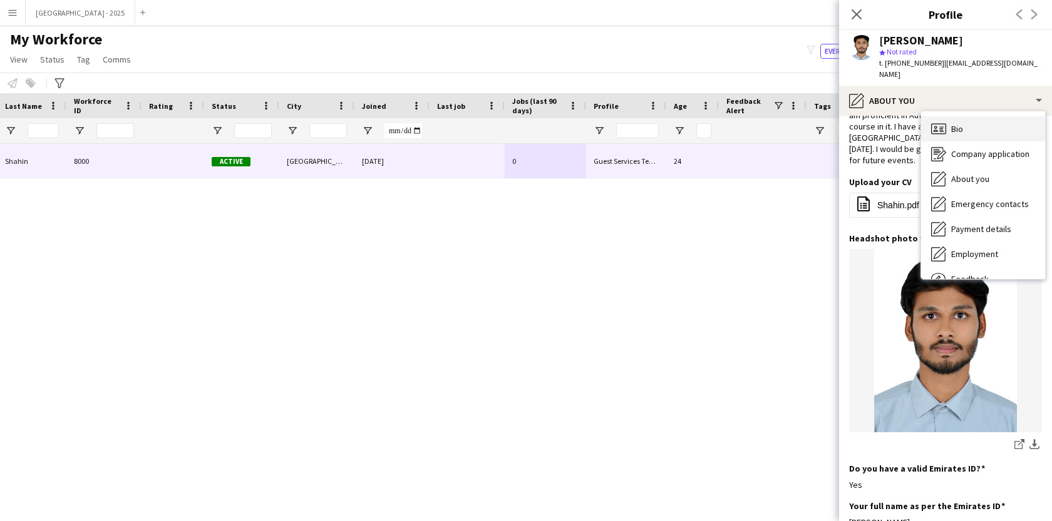
click at [960, 121] on div "Bio Bio" at bounding box center [983, 128] width 124 height 25
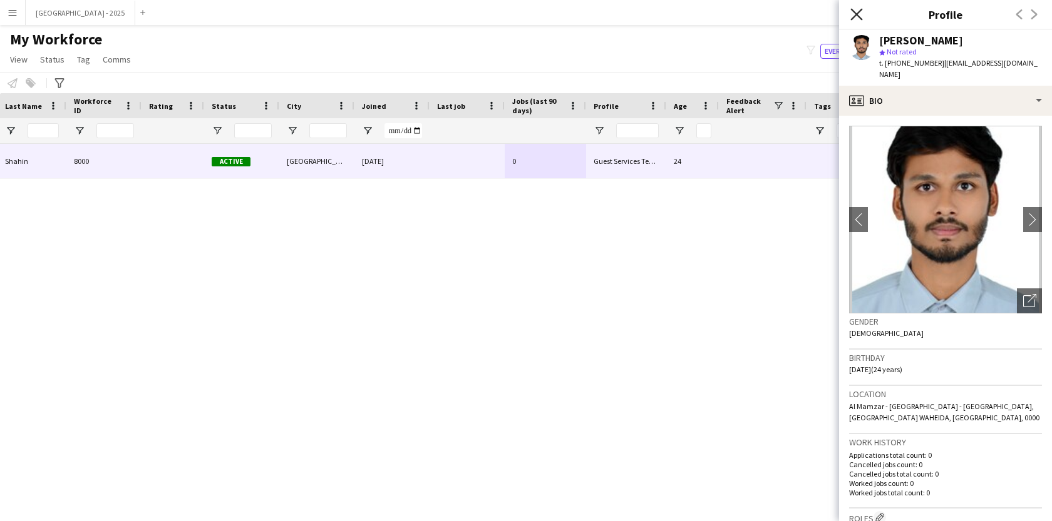
click at [855, 11] on icon "Close pop-in" at bounding box center [856, 14] width 12 height 12
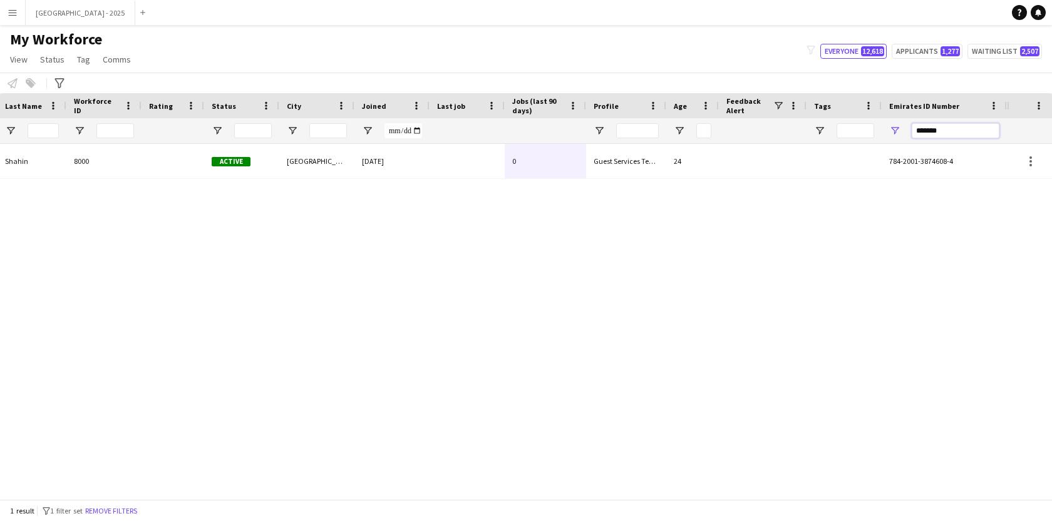
click at [954, 131] on input "*******" at bounding box center [955, 130] width 88 height 15
click at [953, 131] on input "*******" at bounding box center [955, 130] width 88 height 15
paste input "Emirates ID Number Filter Input"
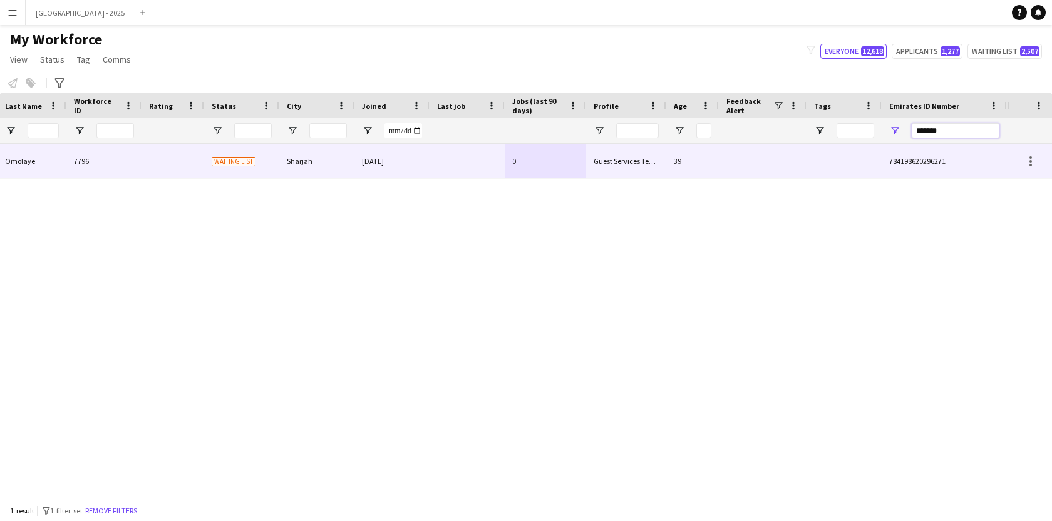
type input "*******"
click at [845, 163] on div at bounding box center [843, 161] width 75 height 34
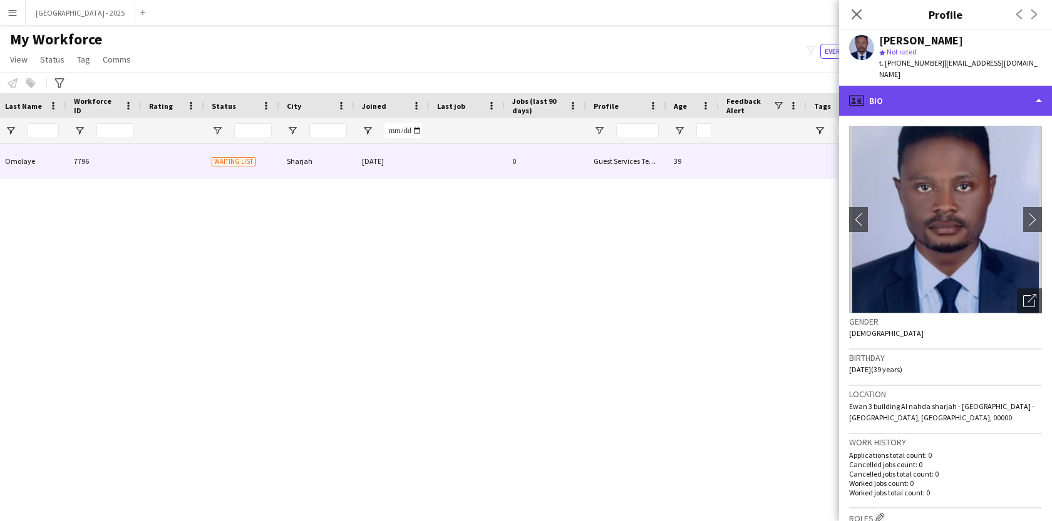
click at [946, 86] on div "profile Bio" at bounding box center [945, 101] width 213 height 30
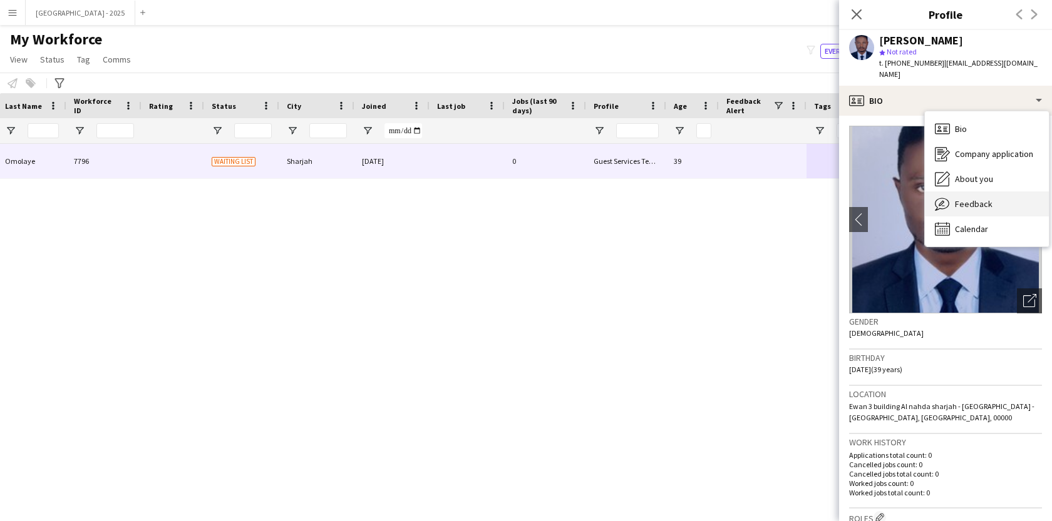
click at [995, 192] on div "Feedback Feedback" at bounding box center [987, 204] width 124 height 25
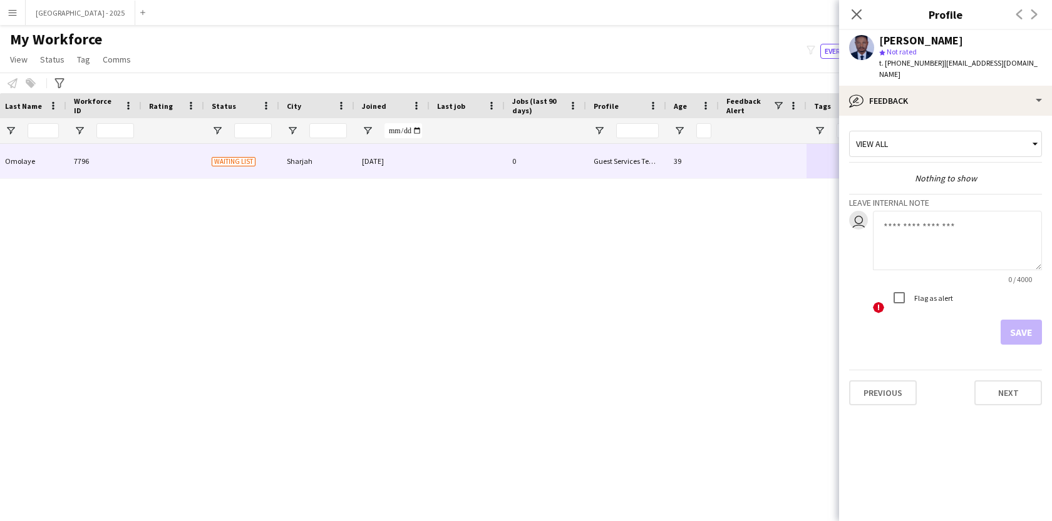
click at [928, 235] on textarea at bounding box center [957, 240] width 169 height 59
type textarea "**********"
click at [1015, 307] on form "**********" at bounding box center [945, 278] width 193 height 134
click at [1015, 320] on button "Save" at bounding box center [1020, 332] width 41 height 25
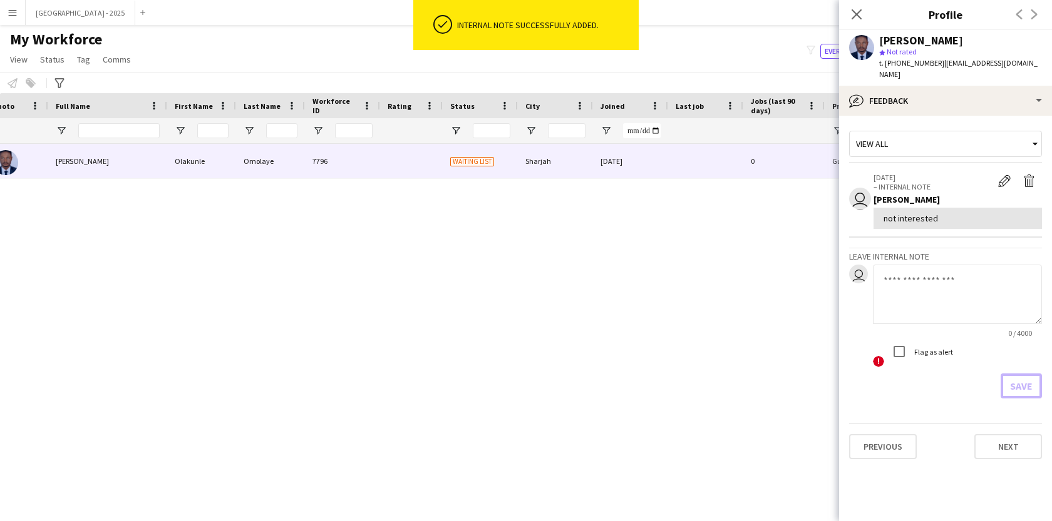
scroll to position [0, 0]
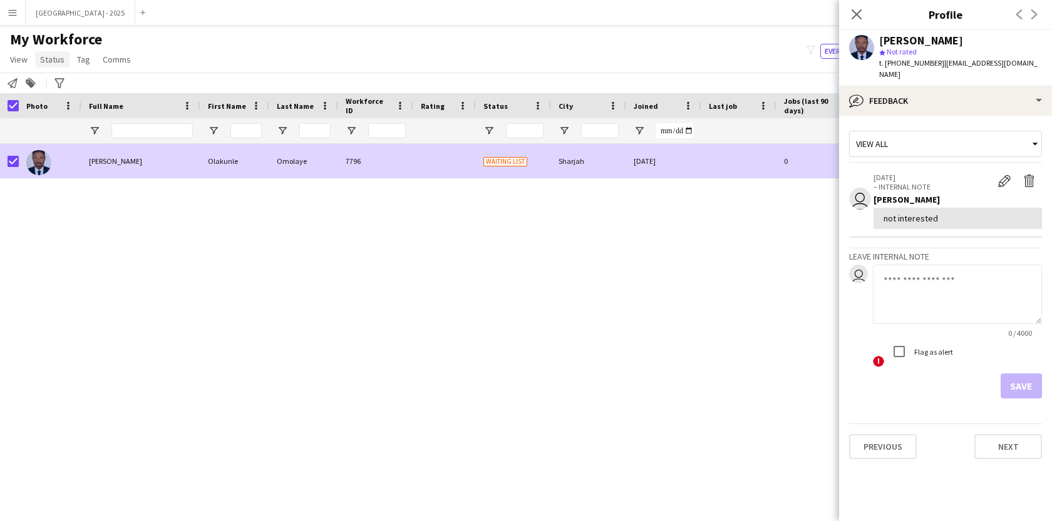
click at [47, 57] on span "Status" at bounding box center [52, 59] width 24 height 11
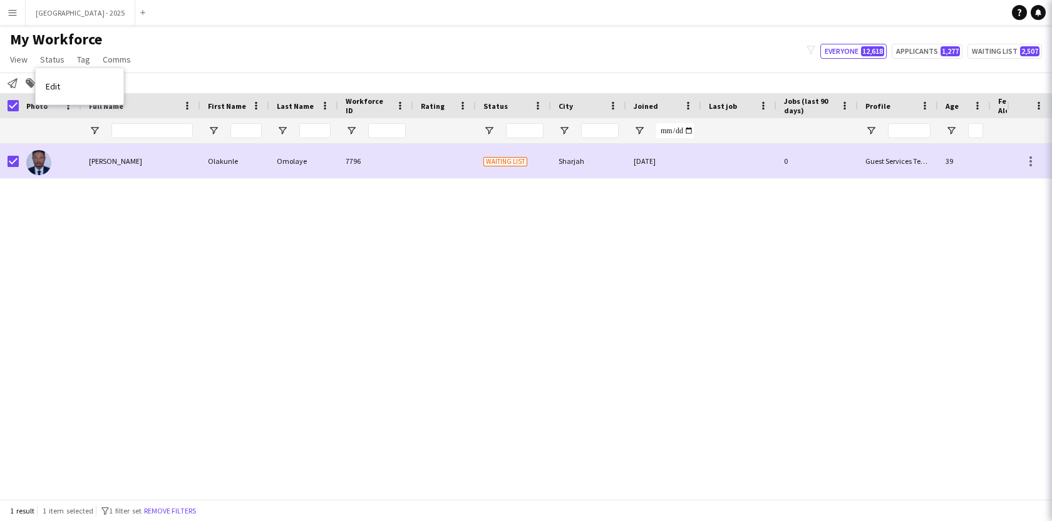
click at [80, 69] on div "Edit" at bounding box center [80, 86] width 88 height 36
click at [82, 73] on link "Edit" at bounding box center [80, 86] width 88 height 26
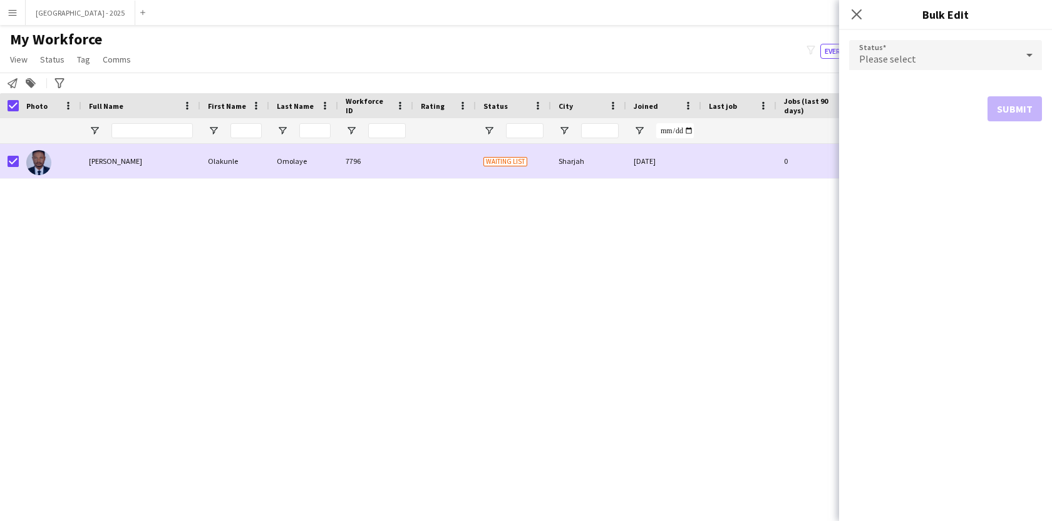
click at [83, 76] on div "Notify workforce Add to tag Search tags magnifier Add tag Advanced filters Adva…" at bounding box center [526, 83] width 1052 height 21
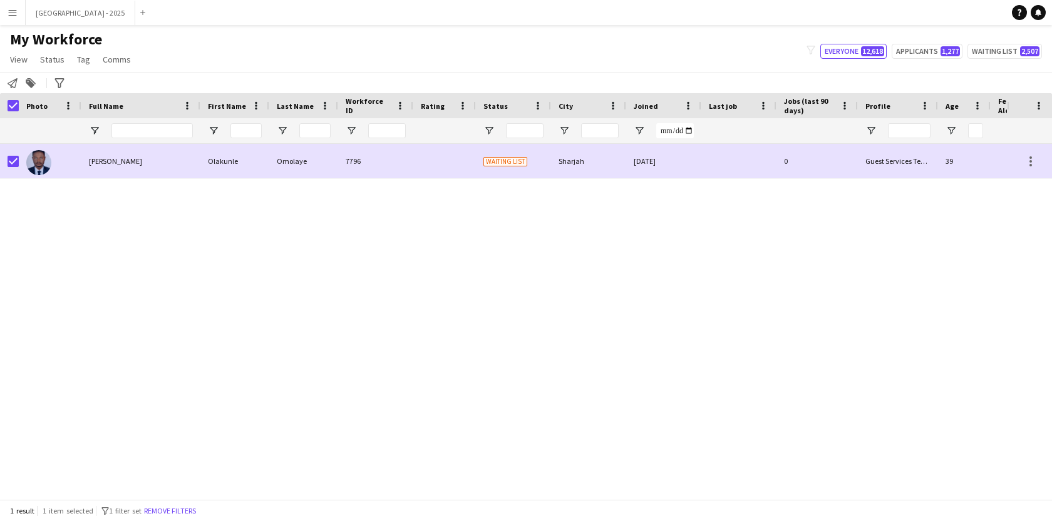
click at [51, 45] on span "My Workforce" at bounding box center [56, 39] width 92 height 19
click at [51, 57] on span "Status" at bounding box center [52, 59] width 24 height 11
click at [86, 83] on link "Edit" at bounding box center [80, 86] width 88 height 26
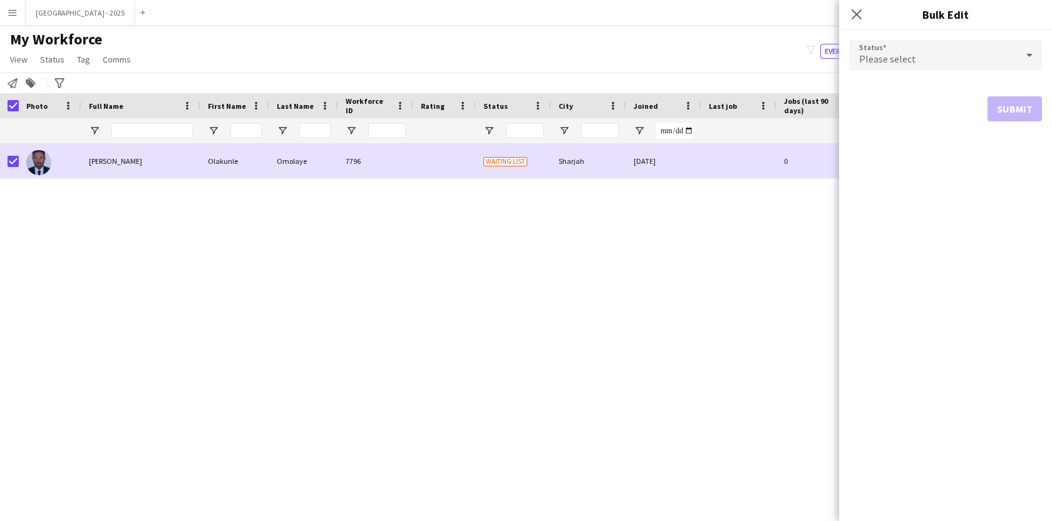
click at [892, 63] on span "Please select" at bounding box center [887, 59] width 57 height 13
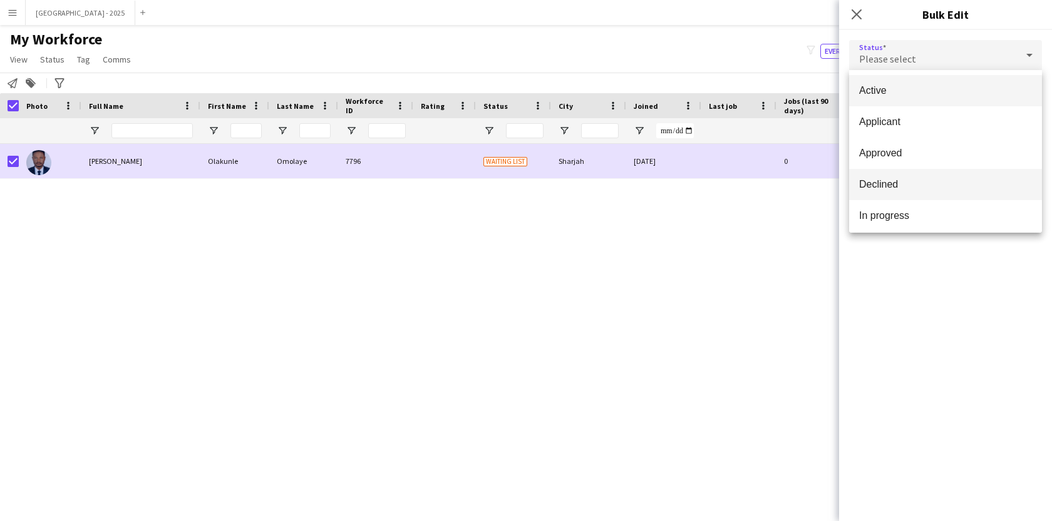
click at [914, 175] on mat-option "Declined" at bounding box center [945, 184] width 193 height 31
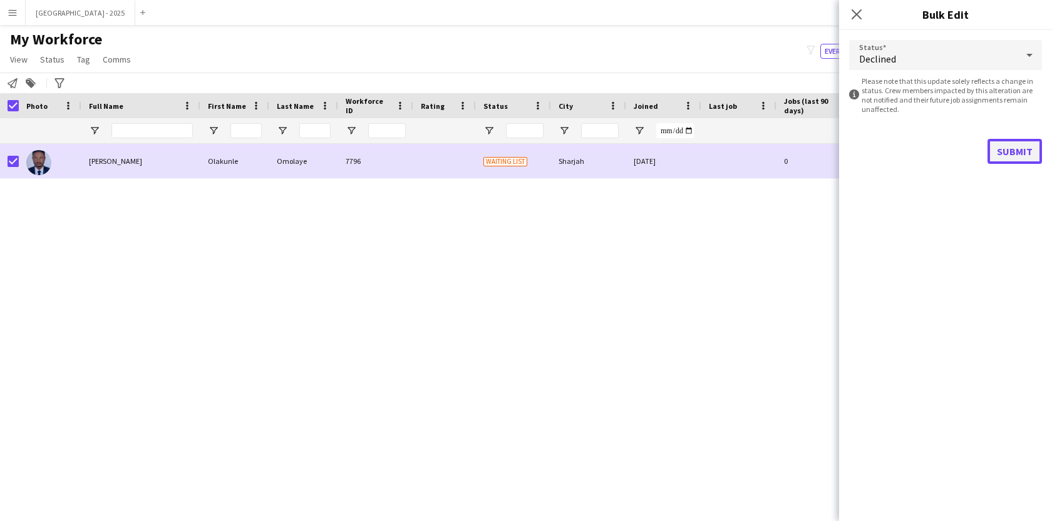
click at [1013, 146] on button "Submit" at bounding box center [1014, 151] width 54 height 25
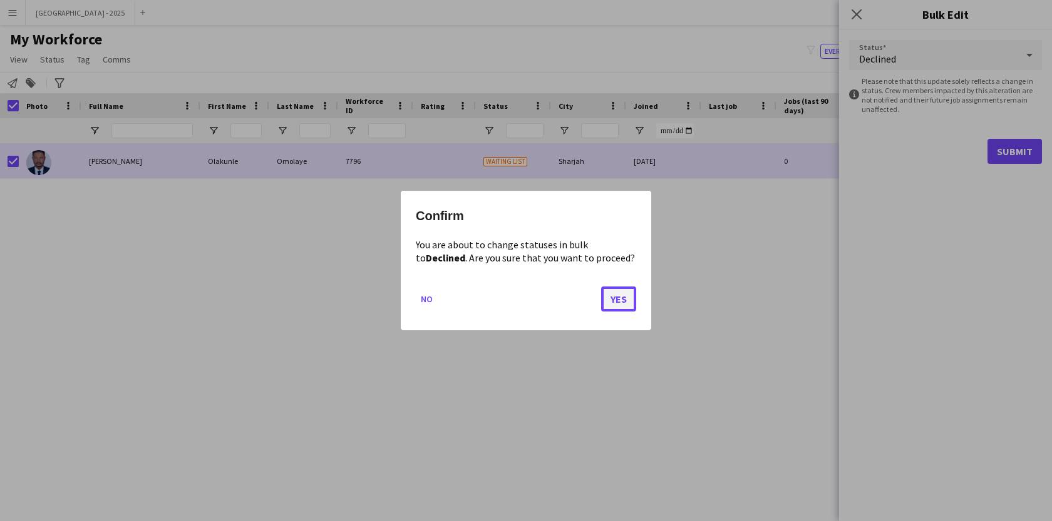
click at [605, 308] on button "Yes" at bounding box center [618, 299] width 35 height 25
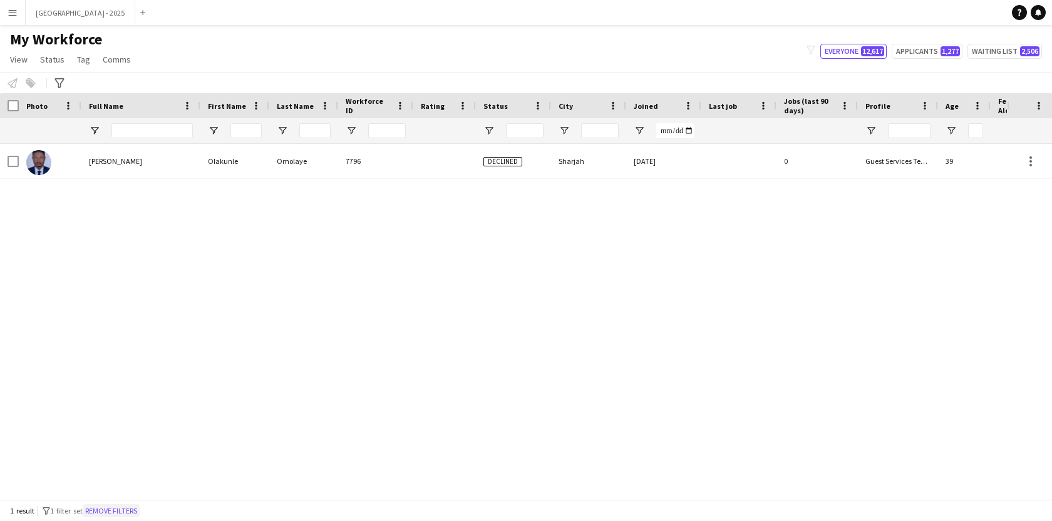
click at [115, 510] on button "Remove filters" at bounding box center [111, 512] width 57 height 14
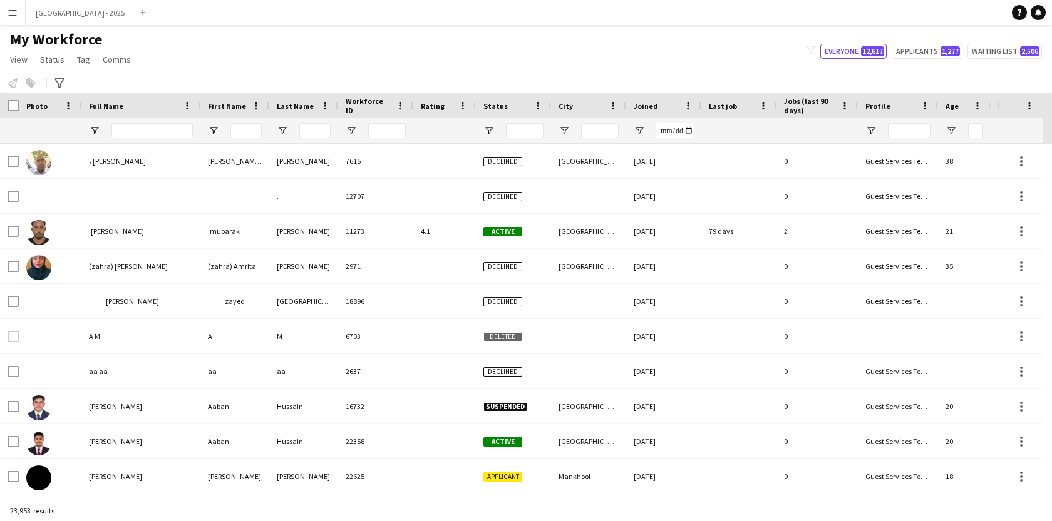
scroll to position [0, 281]
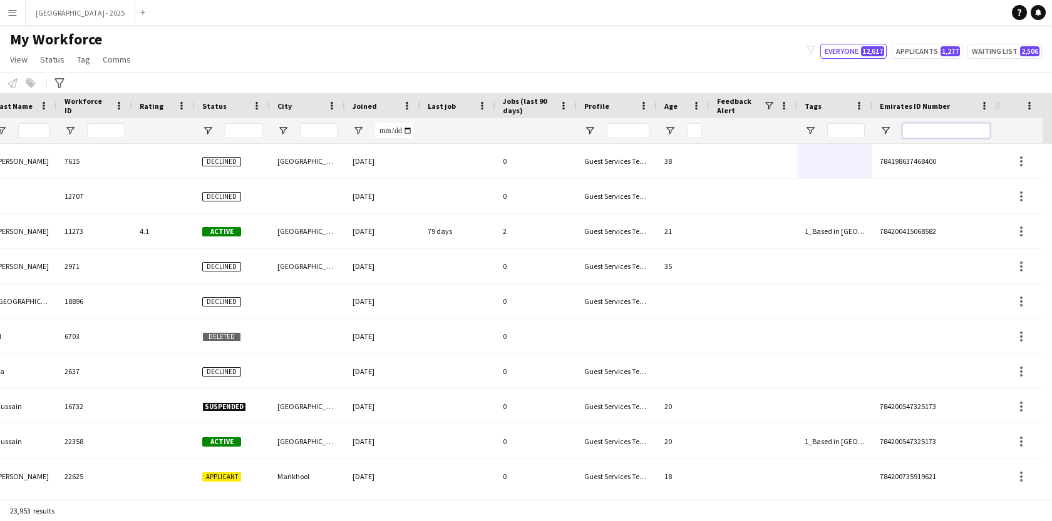
click at [970, 131] on input "Emirates ID Number Filter Input" at bounding box center [946, 130] width 88 height 15
paste input "*******"
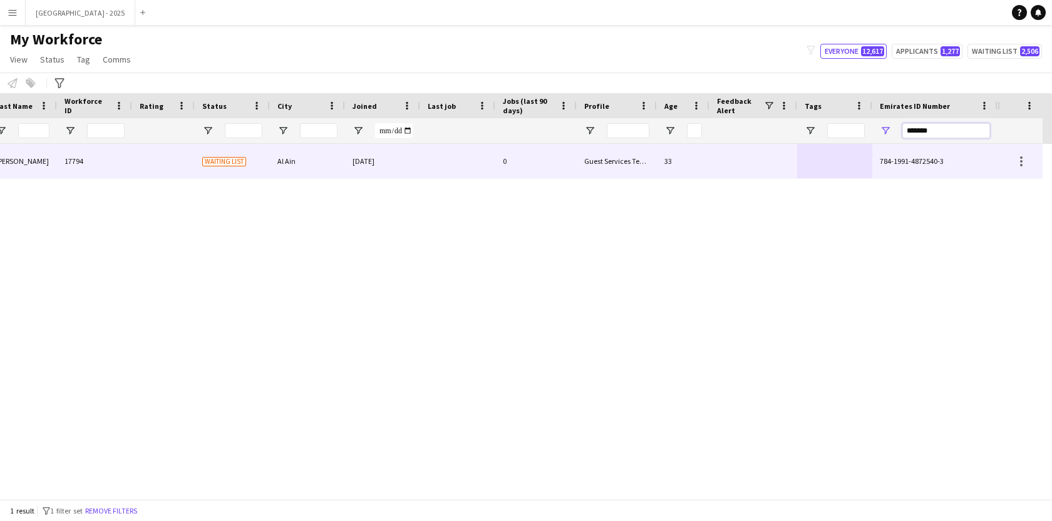
type input "*******"
click at [453, 163] on div at bounding box center [457, 161] width 75 height 34
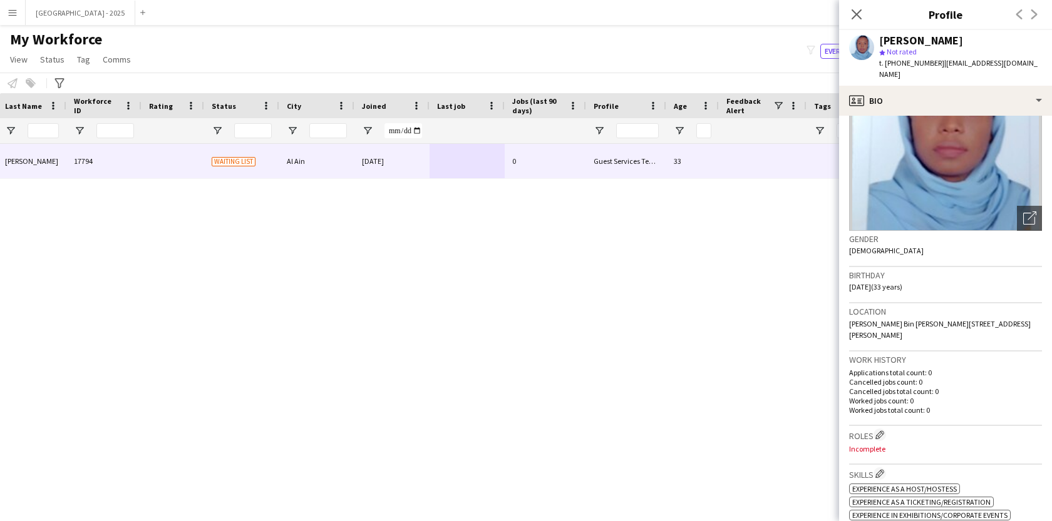
scroll to position [208, 0]
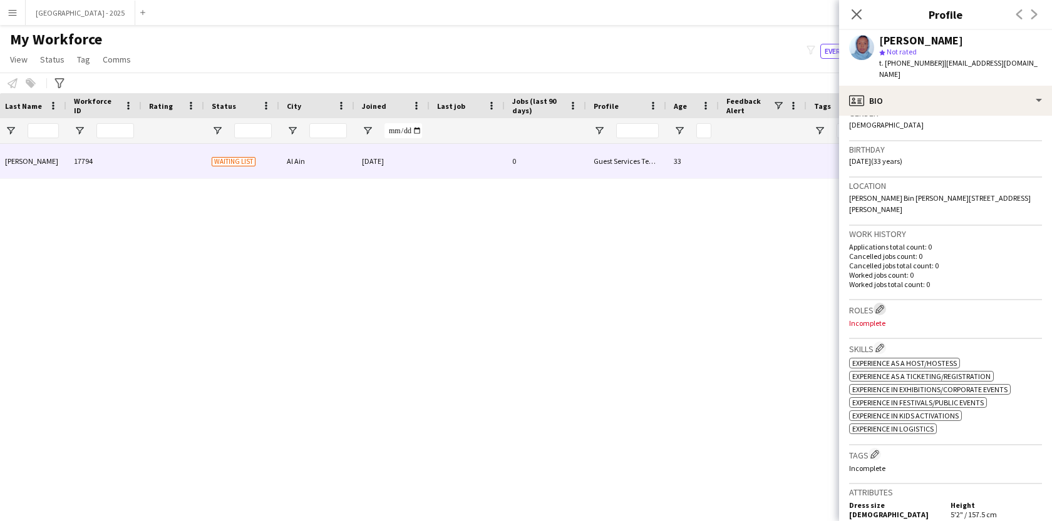
click at [878, 305] on app-icon "Edit crew company roles" at bounding box center [879, 309] width 9 height 9
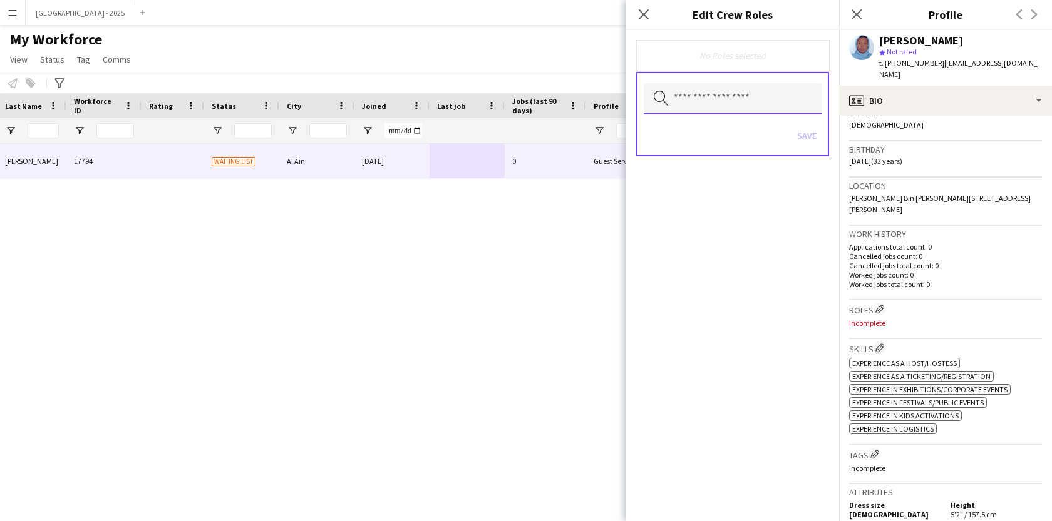
click at [762, 103] on input "text" at bounding box center [733, 98] width 178 height 31
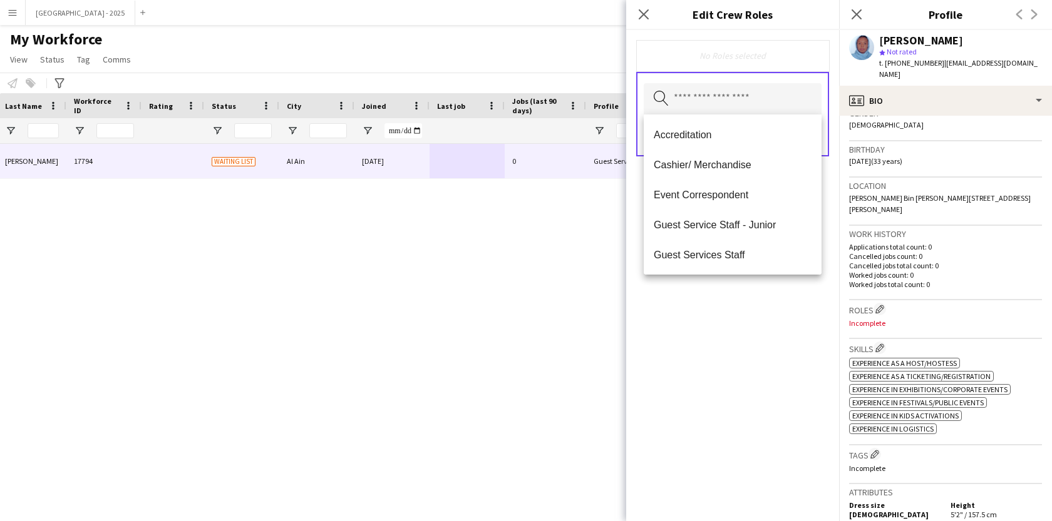
click at [752, 306] on div "No Roles selected Search by role type Save" at bounding box center [732, 275] width 213 height 491
click at [727, 106] on input "text" at bounding box center [733, 98] width 178 height 31
click at [743, 264] on mat-option "Guest Services Staff" at bounding box center [733, 255] width 178 height 30
click at [747, 314] on div "Guest Services Staff Remove Search by role type Save" at bounding box center [732, 275] width 213 height 491
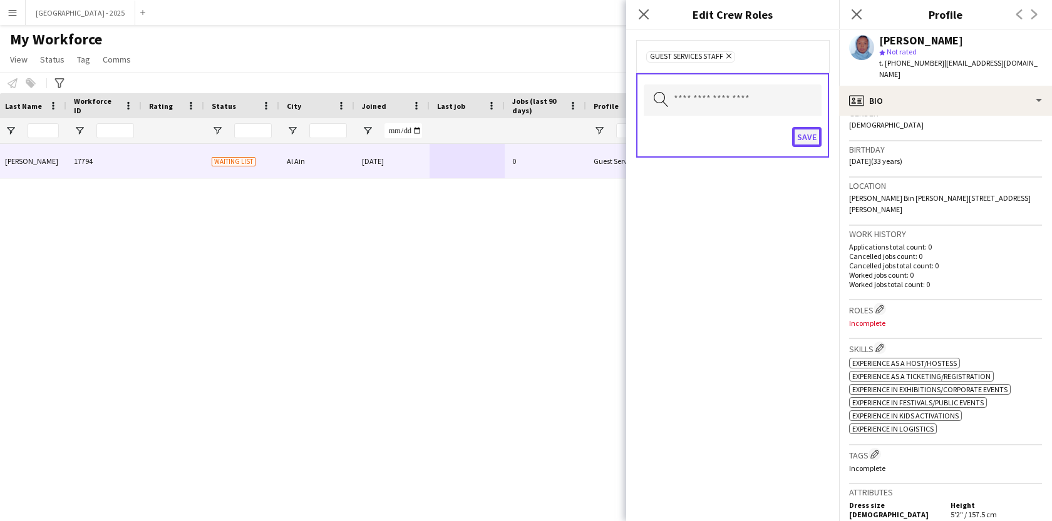
click at [799, 135] on button "Save" at bounding box center [806, 137] width 29 height 20
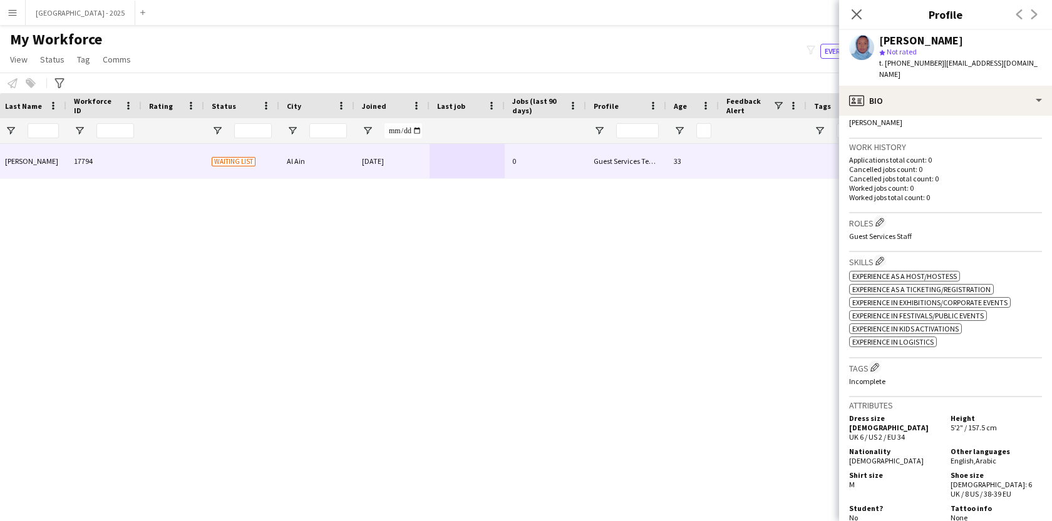
scroll to position [321, 0]
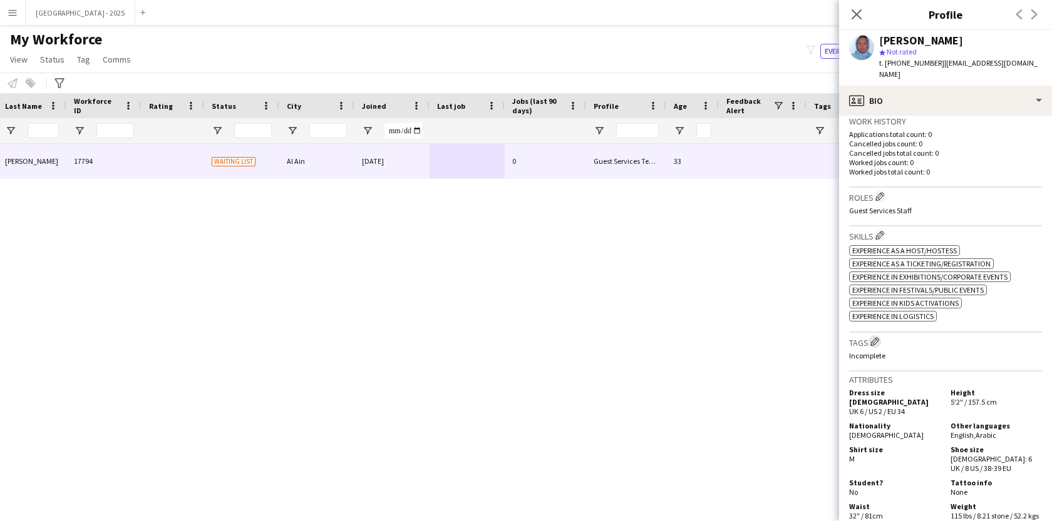
click at [879, 337] on app-icon "Edit crew company tags" at bounding box center [874, 341] width 9 height 9
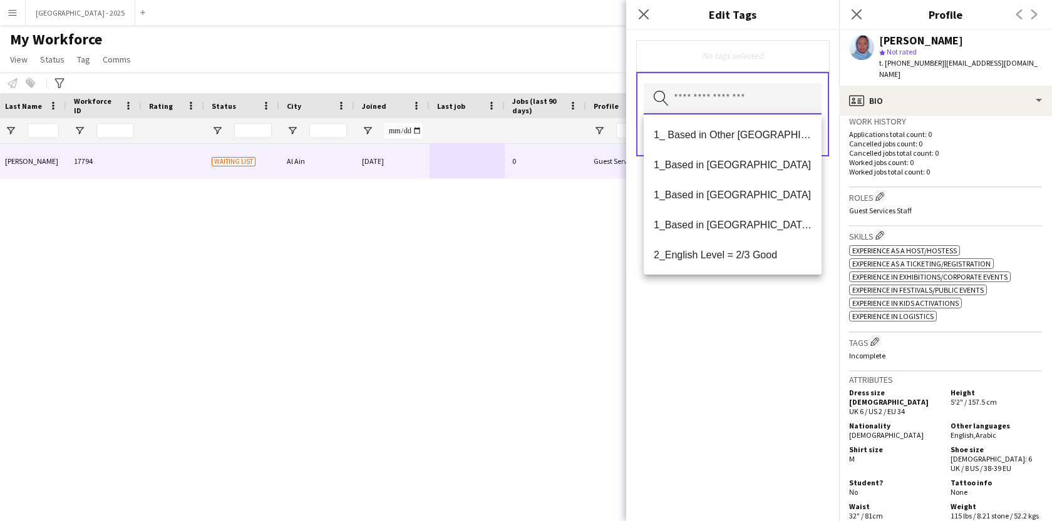
click at [759, 94] on input "text" at bounding box center [733, 98] width 178 height 31
click at [739, 190] on span "1_Based in [GEOGRAPHIC_DATA]" at bounding box center [733, 195] width 158 height 12
click at [752, 232] on mat-option "2_English Level = 2/3 Good" at bounding box center [733, 226] width 178 height 30
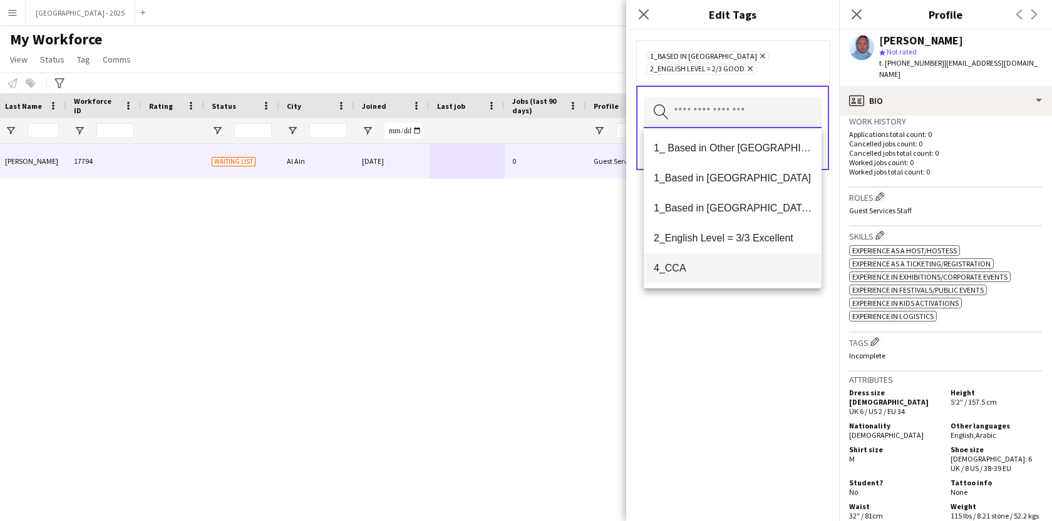
scroll to position [24, 0]
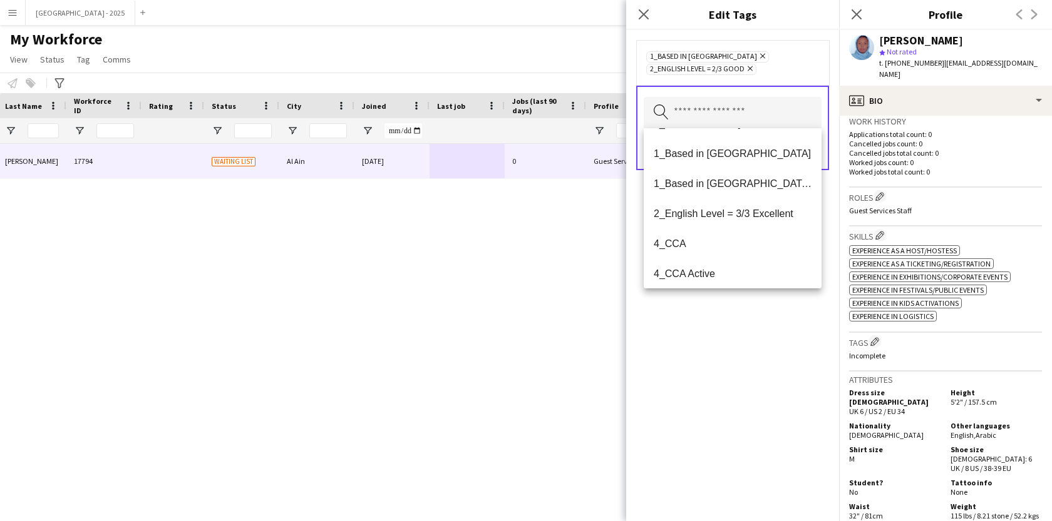
click at [747, 322] on div "1_Based in [GEOGRAPHIC_DATA] Remove 2_English Level = 2/3 Good Remove Search by…" at bounding box center [732, 275] width 213 height 491
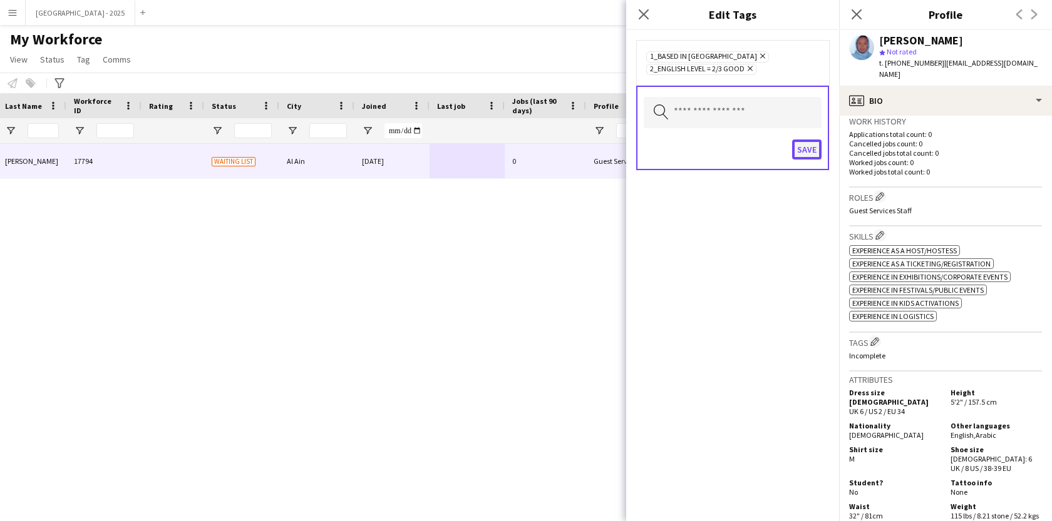
click at [794, 150] on button "Save" at bounding box center [806, 150] width 29 height 20
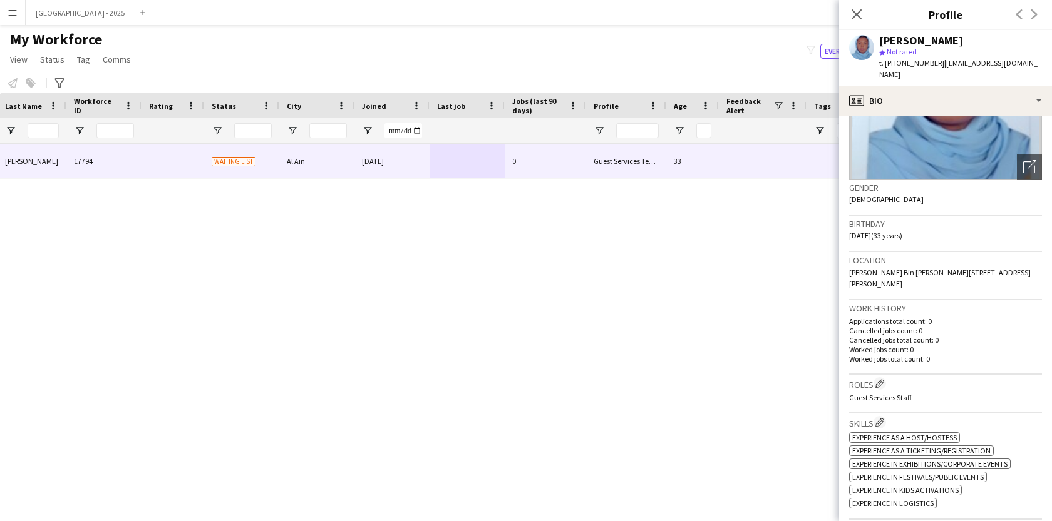
scroll to position [0, 0]
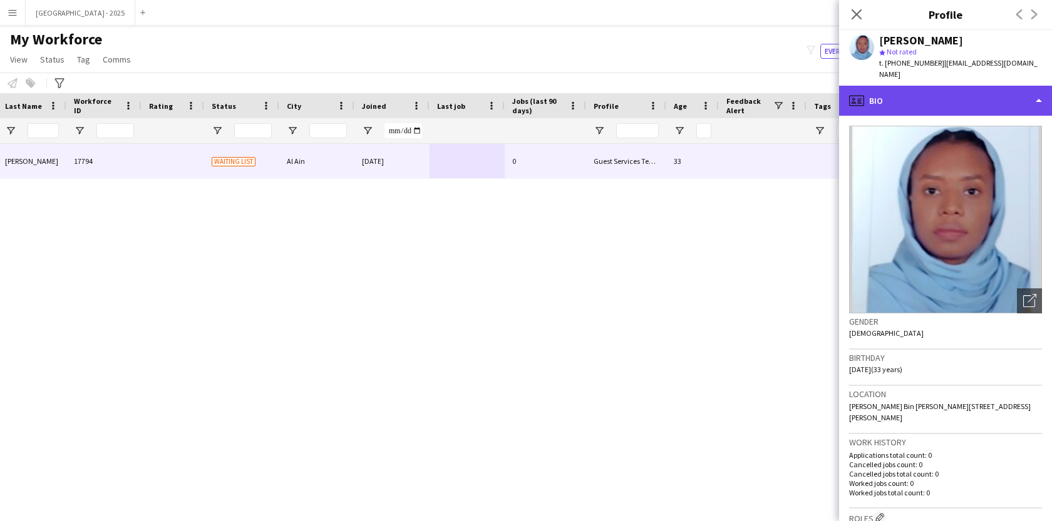
click at [928, 94] on div "profile Bio" at bounding box center [945, 101] width 213 height 30
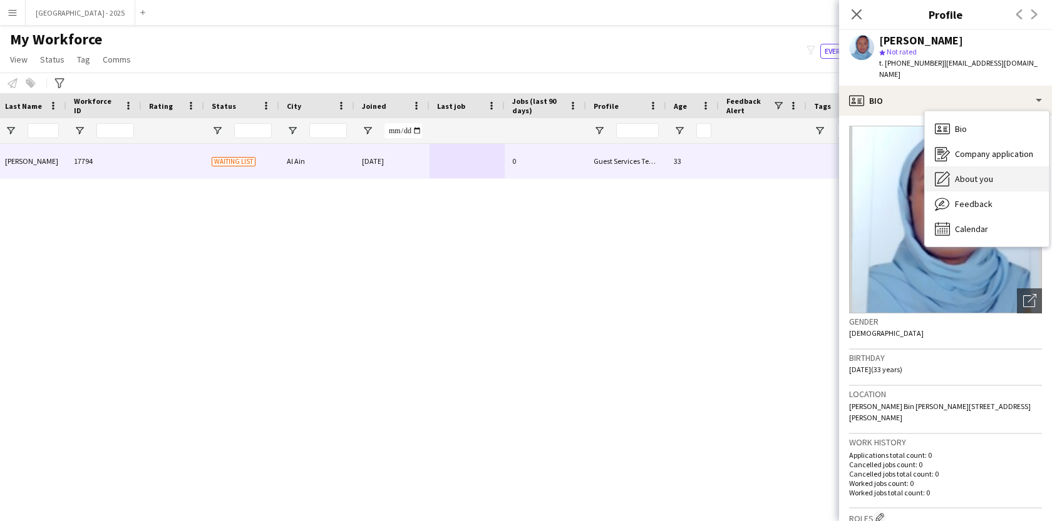
click at [968, 167] on div "About you About you" at bounding box center [987, 179] width 124 height 25
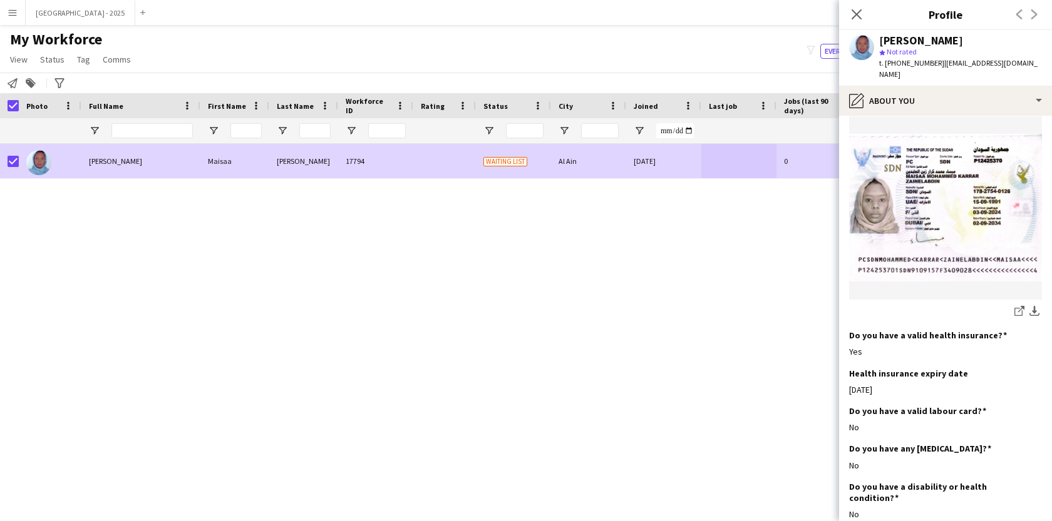
click at [45, 50] on app-page-menu "View Views Default view New view Update view Delete view Edit name Customise vi…" at bounding box center [71, 61] width 143 height 24
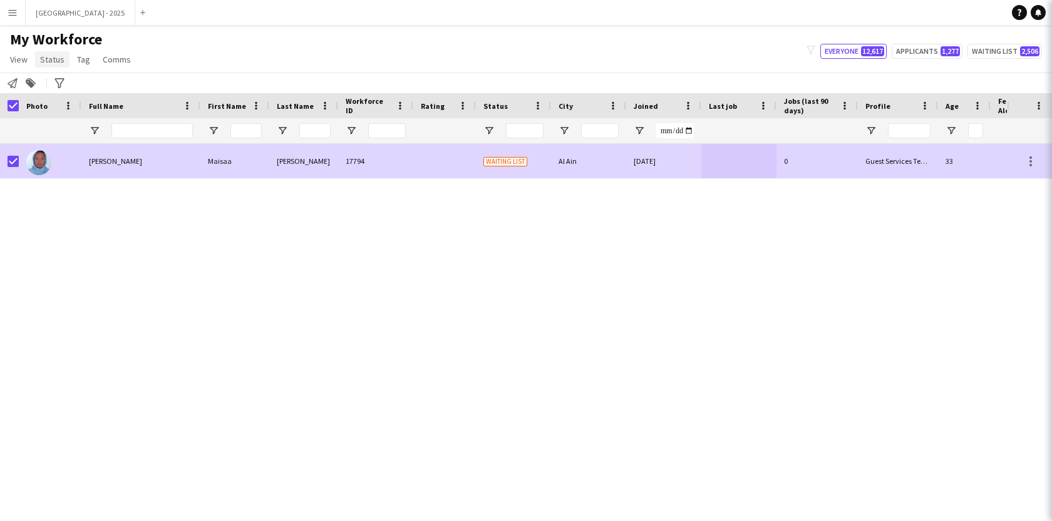
click at [46, 61] on span "Status" at bounding box center [52, 59] width 24 height 11
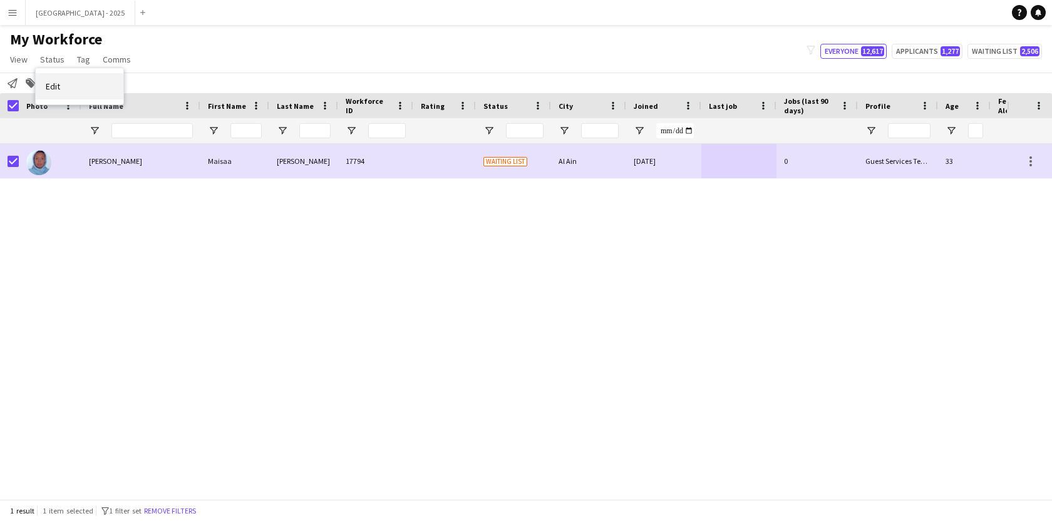
click at [65, 83] on link "Edit" at bounding box center [80, 86] width 88 height 26
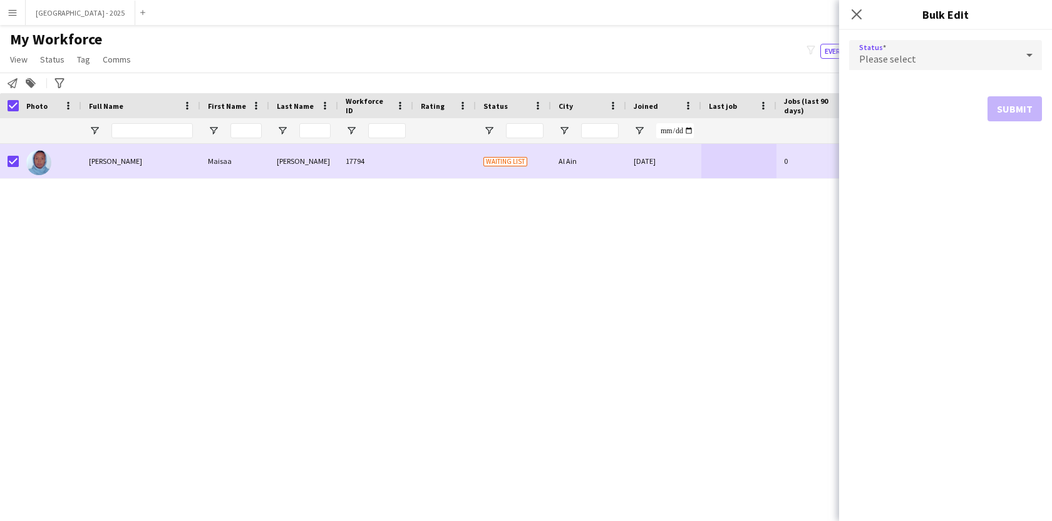
click at [861, 58] on span "Please select" at bounding box center [887, 59] width 57 height 13
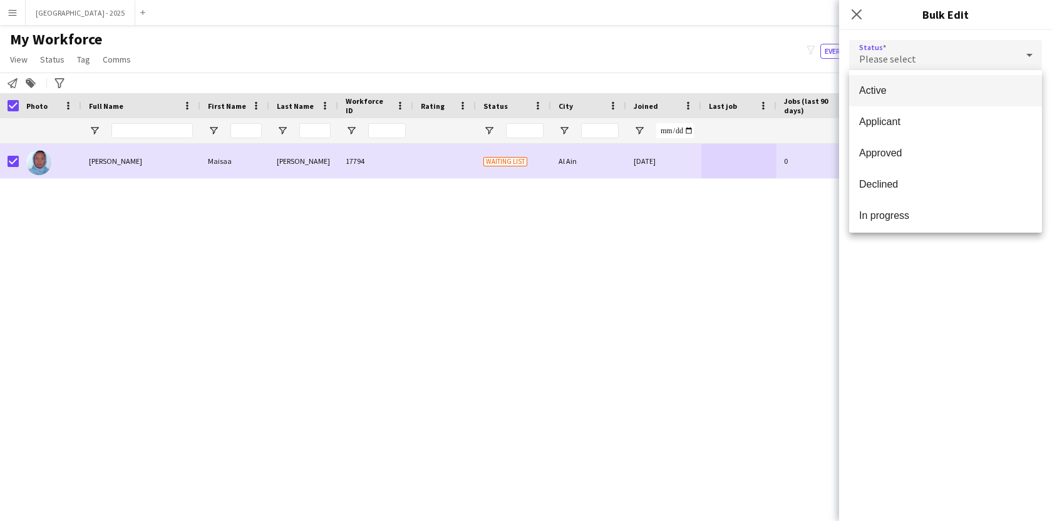
click at [888, 82] on mat-option "Active" at bounding box center [945, 90] width 193 height 31
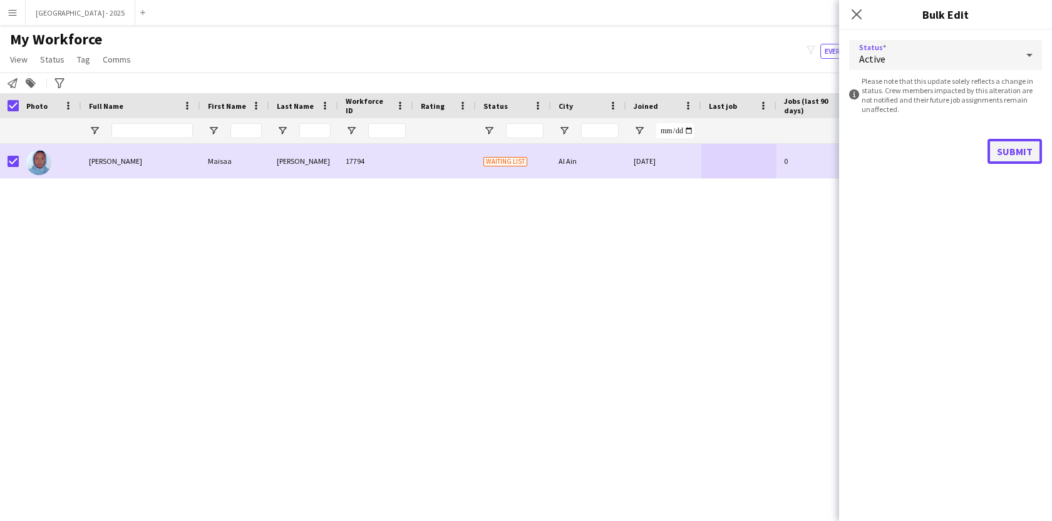
click at [1012, 153] on button "Submit" at bounding box center [1014, 151] width 54 height 25
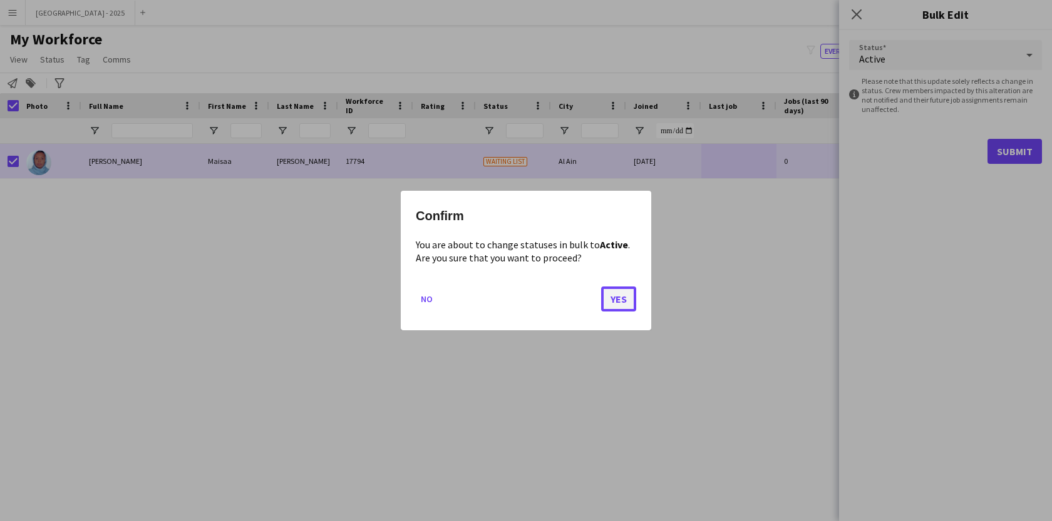
click at [624, 301] on button "Yes" at bounding box center [618, 299] width 35 height 25
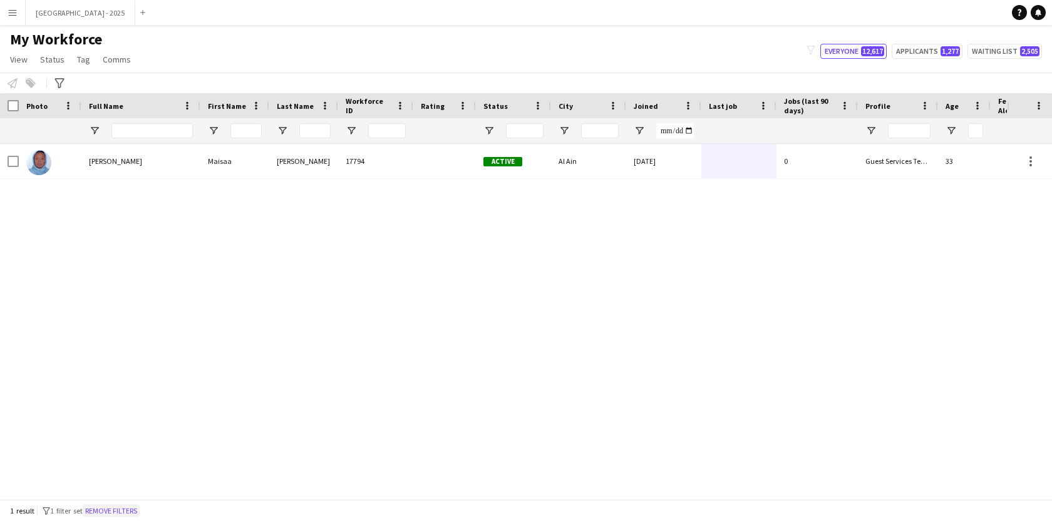
click at [116, 505] on button "Remove filters" at bounding box center [111, 512] width 57 height 14
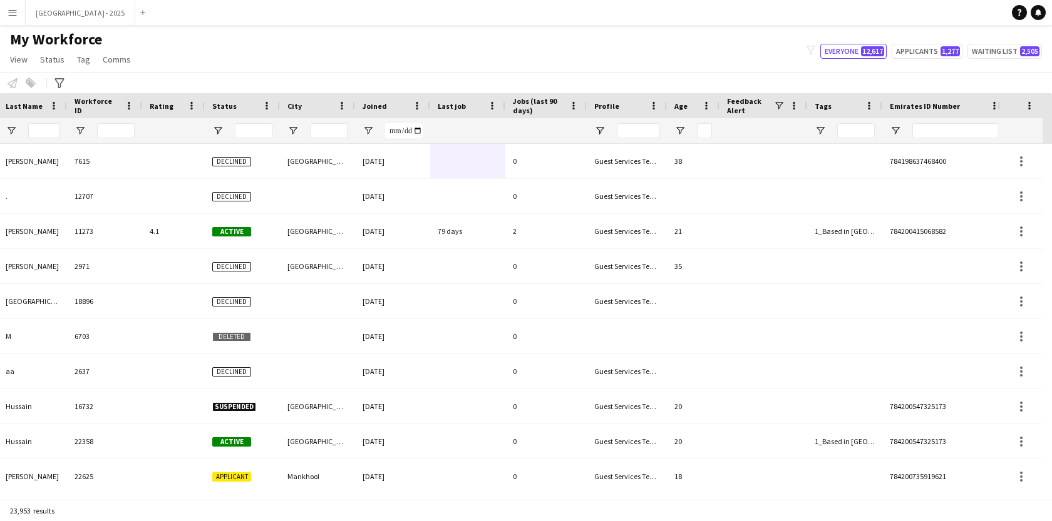
scroll to position [0, 281]
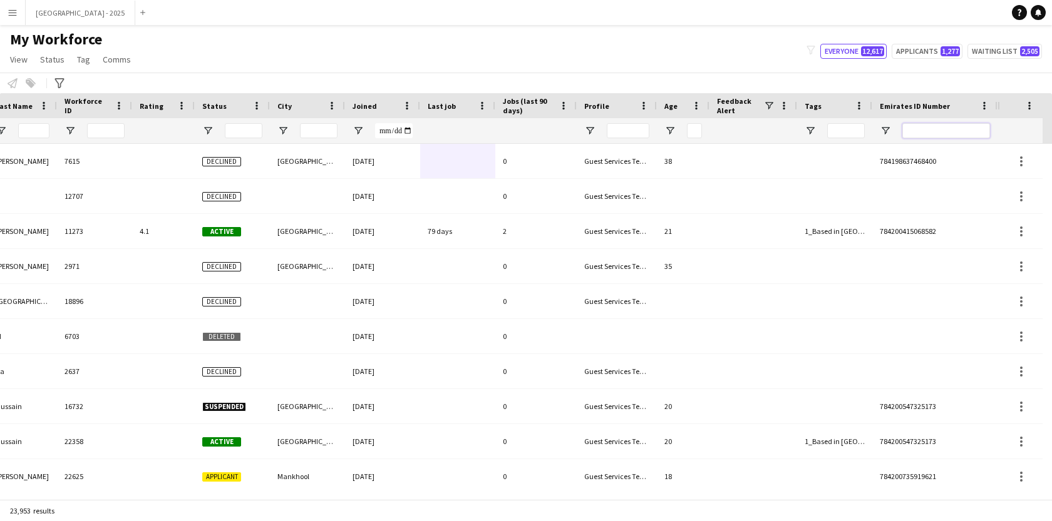
click at [923, 126] on input "Emirates ID Number Filter Input" at bounding box center [946, 130] width 88 height 15
paste input "*******"
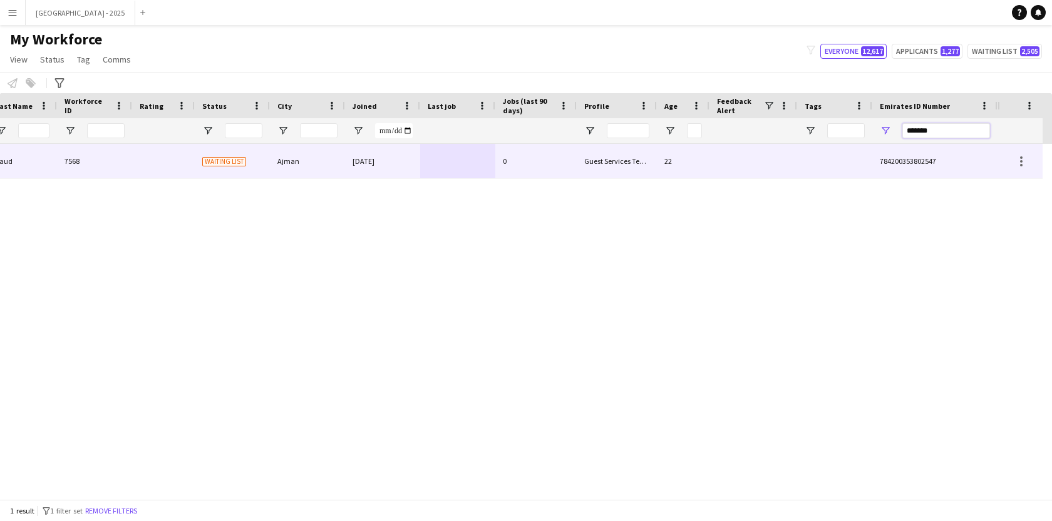
type input "*******"
click at [563, 167] on div "0" at bounding box center [535, 161] width 81 height 34
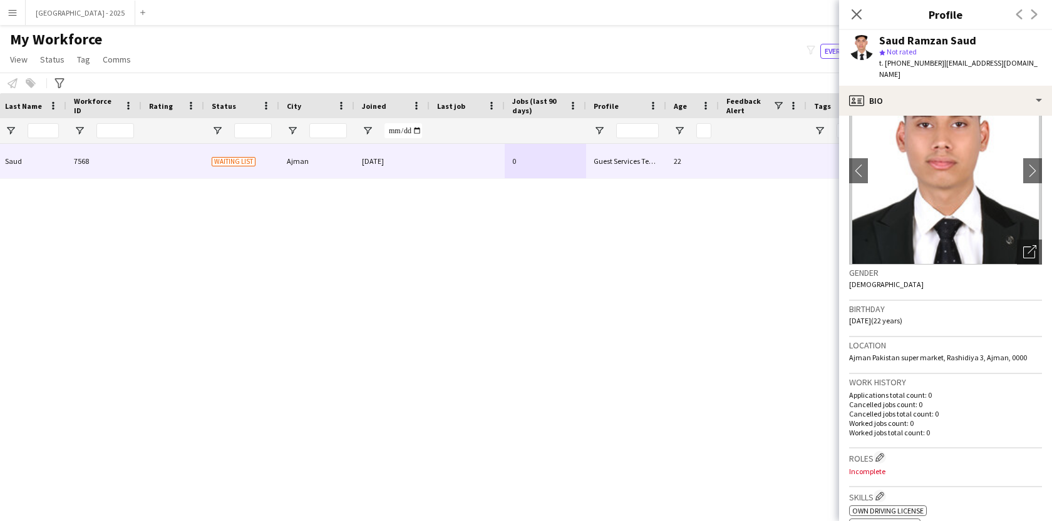
scroll to position [0, 0]
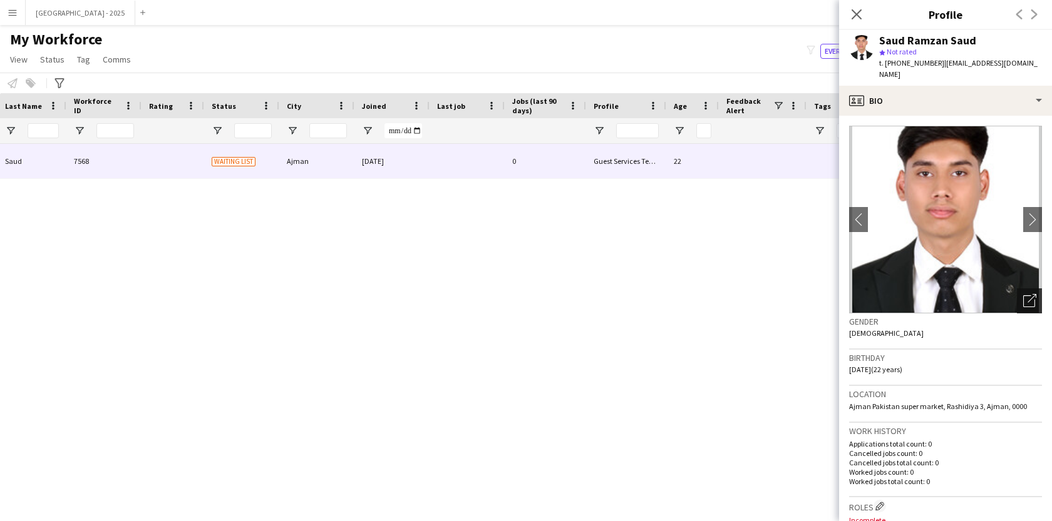
click at [1023, 294] on icon "Open photos pop-in" at bounding box center [1029, 300] width 13 height 13
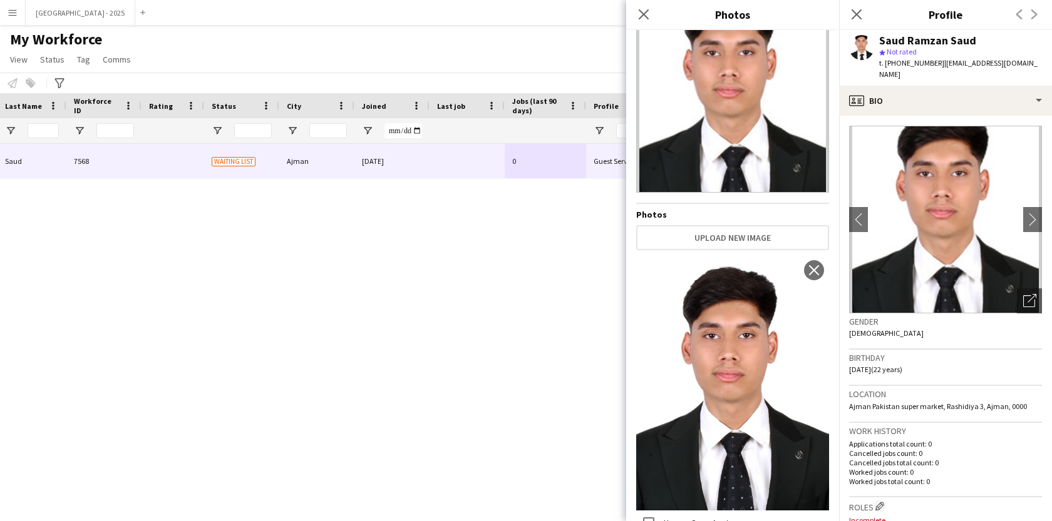
scroll to position [104, 0]
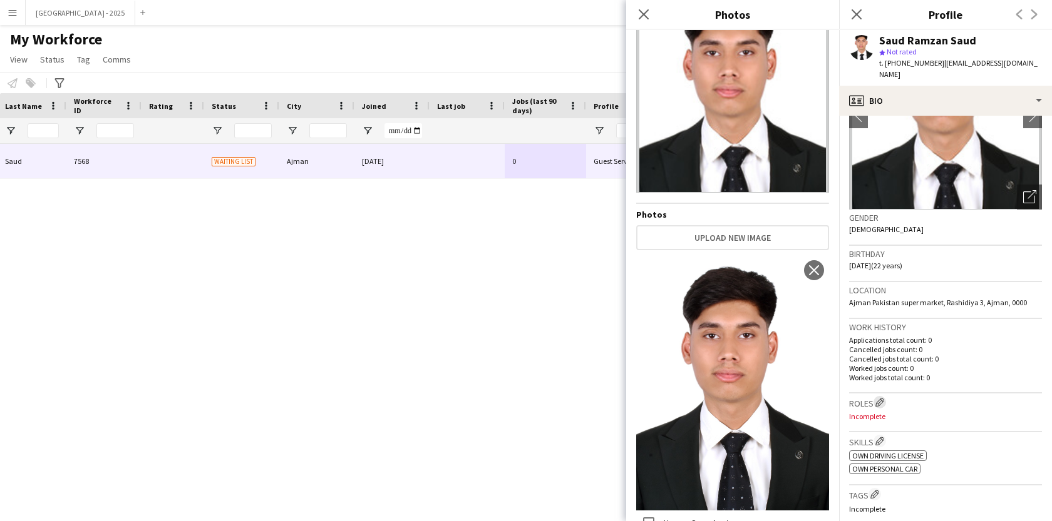
click at [883, 398] on app-icon "Edit crew company roles" at bounding box center [879, 402] width 9 height 9
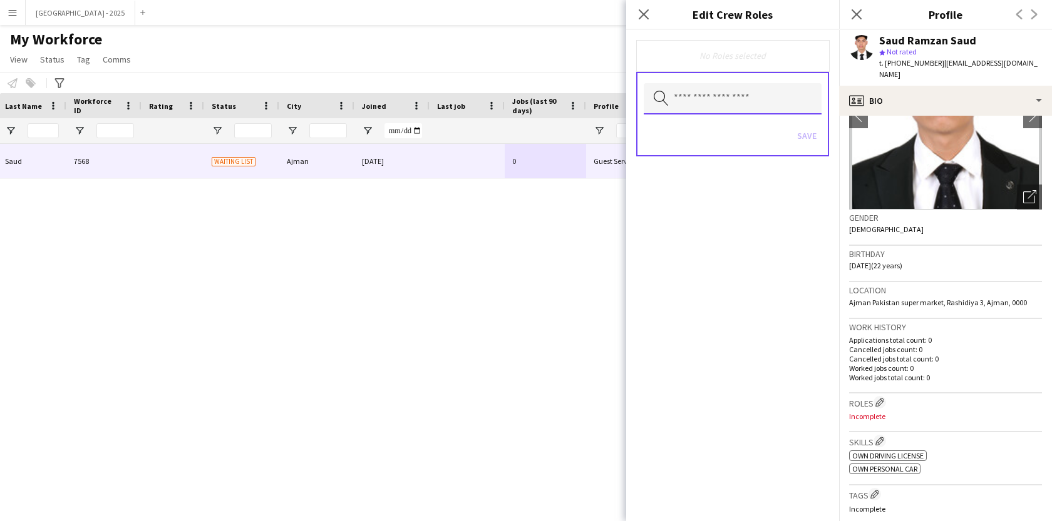
click at [729, 93] on input "text" at bounding box center [733, 98] width 178 height 31
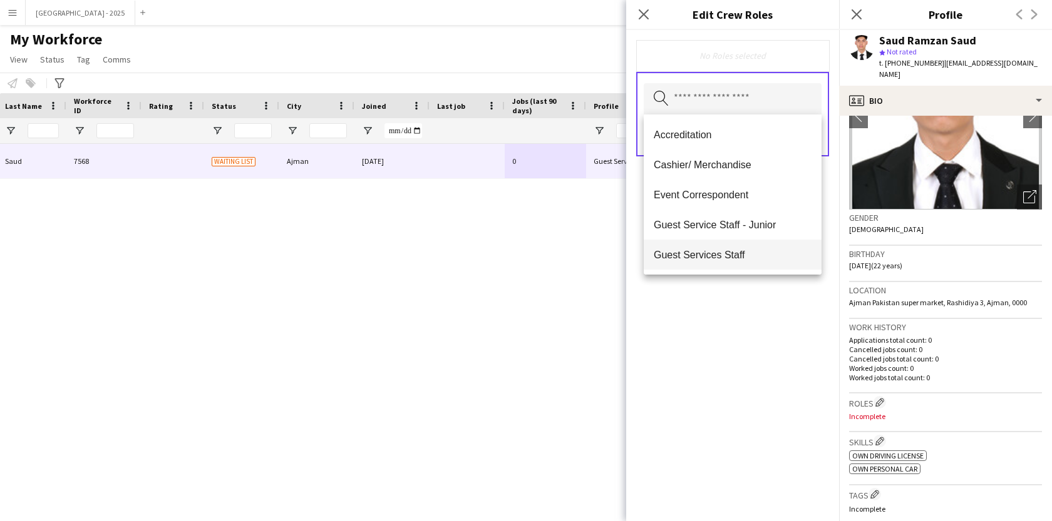
click at [739, 247] on mat-option "Guest Services Staff" at bounding box center [733, 255] width 178 height 30
click at [739, 254] on span "Guest Services Staff - Senior" at bounding box center [733, 256] width 158 height 12
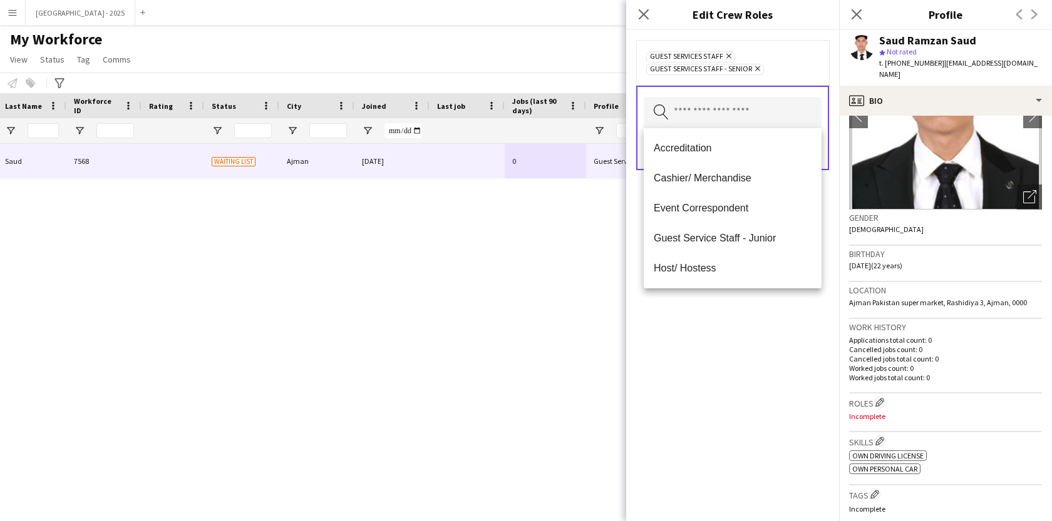
click at [747, 333] on div "Guest Services Staff Remove Guest Services Staff - Senior Remove Search by role…" at bounding box center [732, 275] width 213 height 491
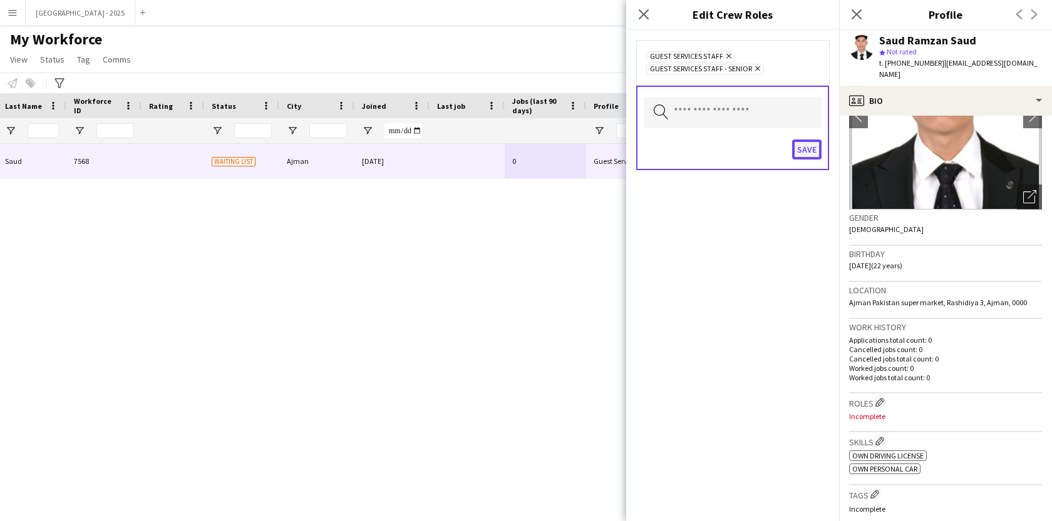
click at [807, 158] on button "Save" at bounding box center [806, 150] width 29 height 20
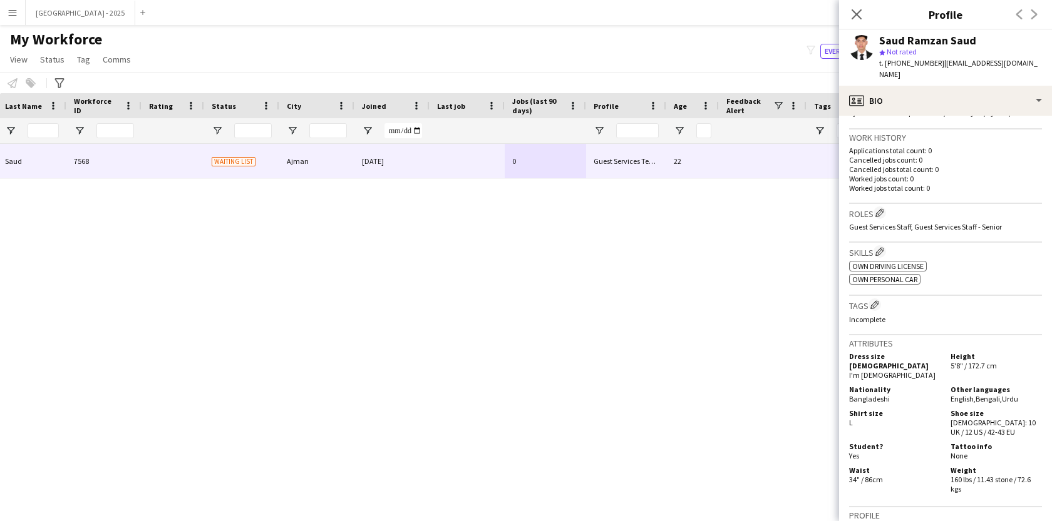
scroll to position [358, 0]
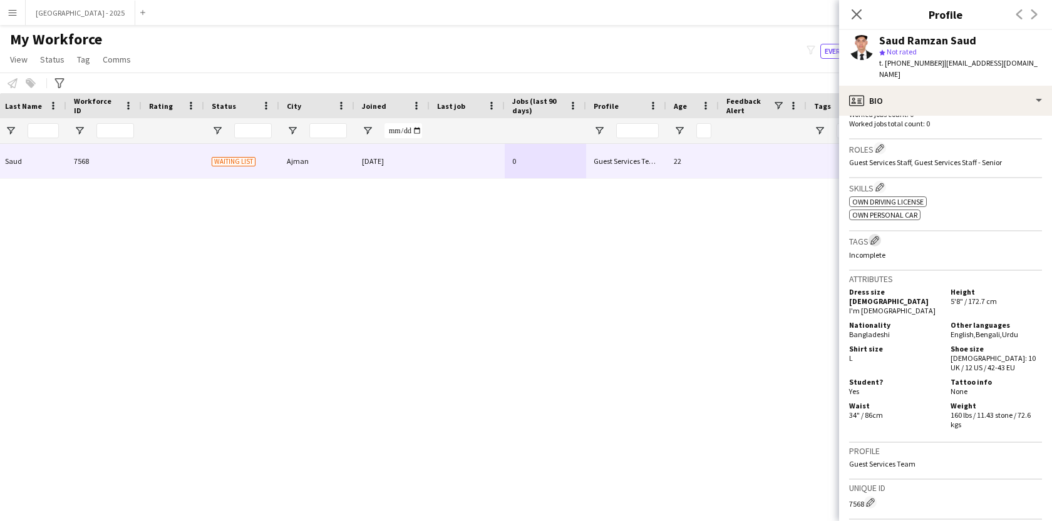
click at [876, 236] on app-icon "Edit crew company tags" at bounding box center [874, 240] width 9 height 9
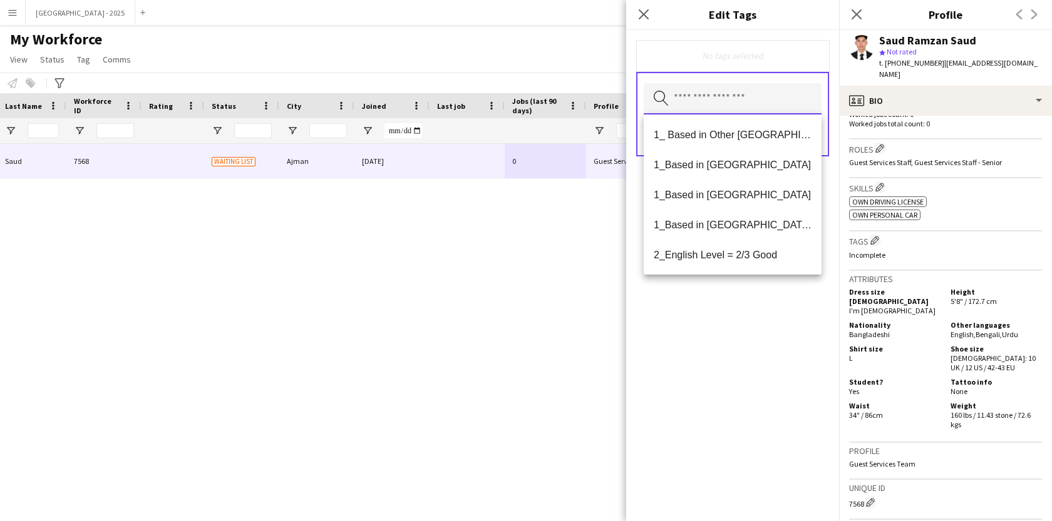
click at [723, 100] on input "text" at bounding box center [733, 98] width 178 height 31
click at [722, 222] on span "1_Based in [GEOGRAPHIC_DATA]/[GEOGRAPHIC_DATA]/Ajman" at bounding box center [733, 225] width 158 height 12
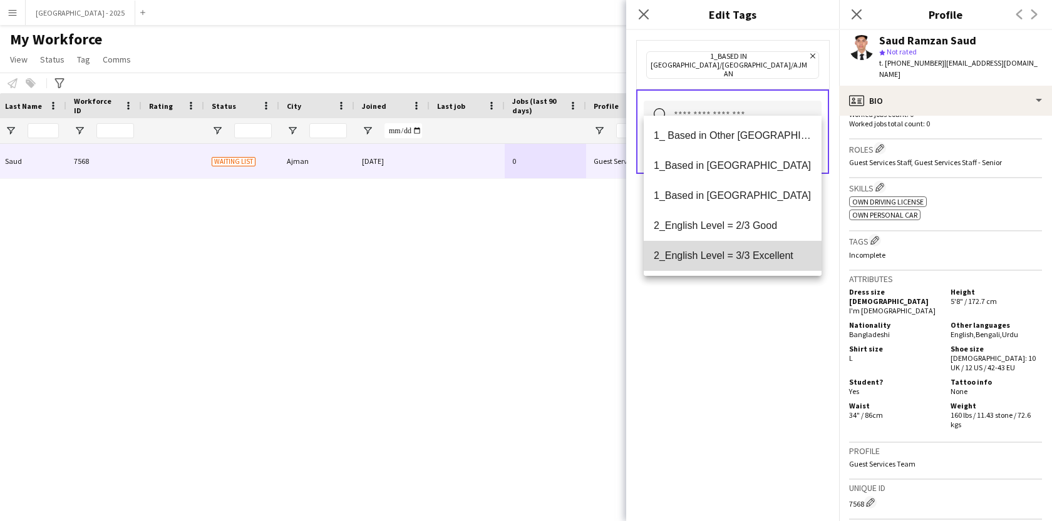
click at [741, 262] on mat-option "2_English Level = 3/3 Excellent" at bounding box center [733, 256] width 178 height 30
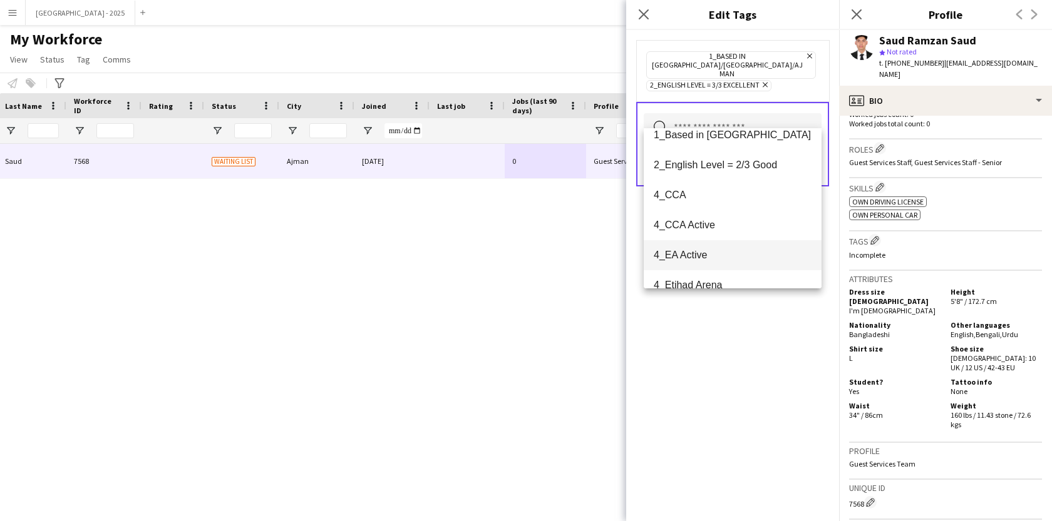
scroll to position [76, 0]
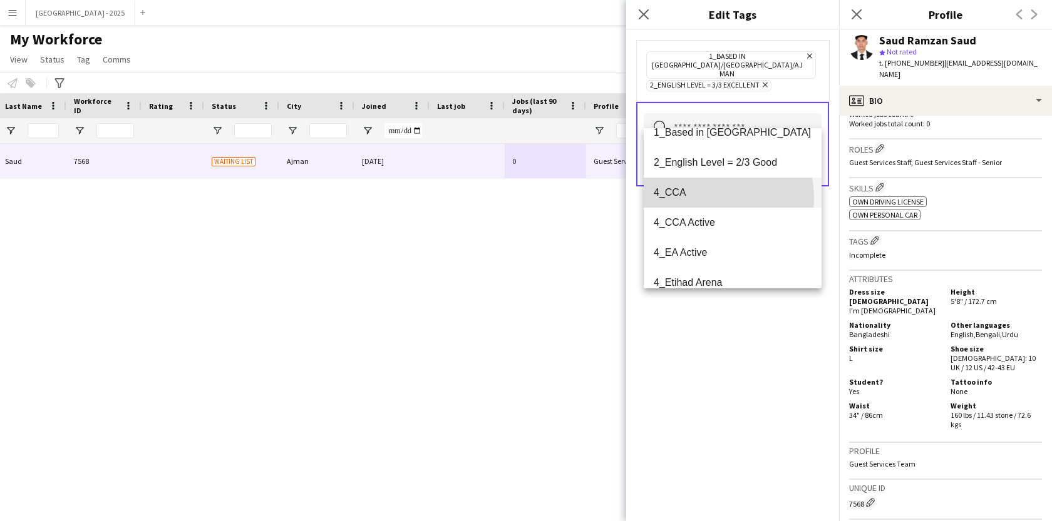
click at [702, 198] on mat-option "4_CCA" at bounding box center [733, 193] width 178 height 30
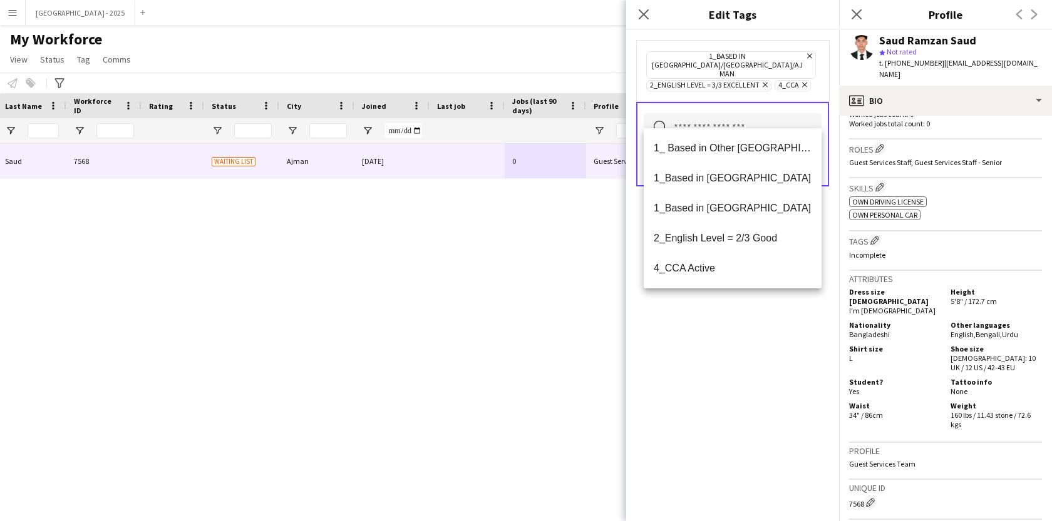
click at [704, 334] on div "1_Based in [GEOGRAPHIC_DATA]/[GEOGRAPHIC_DATA]/Ajman Remove 2_English Level = 3…" at bounding box center [732, 275] width 213 height 491
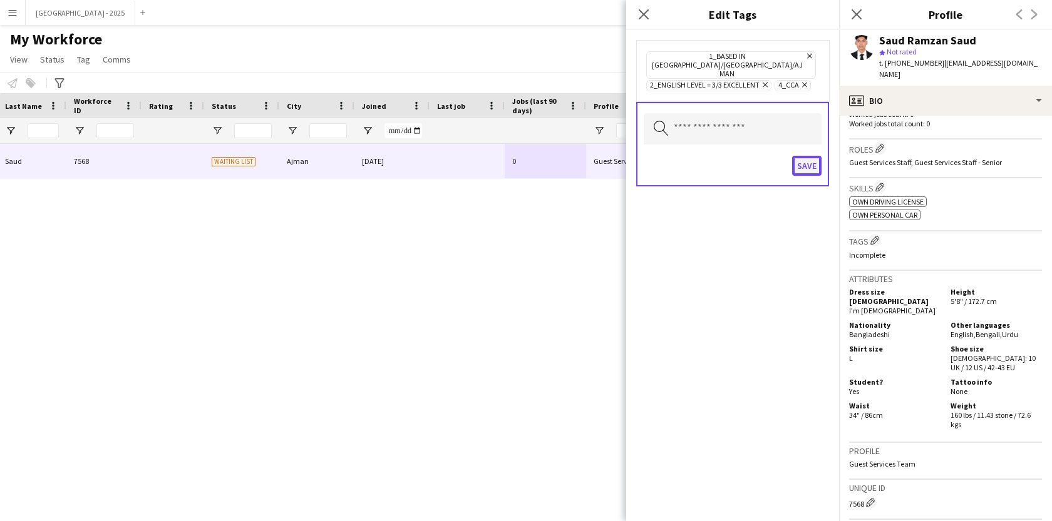
click at [798, 156] on button "Save" at bounding box center [806, 166] width 29 height 20
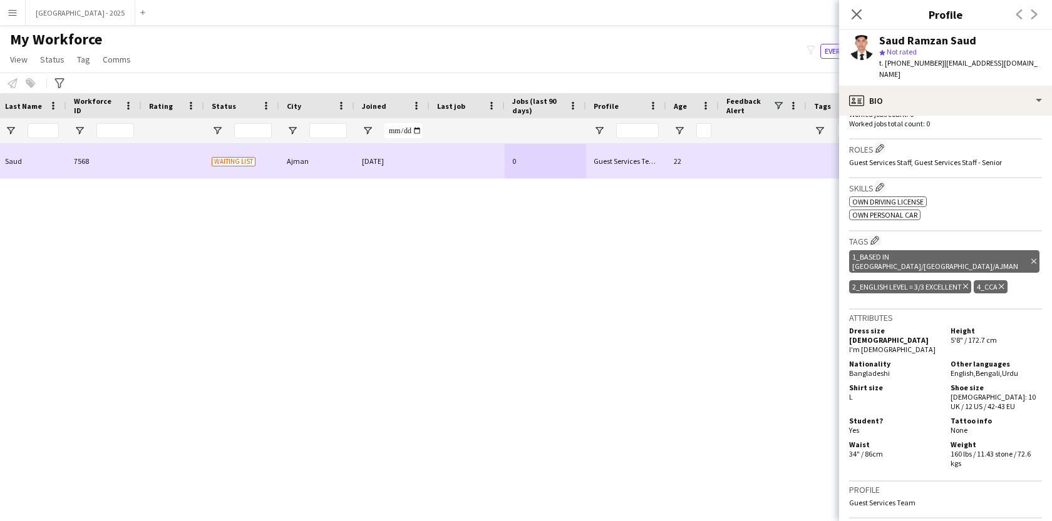
scroll to position [0, 0]
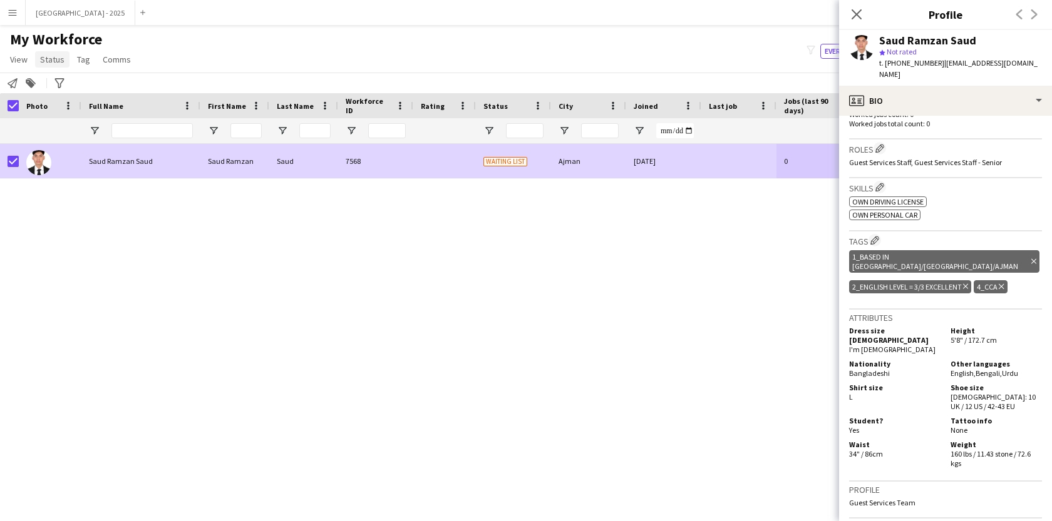
click at [50, 54] on span "Status" at bounding box center [52, 59] width 24 height 11
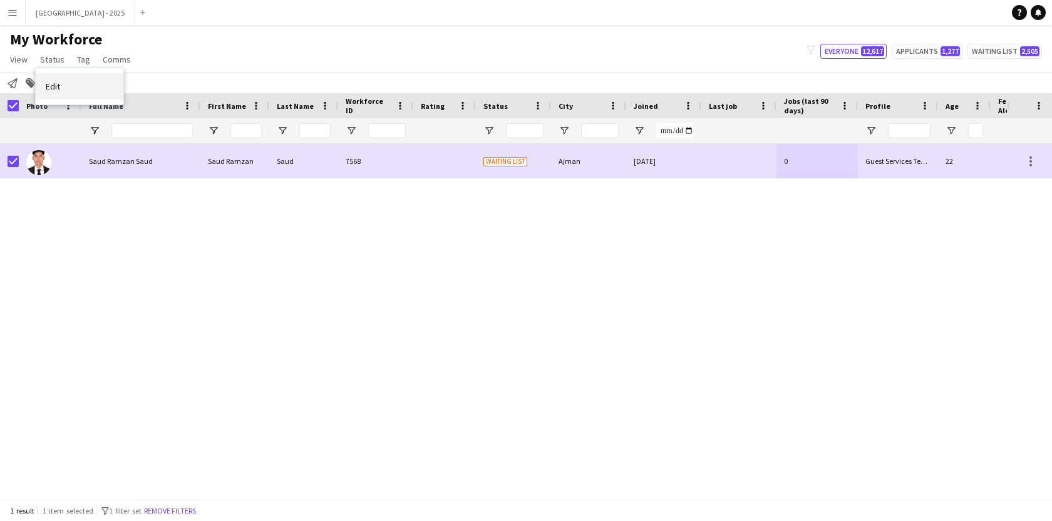
click at [51, 90] on span "Edit" at bounding box center [53, 86] width 14 height 11
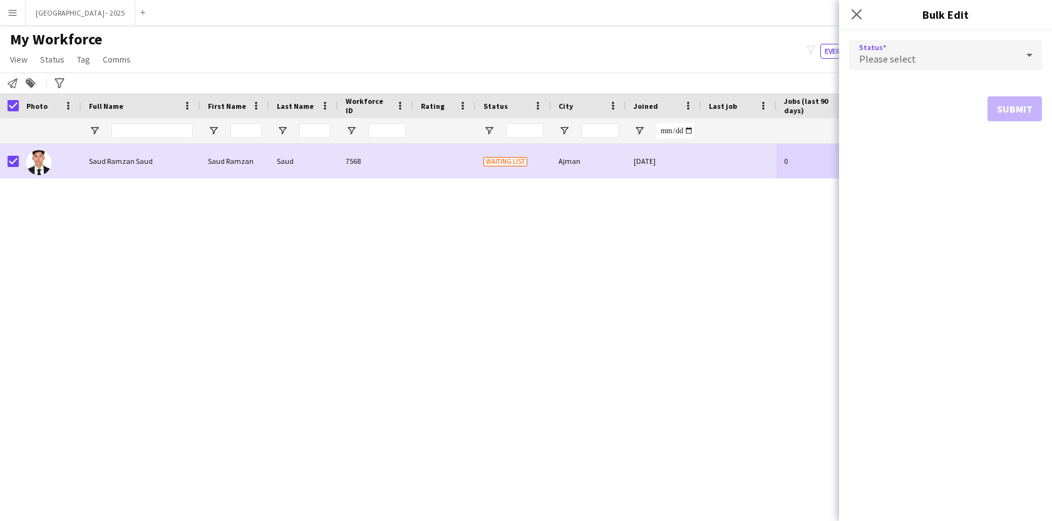
click at [886, 41] on div "Please select" at bounding box center [933, 55] width 168 height 30
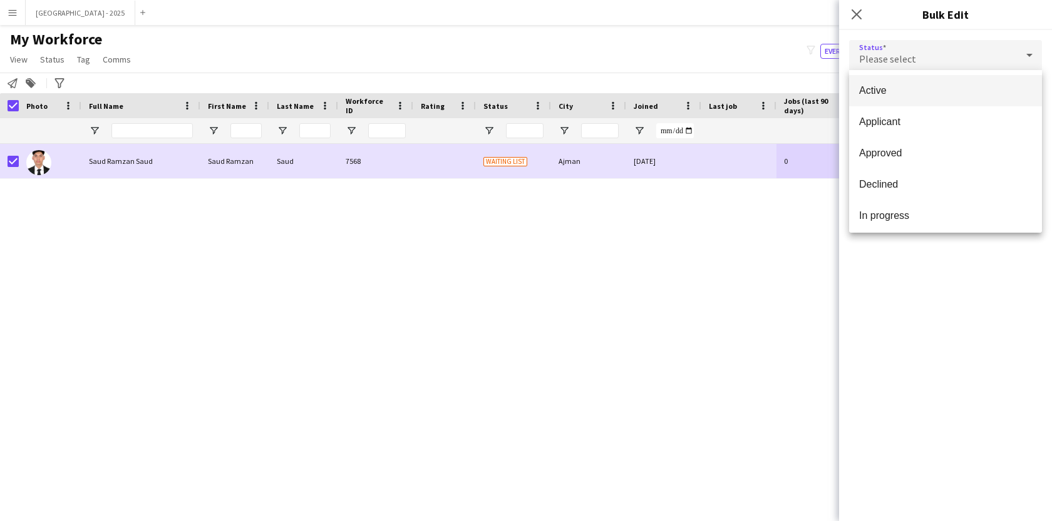
click at [891, 83] on mat-option "Active" at bounding box center [945, 90] width 193 height 31
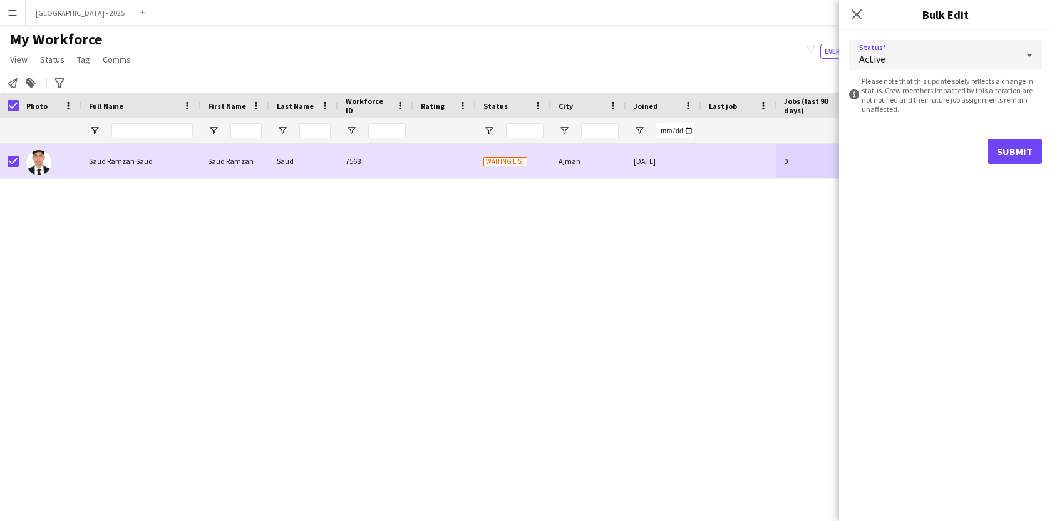
click at [1045, 149] on div "Status Active information-circle Please note that this update solely reflects a…" at bounding box center [945, 102] width 213 height 144
click at [1020, 154] on button "Submit" at bounding box center [1014, 151] width 54 height 25
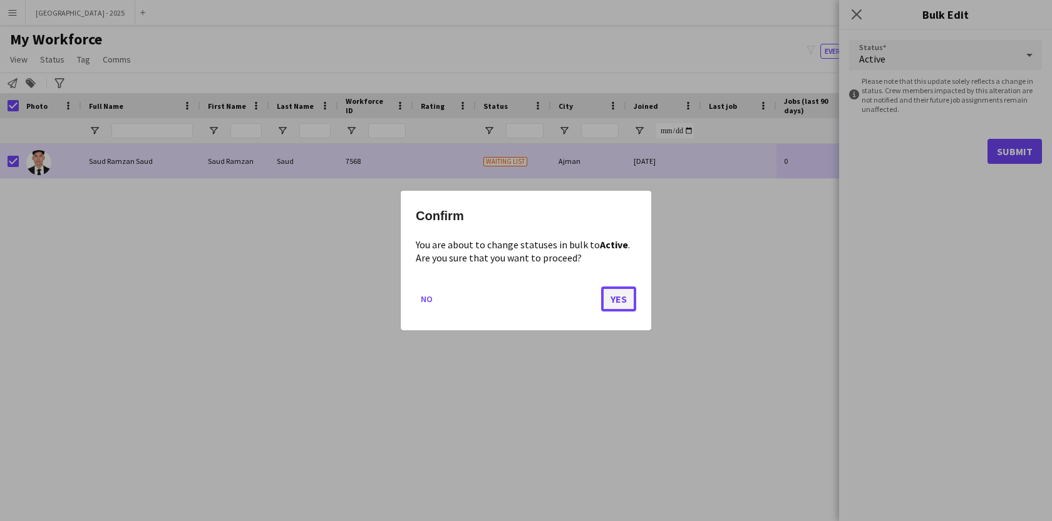
drag, startPoint x: 619, startPoint y: 301, endPoint x: 612, endPoint y: 299, distance: 6.7
click at [619, 301] on button "Yes" at bounding box center [618, 299] width 35 height 25
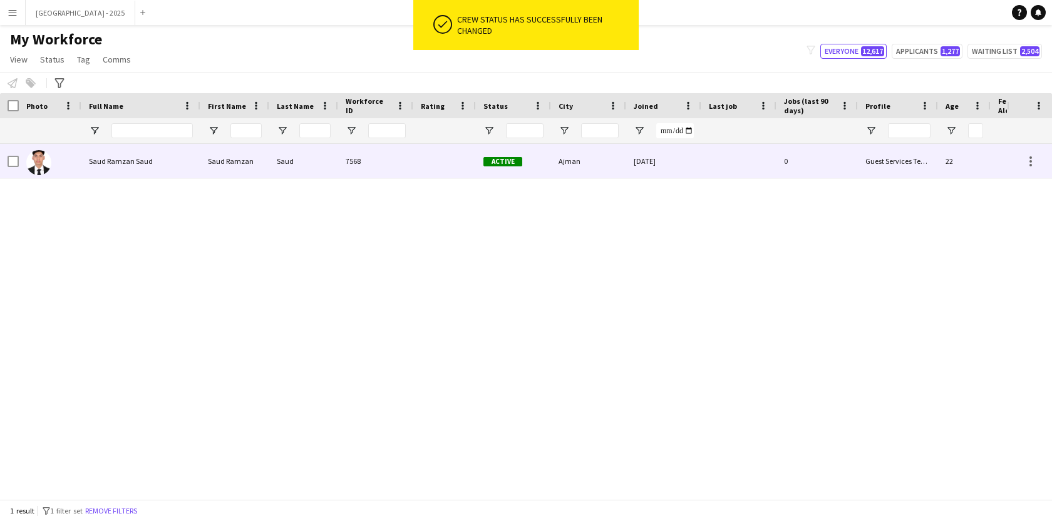
click at [38, 163] on img at bounding box center [38, 162] width 25 height 25
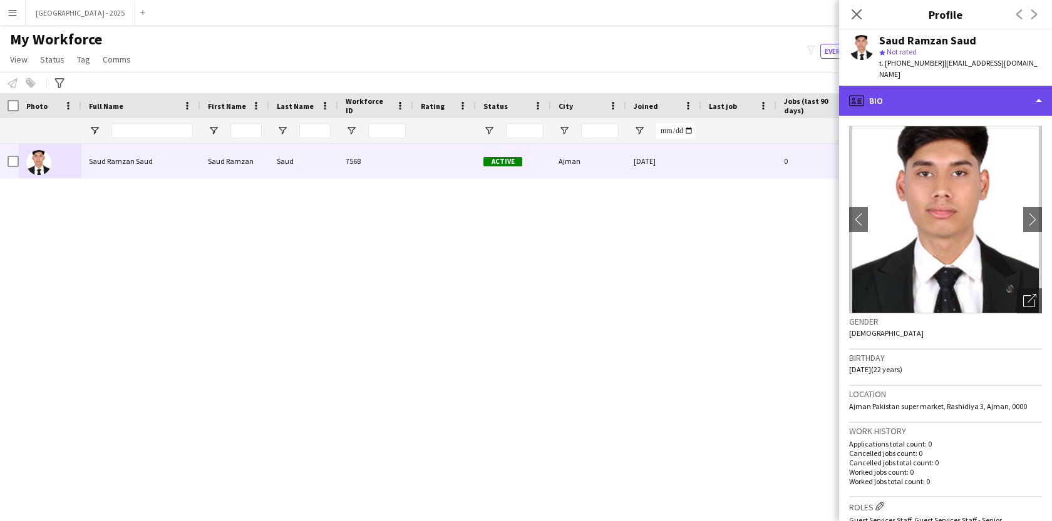
click at [940, 86] on div "profile Bio" at bounding box center [945, 101] width 213 height 30
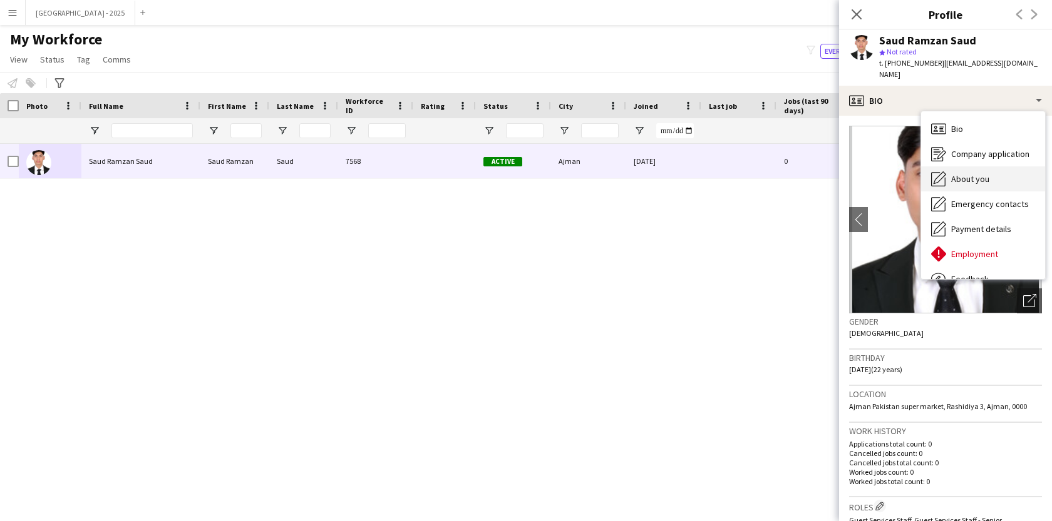
click at [980, 173] on span "About you" at bounding box center [970, 178] width 38 height 11
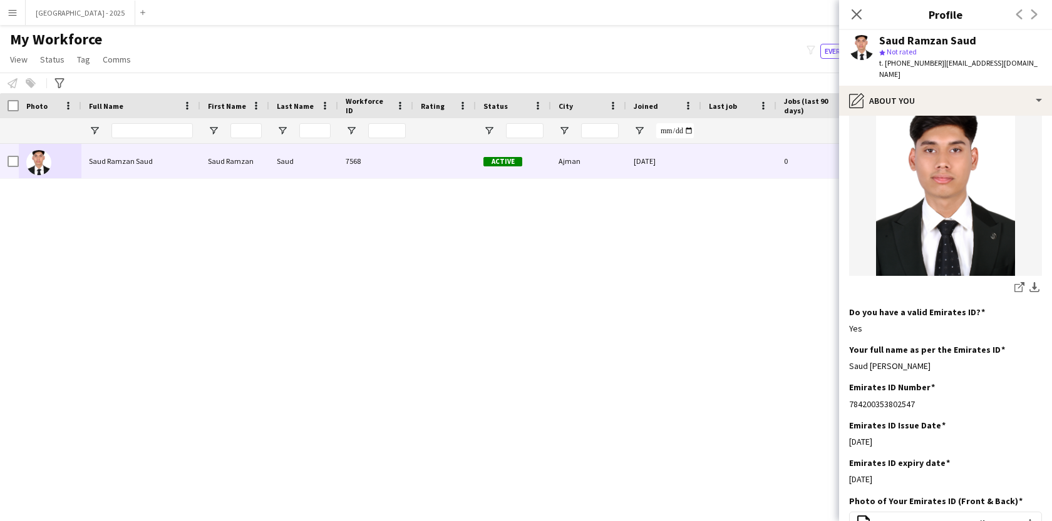
scroll to position [383, 0]
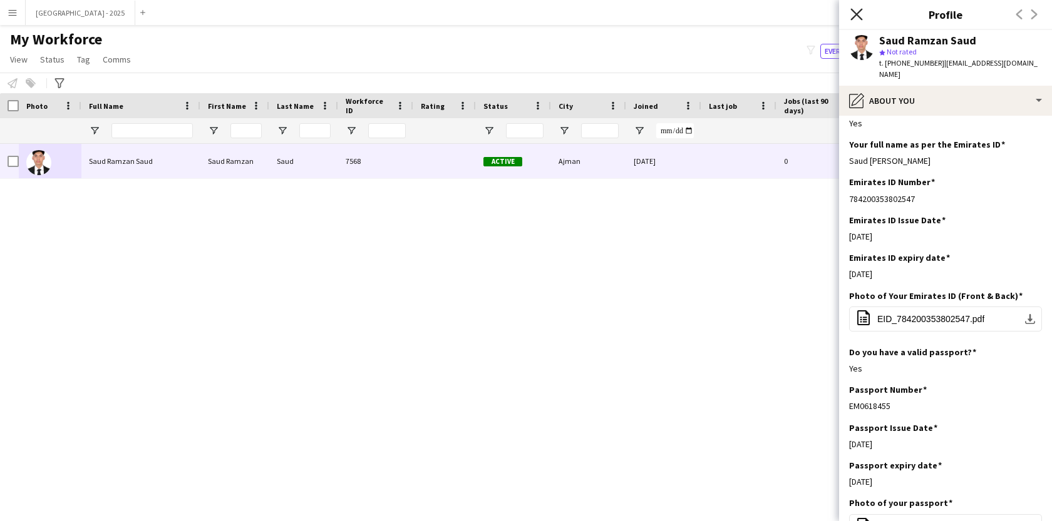
click at [850, 18] on icon "Close pop-in" at bounding box center [856, 14] width 12 height 12
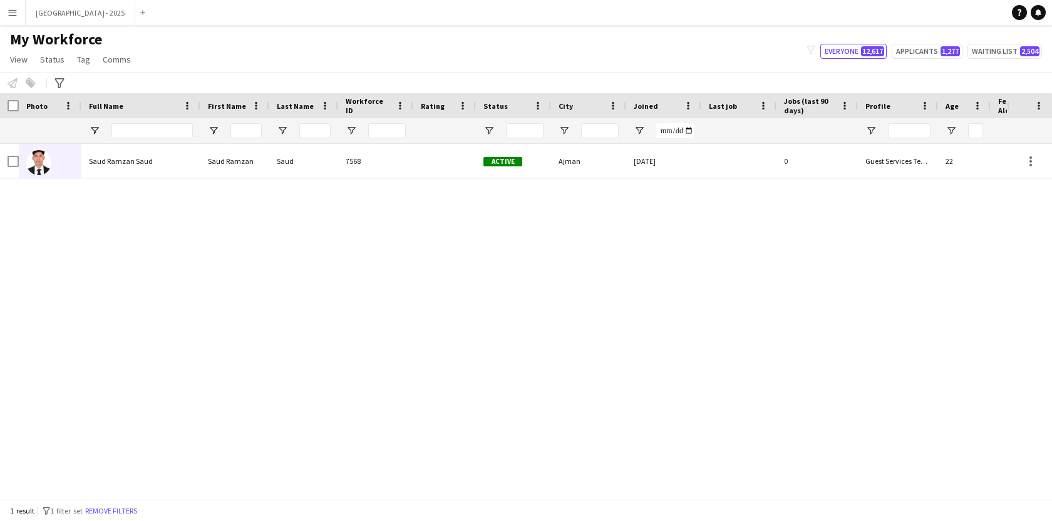
click at [131, 511] on button "Remove filters" at bounding box center [111, 512] width 57 height 14
